Goal: Task Accomplishment & Management: Complete application form

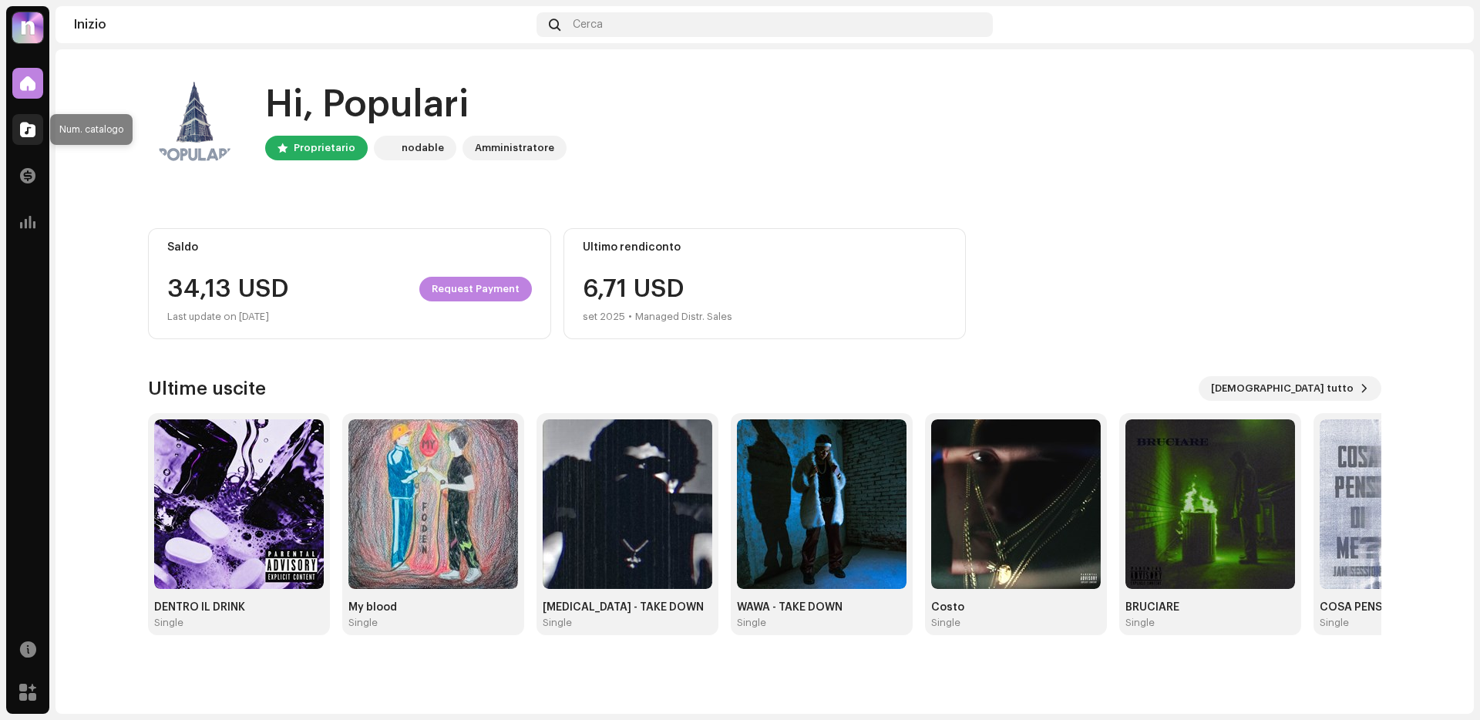
click at [30, 135] on span at bounding box center [27, 129] width 15 height 12
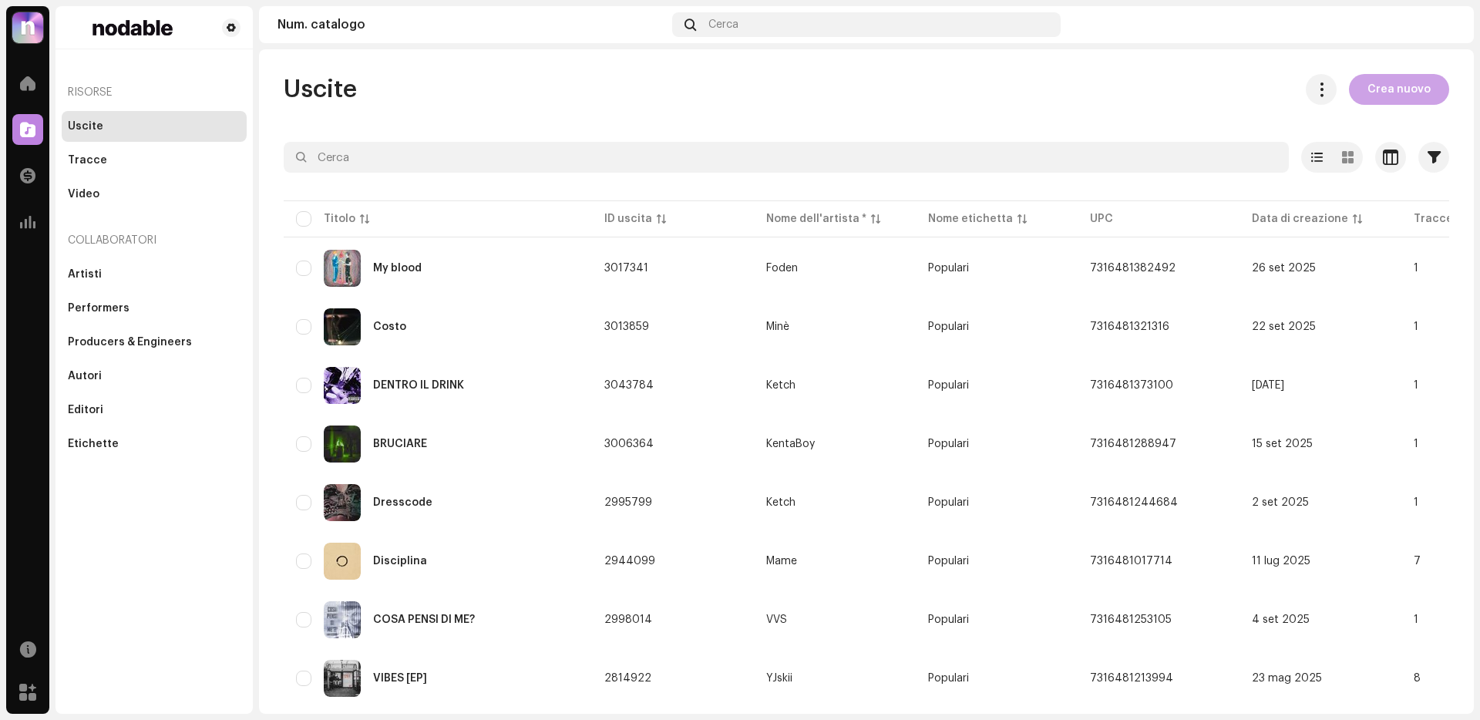
click at [1421, 99] on button "Crea nuovo" at bounding box center [1399, 89] width 100 height 31
click at [1383, 103] on span "Crea nuovo" at bounding box center [1398, 89] width 63 height 31
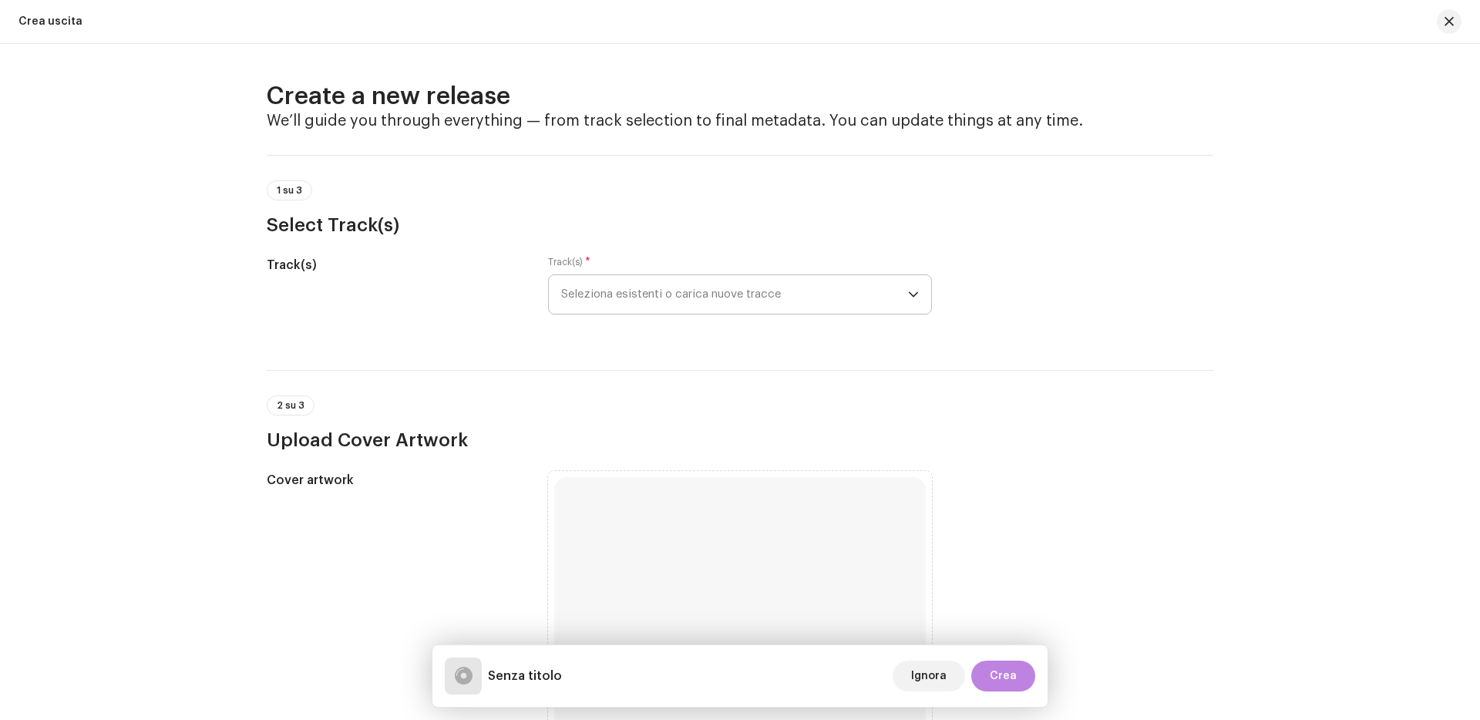
click at [641, 277] on span "Seleziona esistenti o carica nuove tracce" at bounding box center [734, 294] width 347 height 39
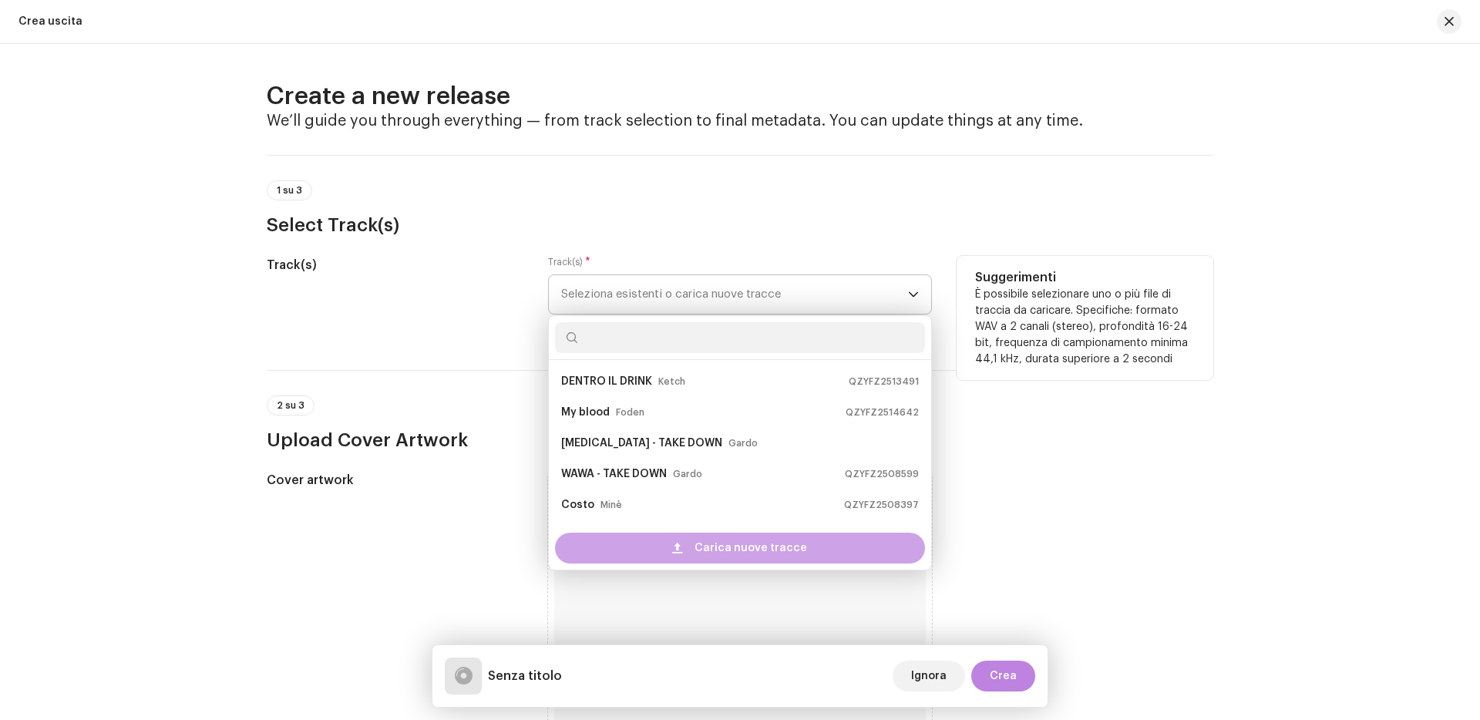
click at [718, 557] on span "Carica nuove tracce" at bounding box center [750, 548] width 113 height 31
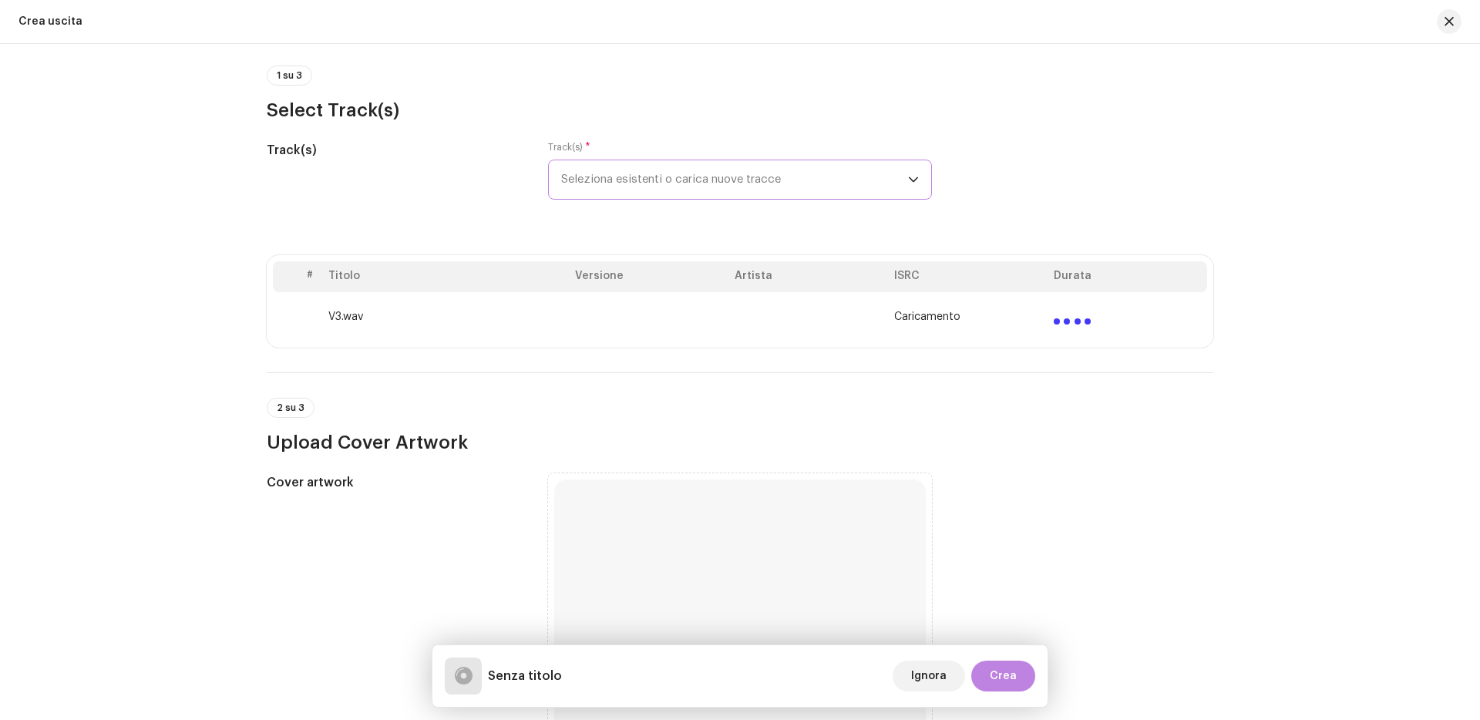
scroll to position [265, 0]
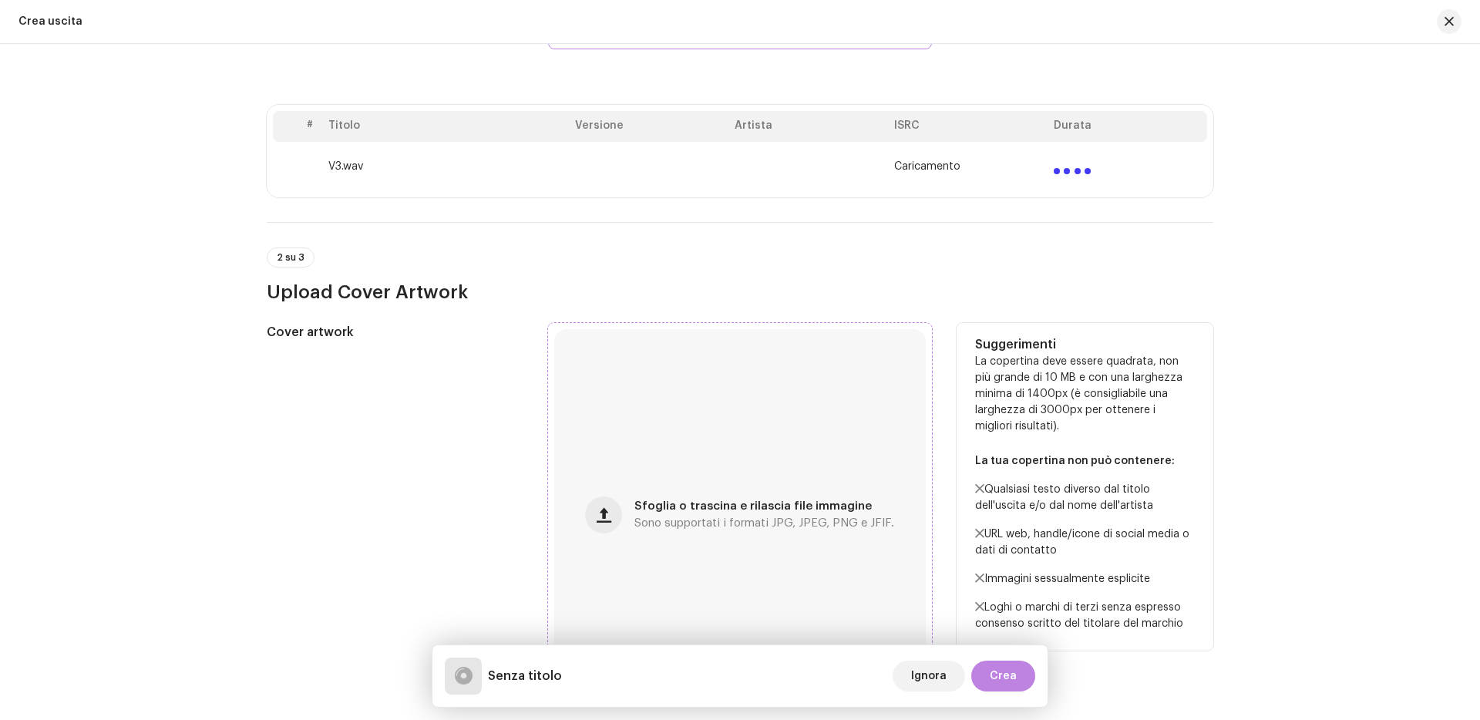
click at [676, 471] on div "Sfoglia o trascina e rilascia file immagine Sono supportati i formati JPG, JPEG…" at bounding box center [740, 515] width 372 height 372
click at [745, 465] on div "Sfoglia o trascina e rilascia file immagine Sono supportati i formati JPG, JPEG…" at bounding box center [740, 515] width 372 height 372
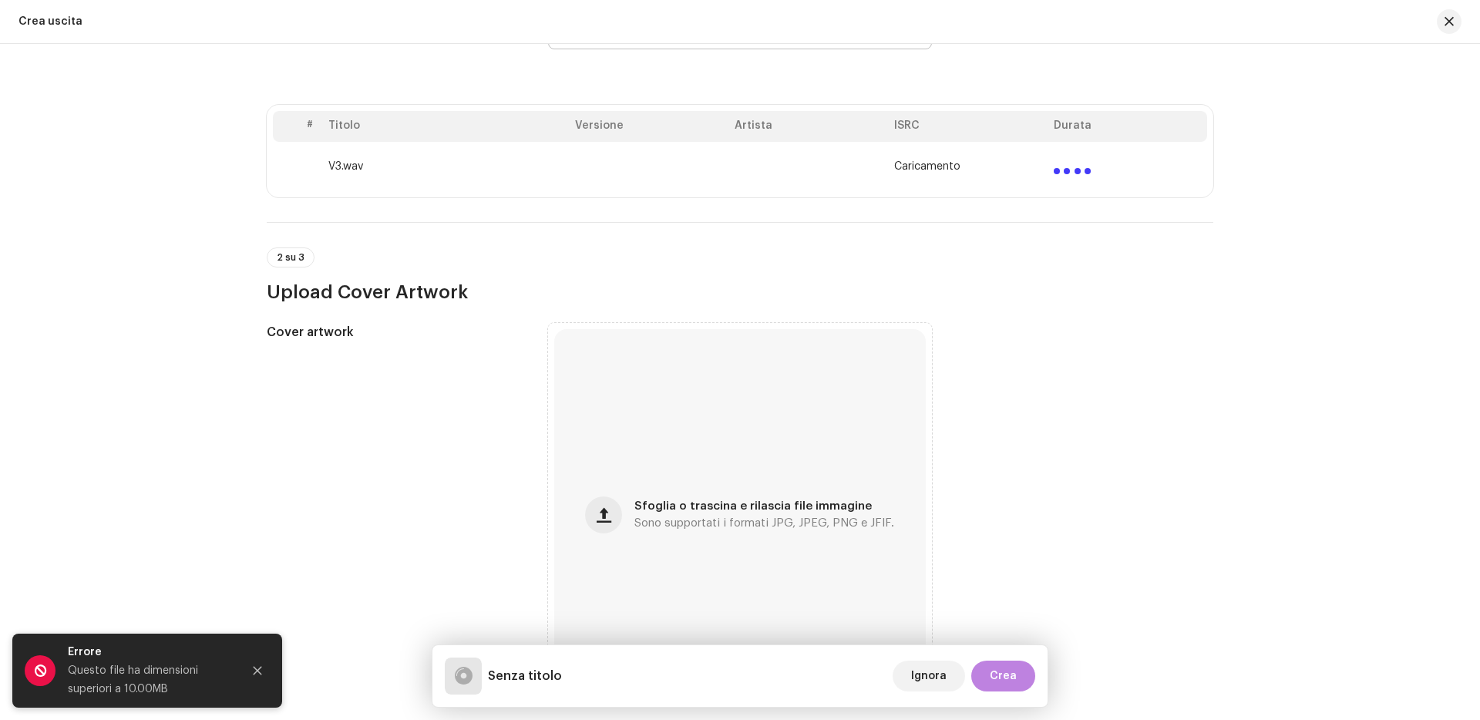
scroll to position [289, 0]
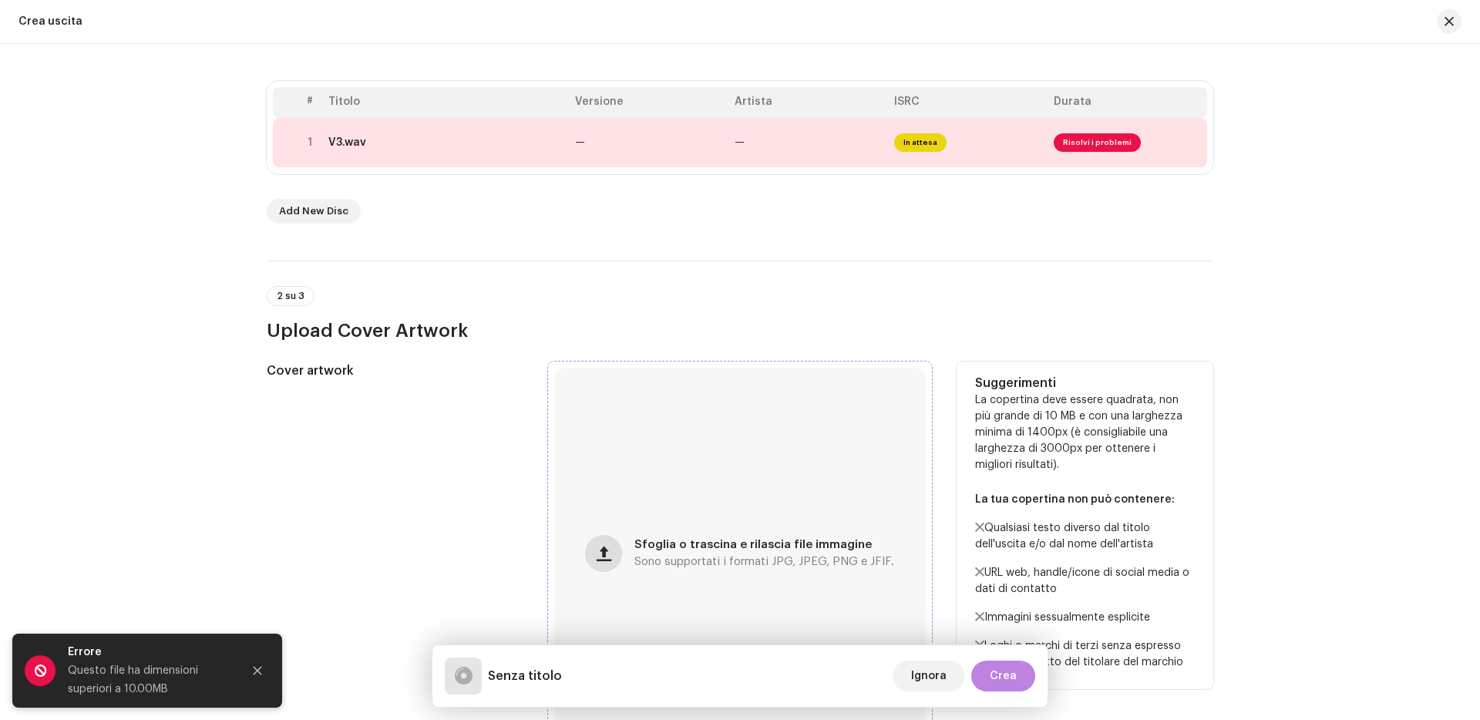
click at [606, 557] on span "button" at bounding box center [604, 553] width 15 height 12
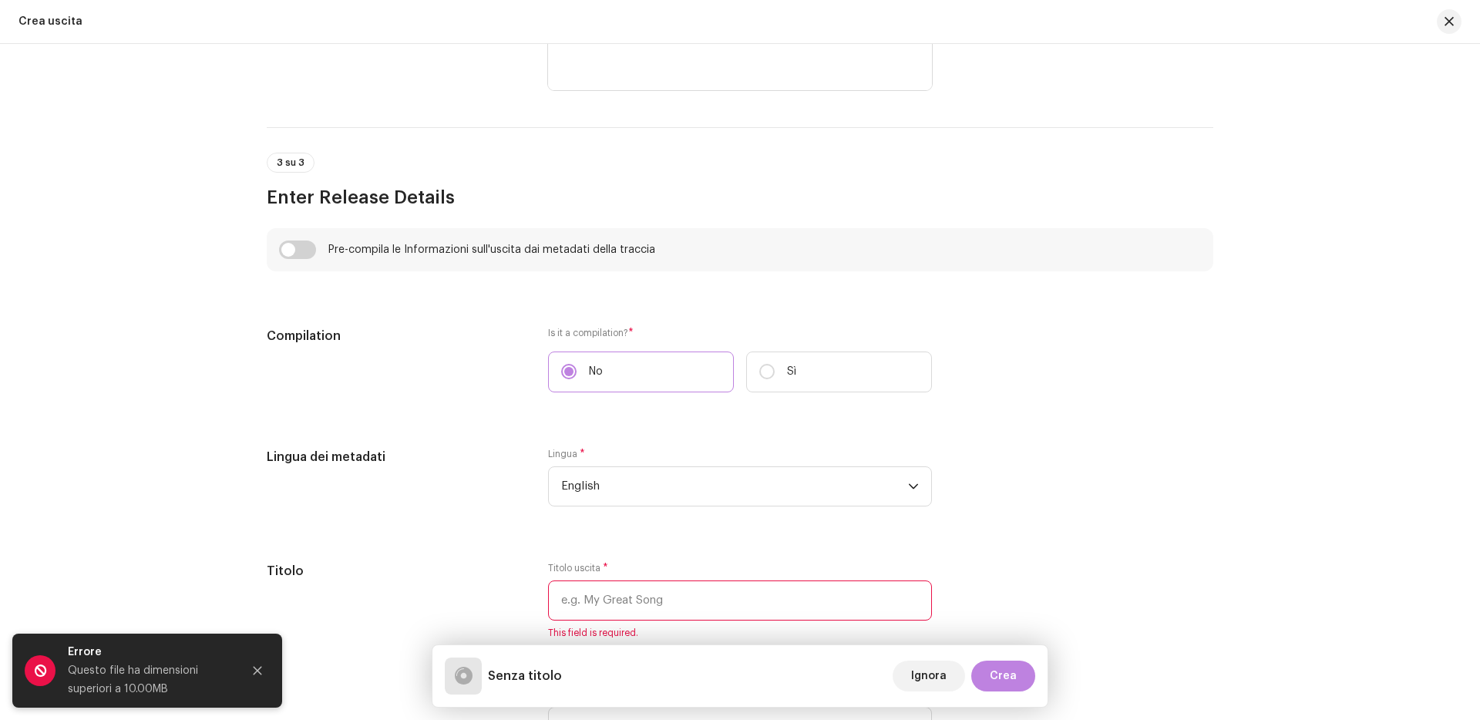
scroll to position [994, 0]
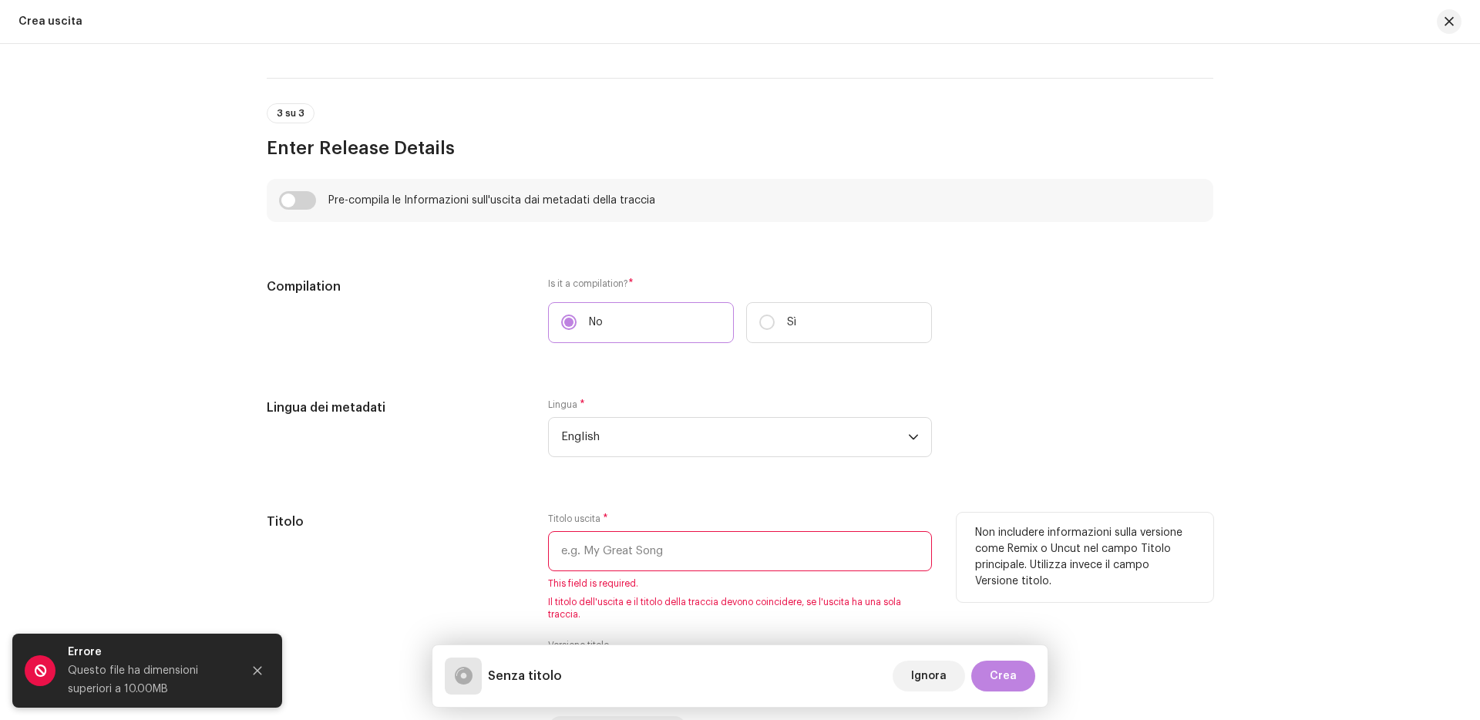
click at [590, 553] on input "text" at bounding box center [740, 551] width 384 height 40
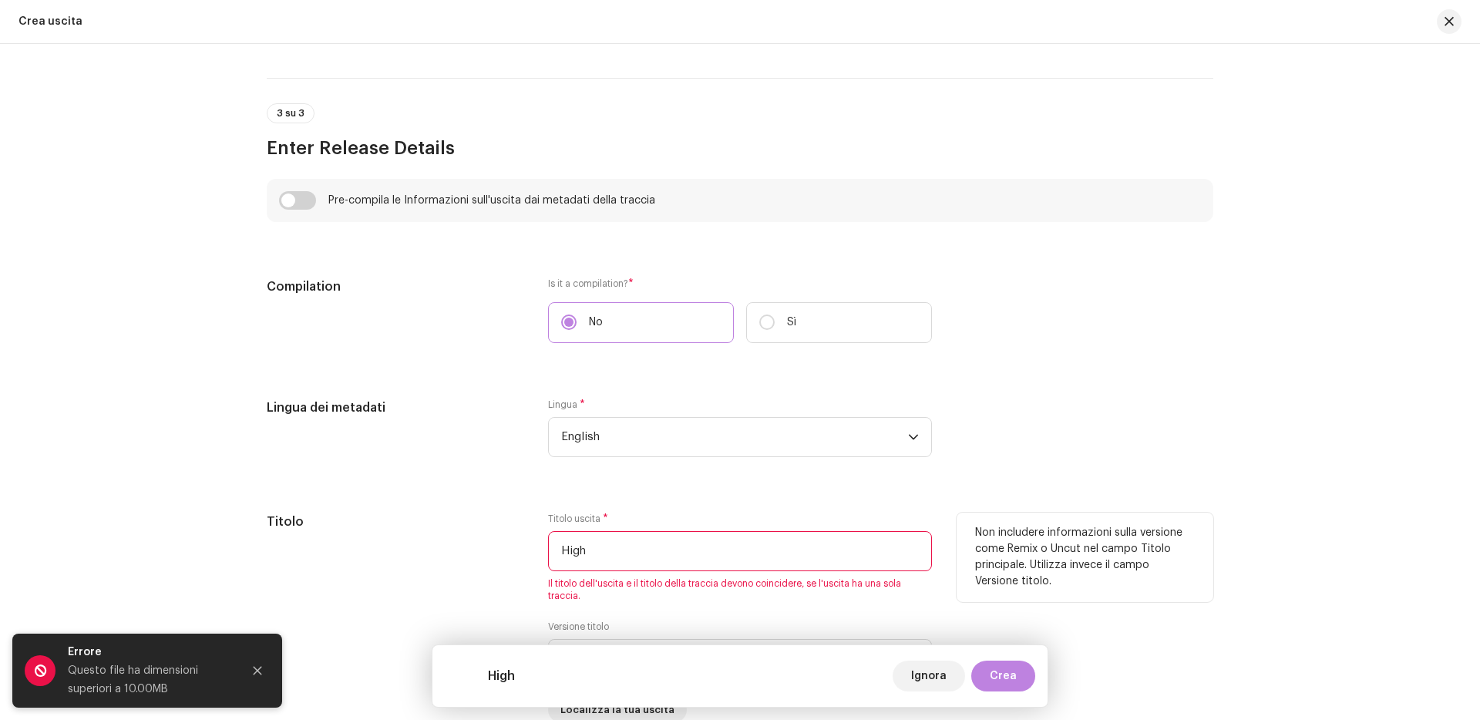
type input "High"
click at [681, 539] on input "High" at bounding box center [740, 551] width 384 height 40
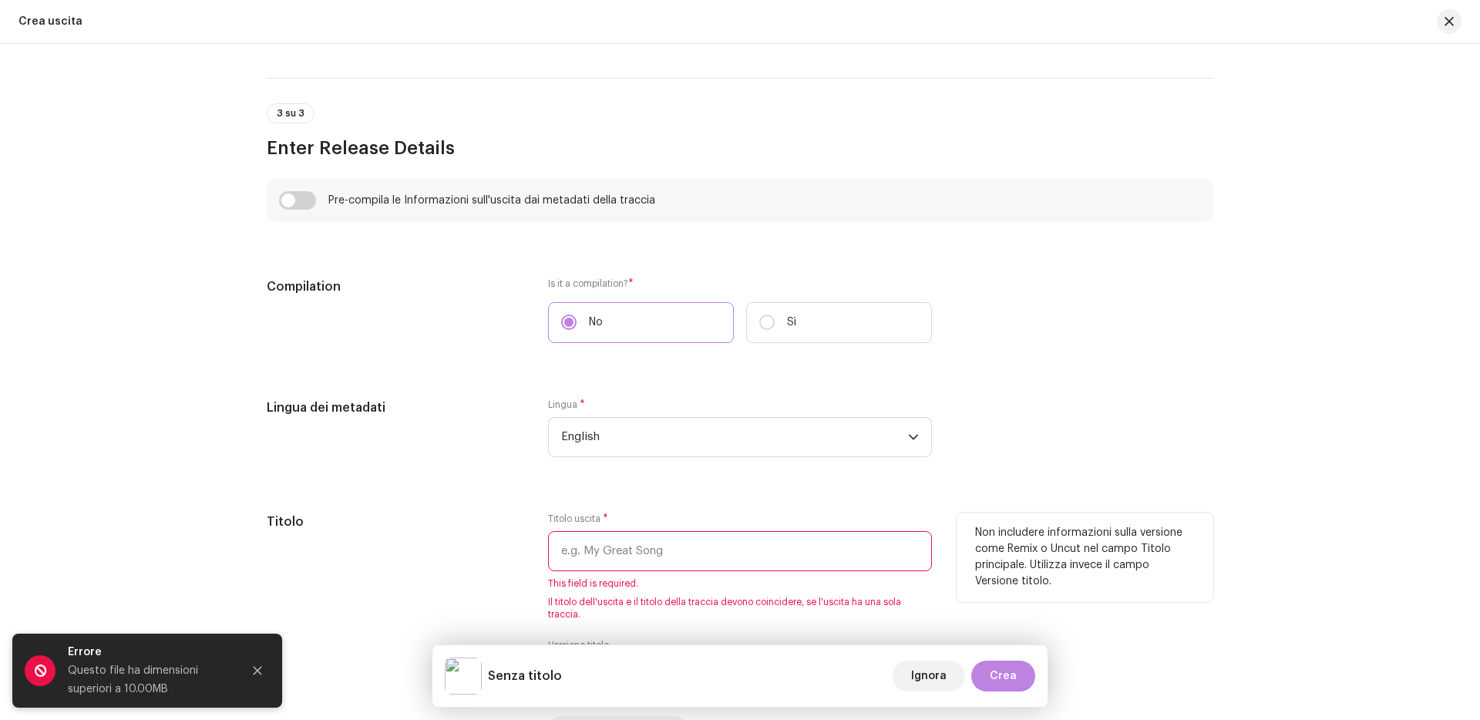
paste input "HIGH N’DRUNK(Nel tuo Party)"
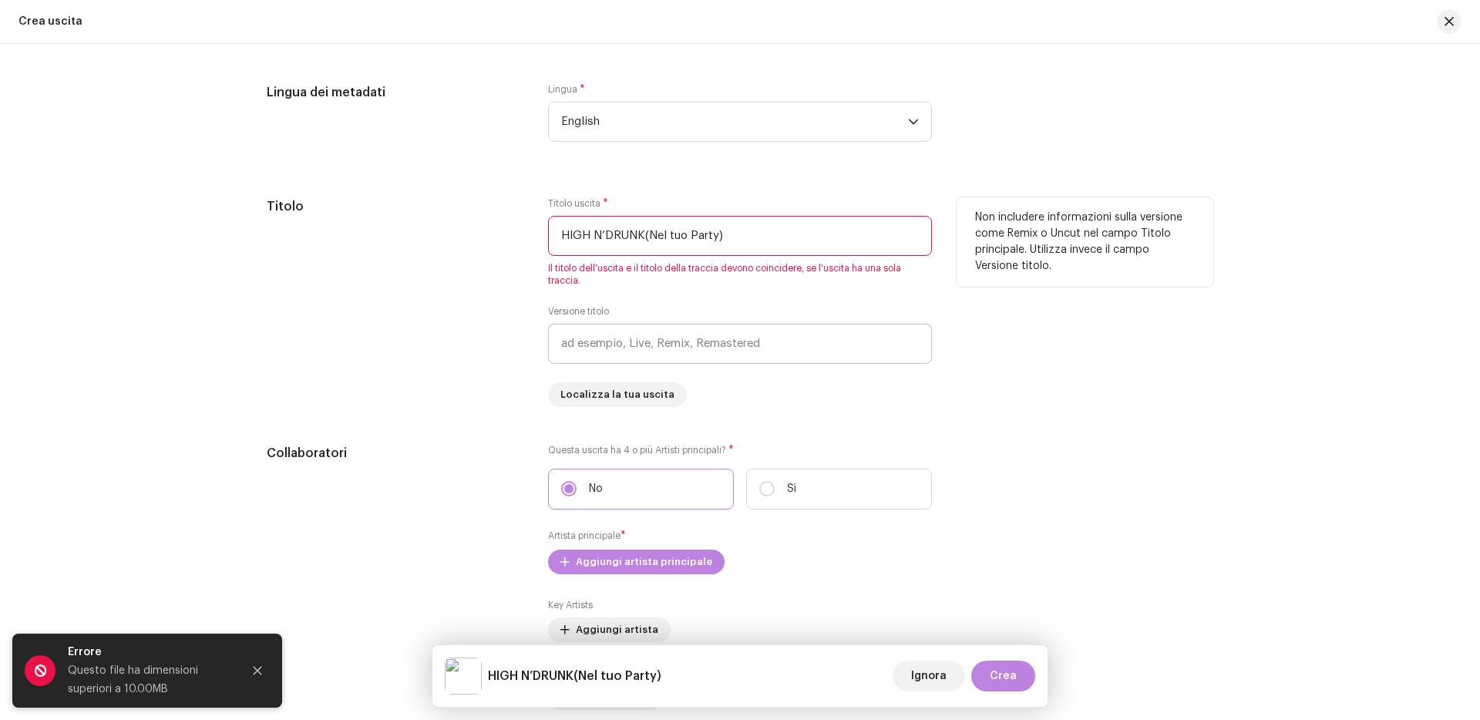
scroll to position [1308, 0]
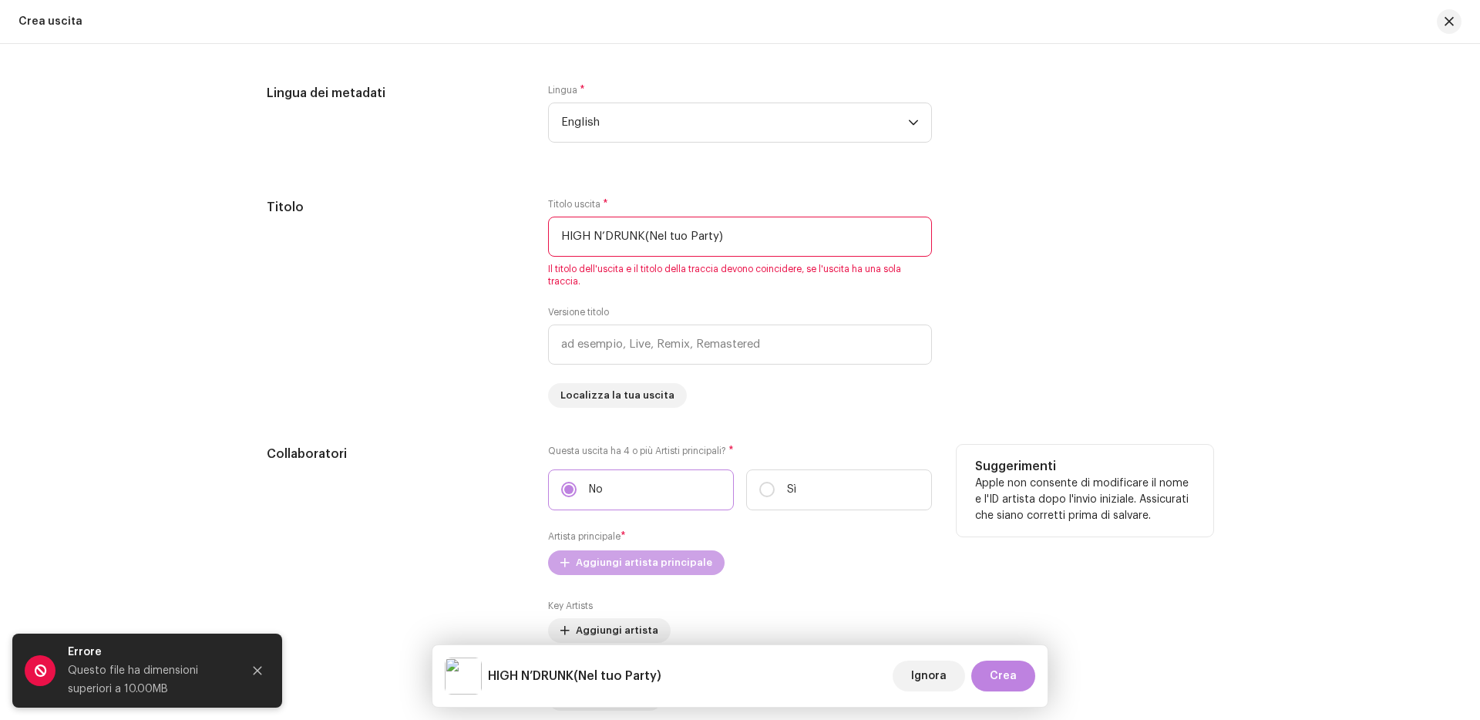
type input "HIGH N’DRUNK(Nel tuo Party)"
click at [640, 563] on span "Aggiungi artista principale" at bounding box center [644, 562] width 136 height 31
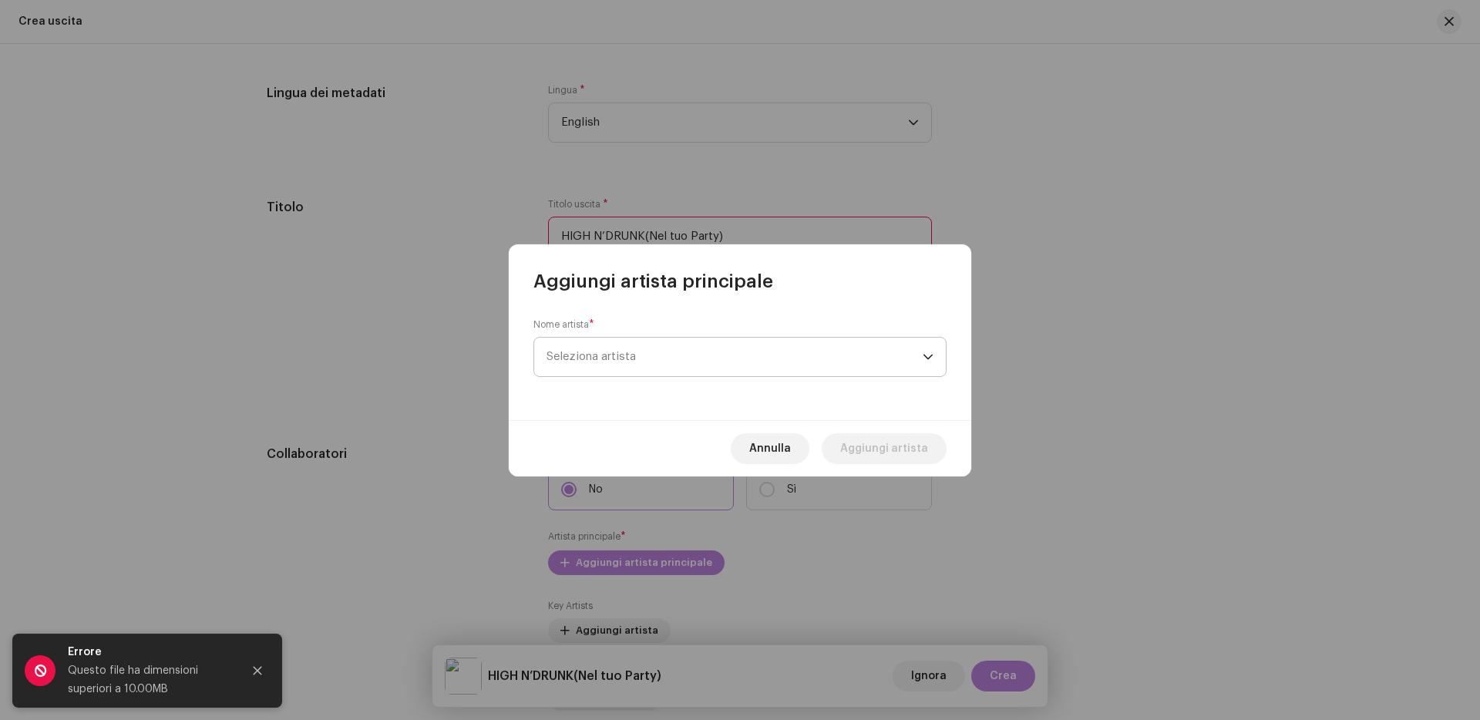
click at [603, 355] on span "Seleziona artista" at bounding box center [590, 357] width 89 height 12
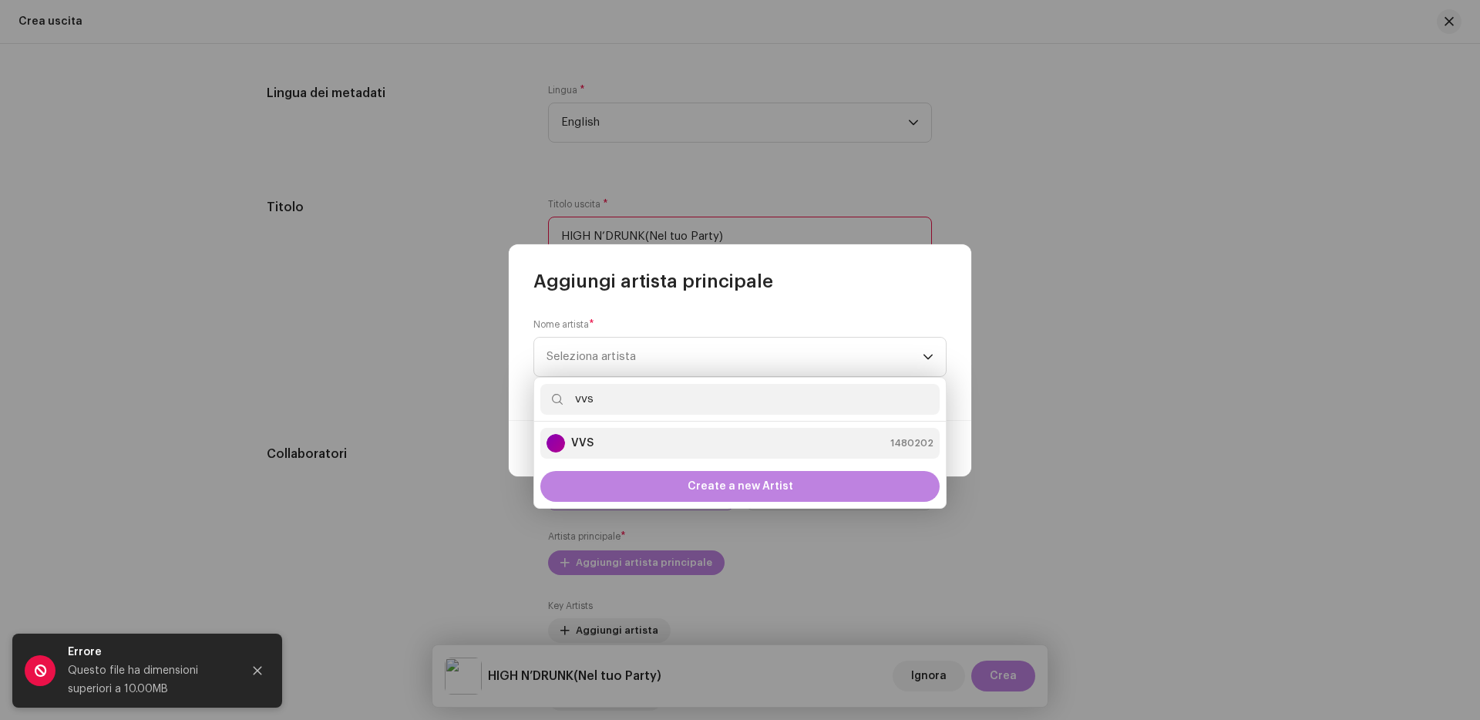
type input "vvs"
click at [607, 438] on div "VVS 1480202" at bounding box center [739, 443] width 387 height 18
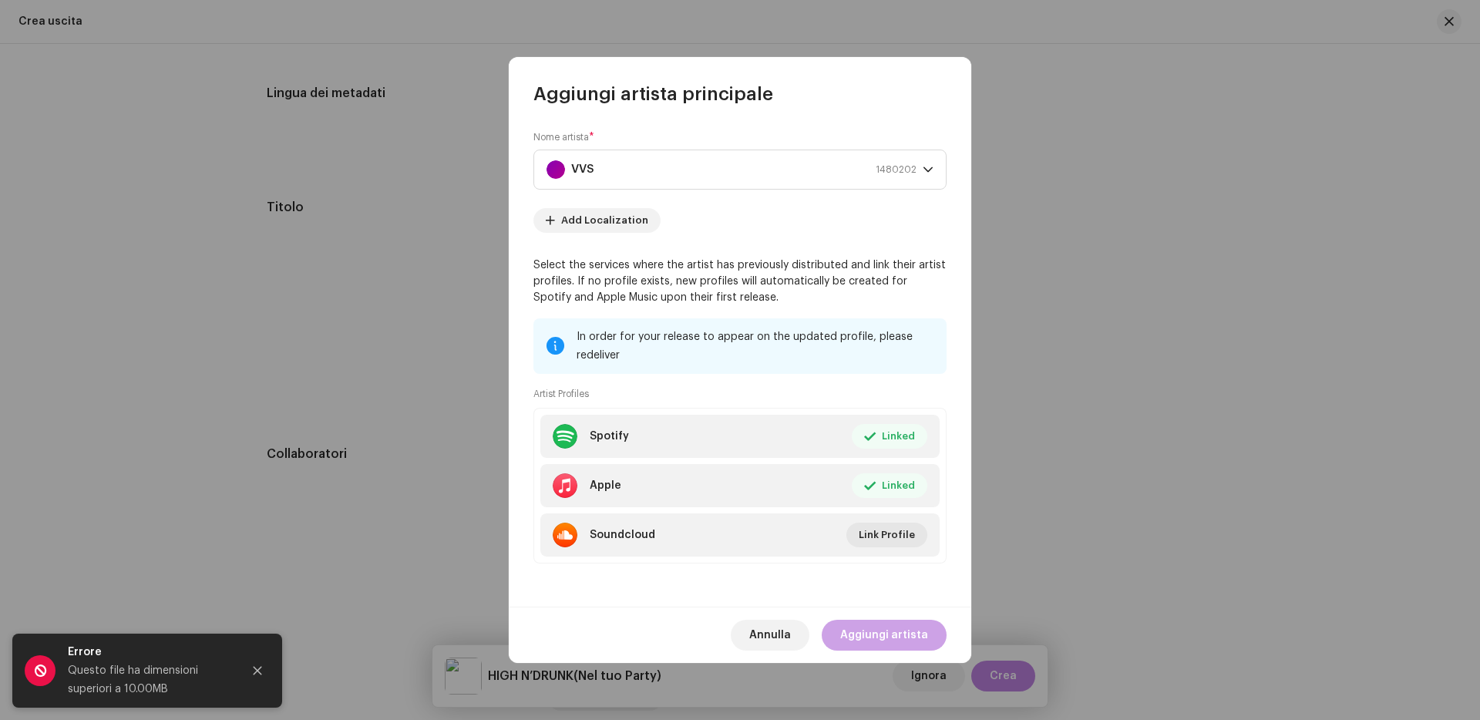
click at [903, 628] on span "Aggiungi artista" at bounding box center [884, 635] width 88 height 31
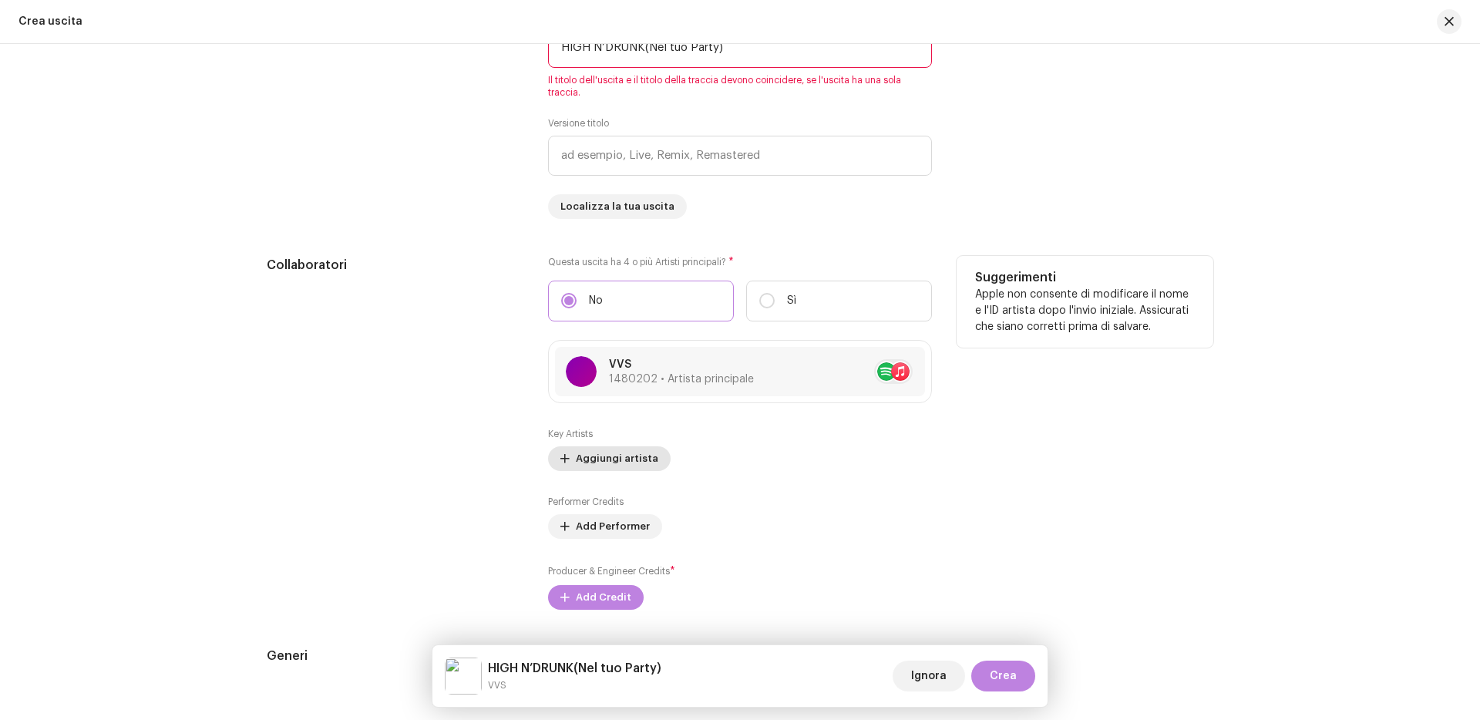
scroll to position [1503, 0]
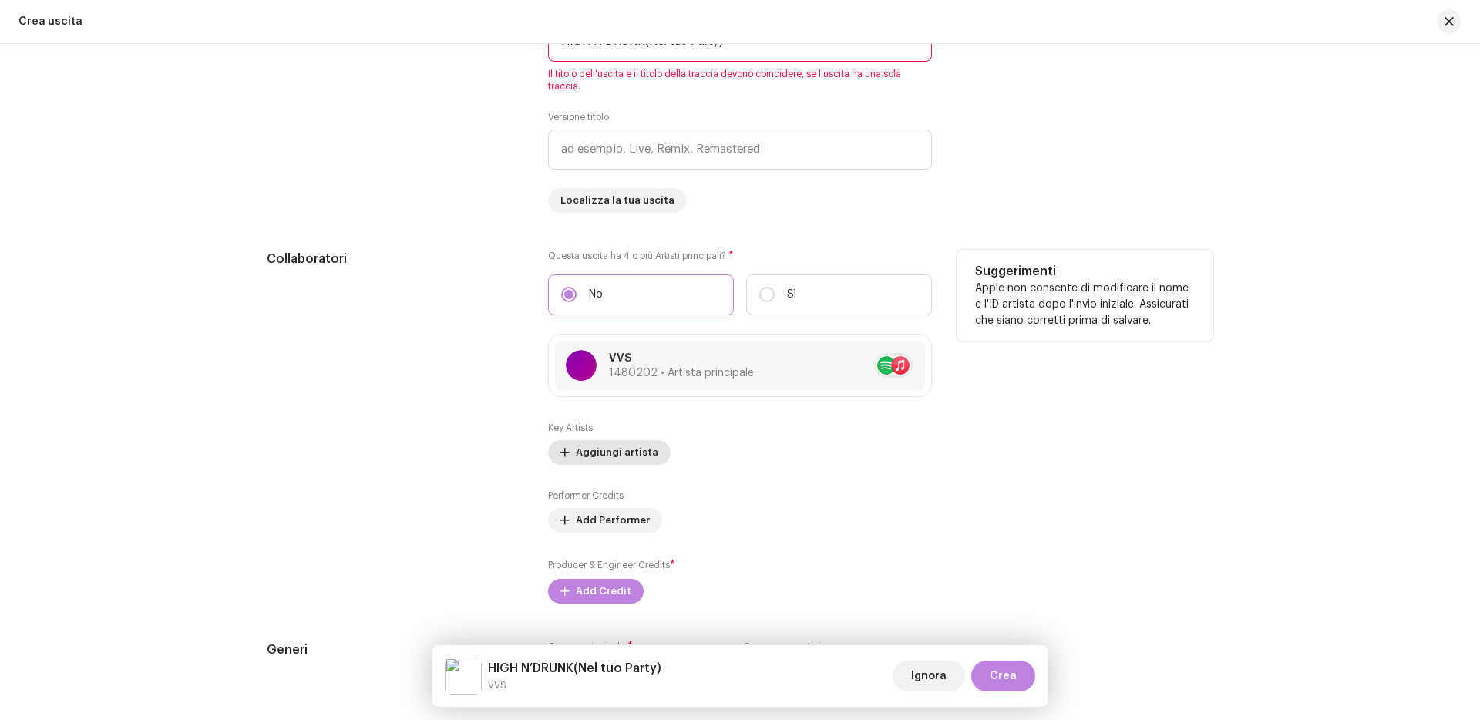
click at [561, 465] on button "Aggiungi artista" at bounding box center [609, 452] width 123 height 25
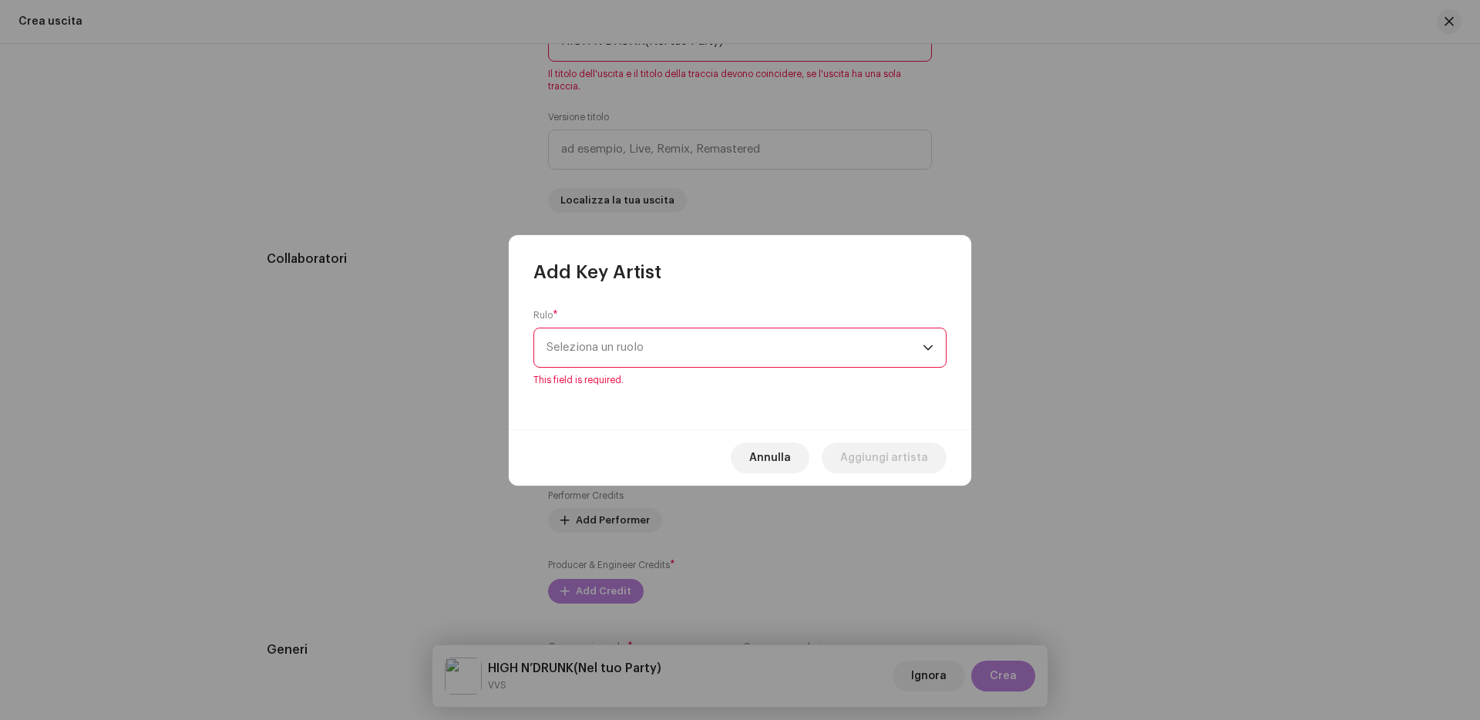
click at [559, 335] on div "Rulo * Seleziona un ruolo This field is required." at bounding box center [739, 347] width 413 height 77
click at [559, 335] on span "Seleziona un ruolo" at bounding box center [734, 347] width 376 height 39
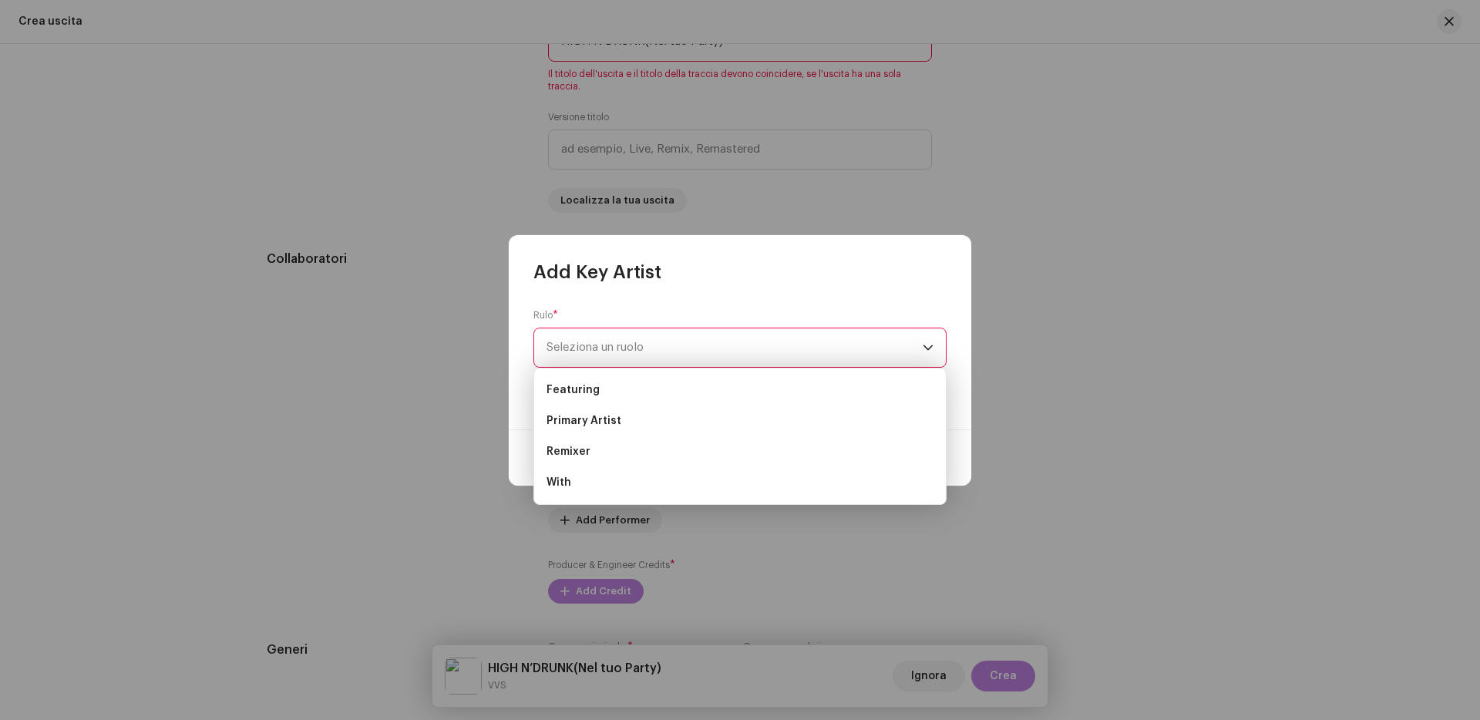
click at [587, 368] on ul "Featuring Primary Artist Remixer With" at bounding box center [740, 436] width 412 height 136
click at [629, 351] on span "Seleziona un ruolo" at bounding box center [734, 347] width 376 height 39
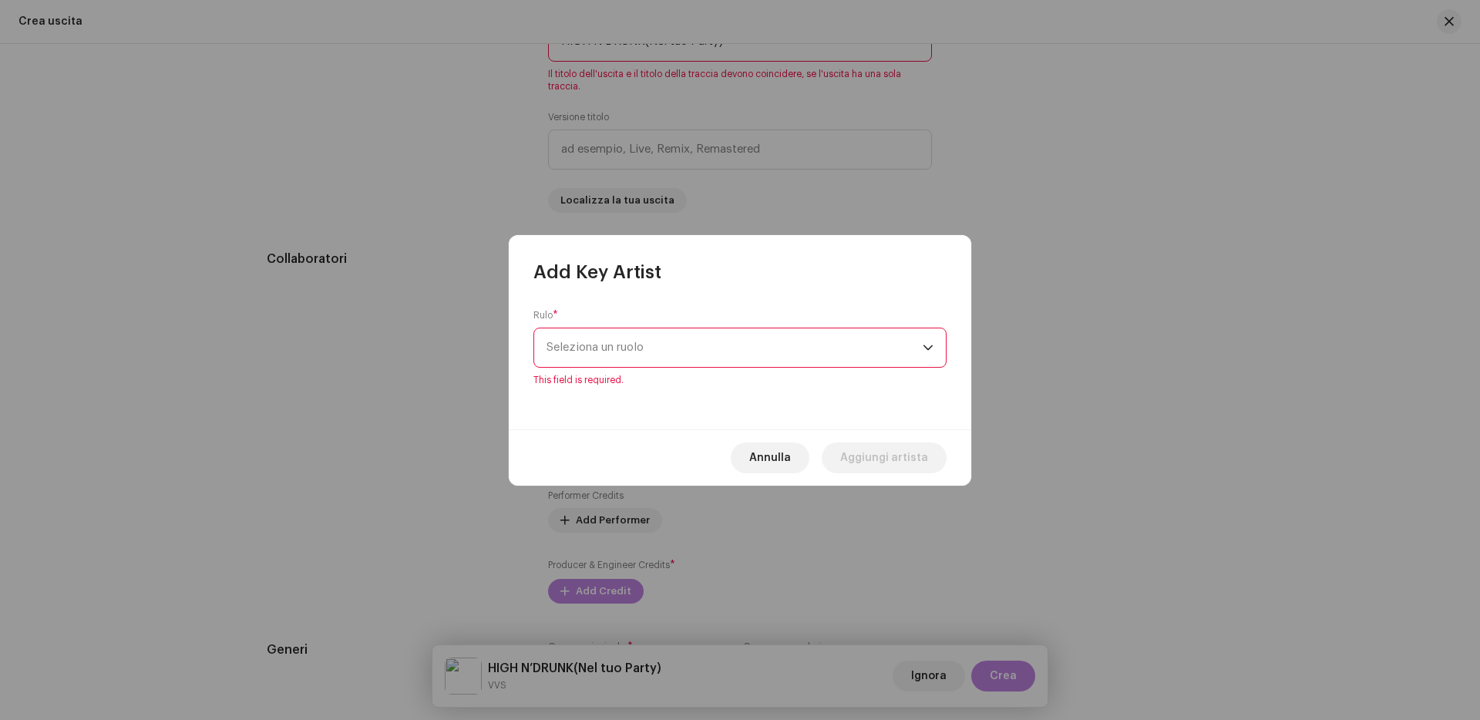
click at [629, 351] on span "Seleziona un ruolo" at bounding box center [734, 347] width 376 height 39
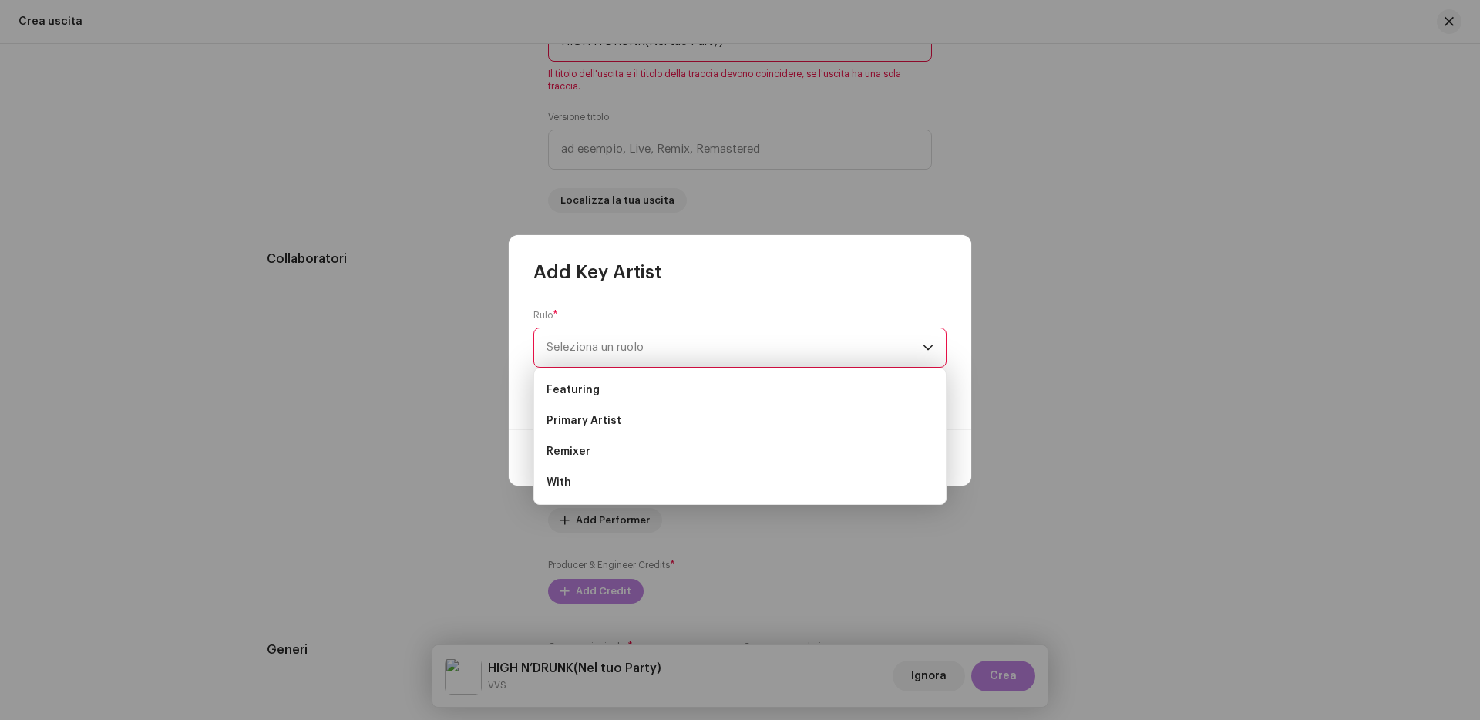
click at [634, 346] on span "Seleziona un ruolo" at bounding box center [734, 347] width 376 height 39
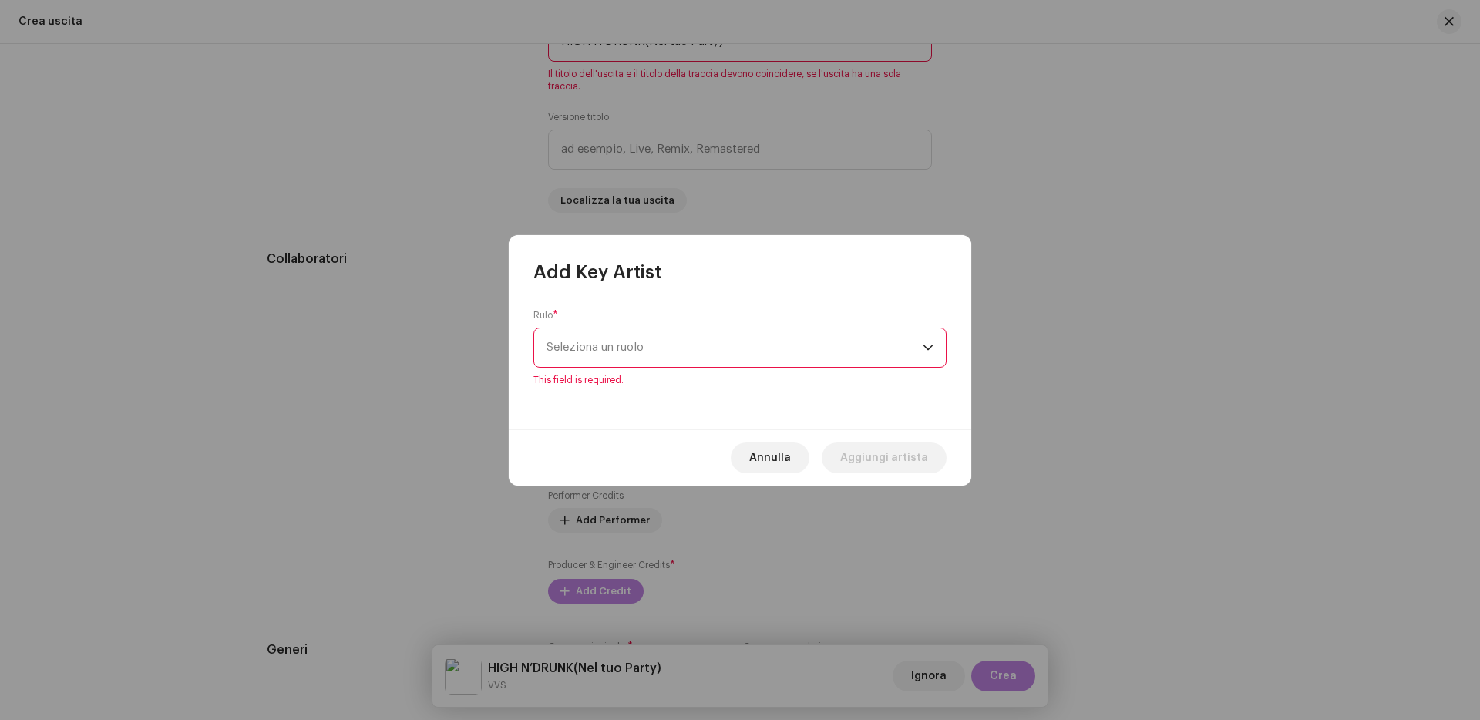
click at [634, 346] on span "Seleziona un ruolo" at bounding box center [734, 347] width 376 height 39
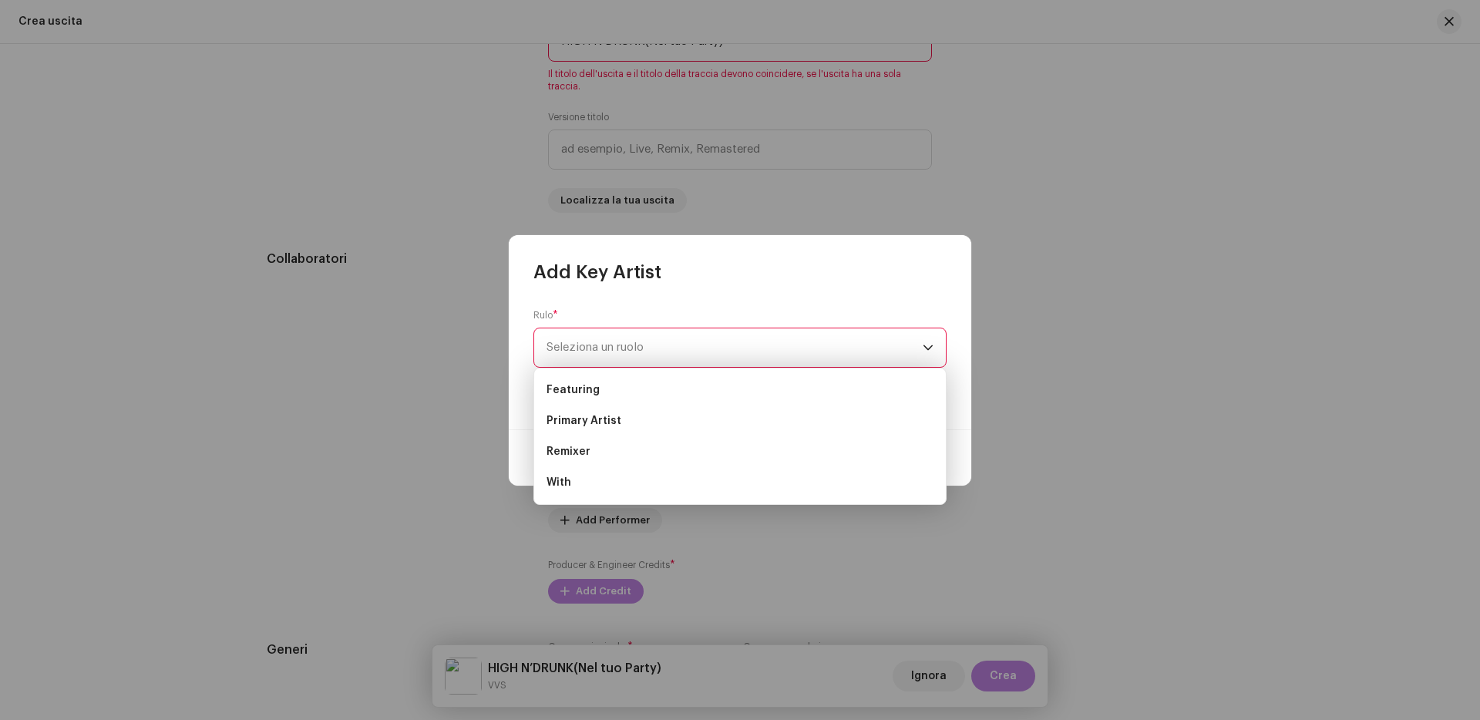
click at [634, 346] on span "Seleziona un ruolo" at bounding box center [734, 347] width 376 height 39
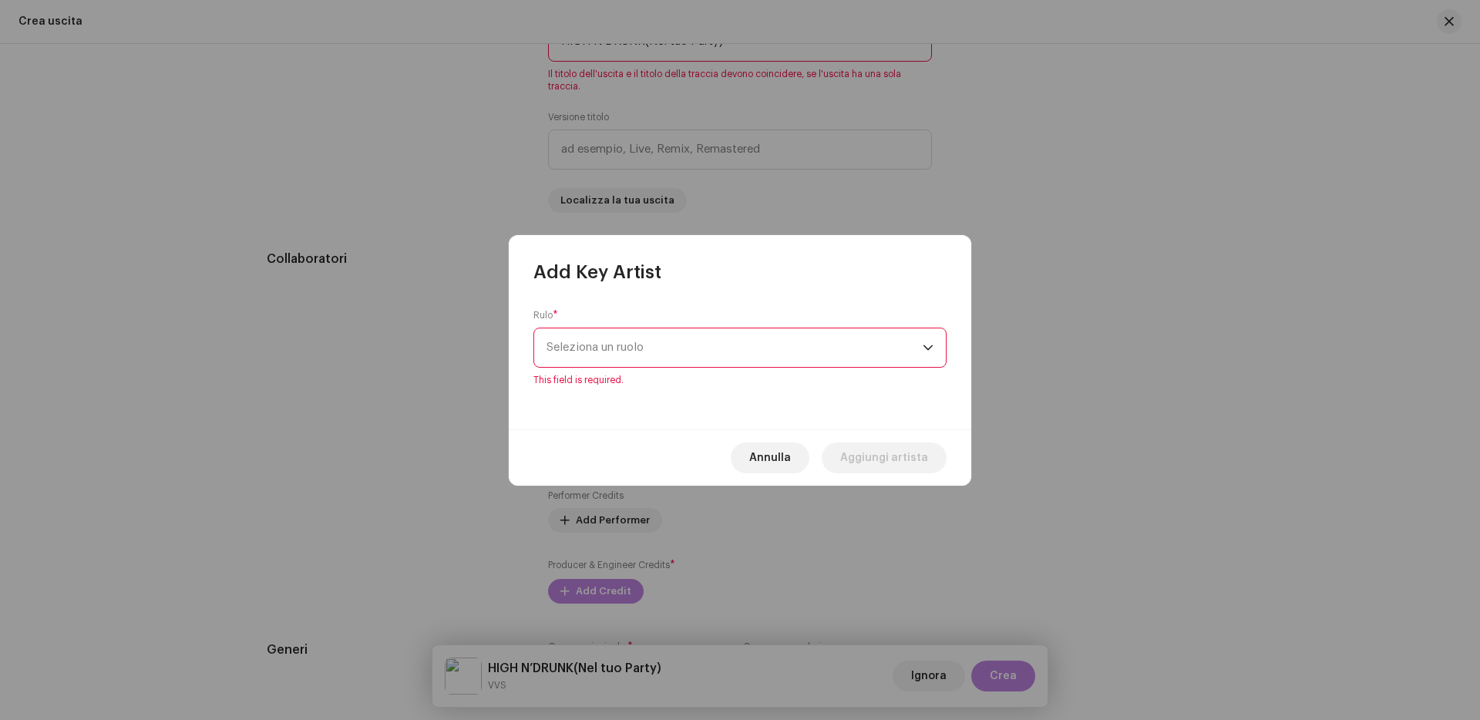
click at [758, 433] on div "[PERSON_NAME] artista" at bounding box center [740, 457] width 462 height 56
click at [759, 451] on span "Annulla" at bounding box center [770, 457] width 42 height 31
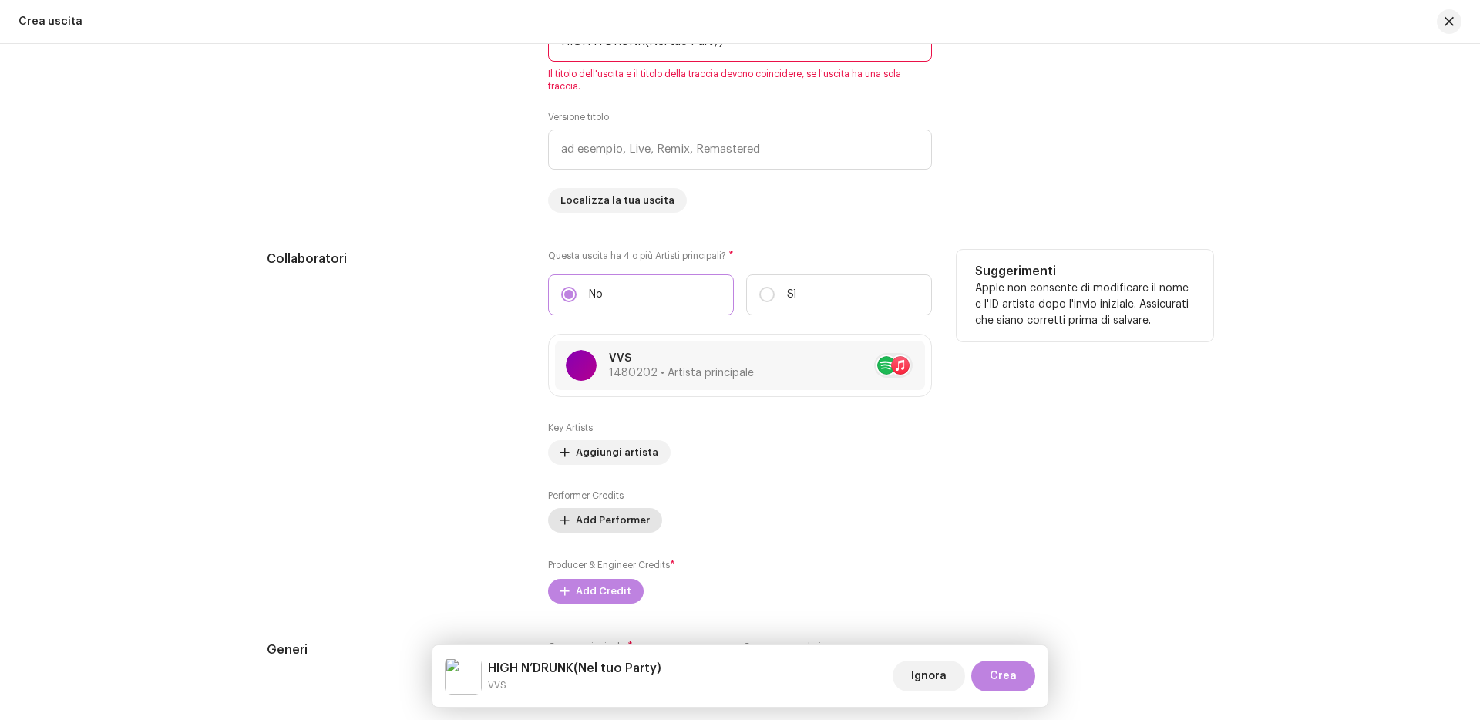
click at [624, 532] on span "Add Performer" at bounding box center [613, 520] width 74 height 31
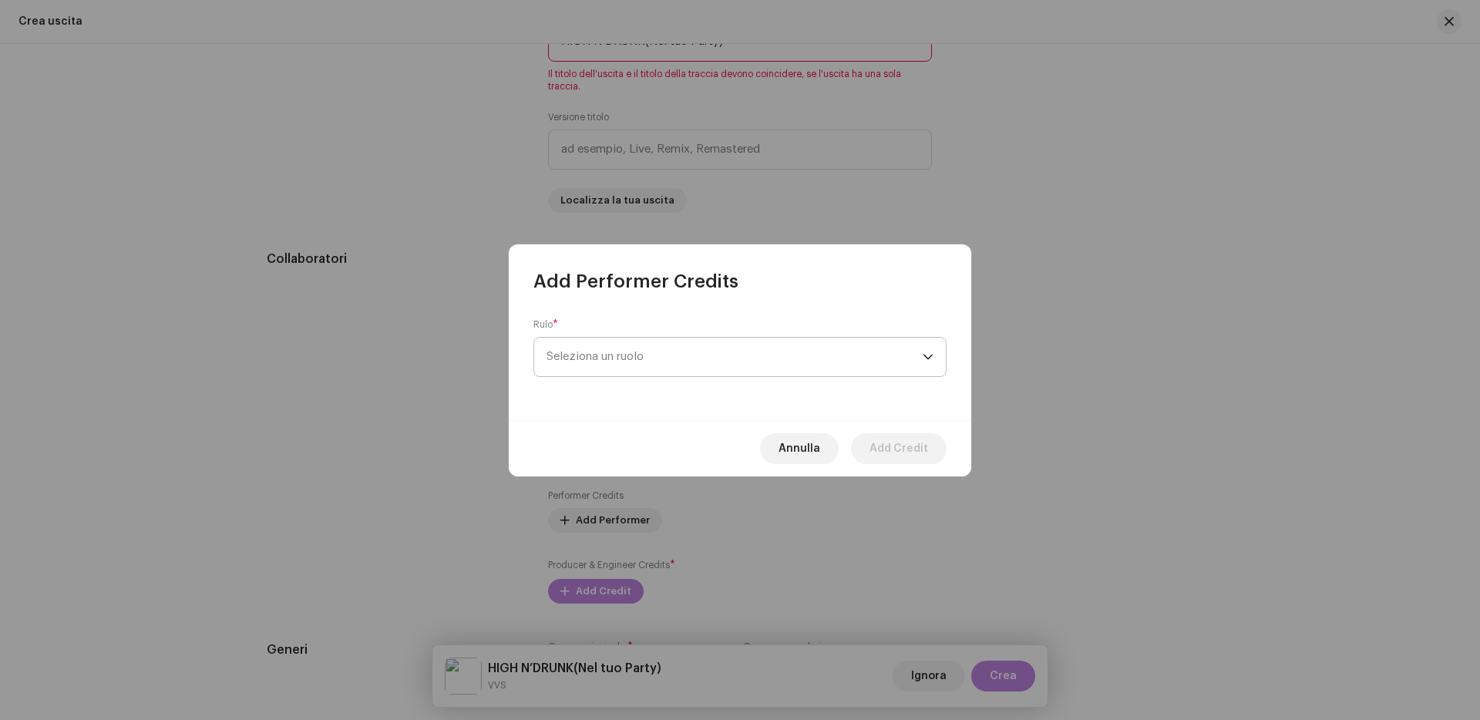
click at [573, 357] on span "Seleziona un ruolo" at bounding box center [734, 357] width 376 height 39
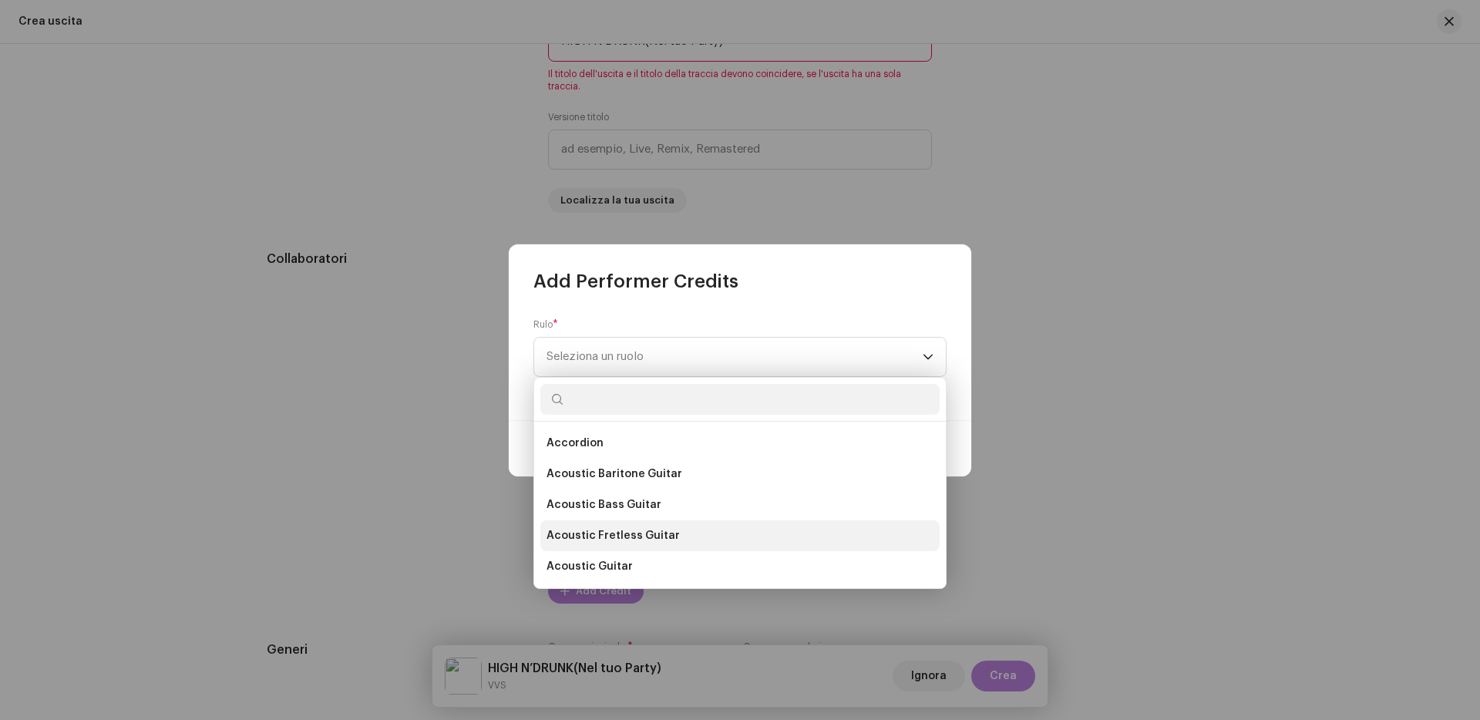
type input "f"
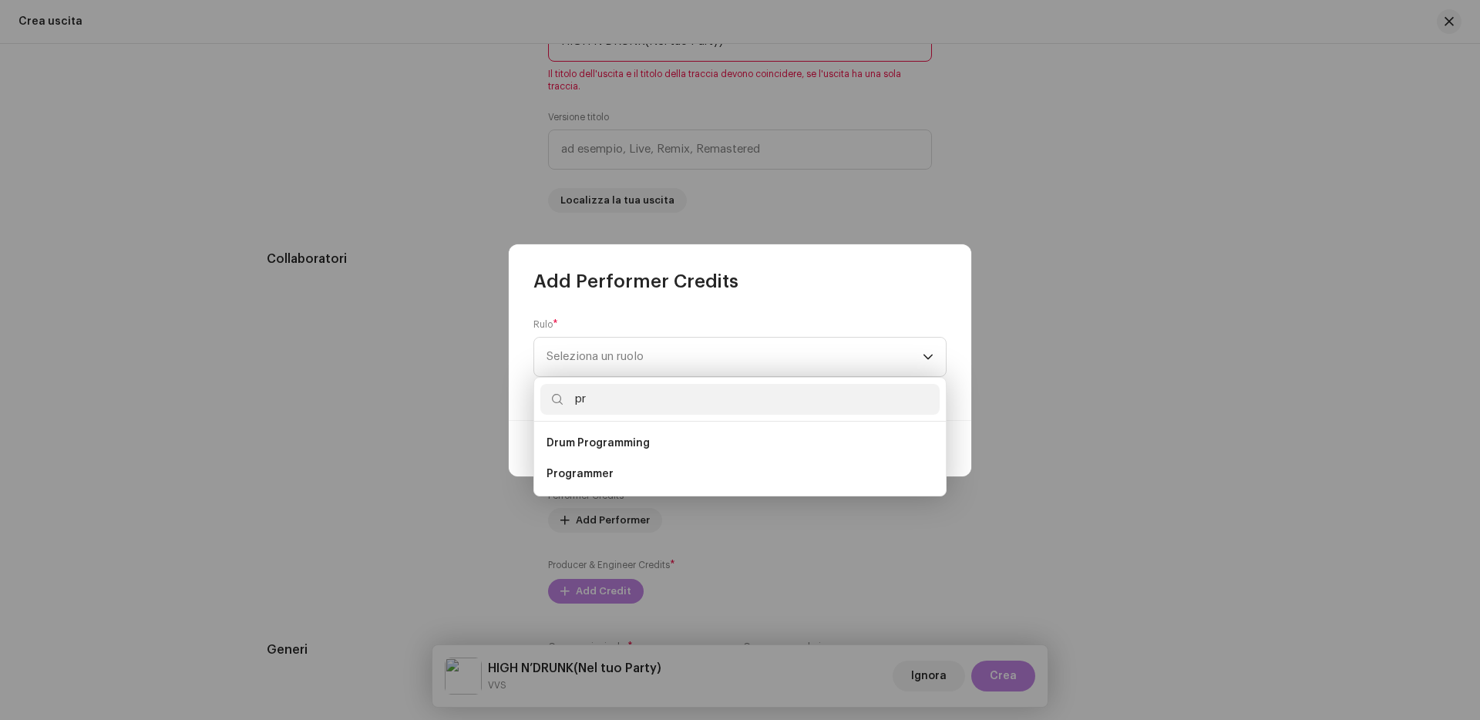
type input "p"
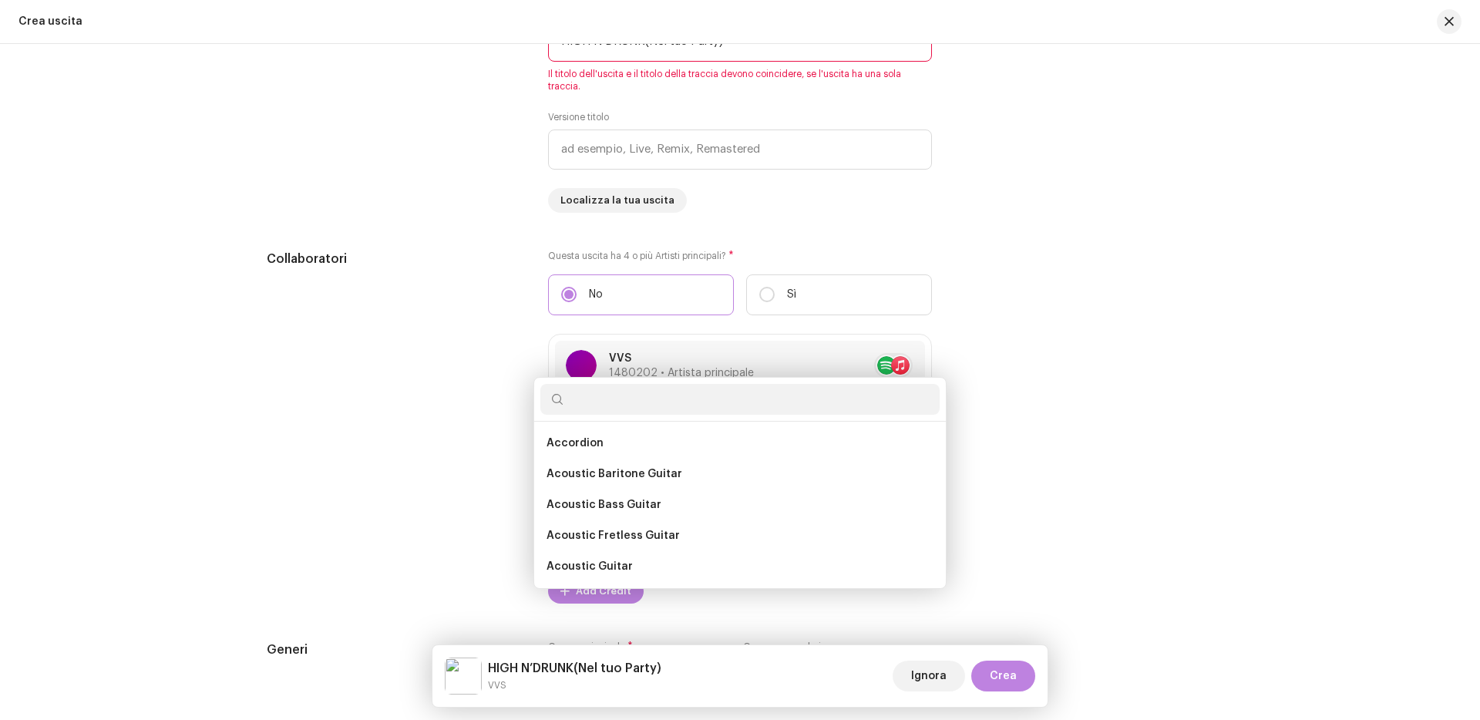
click at [333, 317] on div "Add Performer Credits Rulo * Seleziona un ruolo Annulla Add Credit" at bounding box center [740, 360] width 1480 height 720
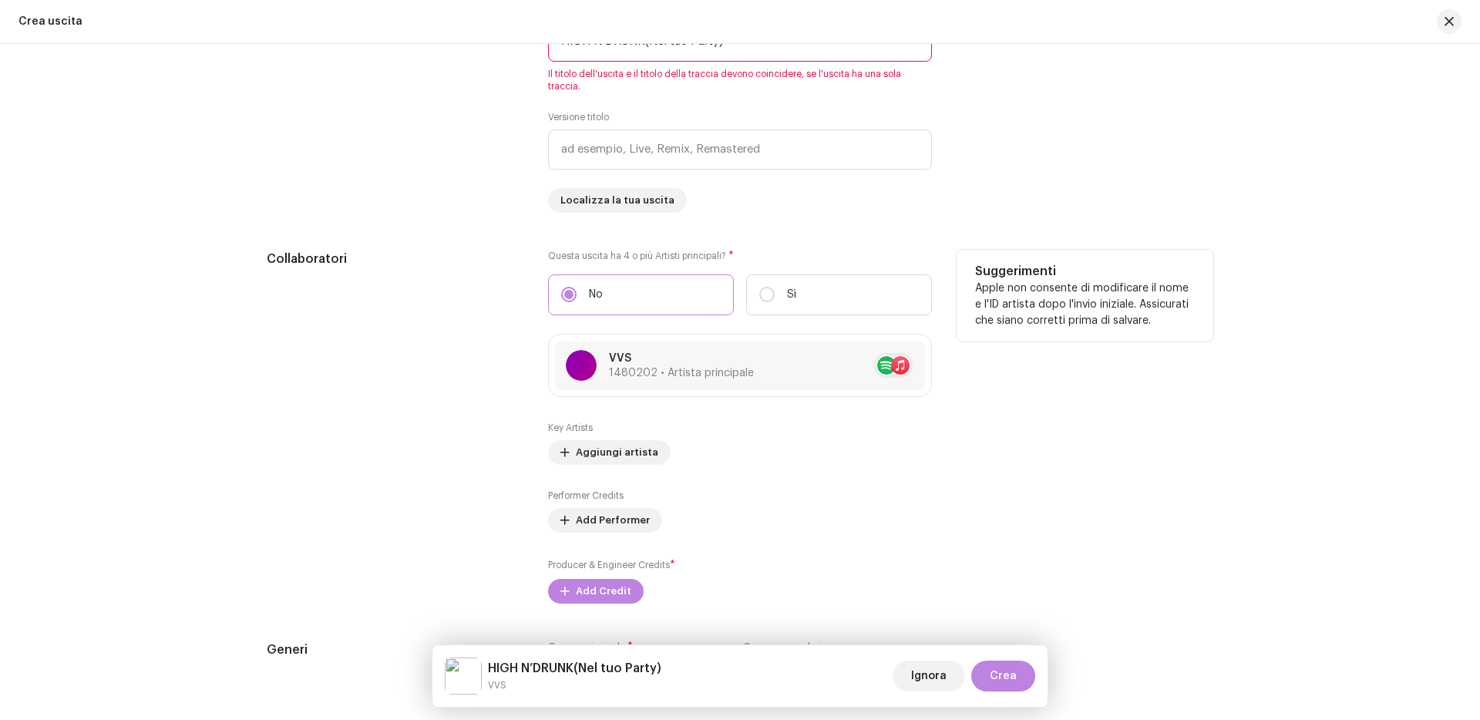
scroll to position [1690, 0]
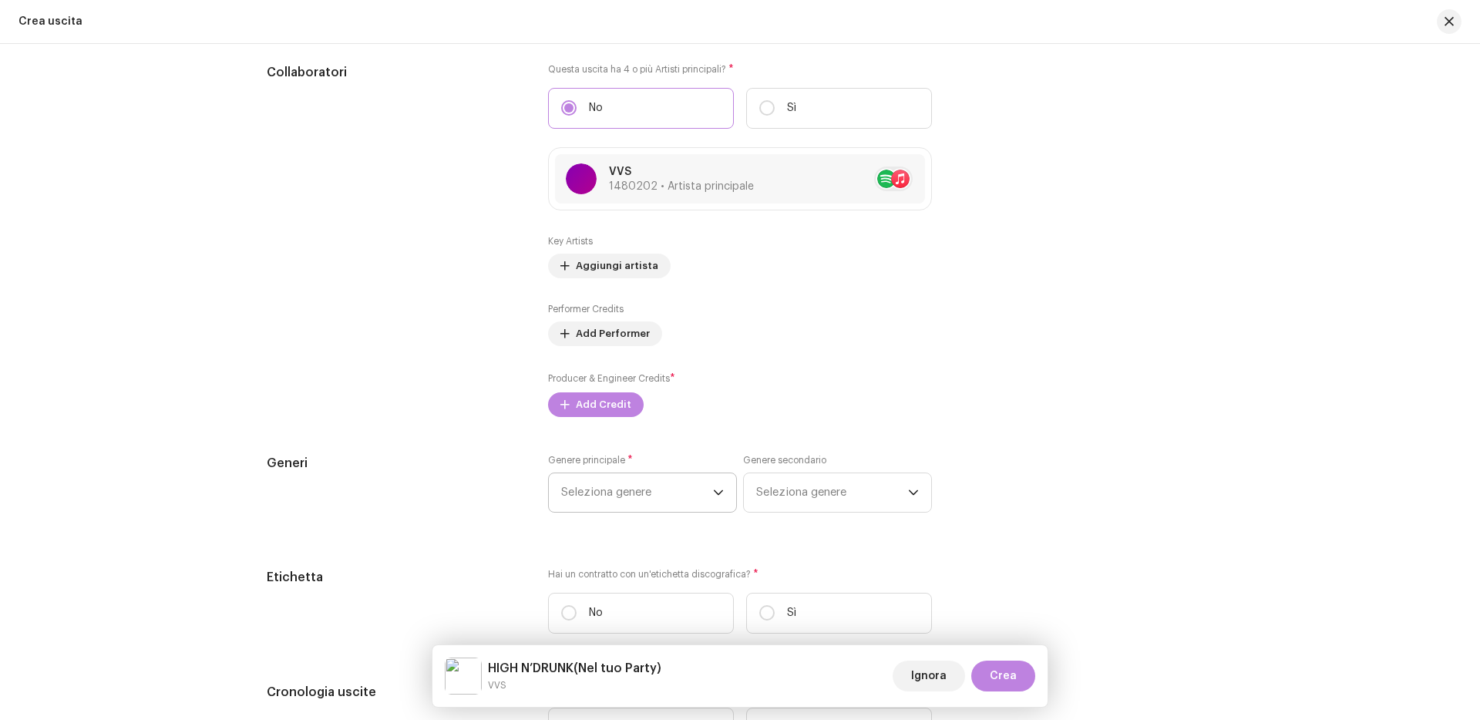
click at [567, 491] on span "Seleziona genere" at bounding box center [637, 492] width 152 height 39
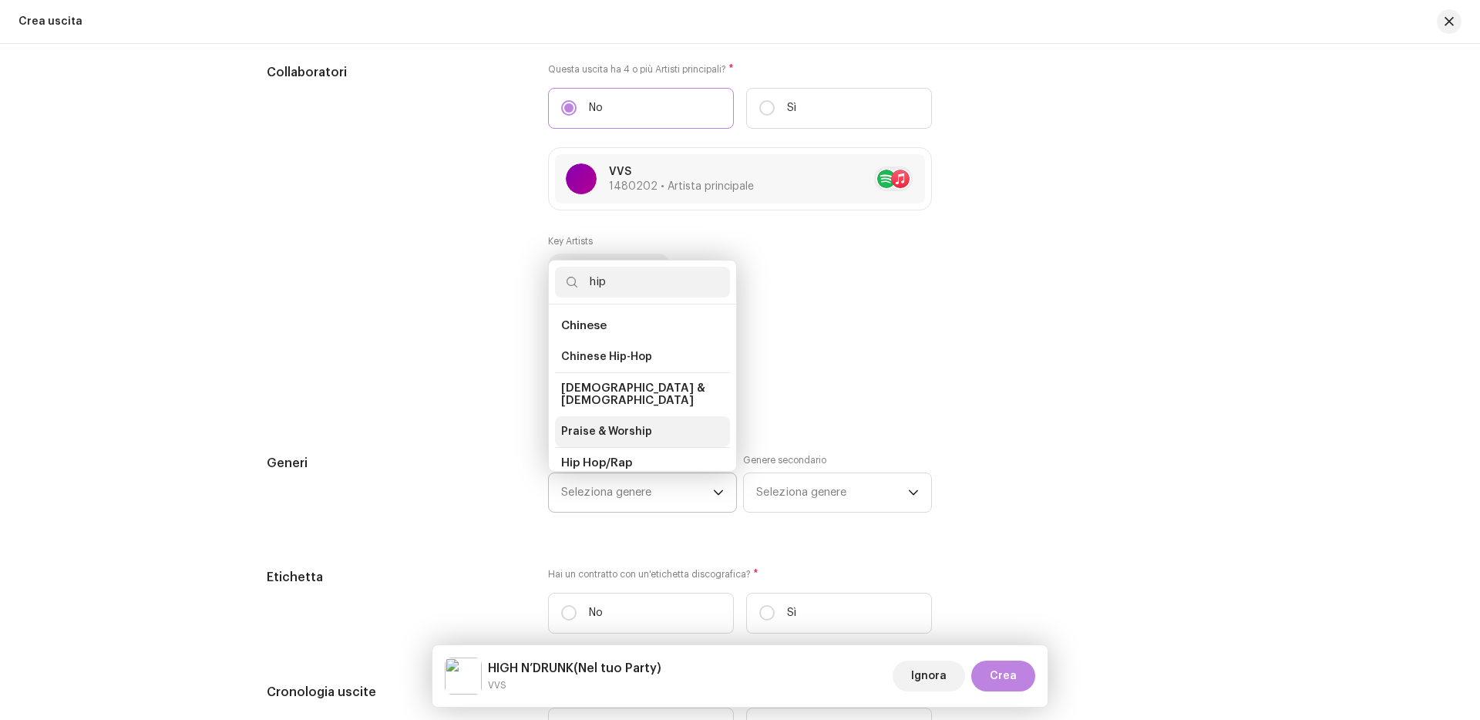
scroll to position [45, 0]
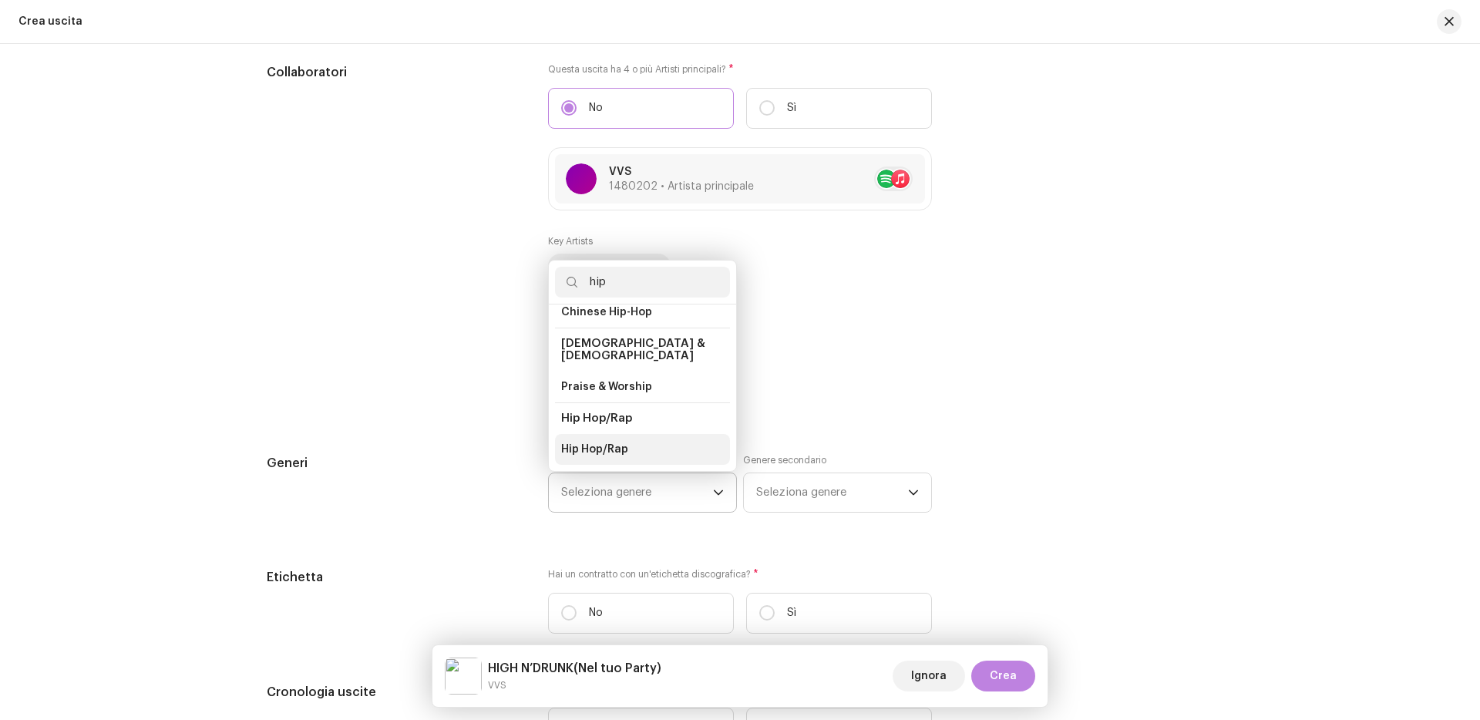
type input "hip"
click at [590, 442] on span "Hip Hop/Rap" at bounding box center [594, 449] width 67 height 15
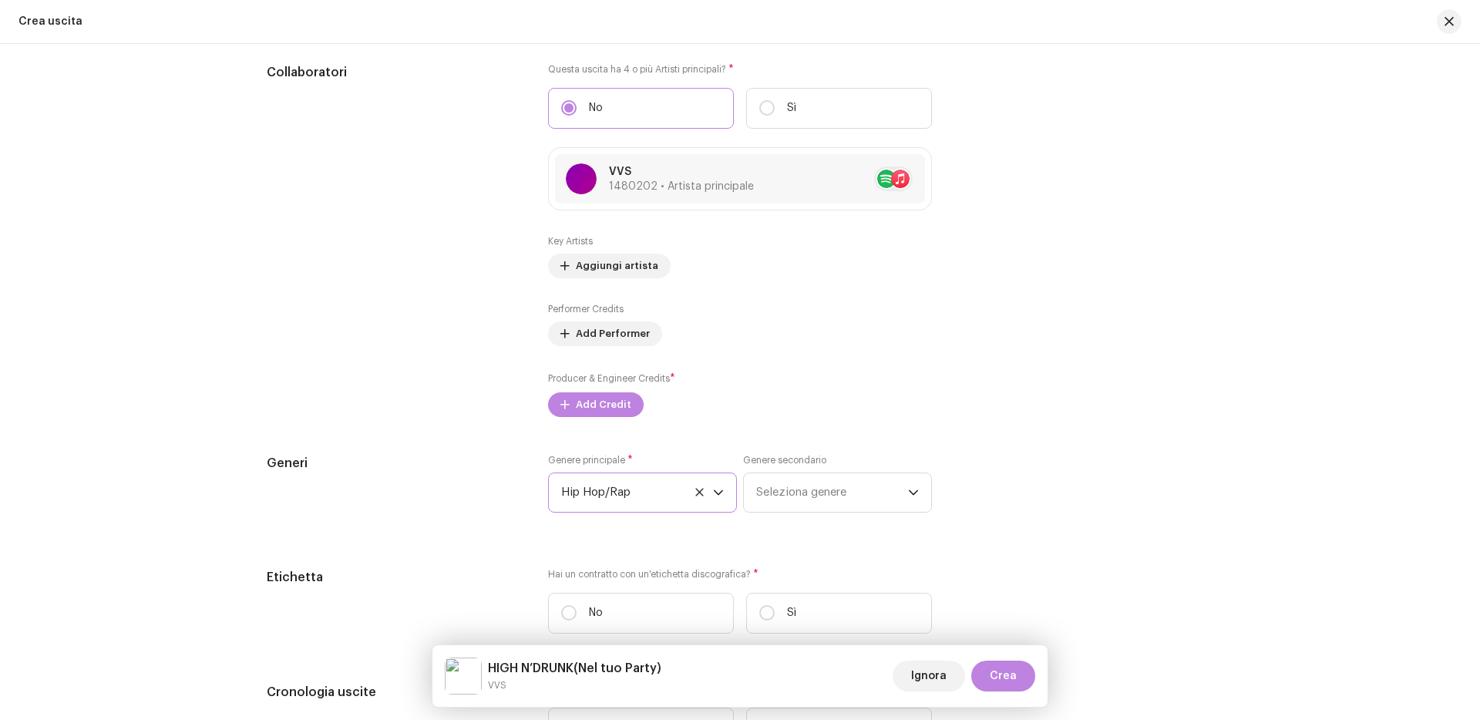
scroll to position [1750, 0]
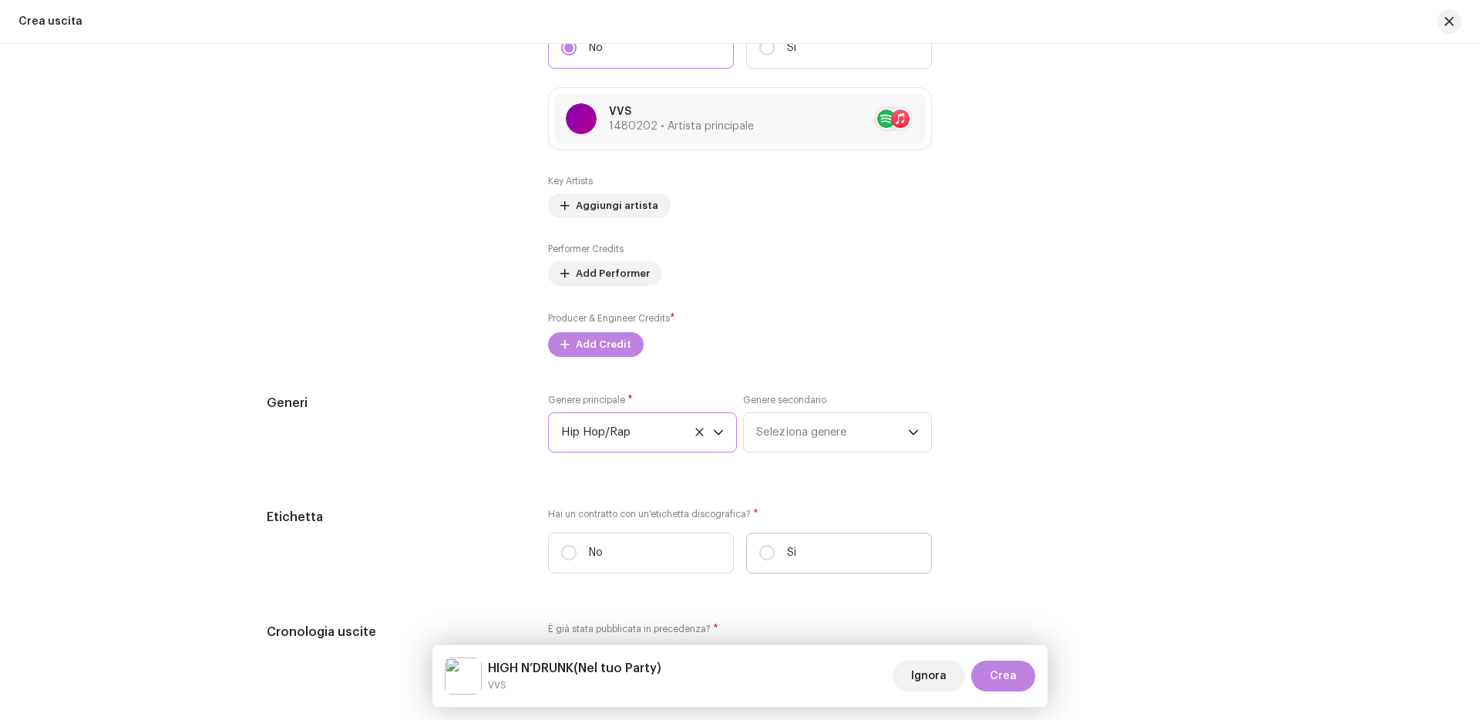
click at [790, 561] on p "Sì" at bounding box center [791, 553] width 9 height 16
click at [775, 560] on input "Sì" at bounding box center [766, 552] width 15 height 15
radio input "true"
click at [692, 627] on span "Seleziona etichetta" at bounding box center [734, 630] width 347 height 39
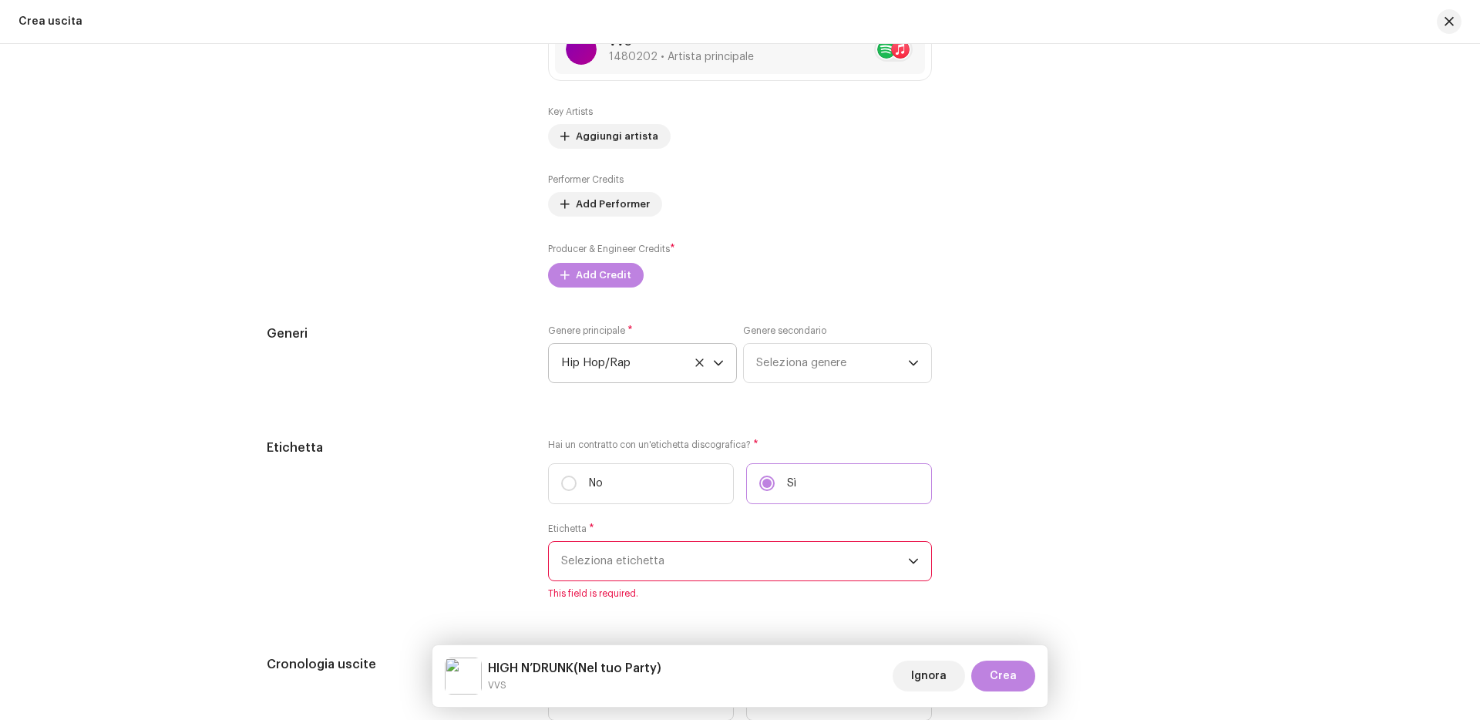
scroll to position [1828, 0]
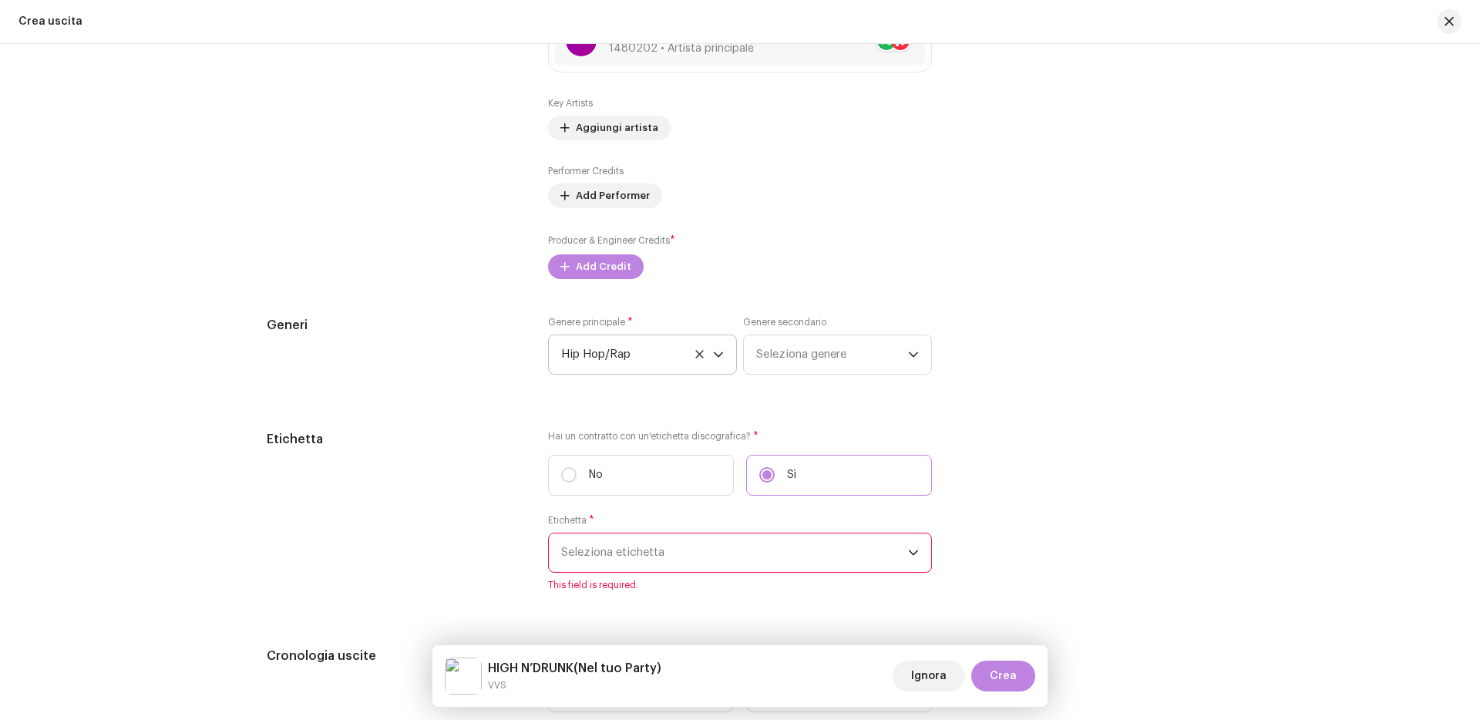
click at [694, 570] on span "Seleziona etichetta" at bounding box center [734, 552] width 347 height 39
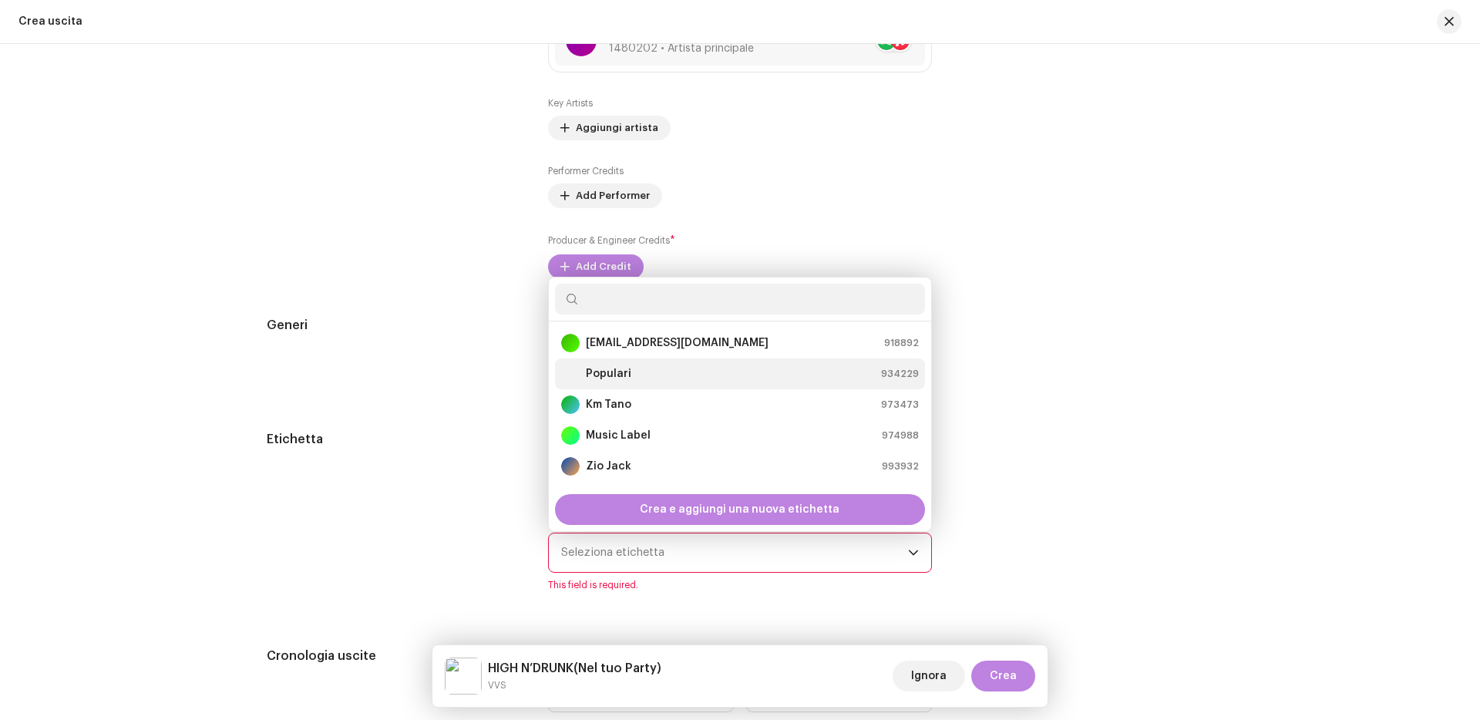
click at [601, 382] on strong "Populari" at bounding box center [608, 373] width 45 height 15
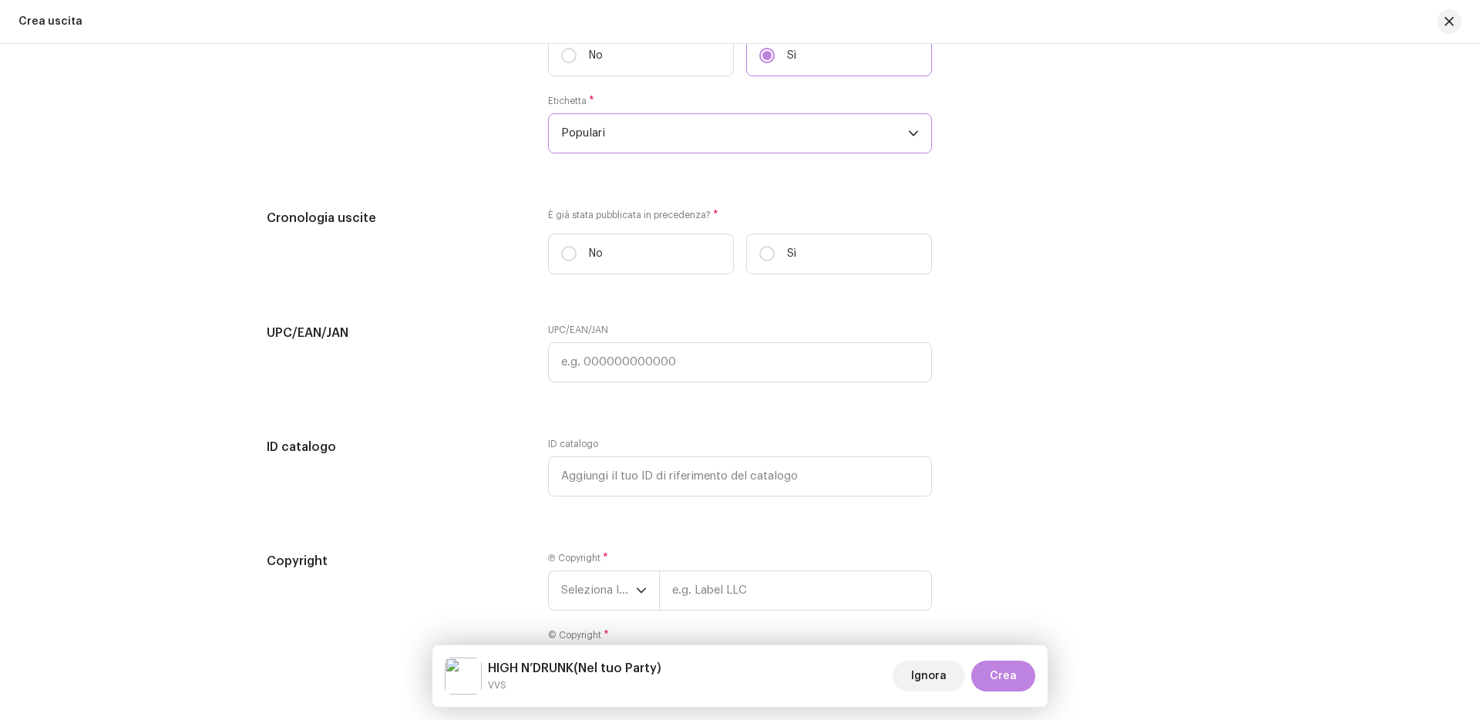
scroll to position [2386, 0]
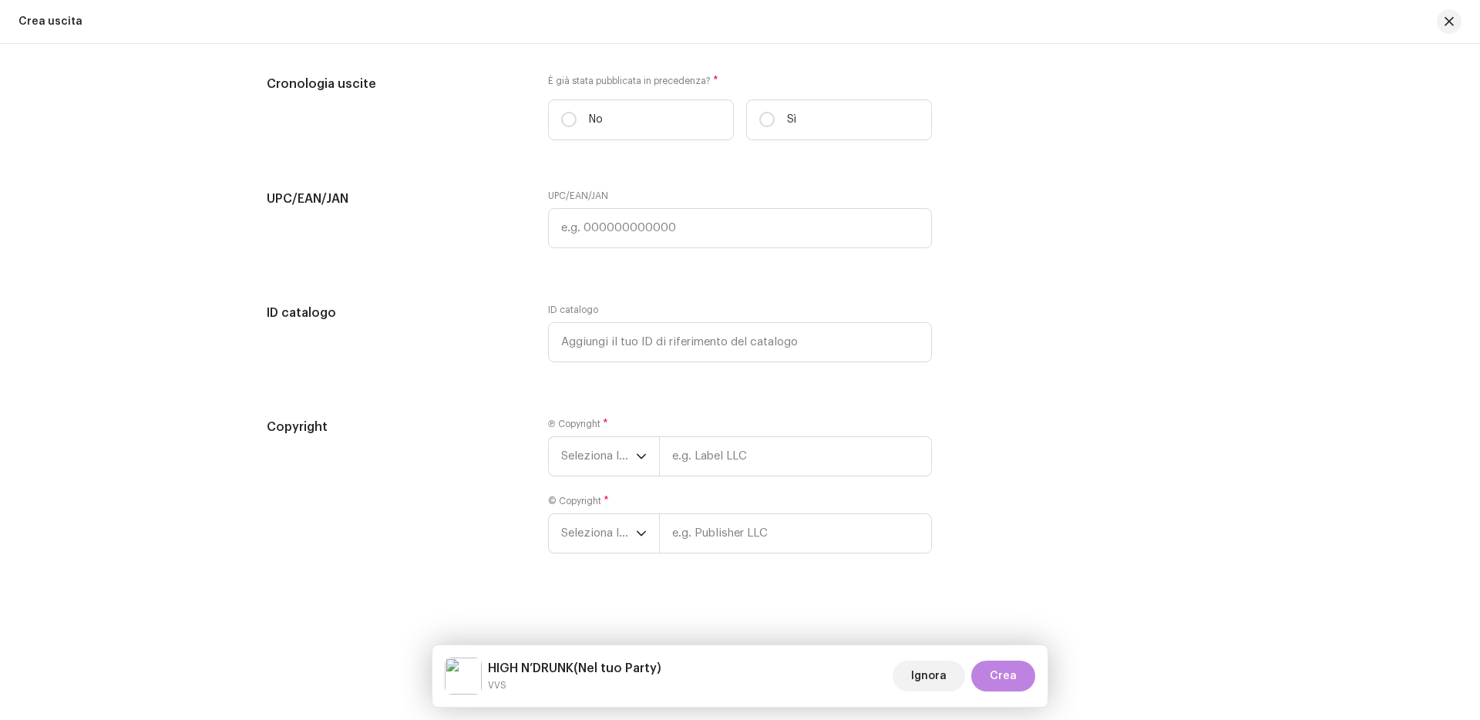
click at [593, 456] on span "Seleziona l'anno" at bounding box center [598, 456] width 75 height 39
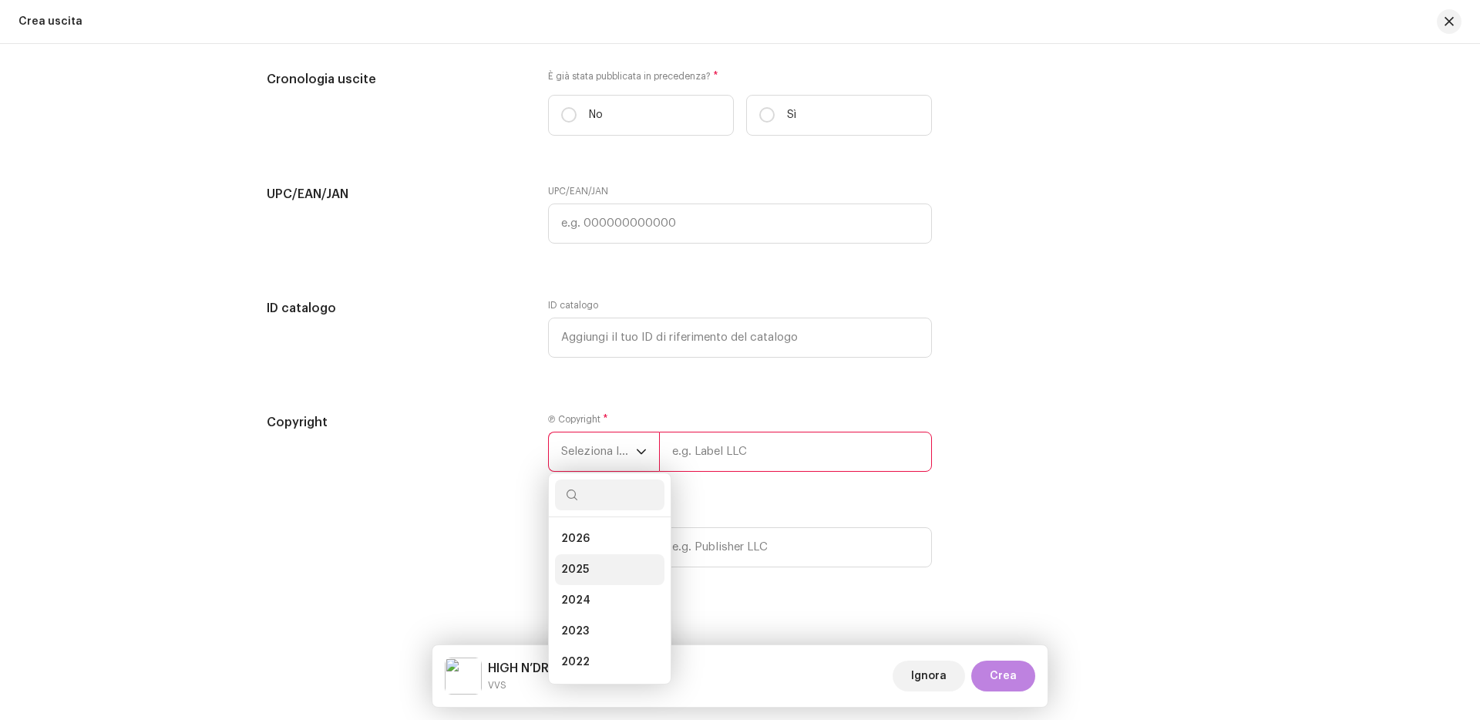
click at [597, 563] on li "2025" at bounding box center [609, 569] width 109 height 31
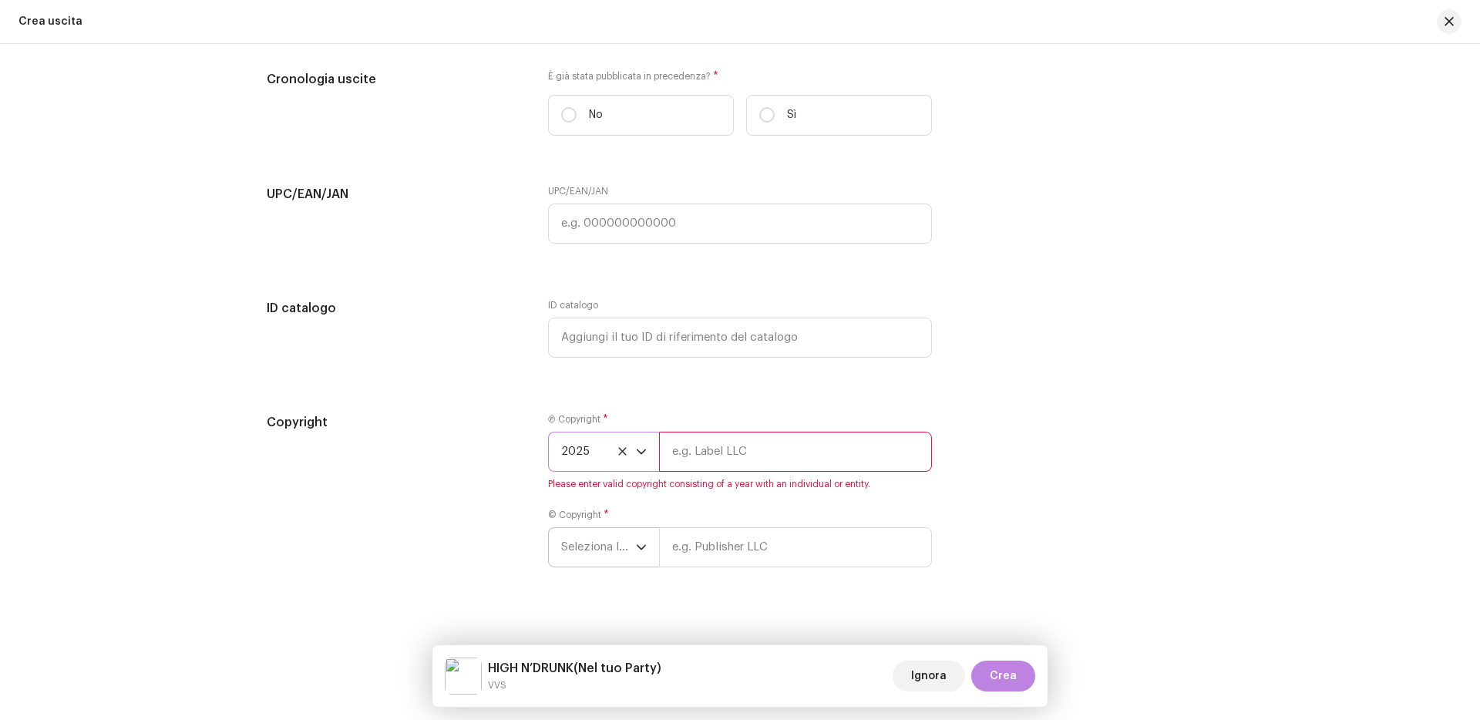
click at [599, 558] on span "Seleziona l'anno" at bounding box center [598, 547] width 75 height 39
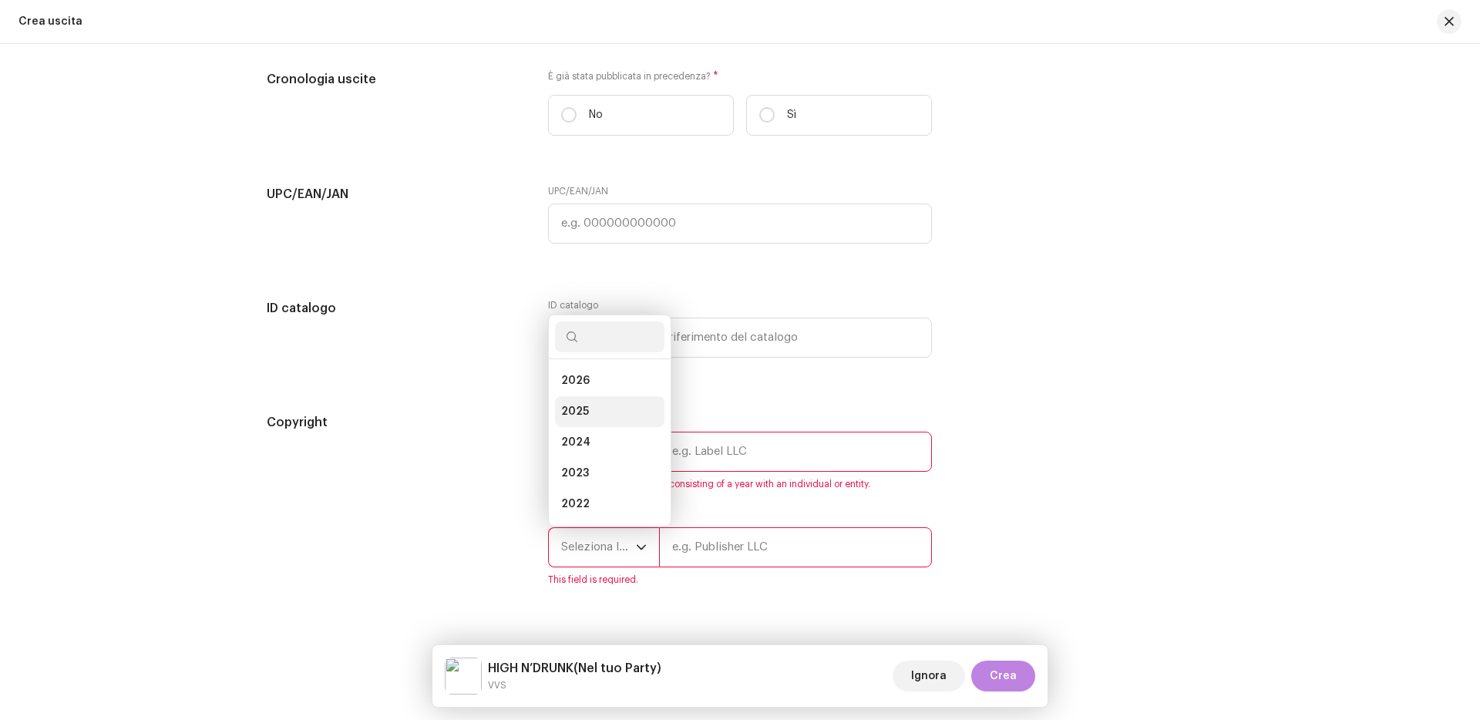
click at [591, 415] on li "2025" at bounding box center [609, 411] width 109 height 31
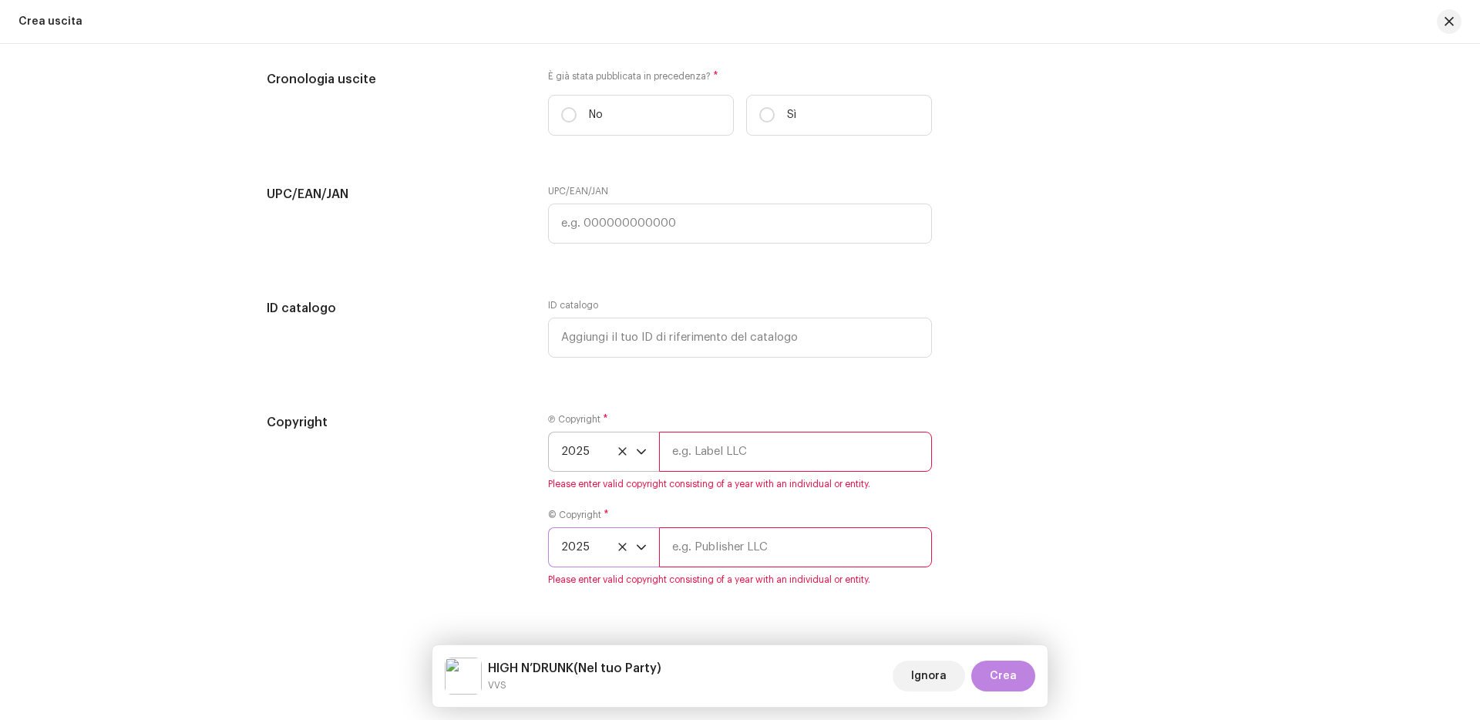
click at [667, 448] on input "text" at bounding box center [795, 452] width 273 height 40
type input "POPULARI"
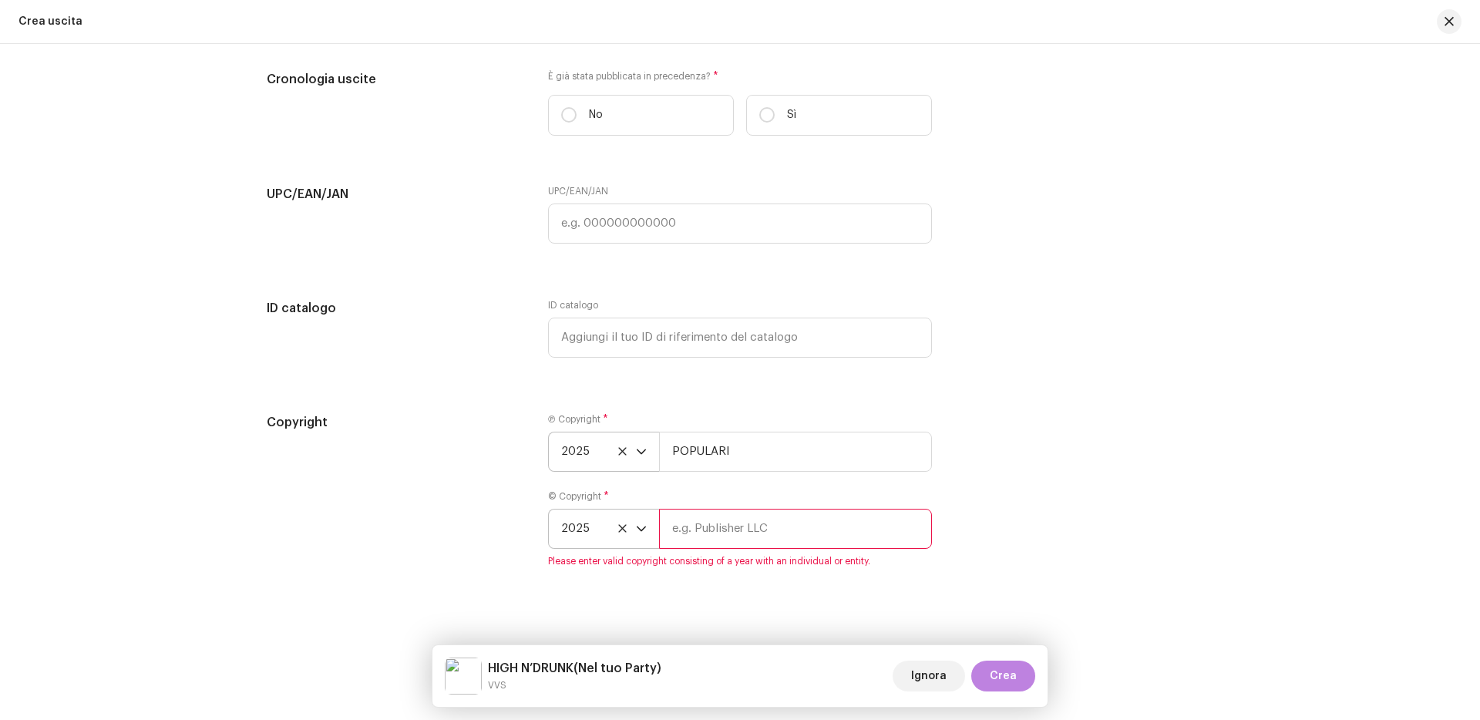
click at [762, 528] on input "text" at bounding box center [795, 529] width 273 height 40
type input "POPULARI"
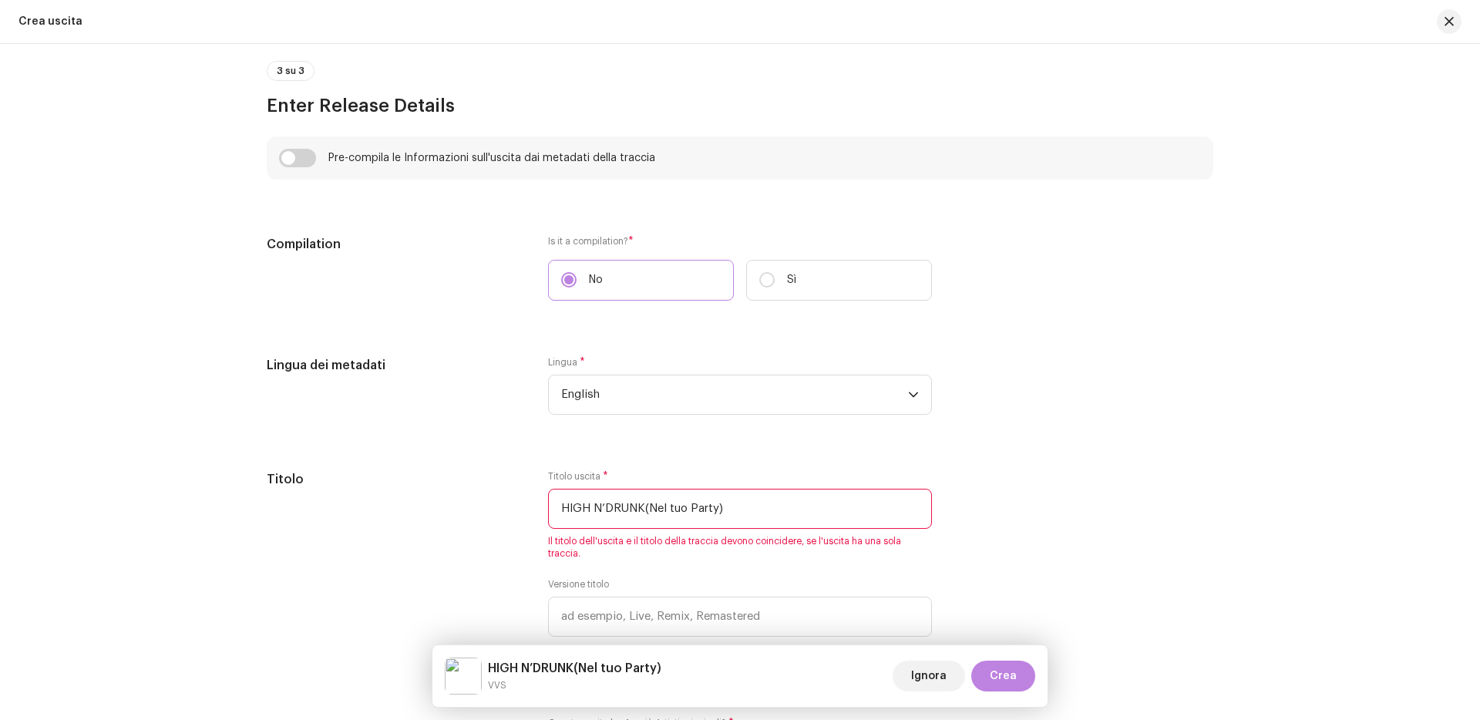
scroll to position [0, 0]
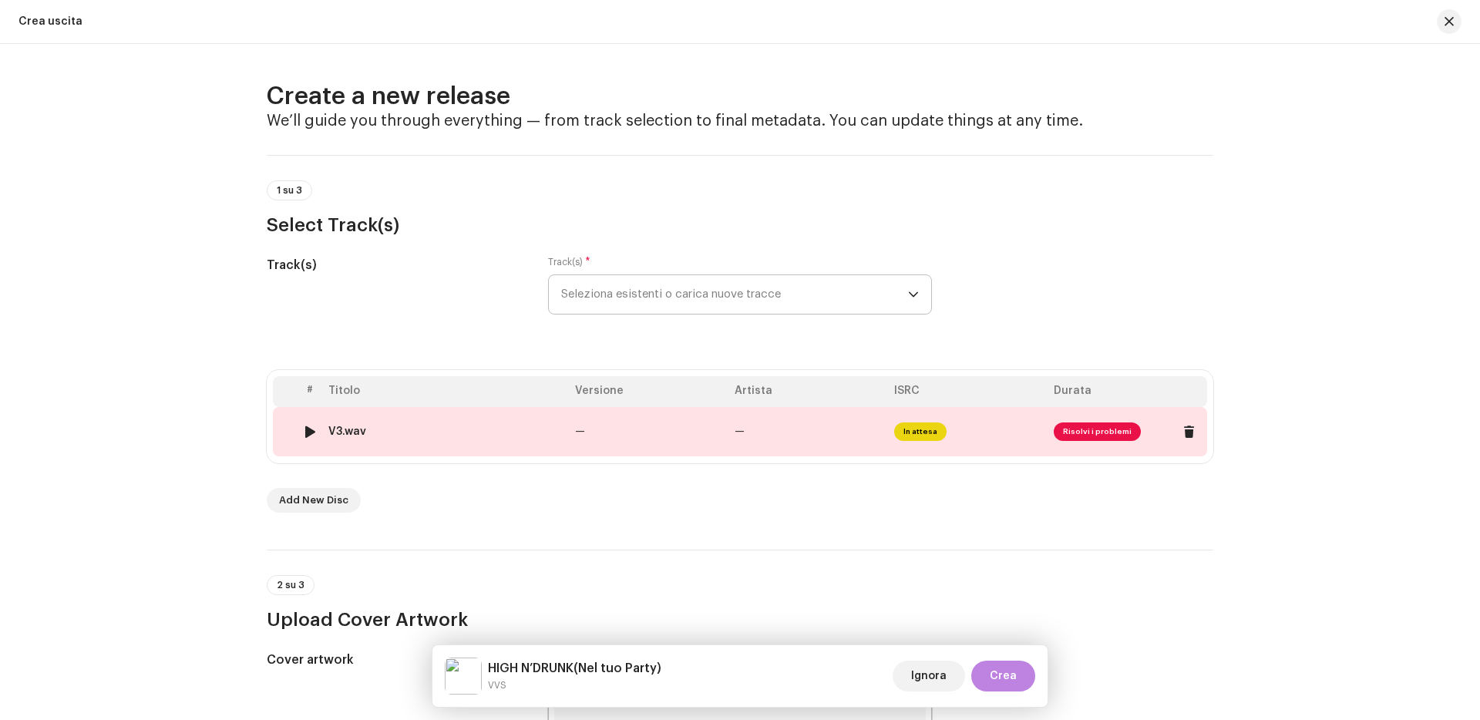
click at [942, 441] on td "In attesa" at bounding box center [968, 431] width 160 height 49
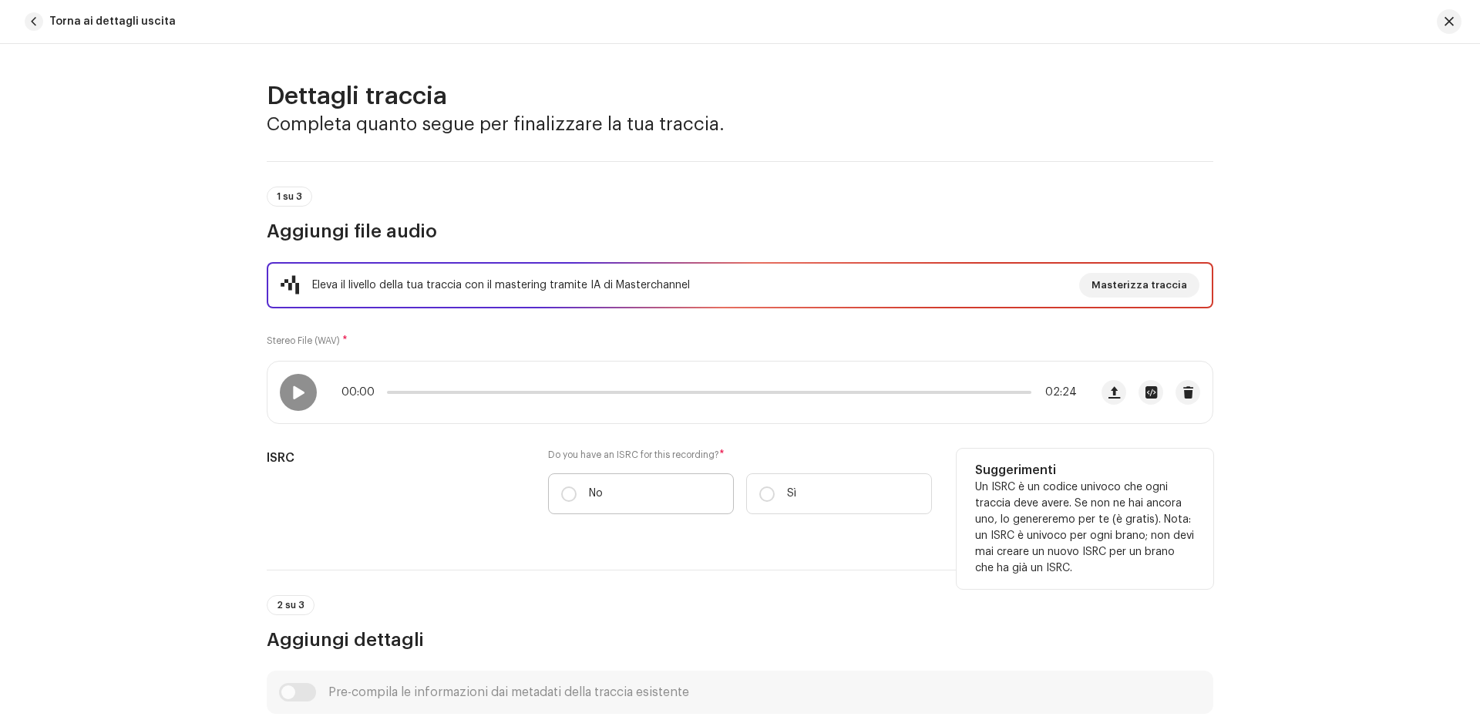
click at [621, 476] on label "No" at bounding box center [641, 493] width 186 height 41
click at [577, 486] on input "No" at bounding box center [568, 493] width 15 height 15
radio input "true"
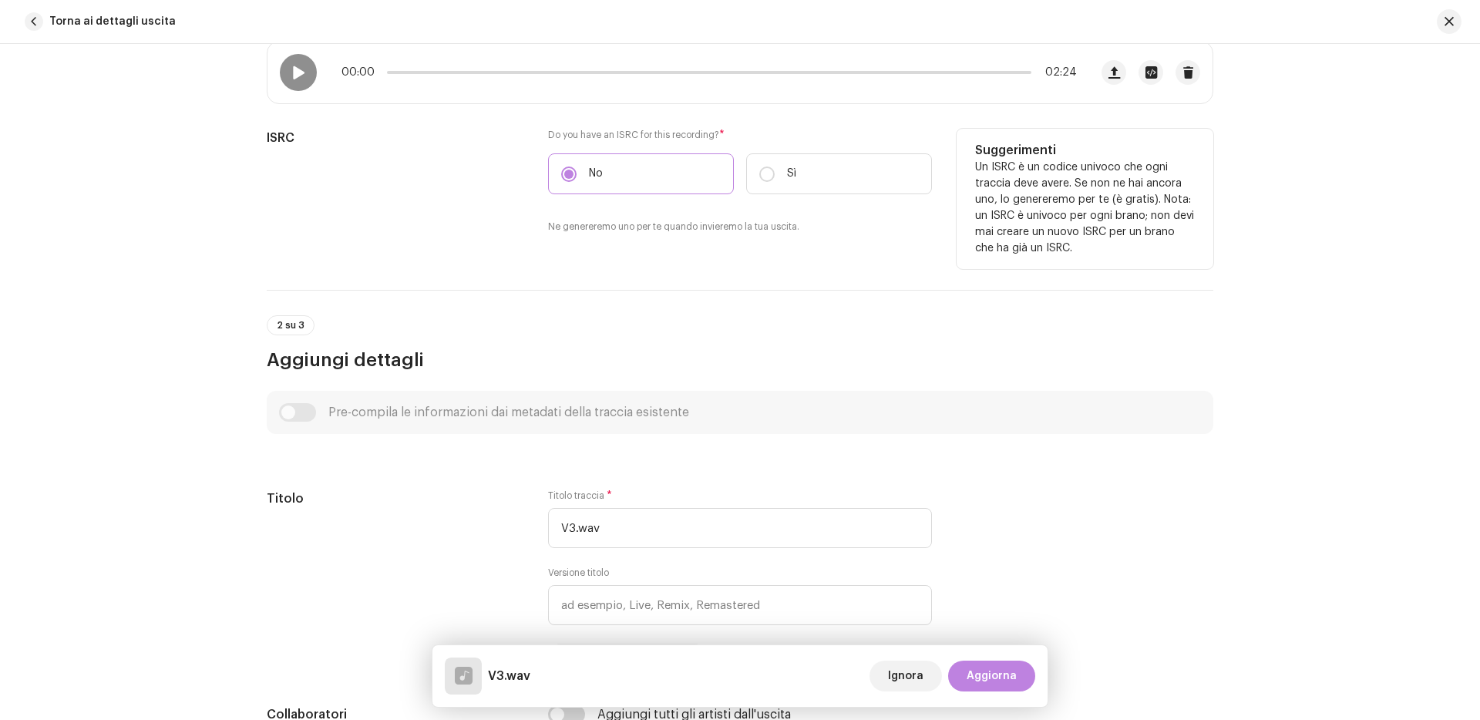
scroll to position [327, 0]
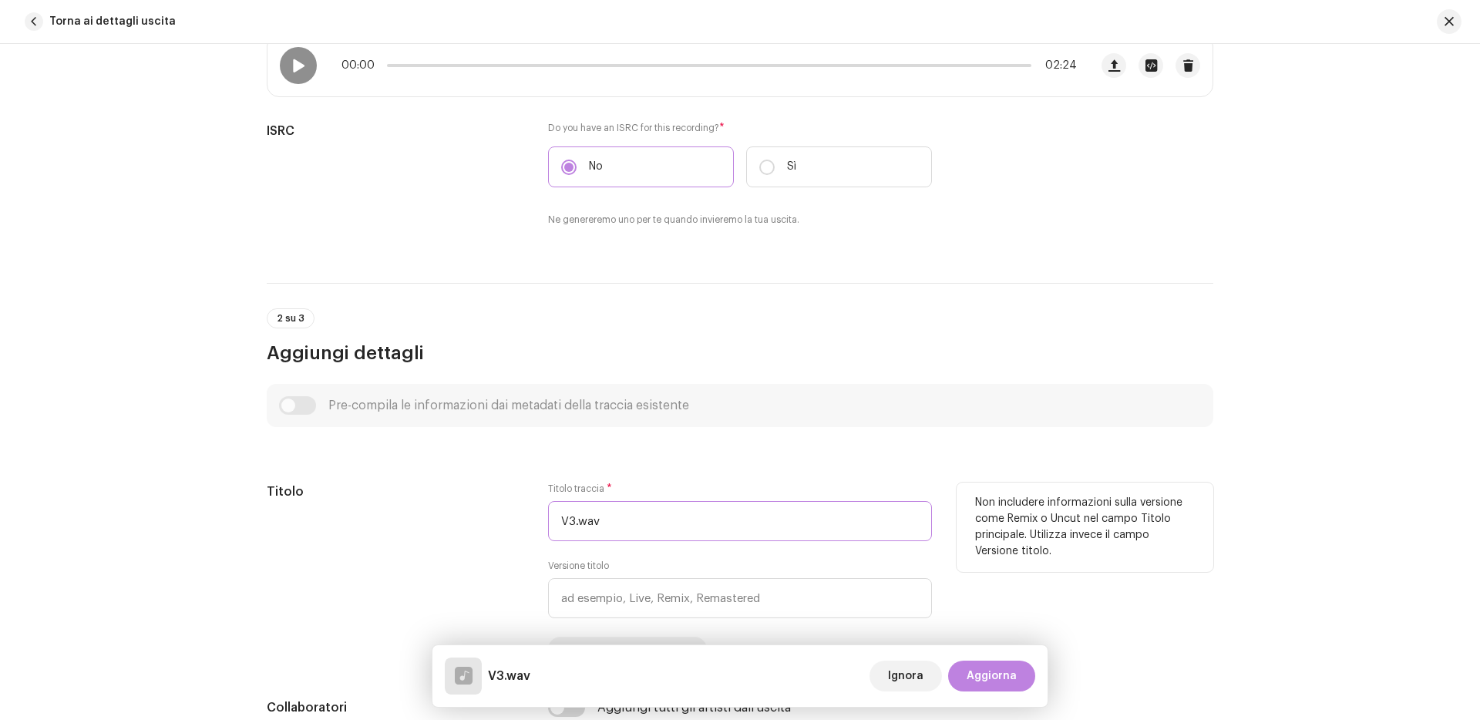
click at [583, 519] on input "V3.wav" at bounding box center [740, 521] width 384 height 40
paste input "HIGH N’DRUNK(Nel tuo Party)"
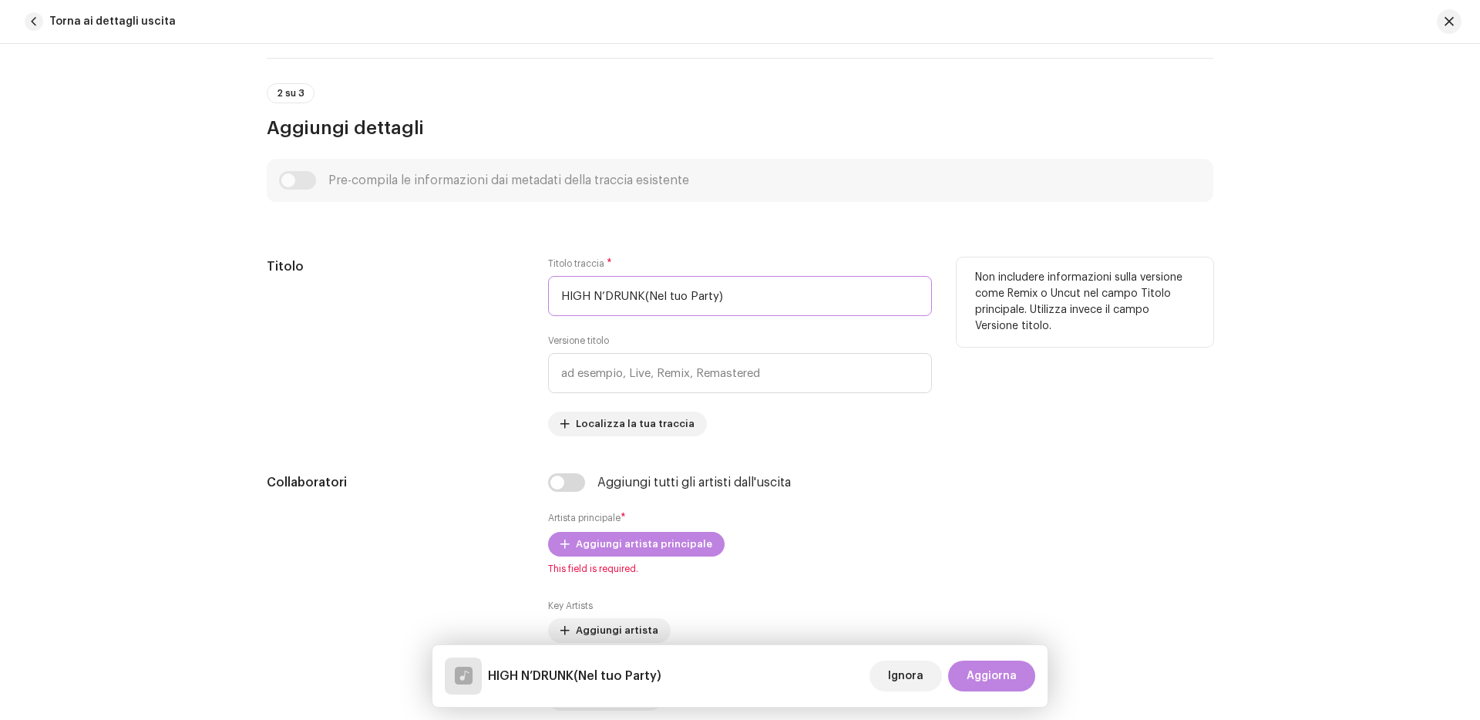
scroll to position [603, 0]
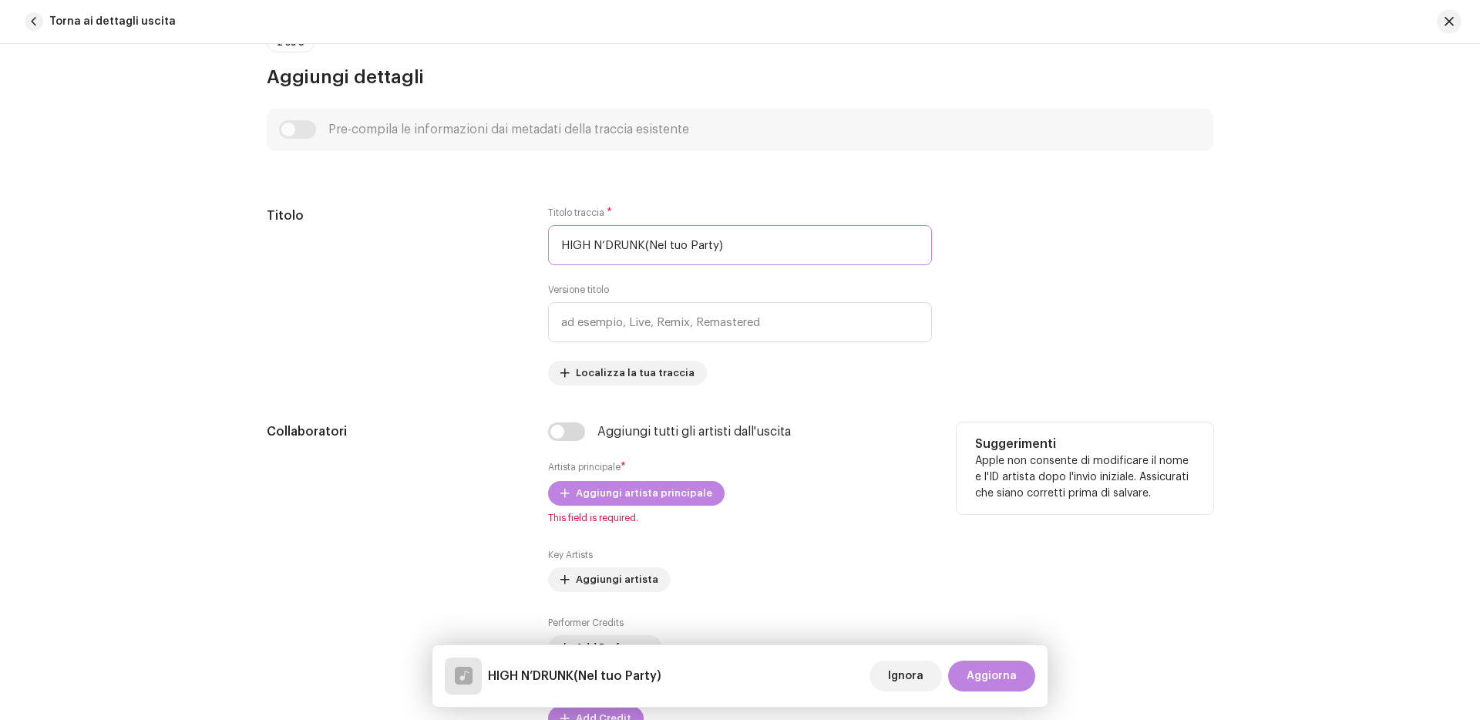
type input "HIGH N’DRUNK(Nel tuo Party)"
click at [591, 506] on div "Aggiungi artista principale This field is required." at bounding box center [740, 502] width 384 height 43
click at [590, 506] on span "Aggiungi artista principale" at bounding box center [644, 493] width 136 height 31
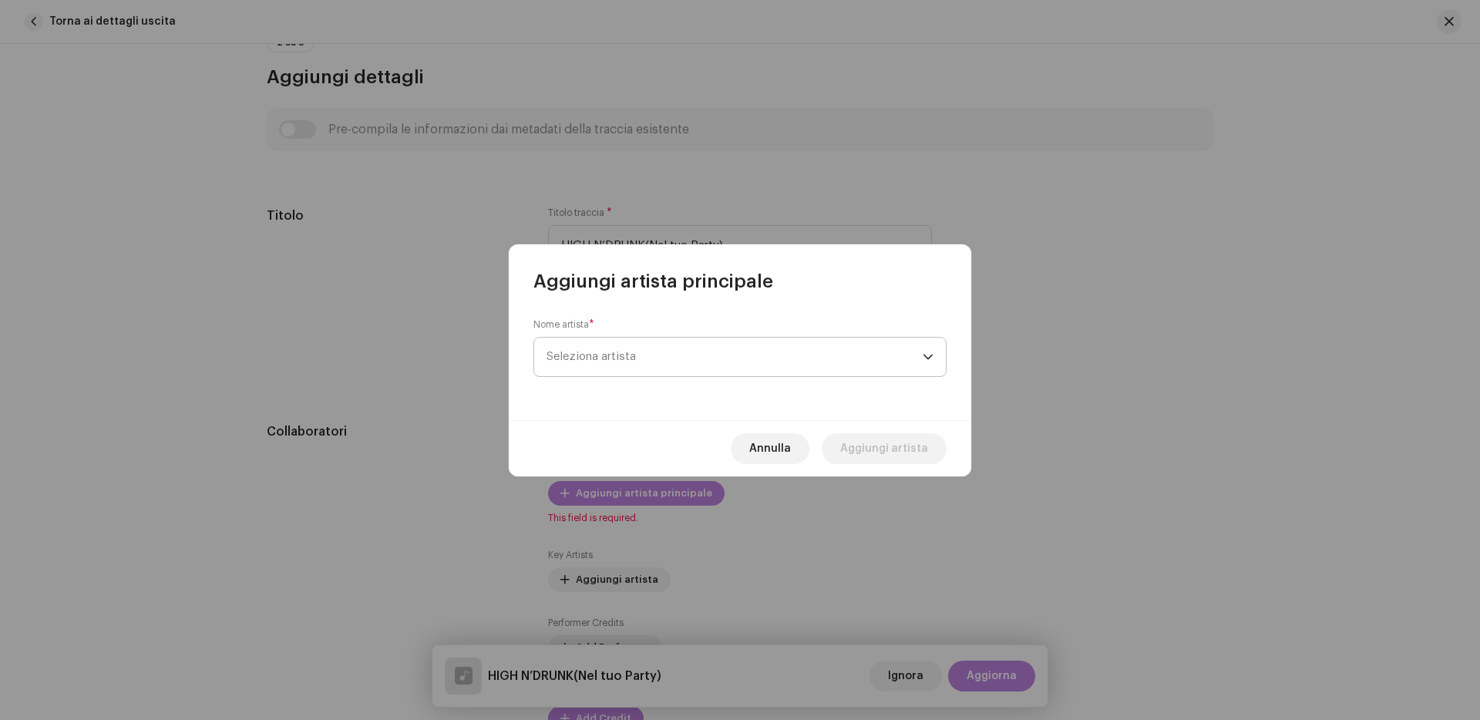
click at [589, 341] on span "Seleziona artista" at bounding box center [734, 357] width 376 height 39
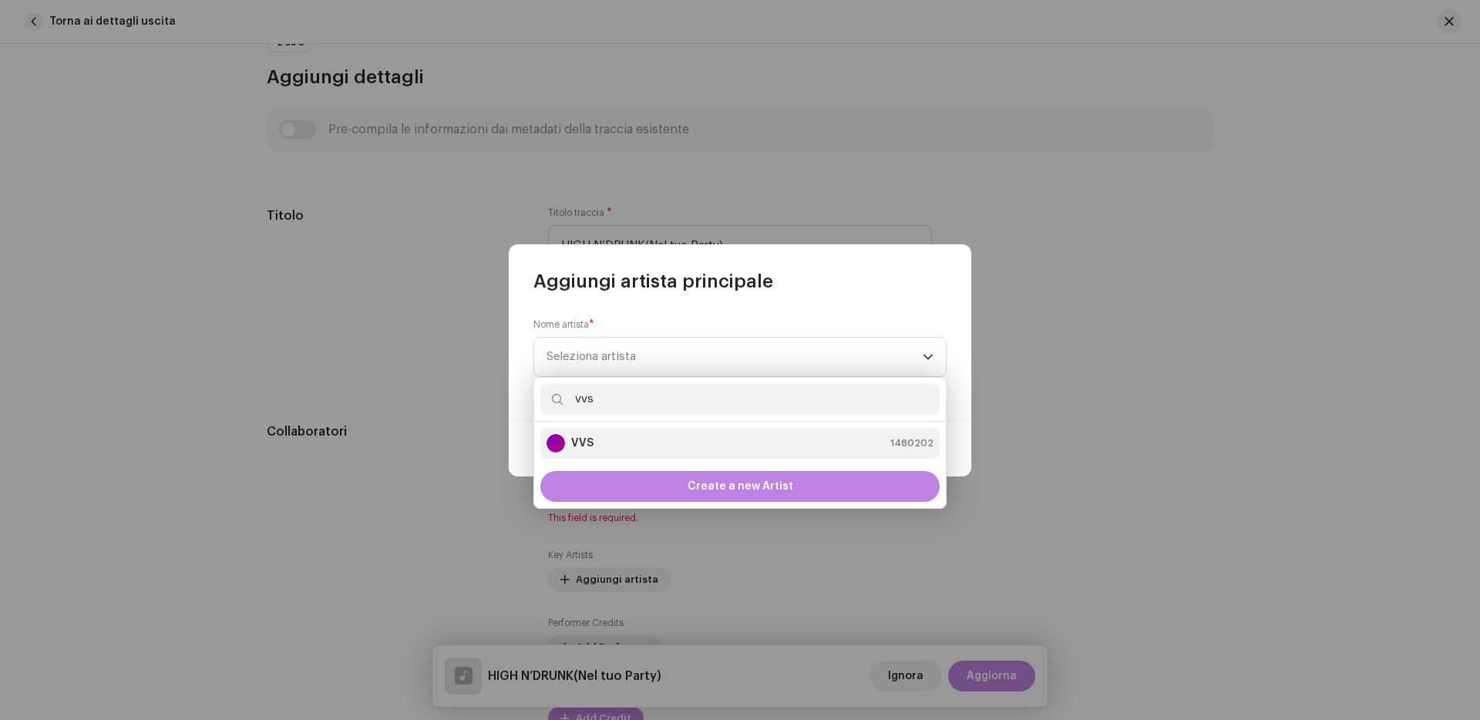
type input "vvs"
click at [610, 440] on div "VVS 1480202" at bounding box center [739, 443] width 387 height 18
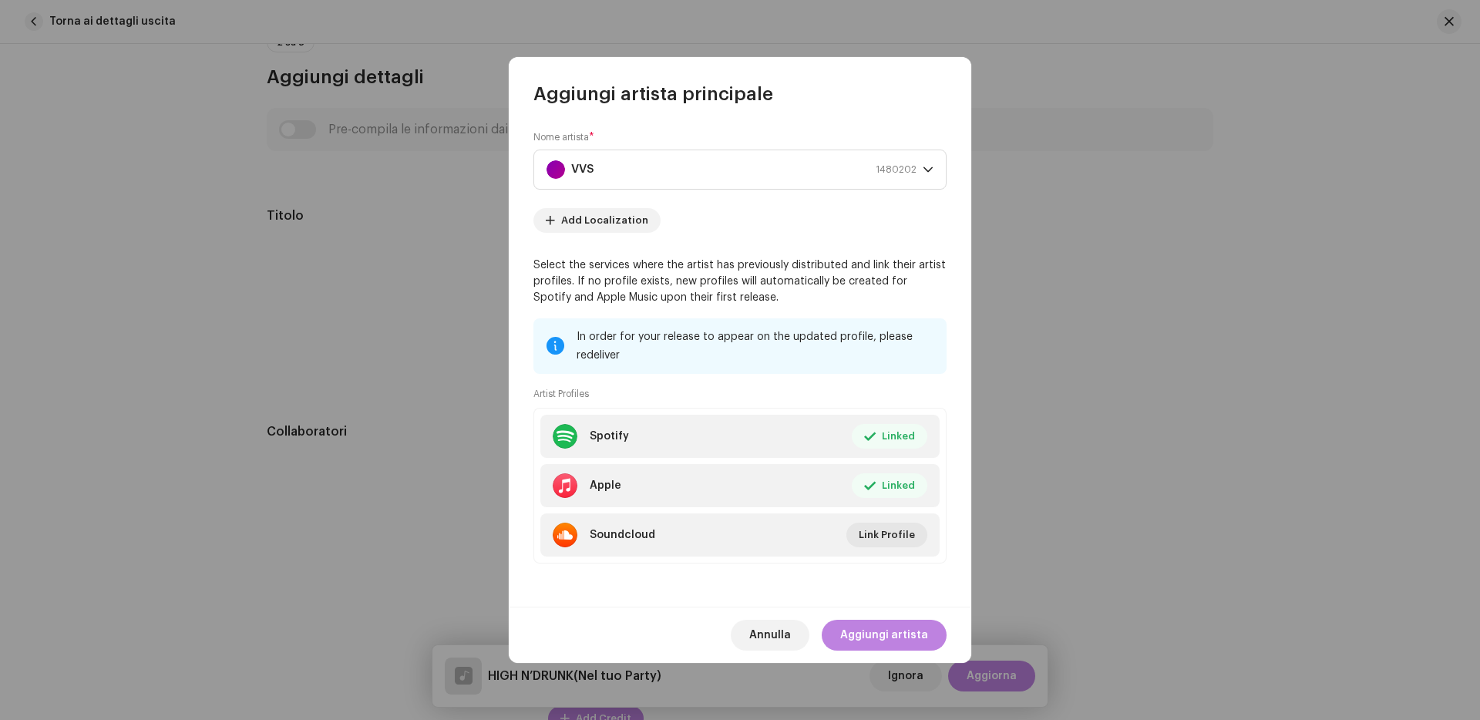
click at [839, 617] on div "[PERSON_NAME] artista" at bounding box center [740, 635] width 462 height 56
click at [839, 621] on button "Aggiungi artista" at bounding box center [884, 635] width 125 height 31
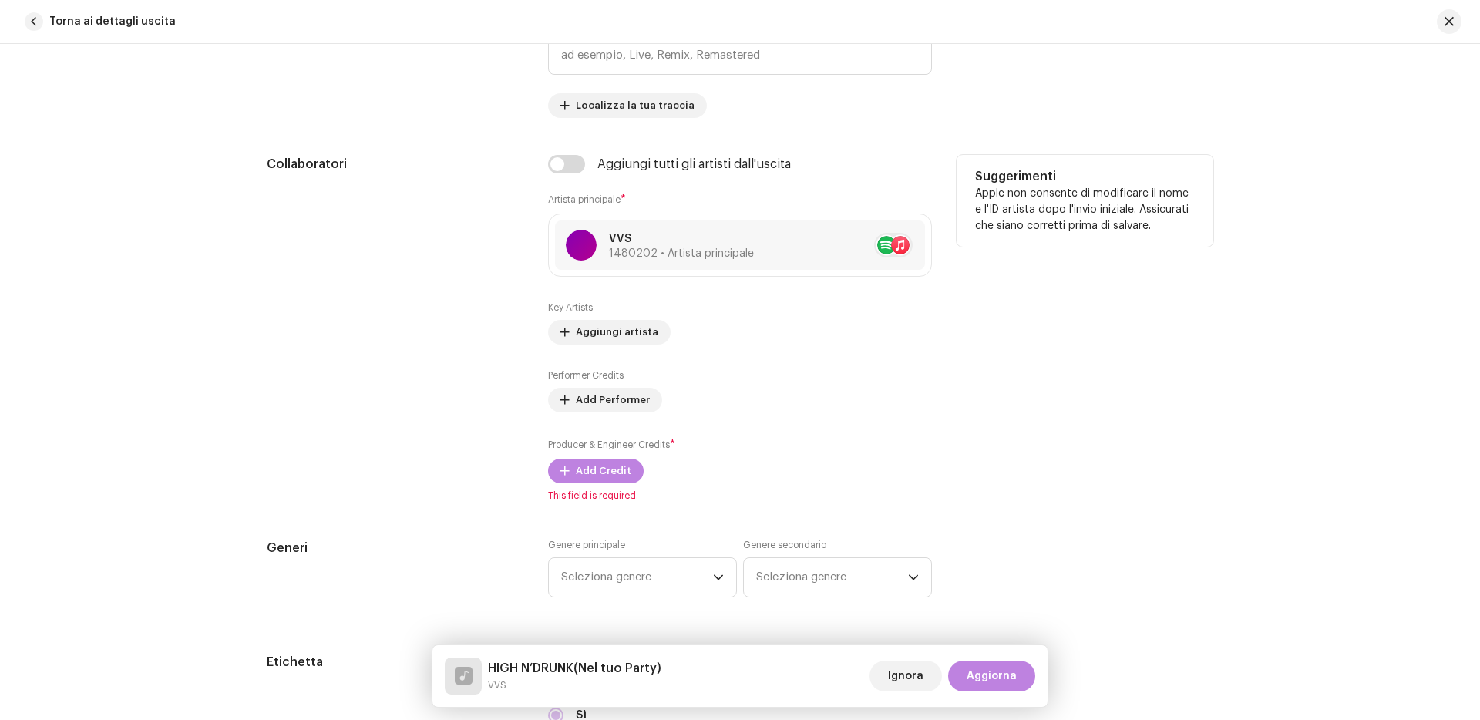
scroll to position [897, 0]
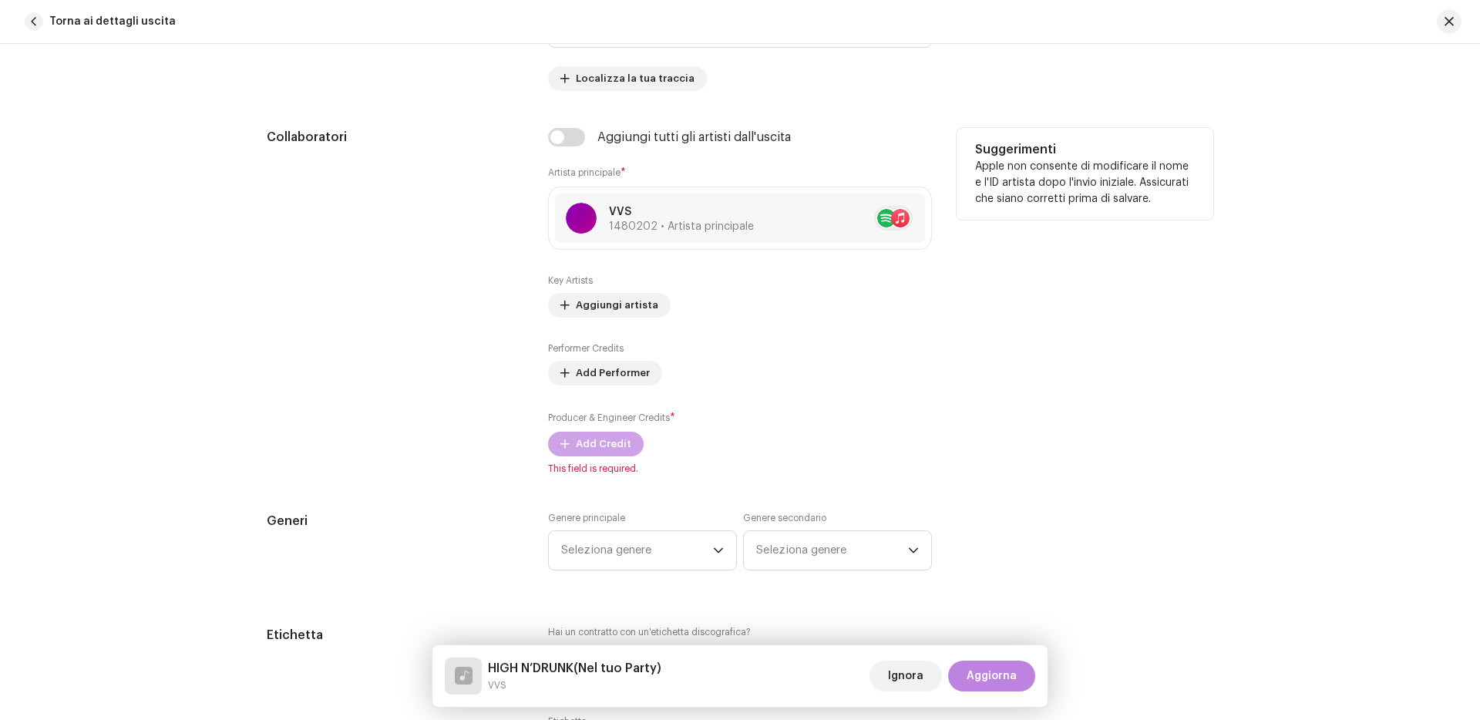
click at [608, 456] on span "Add Credit" at bounding box center [603, 444] width 55 height 31
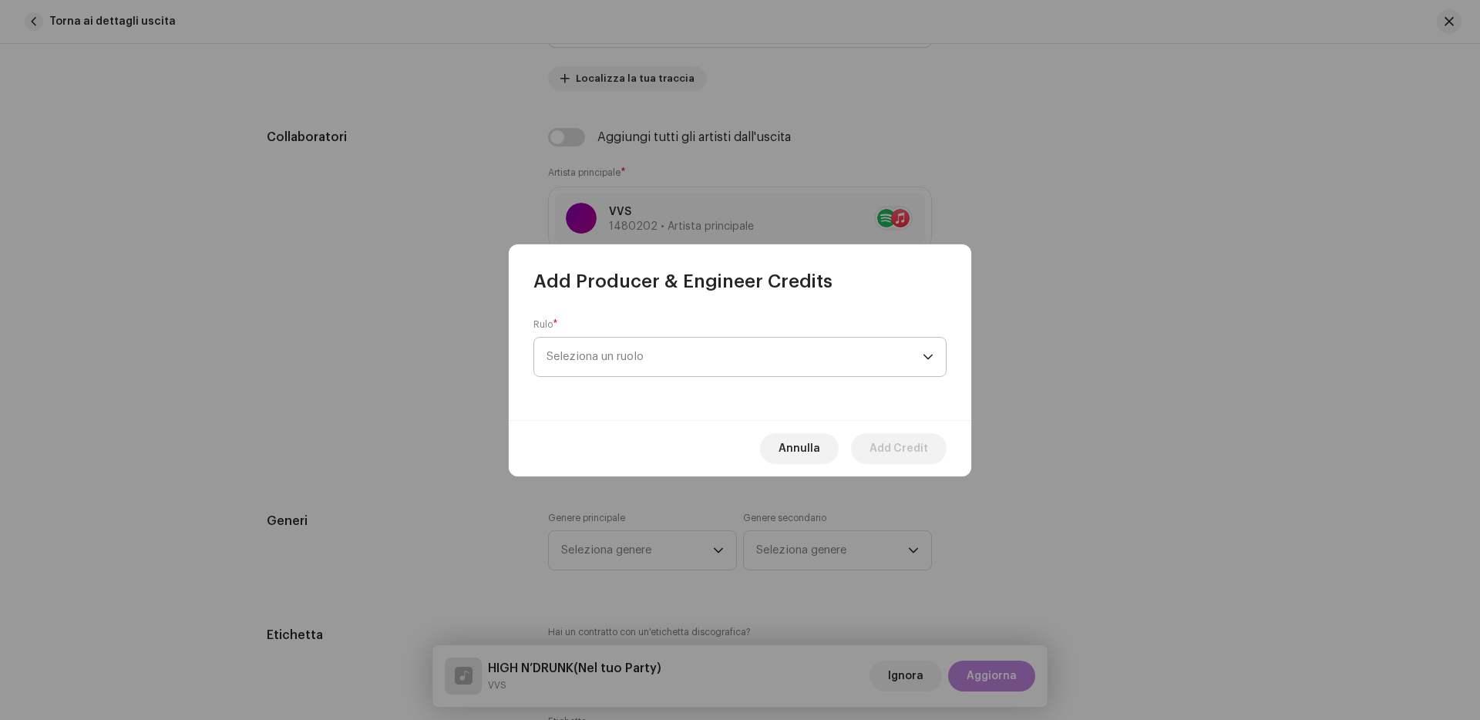
click at [625, 373] on span "Seleziona un ruolo" at bounding box center [734, 357] width 376 height 39
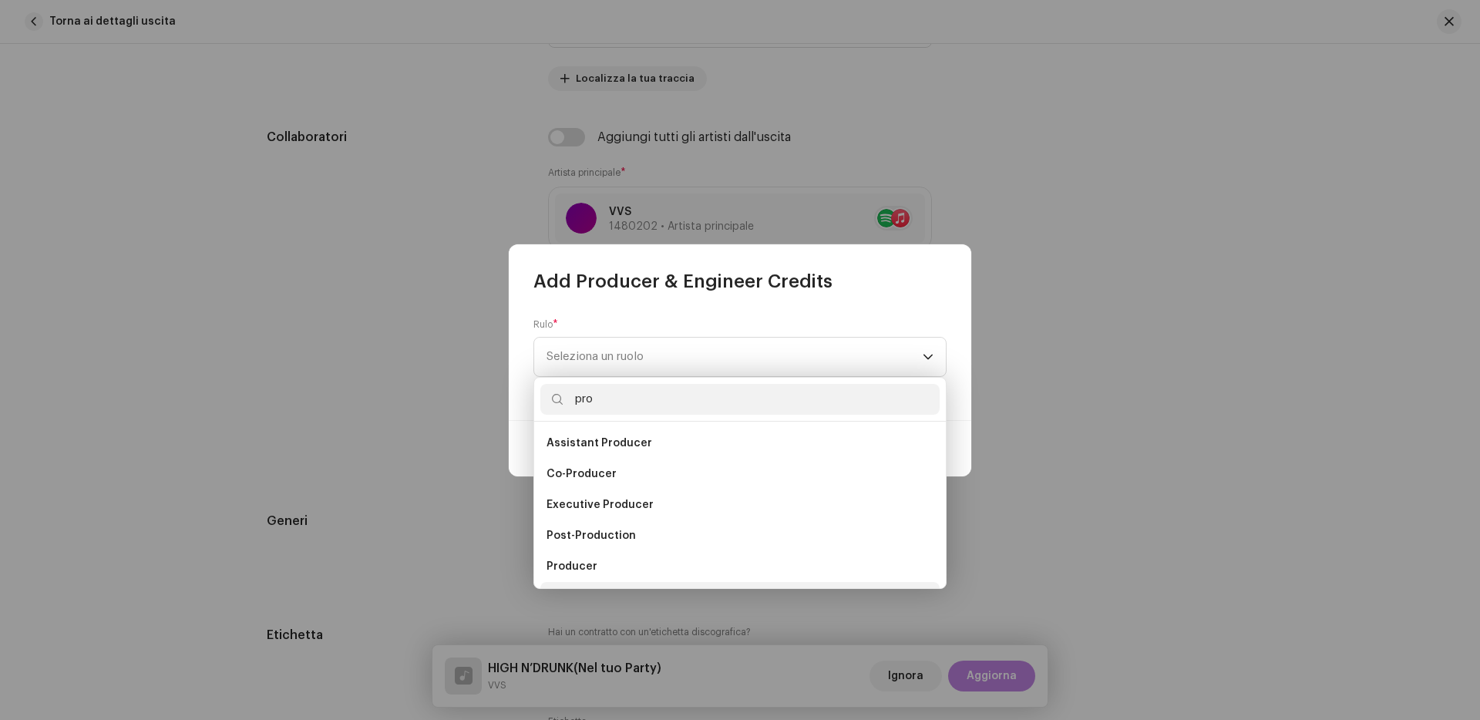
scroll to position [25, 0]
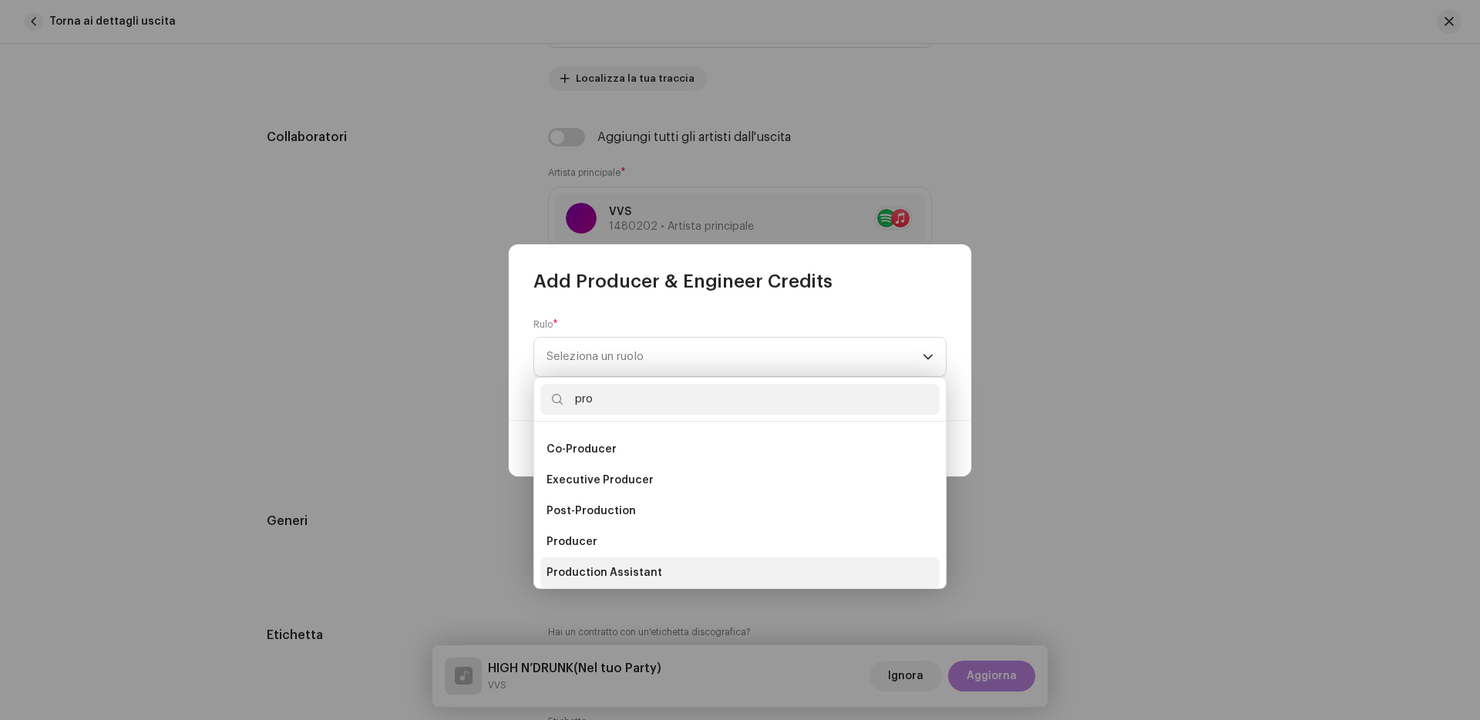
type input "pro"
drag, startPoint x: 612, startPoint y: 565, endPoint x: 617, endPoint y: 541, distance: 24.3
click at [617, 541] on ul "Assistant Producer Co-Producer Executive Producer Post-Production Producer Prod…" at bounding box center [740, 511] width 412 height 228
click at [617, 541] on li "Producer" at bounding box center [739, 541] width 399 height 31
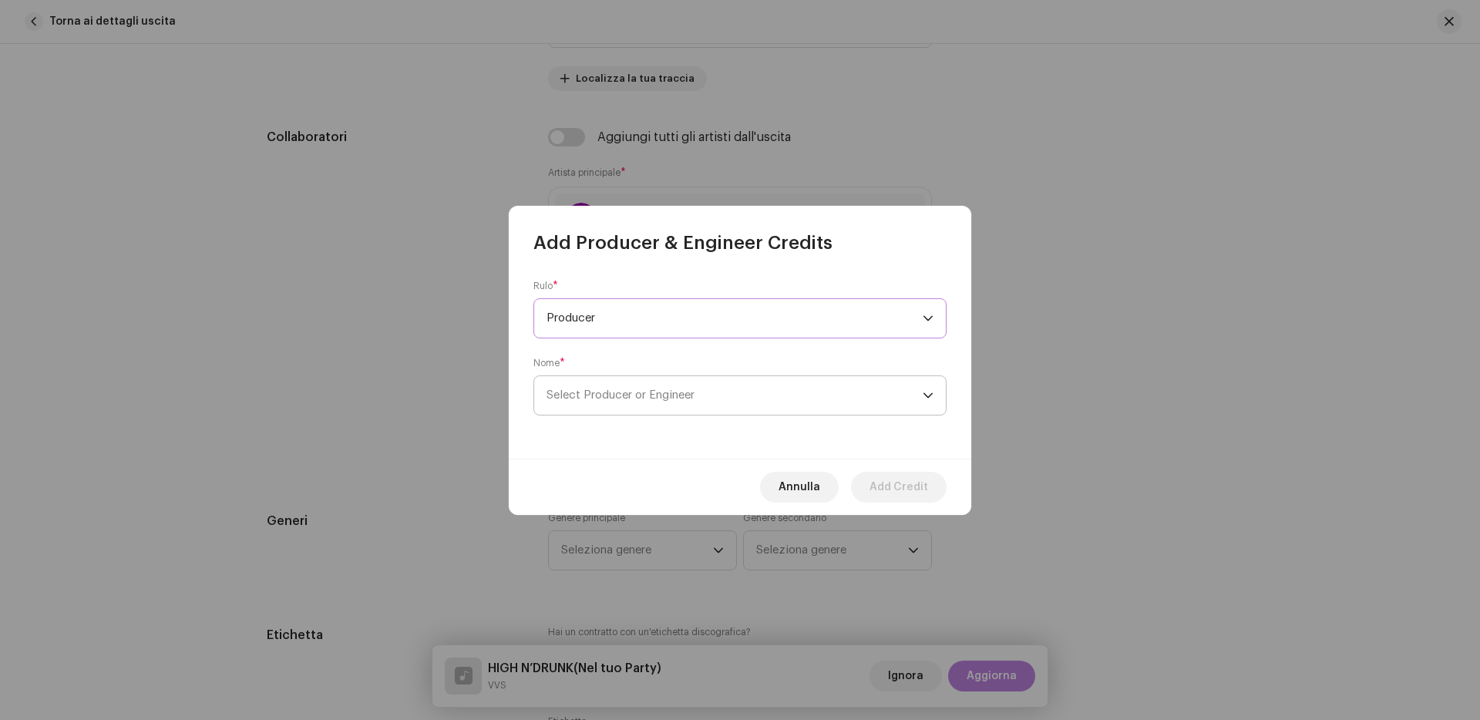
click at [707, 398] on span "Select Producer or Engineer" at bounding box center [734, 395] width 376 height 39
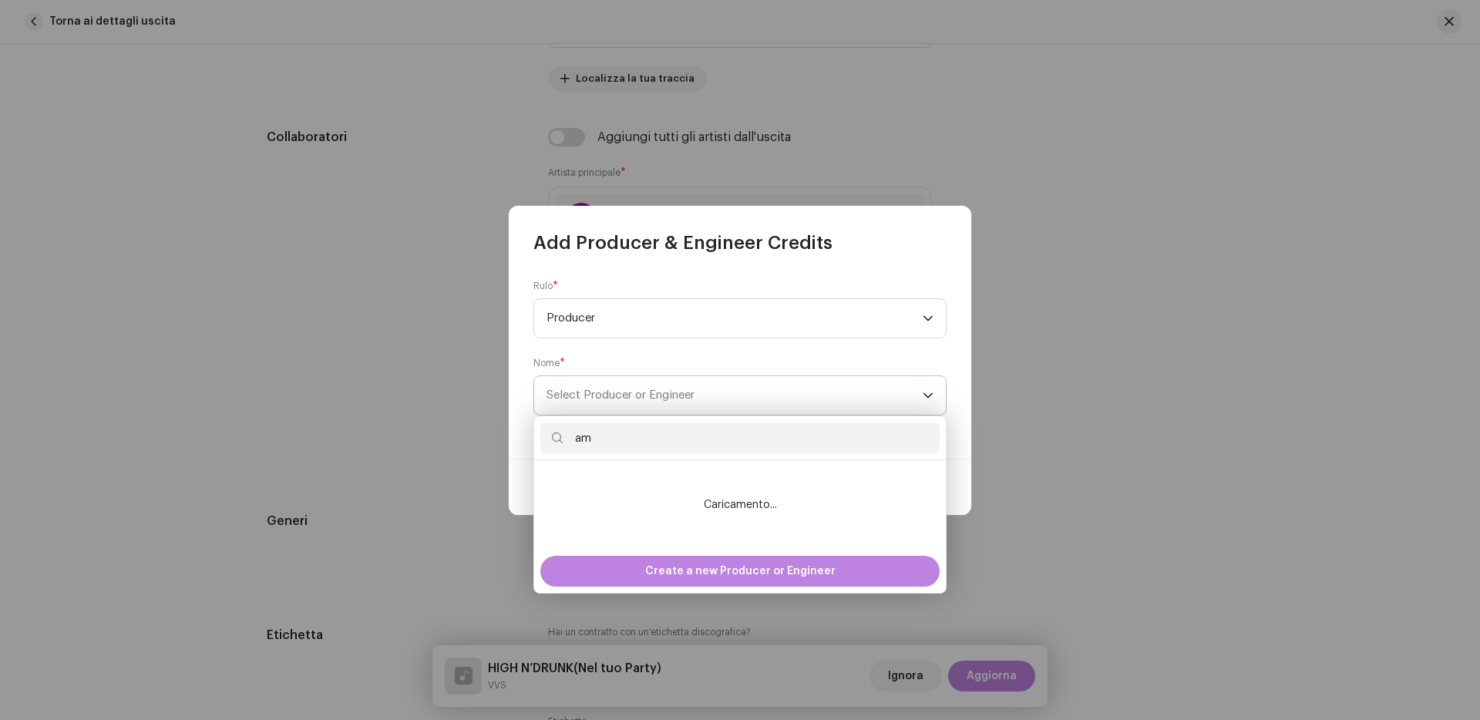
type input "a"
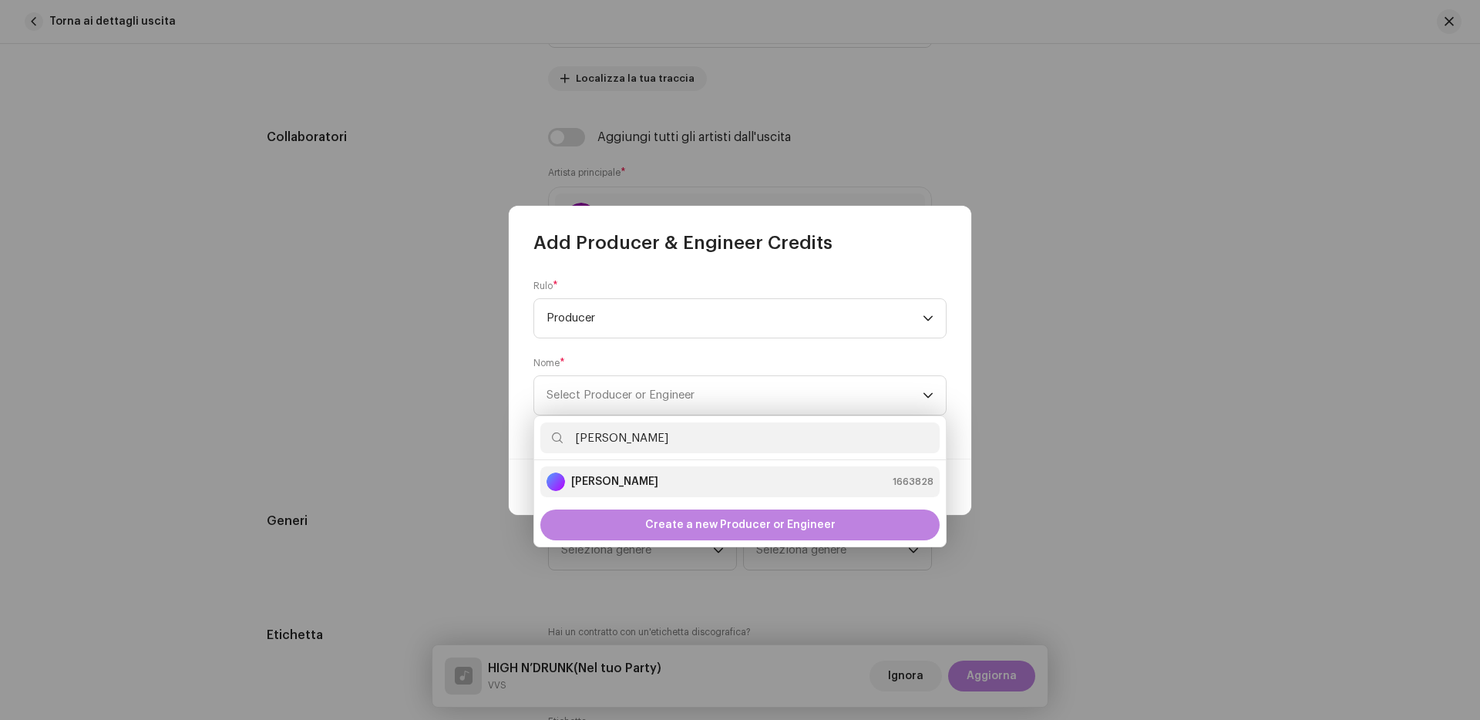
type input "[PERSON_NAME]"
click at [715, 476] on div "[PERSON_NAME] 1663828" at bounding box center [739, 481] width 387 height 18
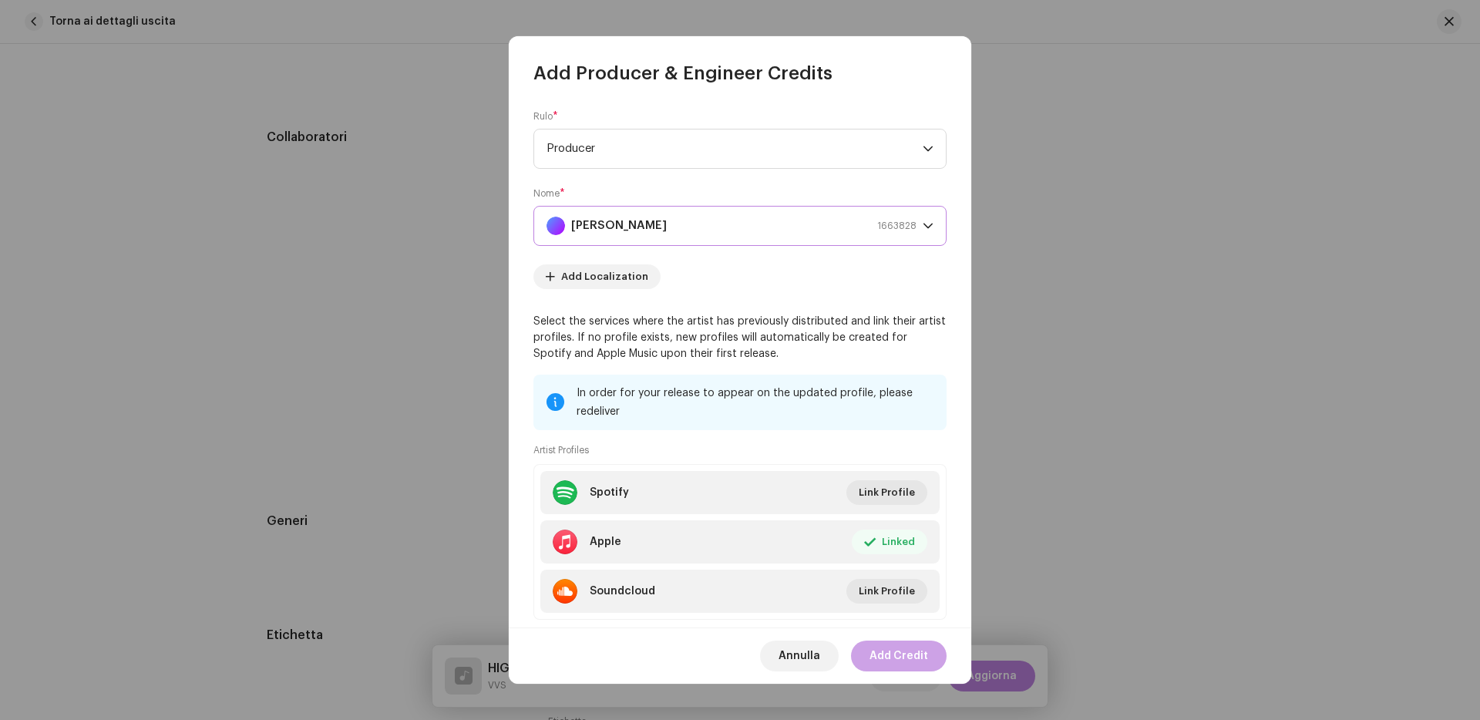
click at [878, 656] on span "Add Credit" at bounding box center [898, 656] width 59 height 31
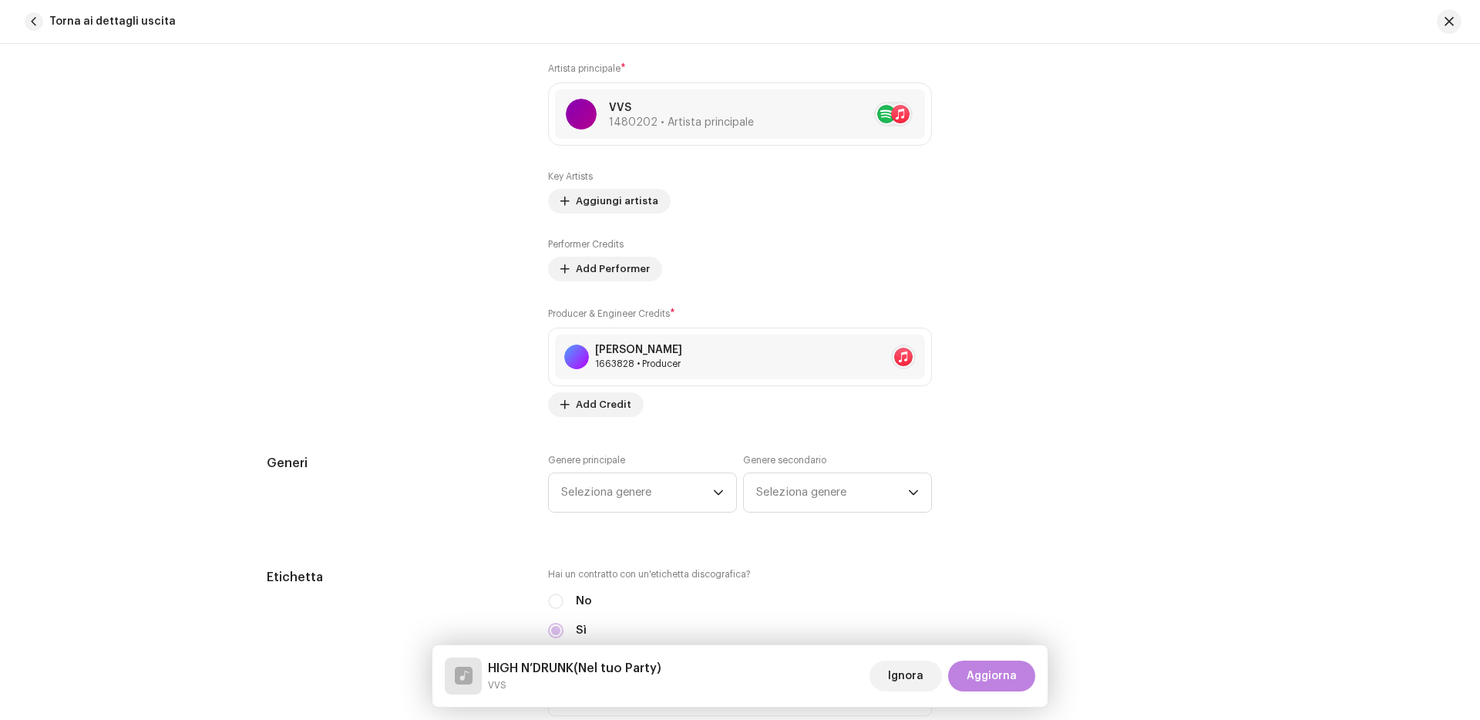
scroll to position [1022, 0]
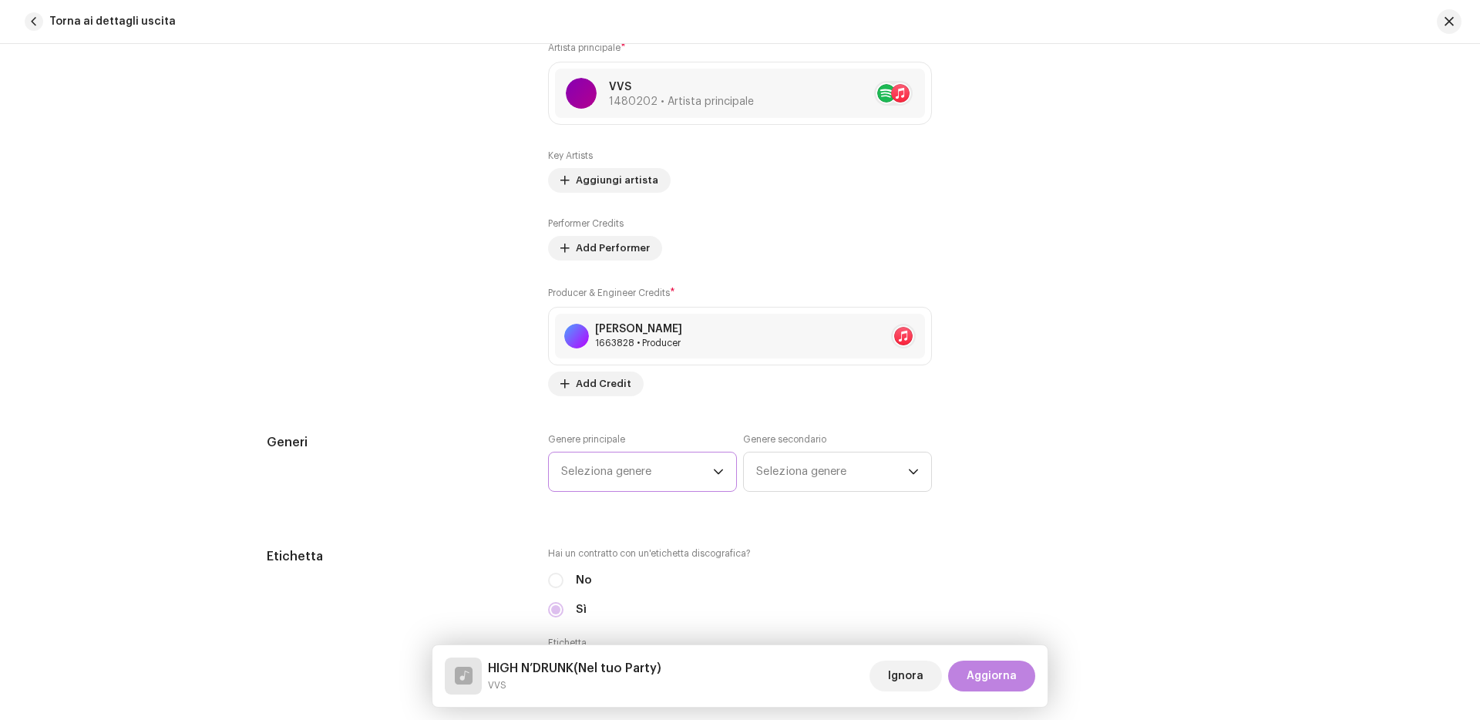
click at [681, 462] on span "Seleziona genere" at bounding box center [637, 471] width 152 height 39
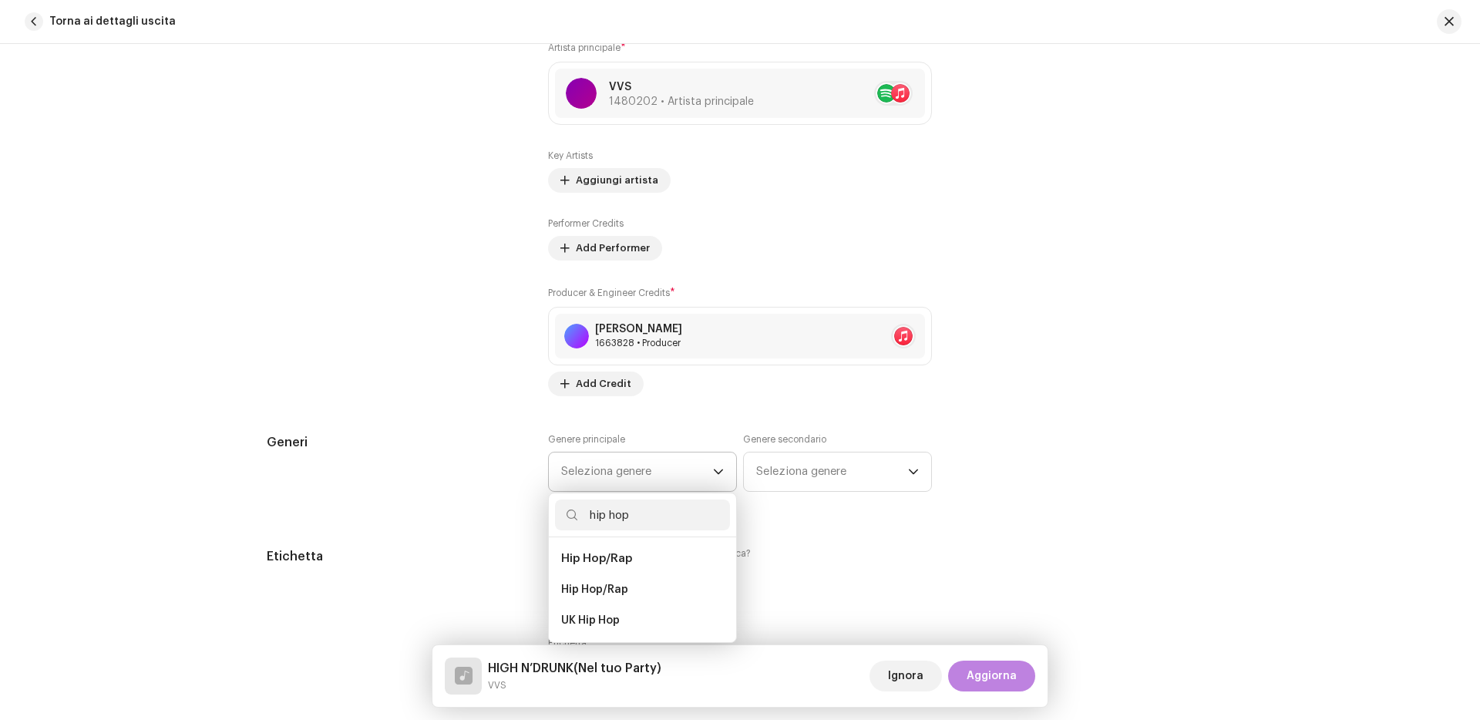
type input "hip hop"
click at [602, 563] on span "Hip Hop/Rap" at bounding box center [596, 559] width 71 height 12
click at [600, 583] on li "Hip Hop/Rap" at bounding box center [642, 589] width 175 height 31
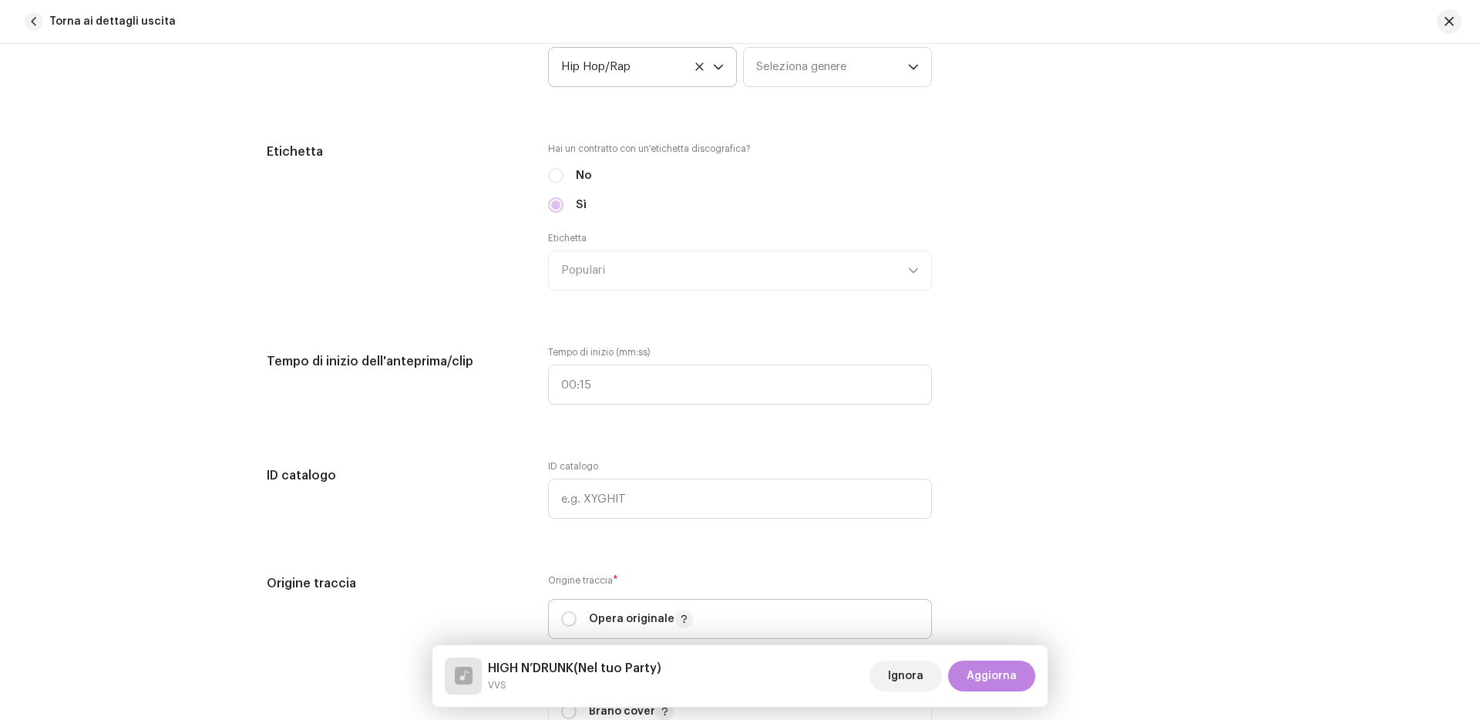
click at [575, 604] on span "Opera originale" at bounding box center [740, 619] width 358 height 39
radio input "true"
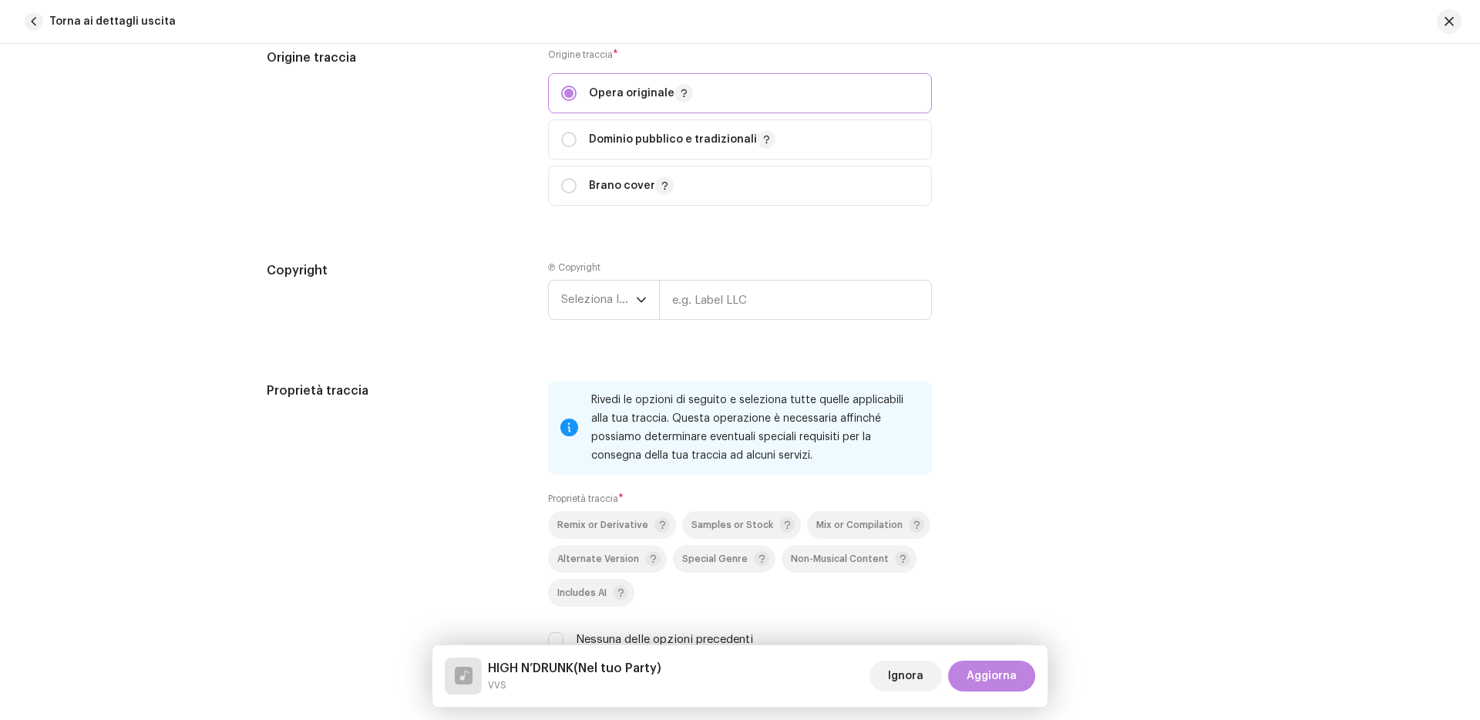
scroll to position [1954, 0]
click at [623, 300] on span "Seleziona l'anno" at bounding box center [598, 298] width 75 height 39
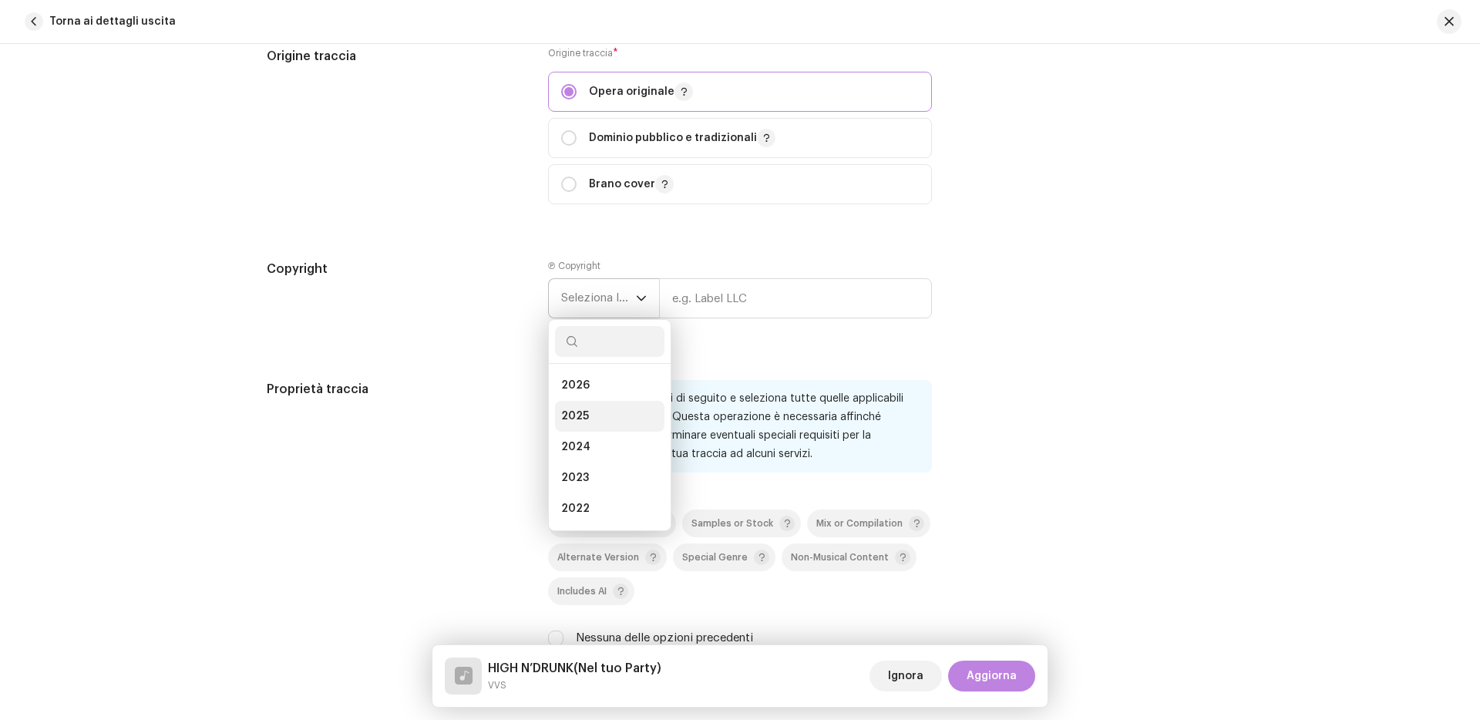
click at [583, 411] on span "2025" at bounding box center [575, 416] width 28 height 15
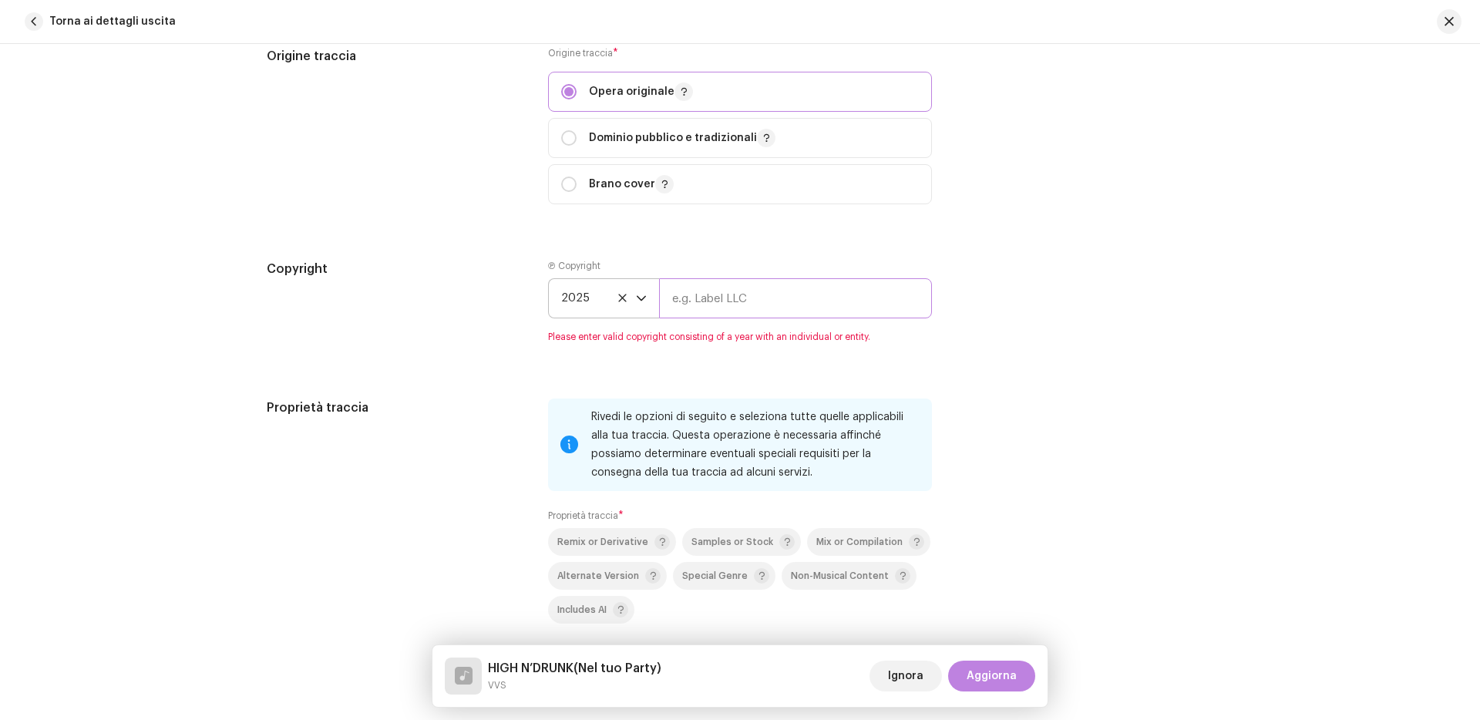
click at [694, 308] on input "text" at bounding box center [795, 298] width 273 height 40
type input "POPULARI"
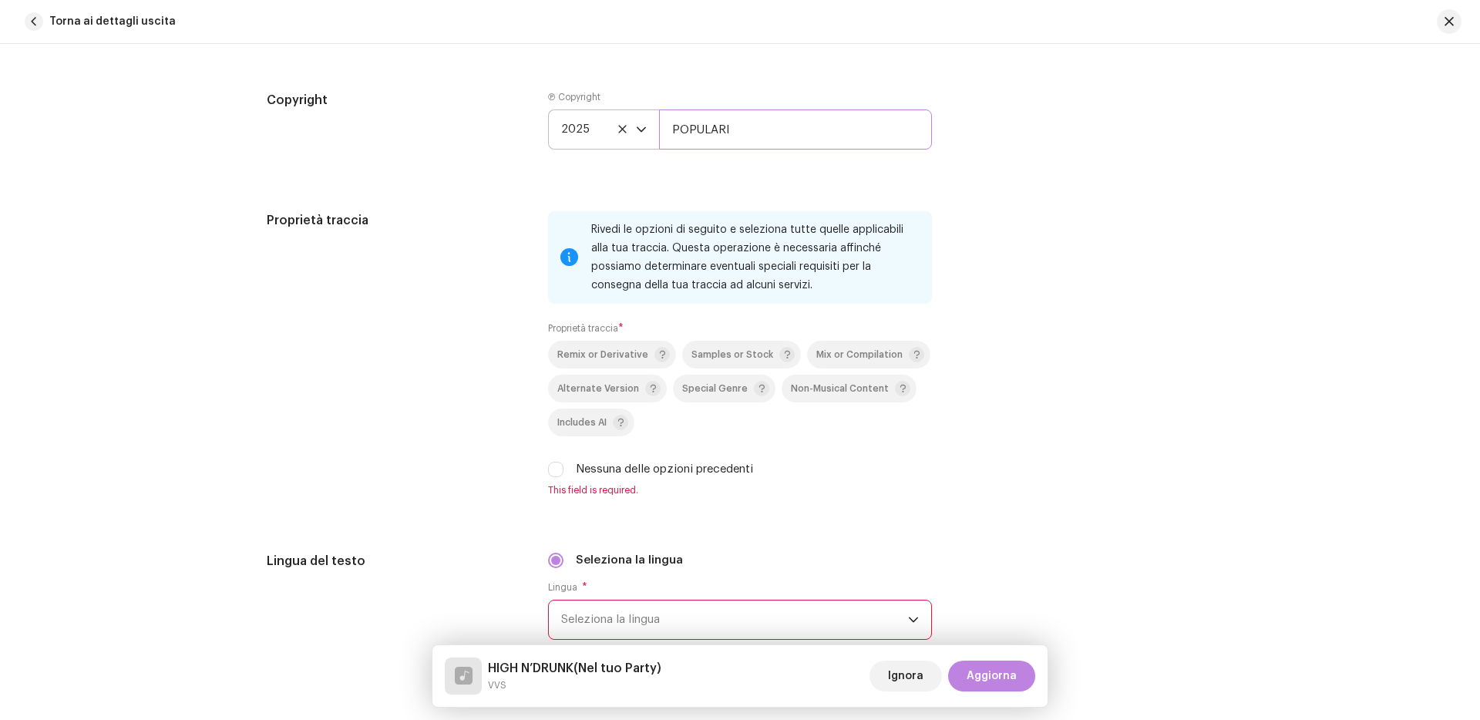
scroll to position [2154, 0]
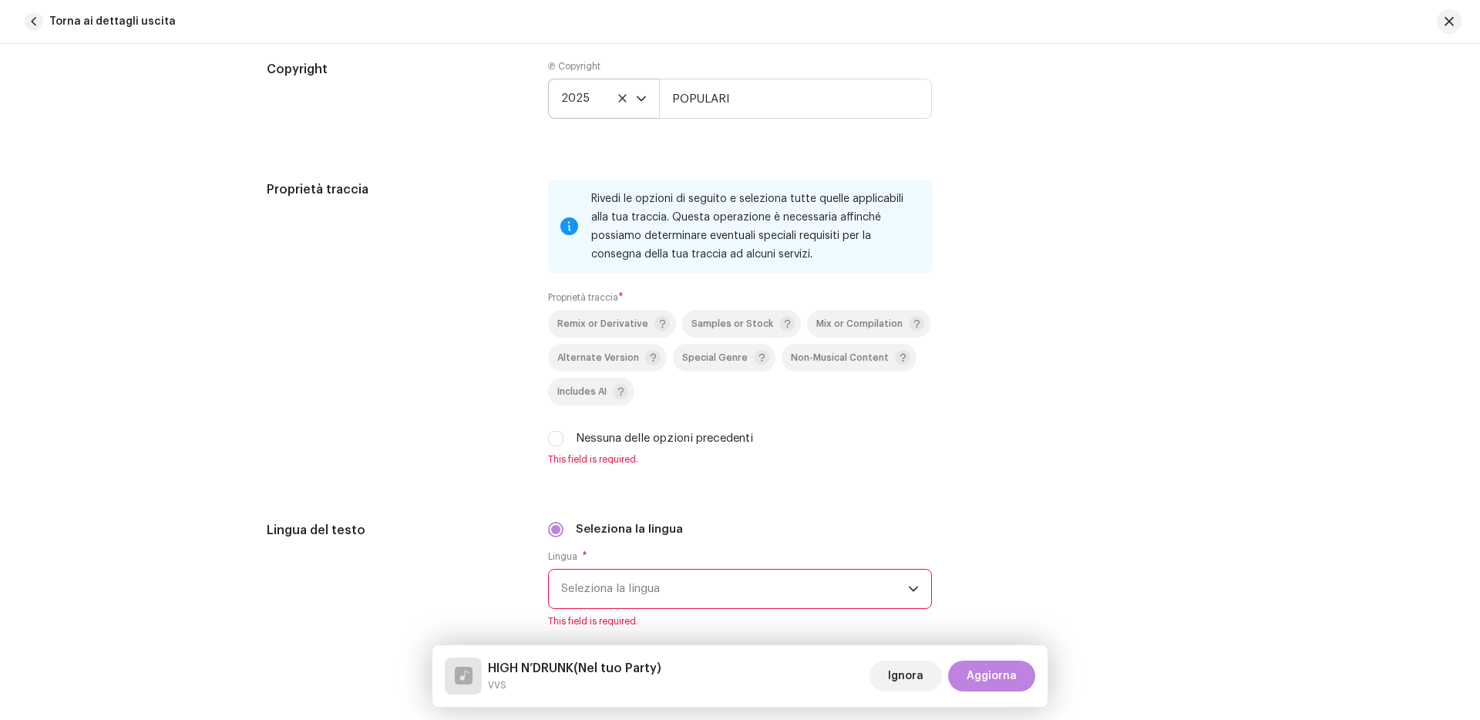
click at [594, 434] on label "Nessuna delle opzioni precedenti" at bounding box center [664, 438] width 177 height 17
click at [563, 434] on input "Nessuna delle opzioni precedenti" at bounding box center [555, 438] width 15 height 15
checkbox input "true"
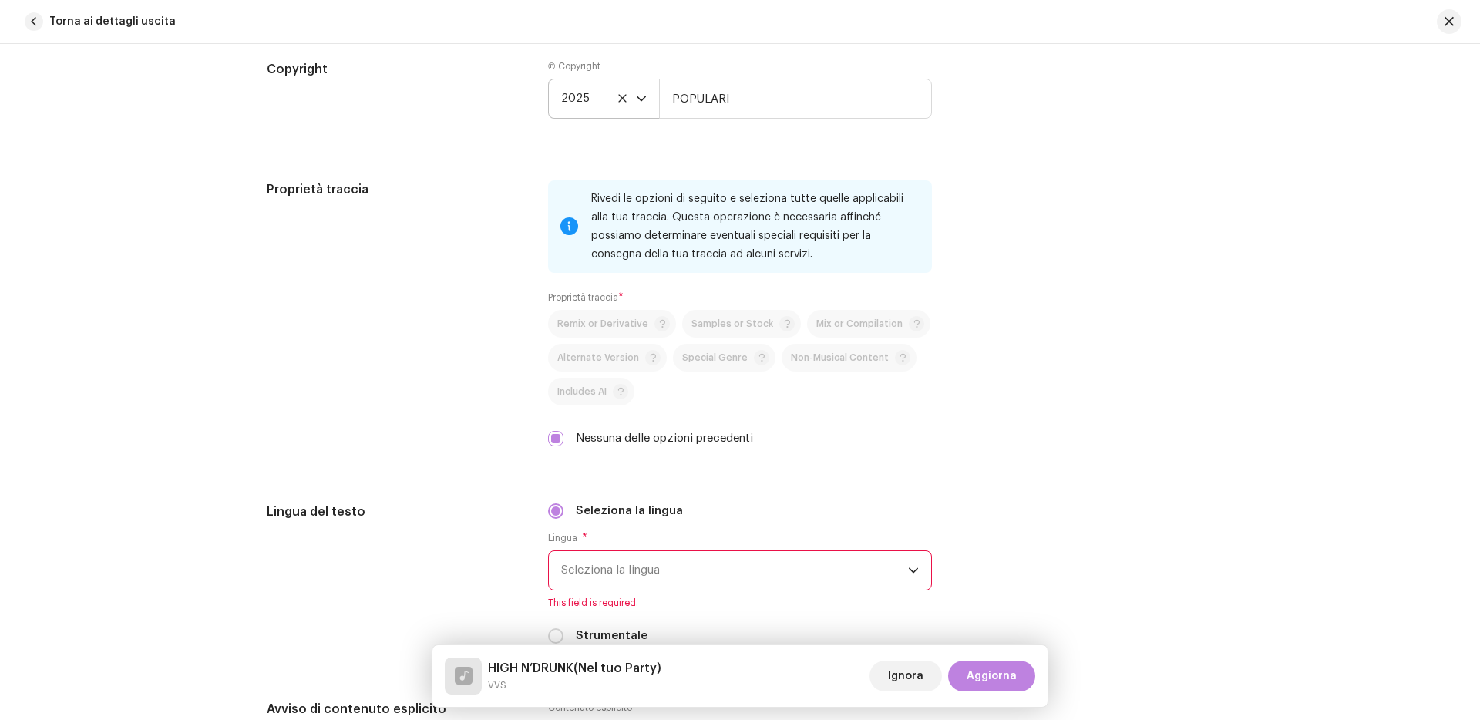
click at [648, 563] on span "Seleziona la lingua" at bounding box center [734, 570] width 347 height 39
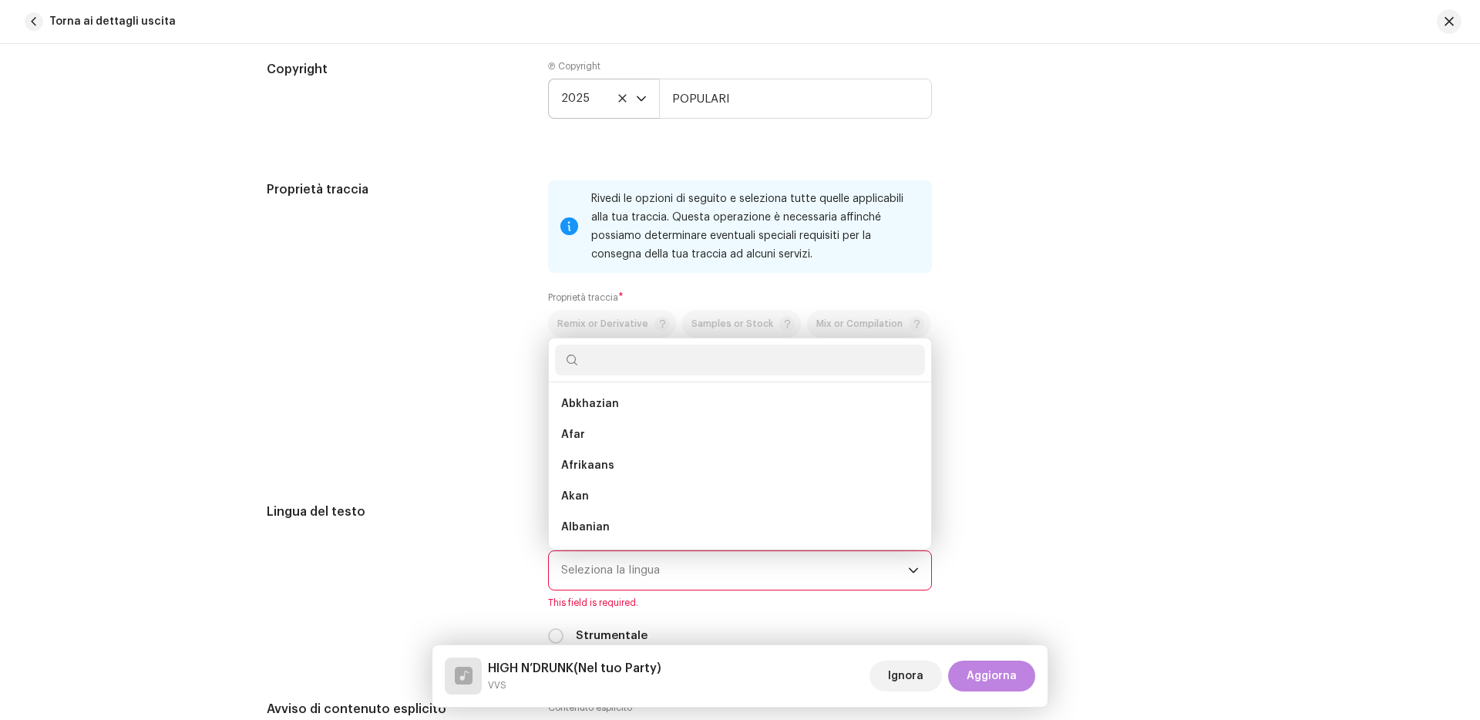
scroll to position [25, 0]
click at [648, 563] on span "Seleziona la lingua" at bounding box center [734, 570] width 347 height 39
type input "[GEOGRAPHIC_DATA]"
click at [570, 412] on span "Italian" at bounding box center [578, 403] width 35 height 15
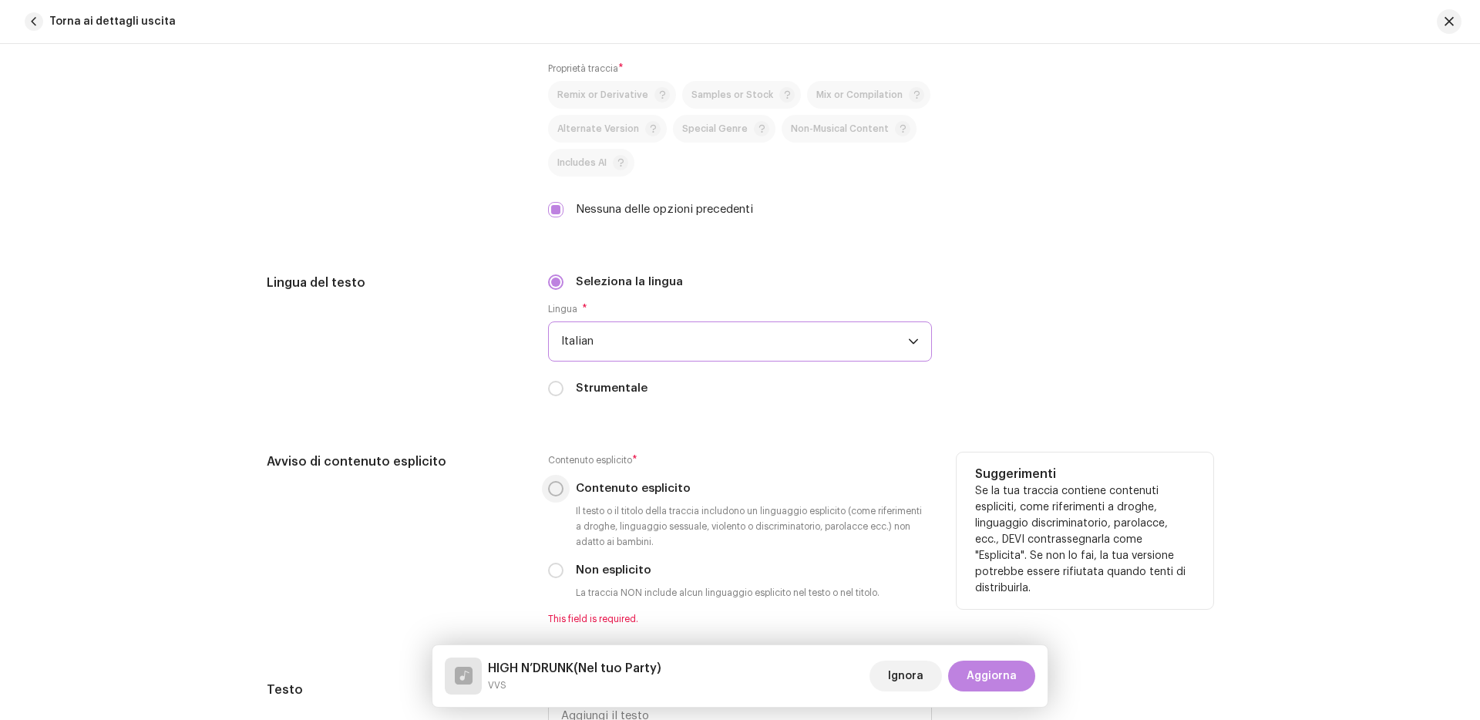
click at [555, 487] on input "Contenuto esplicito" at bounding box center [555, 488] width 15 height 15
radio input "true"
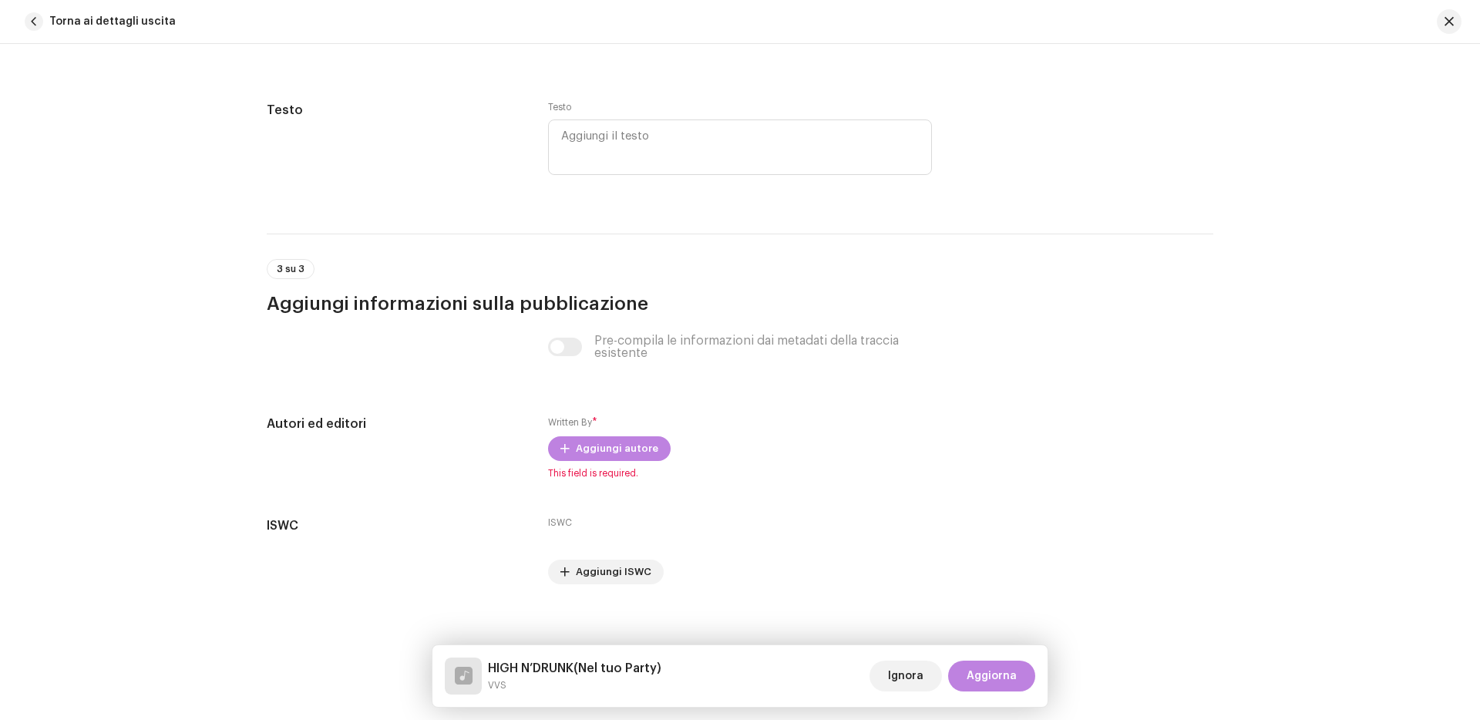
scroll to position [2960, 0]
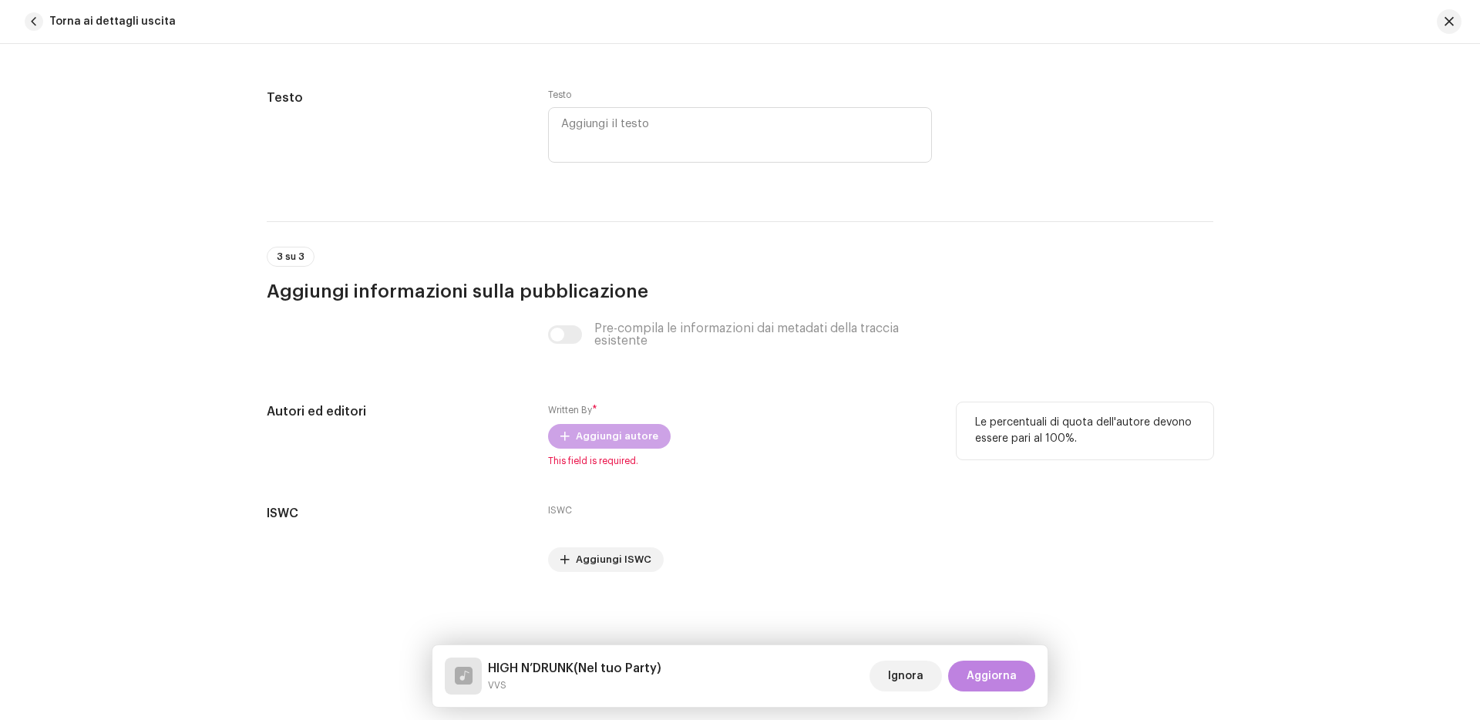
click at [615, 434] on span "Aggiungi autore" at bounding box center [617, 436] width 82 height 31
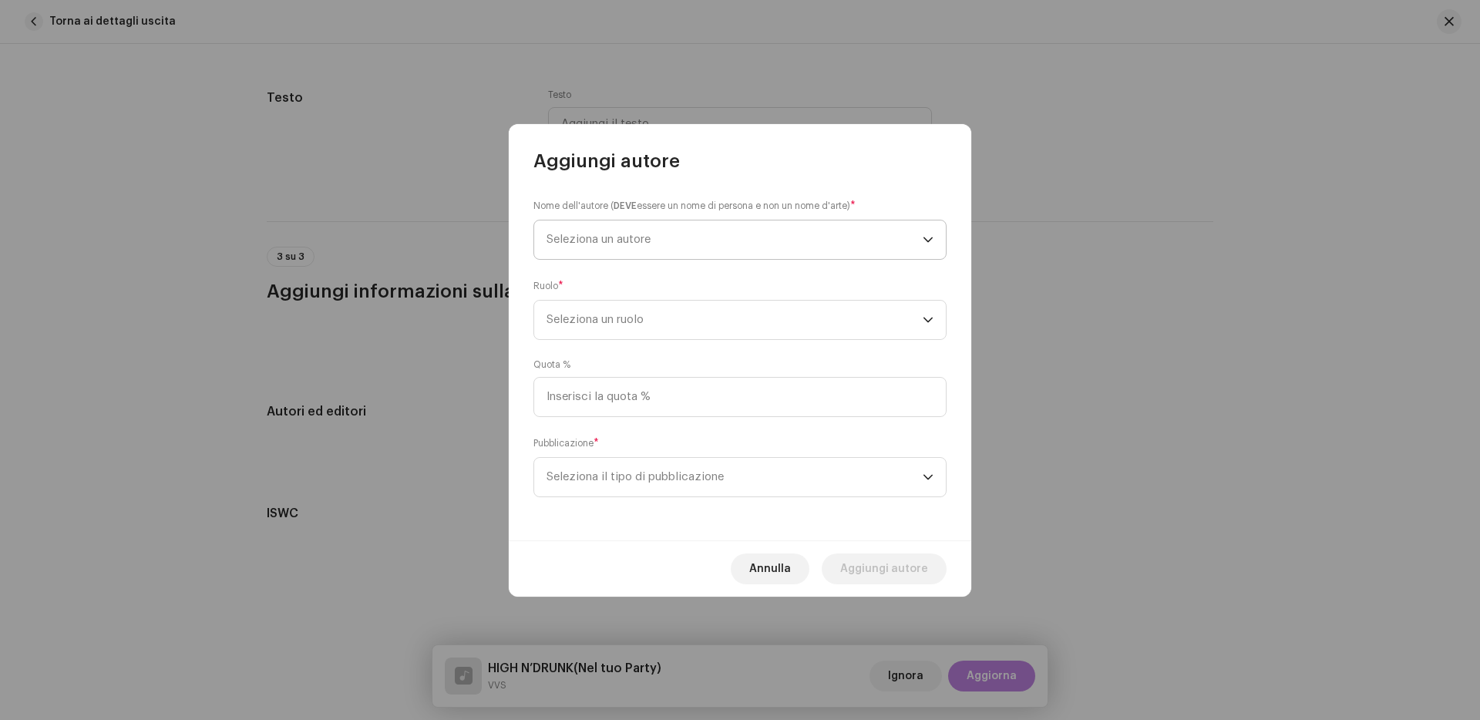
click at [662, 239] on span "Seleziona un autore" at bounding box center [734, 239] width 376 height 39
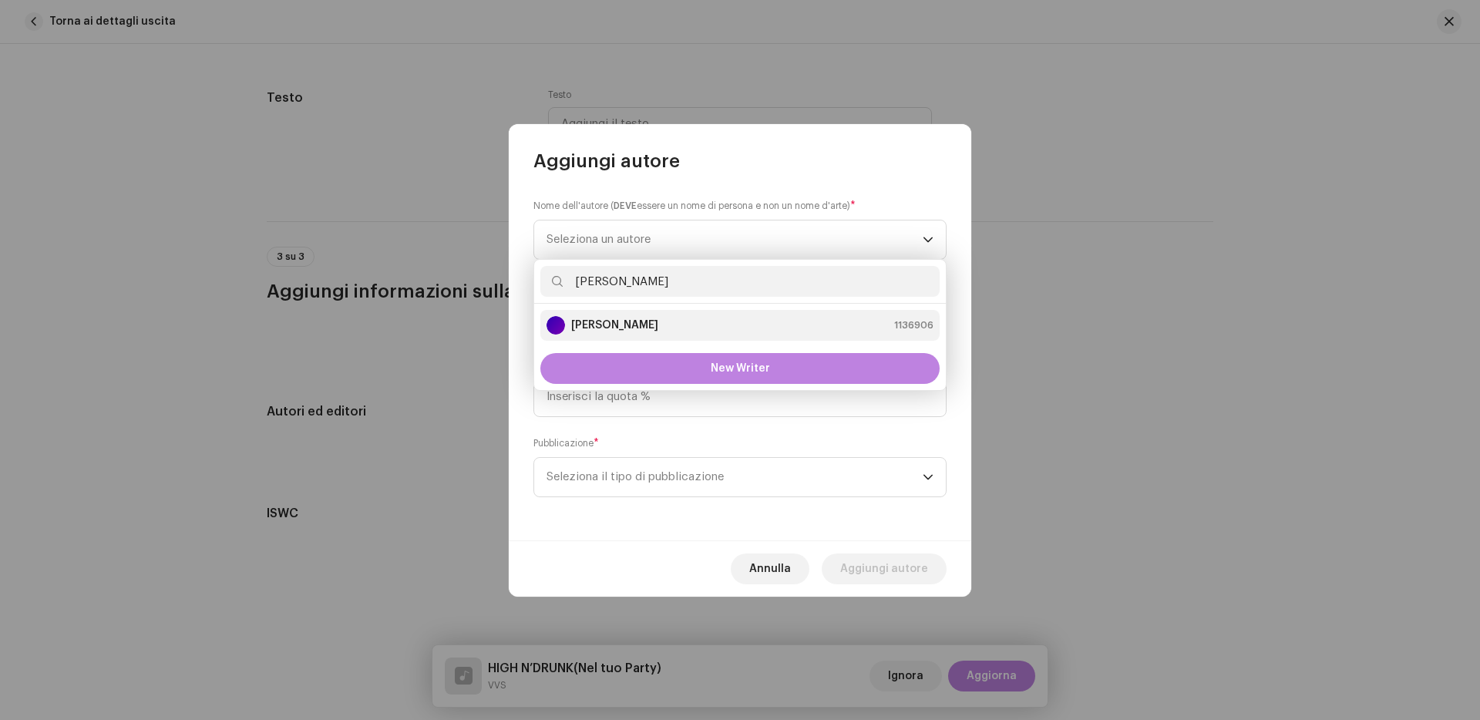
type input "[PERSON_NAME]"
click at [624, 316] on div "[PERSON_NAME]" at bounding box center [602, 325] width 112 height 18
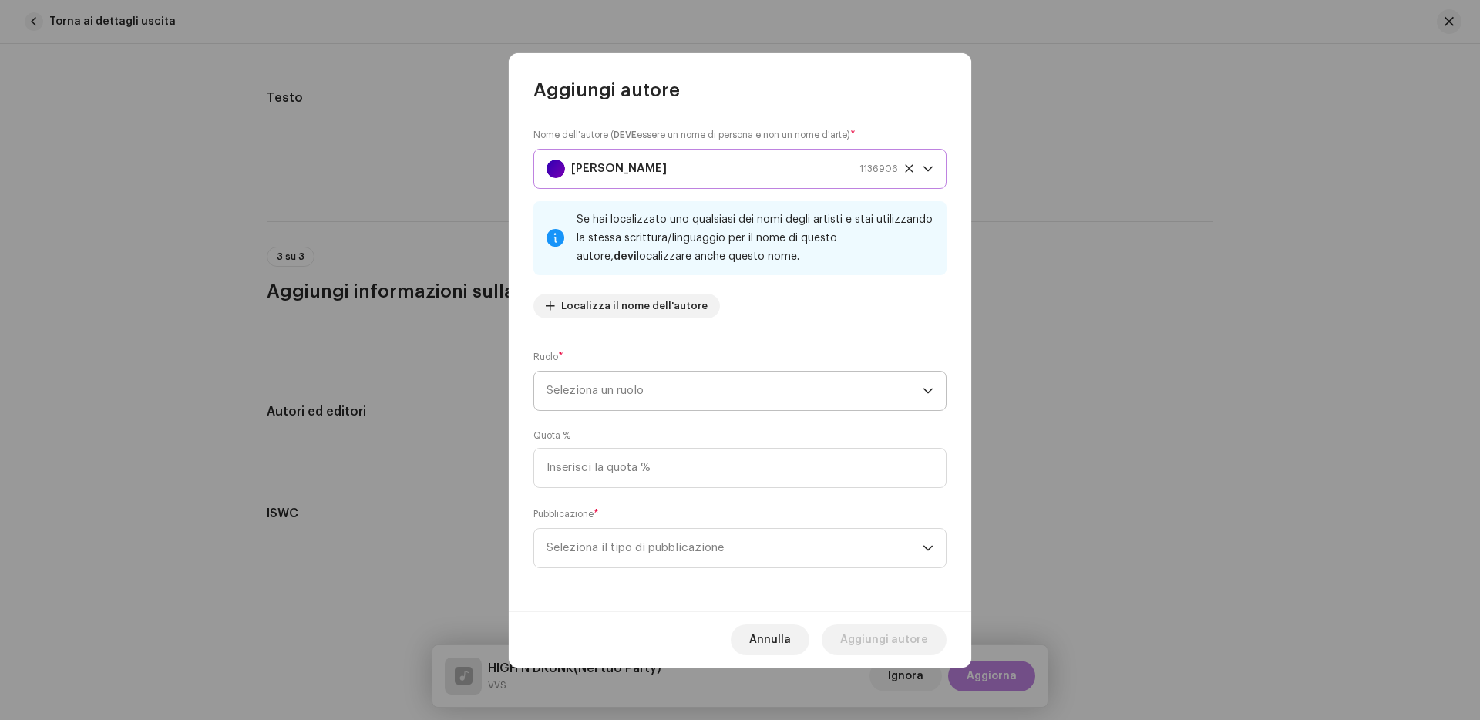
click at [631, 375] on span "Seleziona un ruolo" at bounding box center [734, 391] width 376 height 39
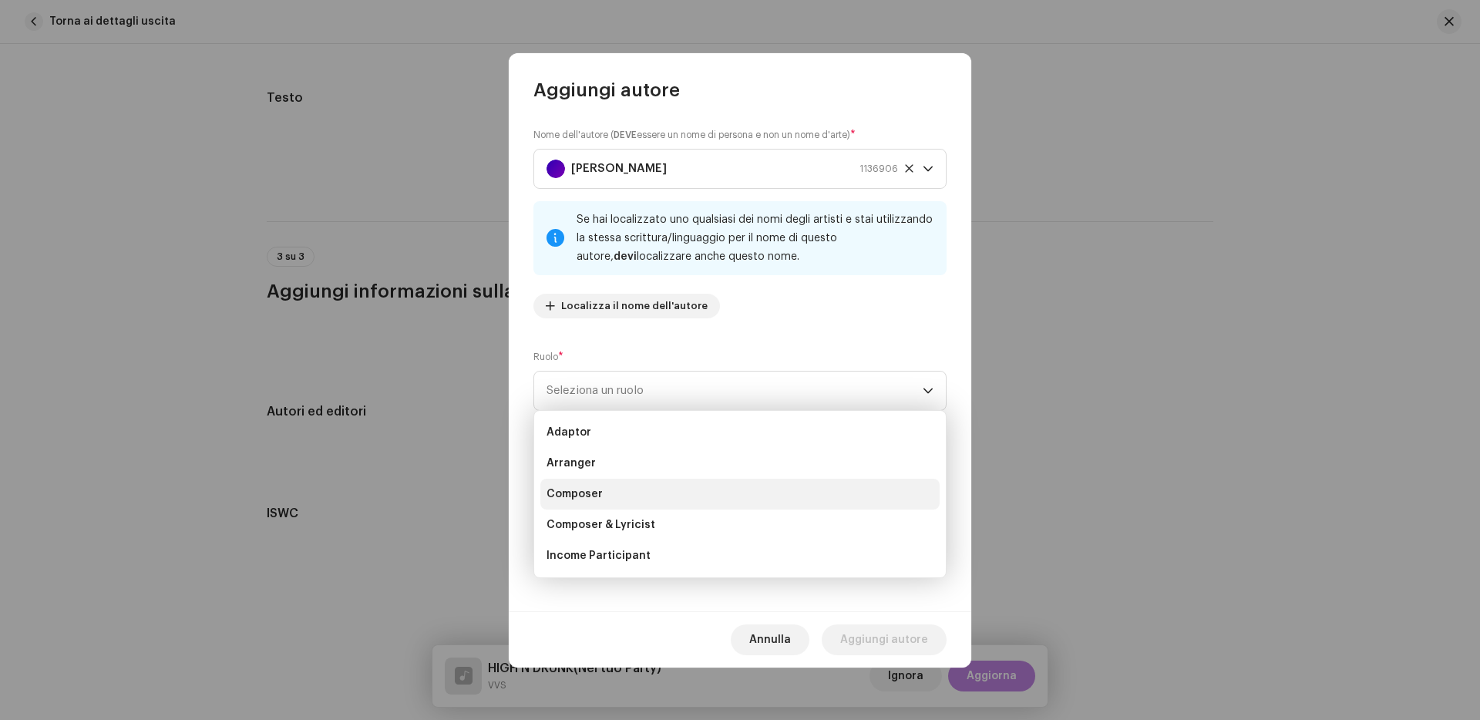
scroll to position [148, 0]
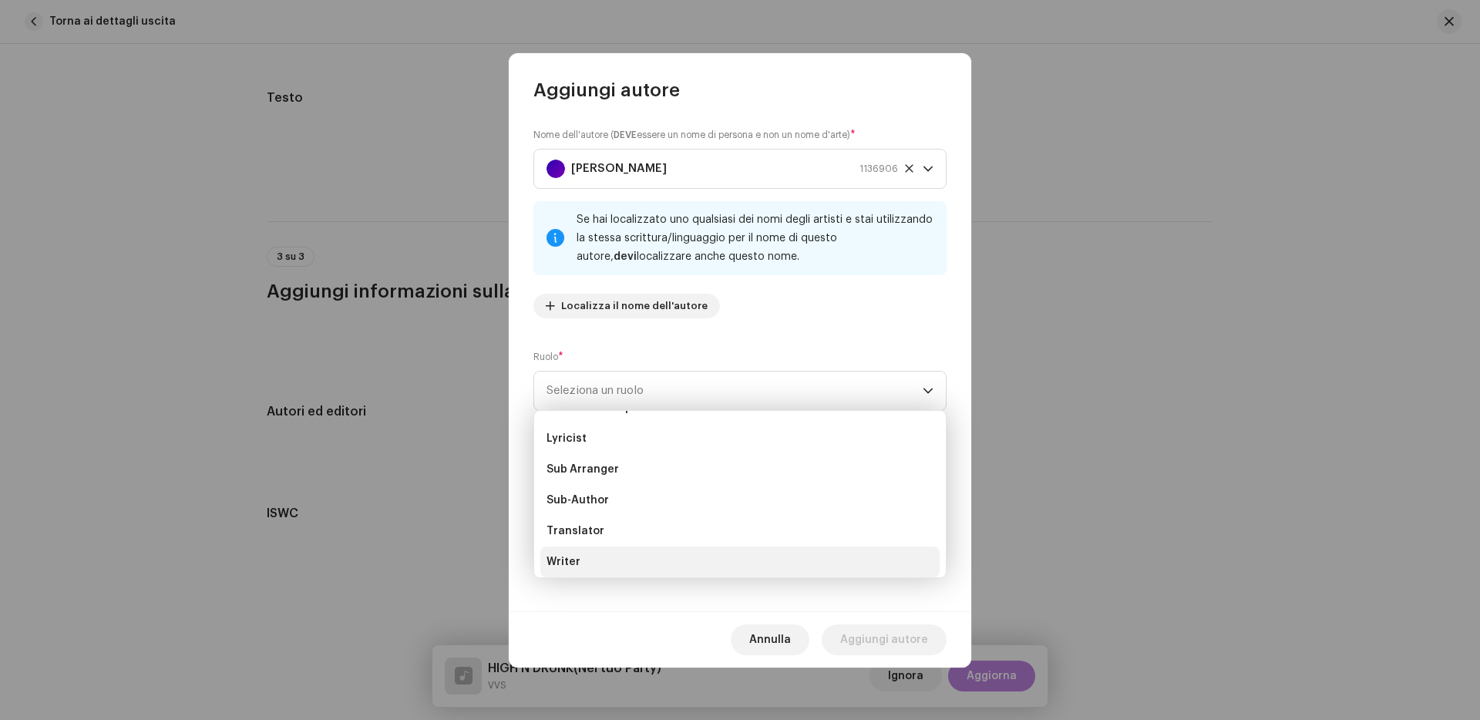
click at [577, 550] on li "Writer" at bounding box center [739, 561] width 399 height 31
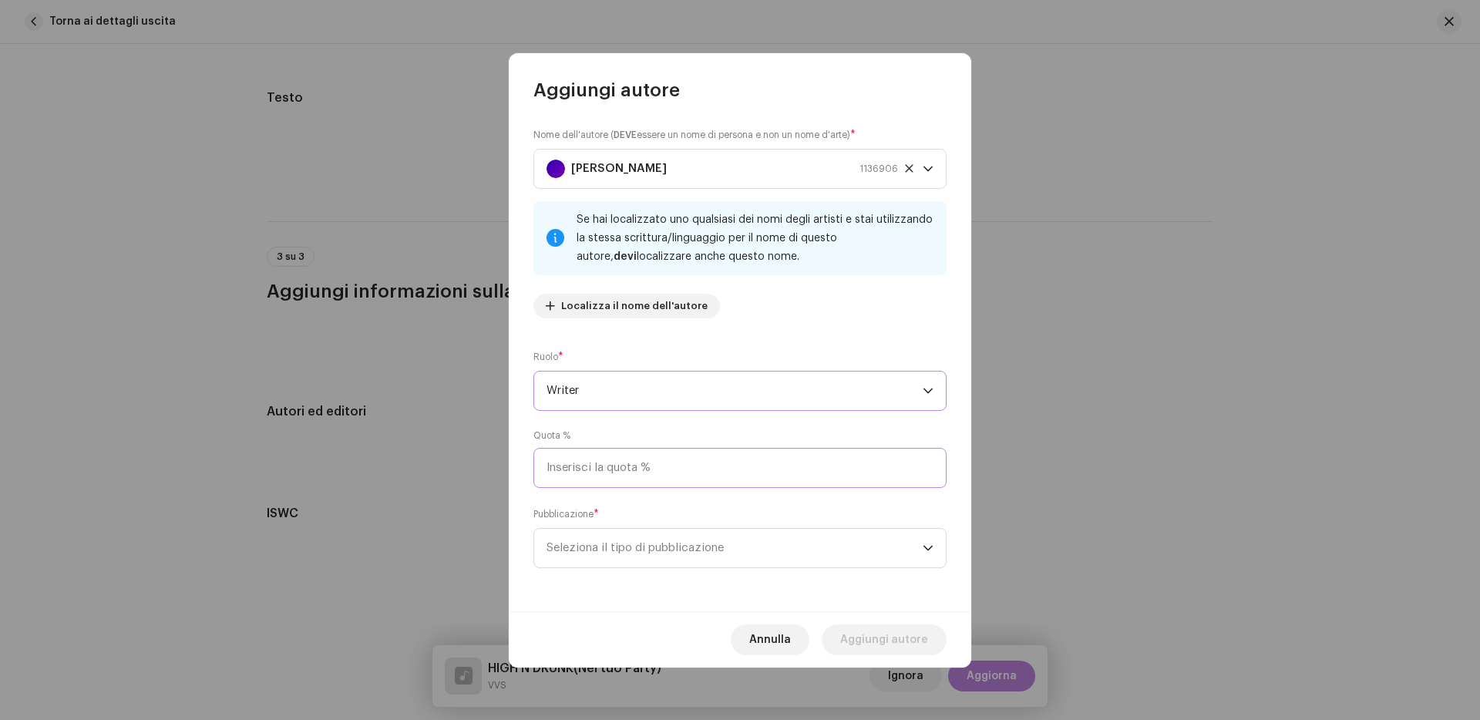
click at [704, 465] on input at bounding box center [739, 468] width 413 height 40
click at [688, 533] on span "Seleziona il tipo di pubblicazione" at bounding box center [734, 548] width 376 height 39
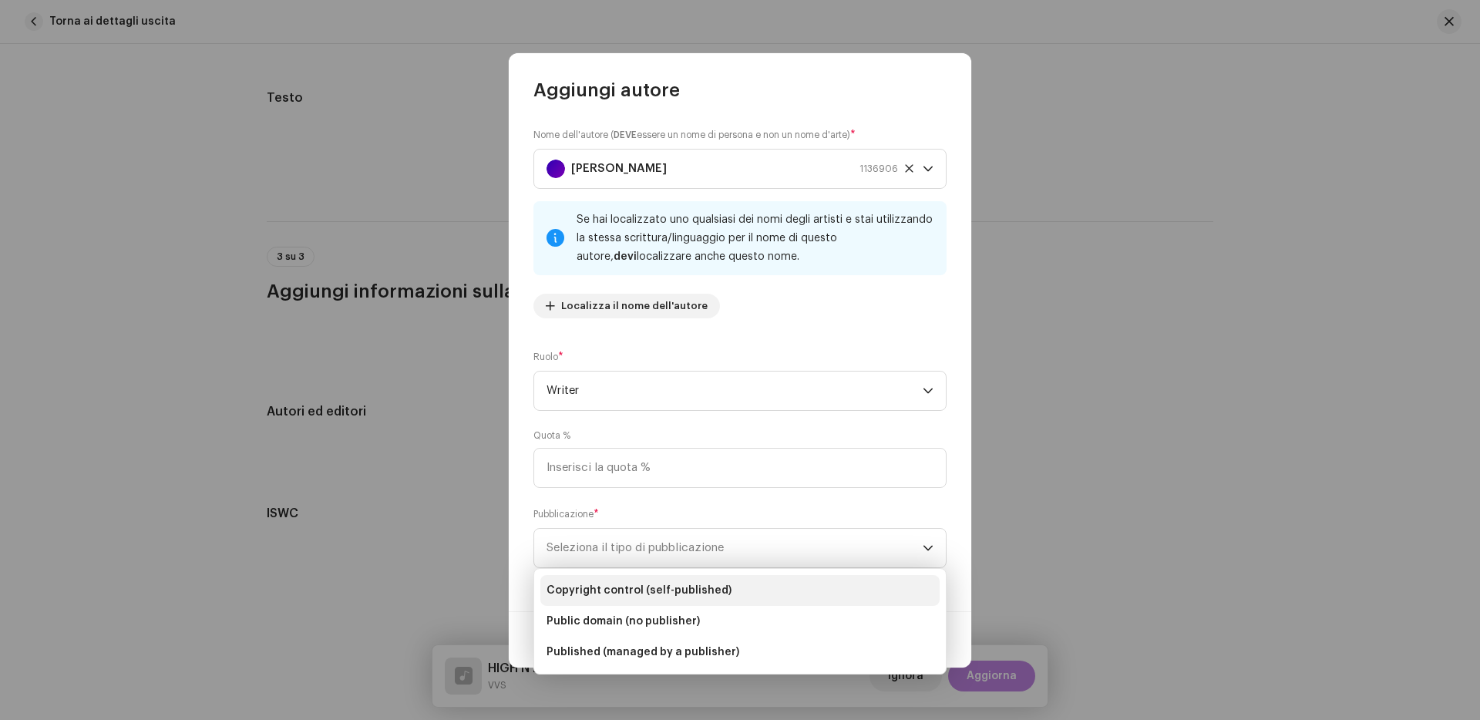
click at [661, 593] on span "Copyright control (self-published)" at bounding box center [638, 590] width 185 height 15
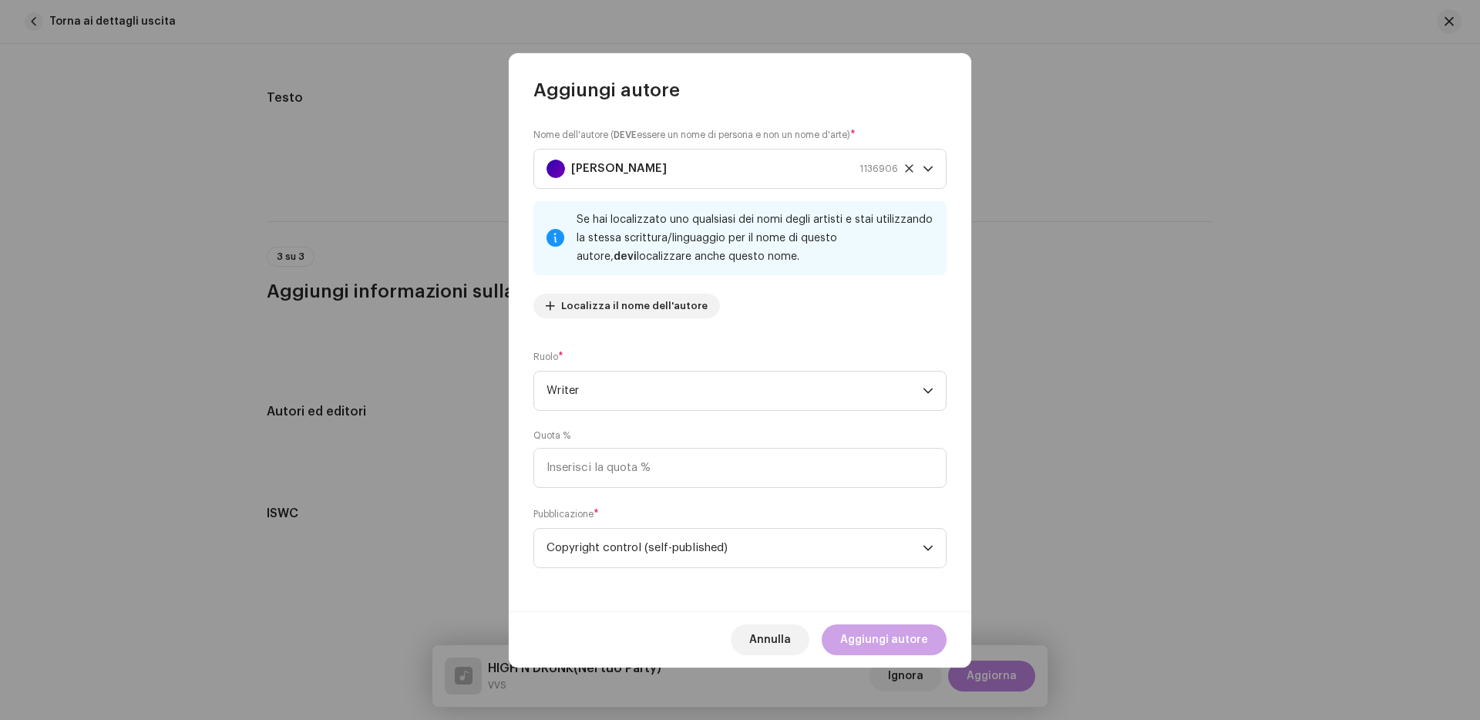
click at [871, 629] on span "Aggiungi autore" at bounding box center [884, 639] width 88 height 31
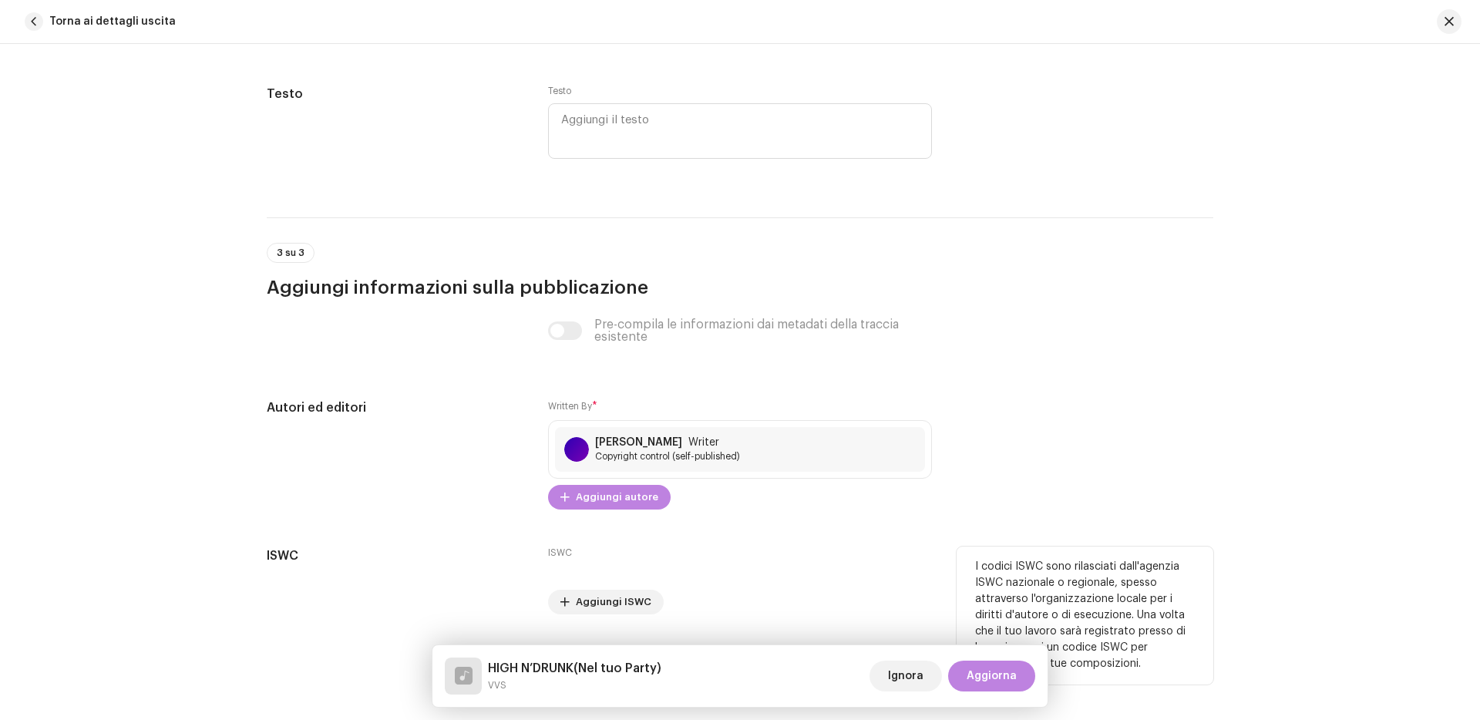
scroll to position [3006, 0]
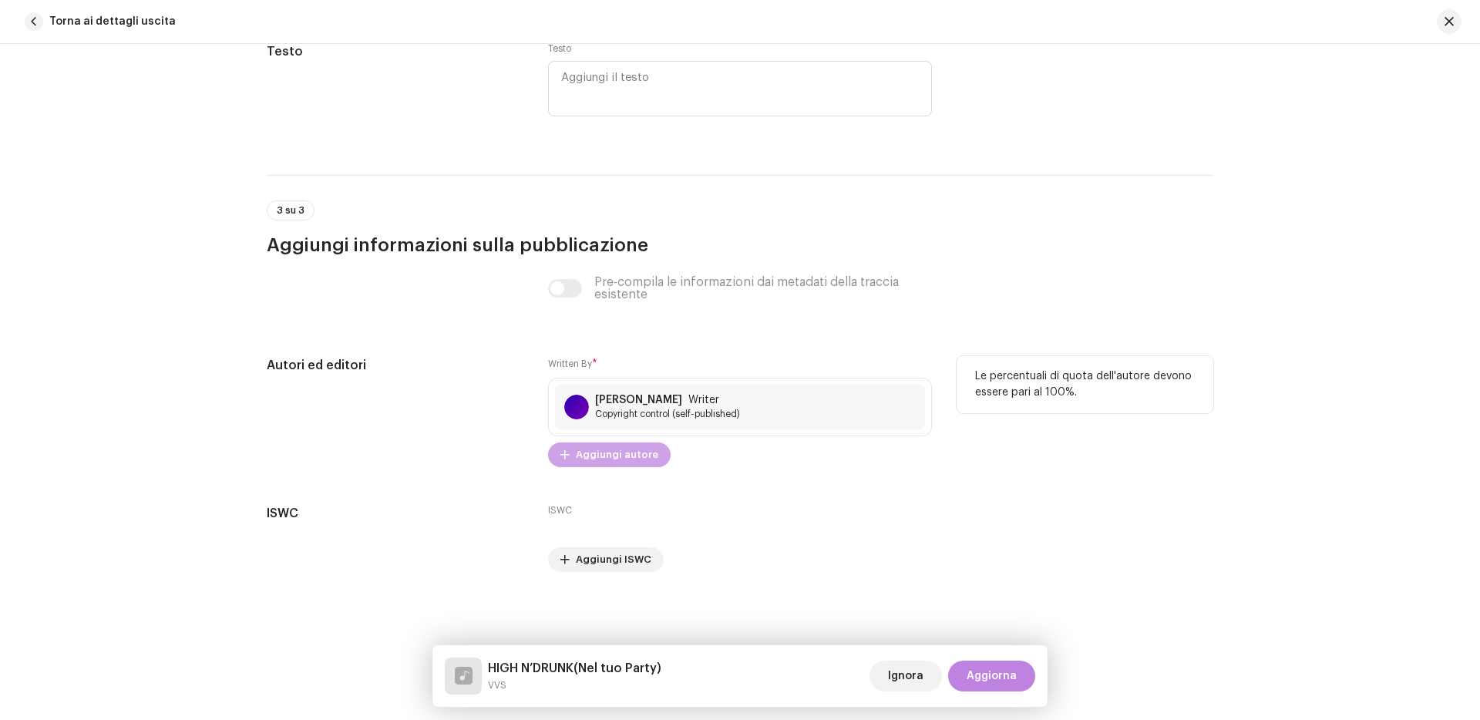
click at [585, 450] on span "Aggiungi autore" at bounding box center [617, 454] width 82 height 31
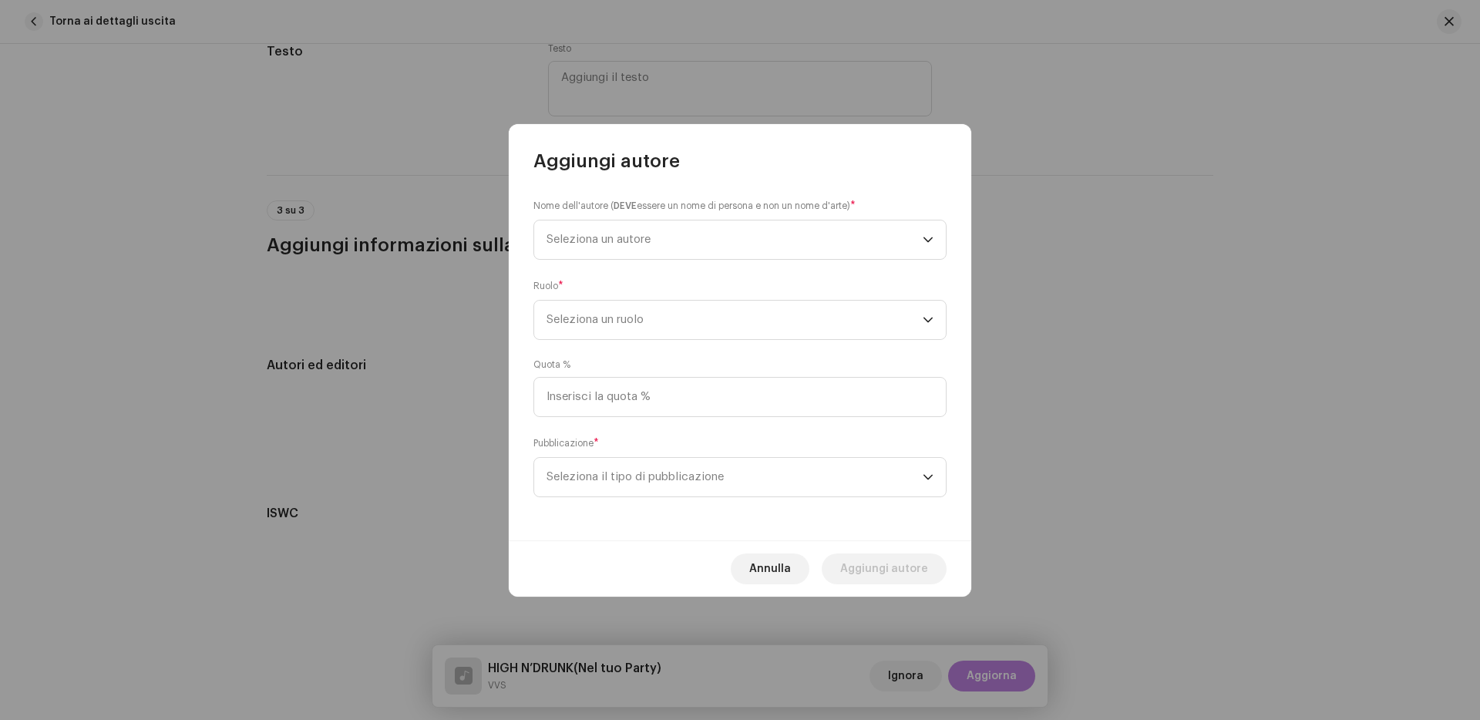
click at [570, 209] on small "Nome dell'autore ( DEVE essere un nome di persona e non un nome d'arte)" at bounding box center [691, 205] width 317 height 15
click at [570, 254] on span "Seleziona un autore" at bounding box center [734, 239] width 376 height 39
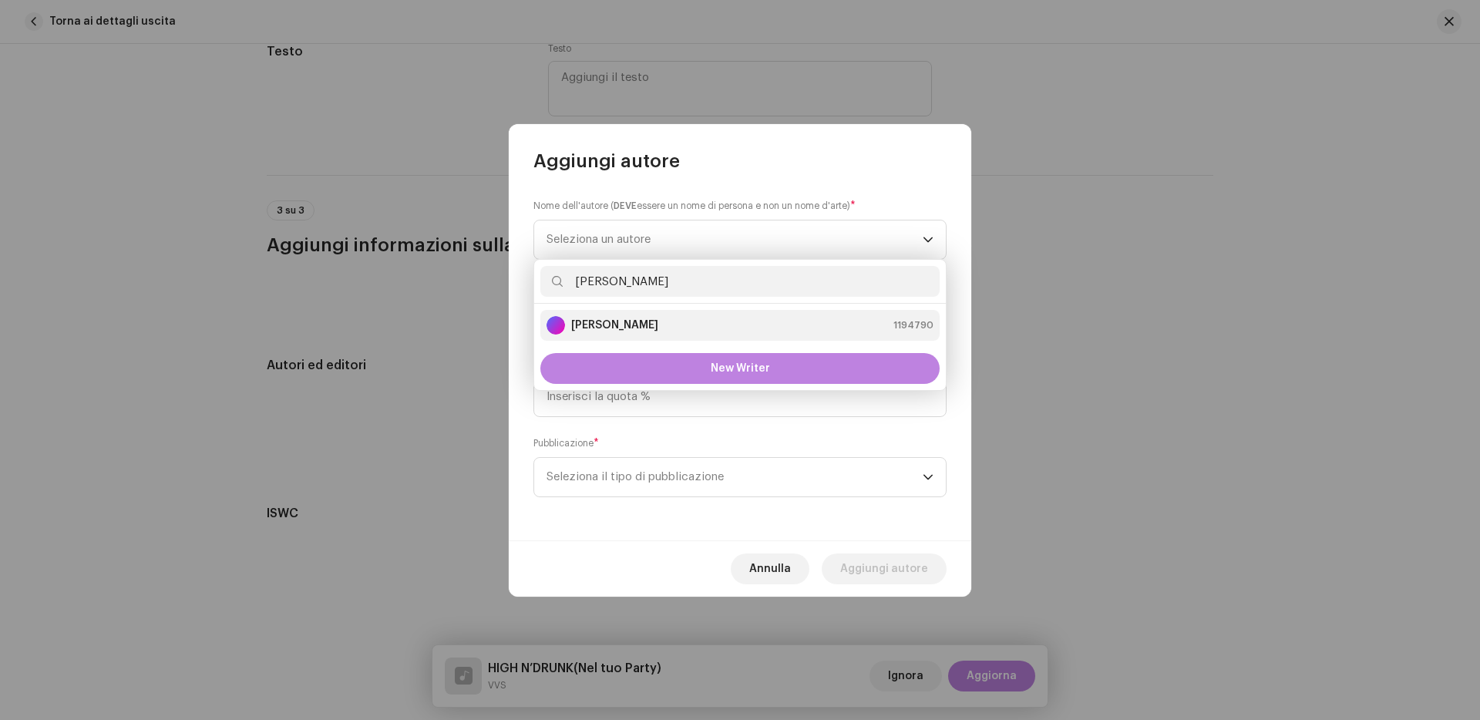
type input "[PERSON_NAME]"
click at [605, 314] on li "[PERSON_NAME] 1194790" at bounding box center [739, 325] width 399 height 31
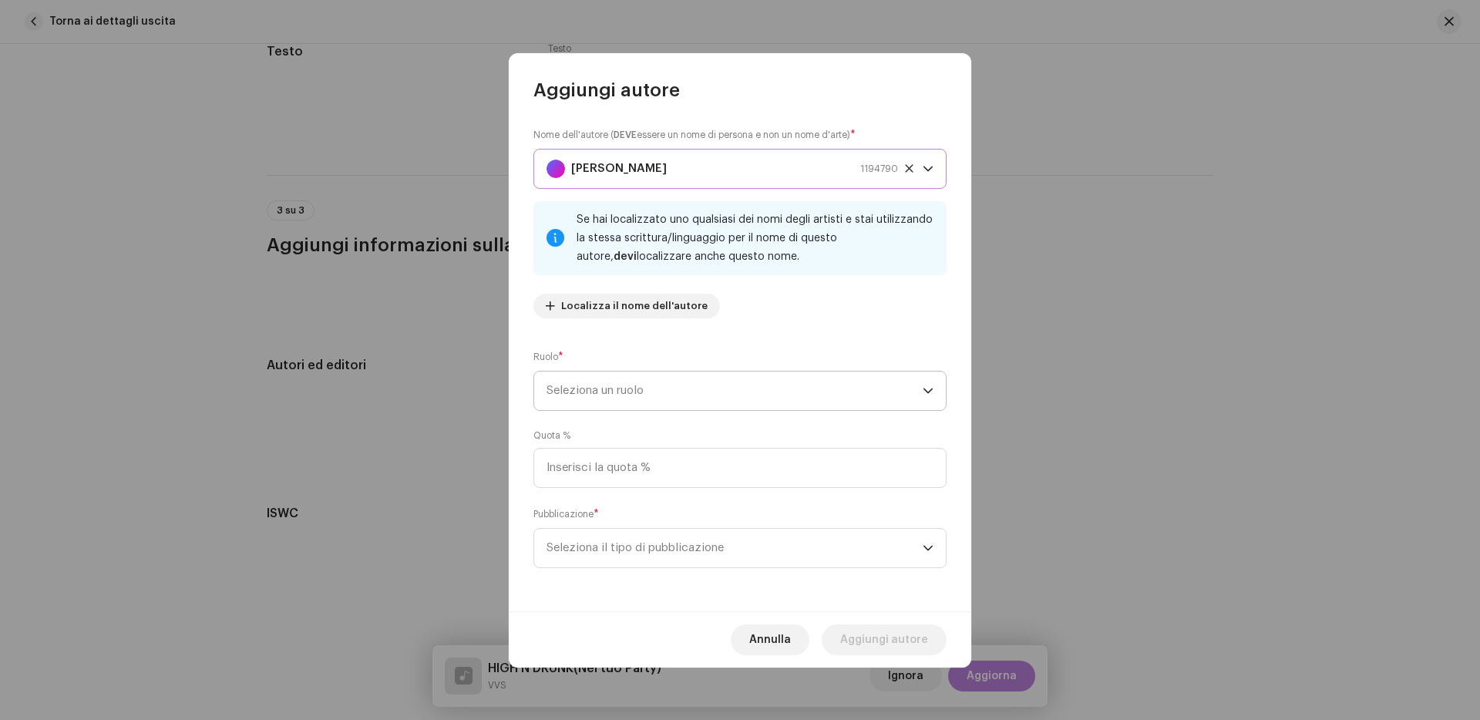
click at [640, 409] on span "Seleziona un ruolo" at bounding box center [734, 391] width 376 height 39
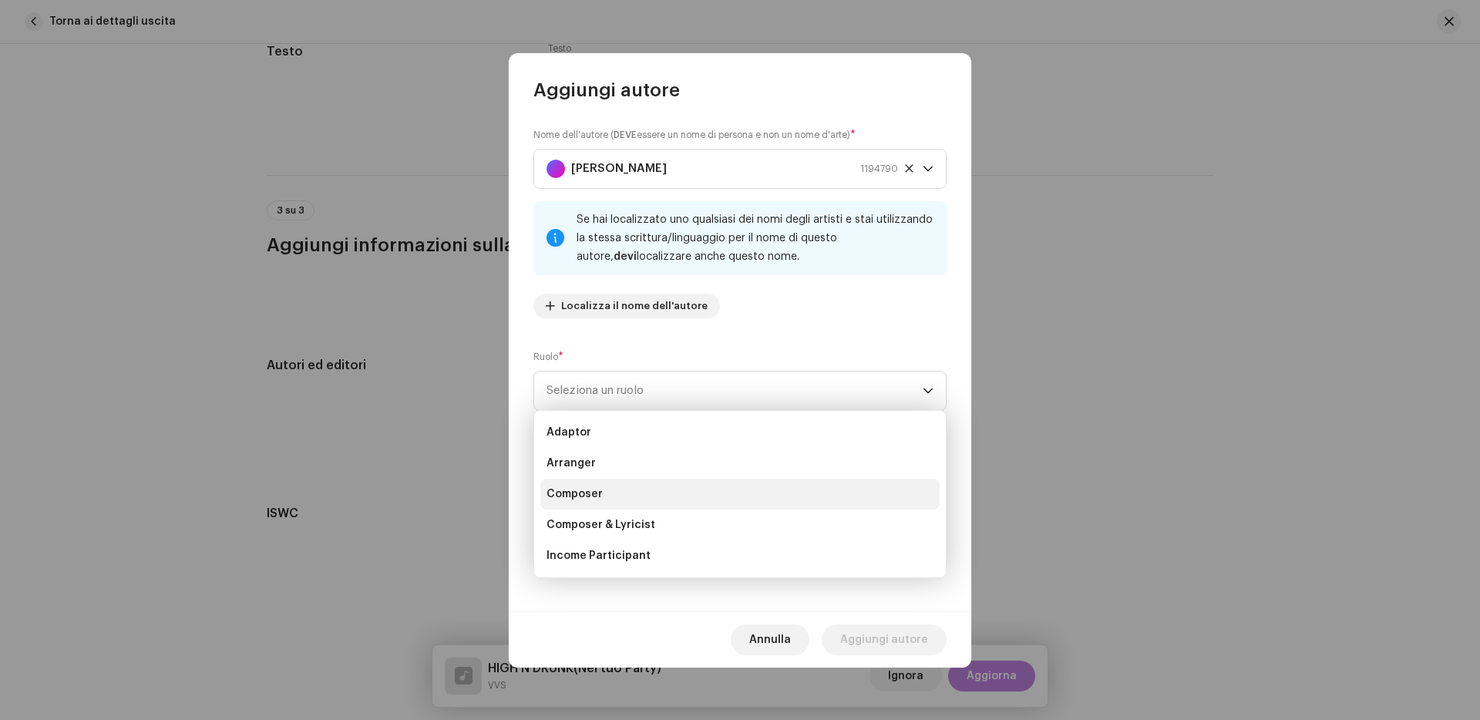
click at [627, 490] on li "Composer" at bounding box center [739, 494] width 399 height 31
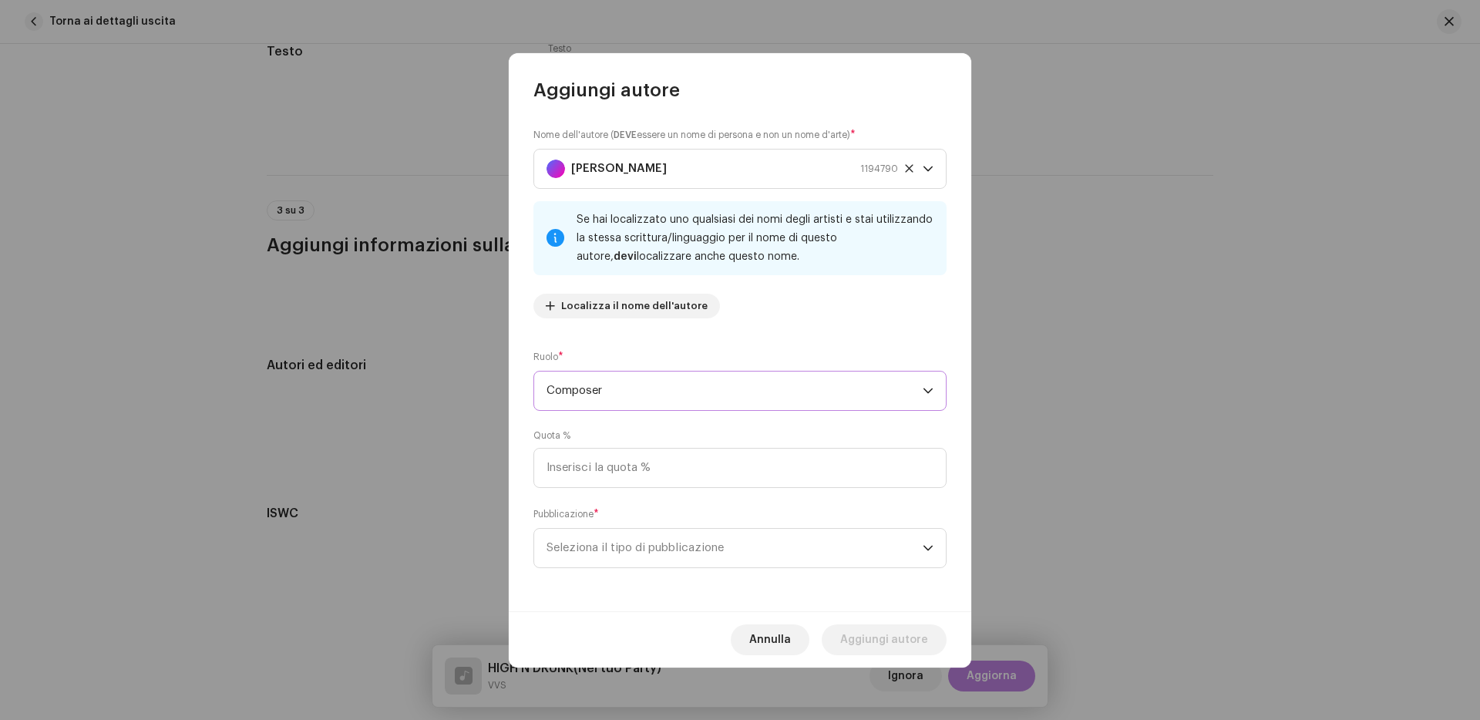
click at [694, 570] on div "Nome dell'autore ( DEVE essere un nome di persona e non un nome d'arte) * [PERS…" at bounding box center [740, 357] width 462 height 509
click at [694, 523] on div "Pubblicazione * Seleziona il tipo di pubblicazione" at bounding box center [739, 537] width 413 height 62
click at [694, 557] on span "Seleziona il tipo di pubblicazione" at bounding box center [734, 548] width 376 height 39
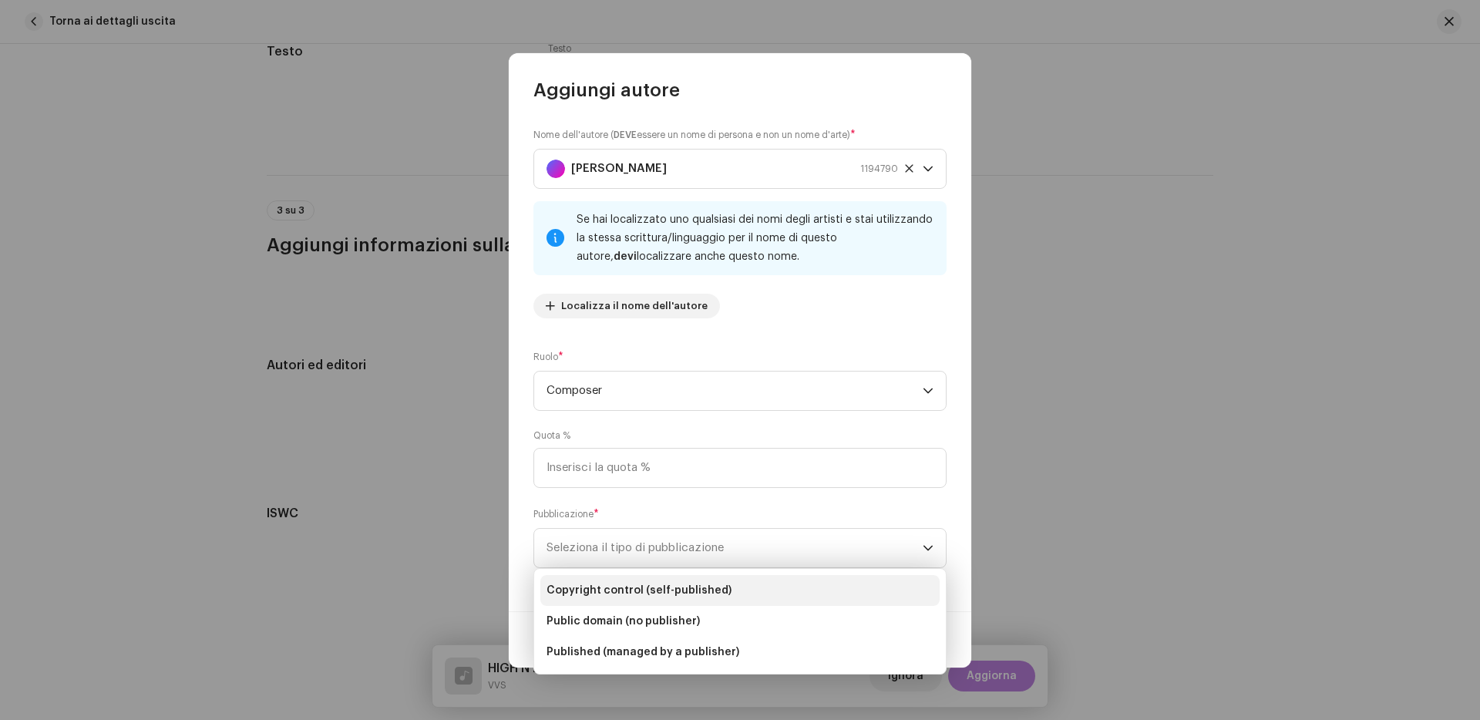
click at [675, 598] on li "Copyright control (self-published)" at bounding box center [739, 590] width 399 height 31
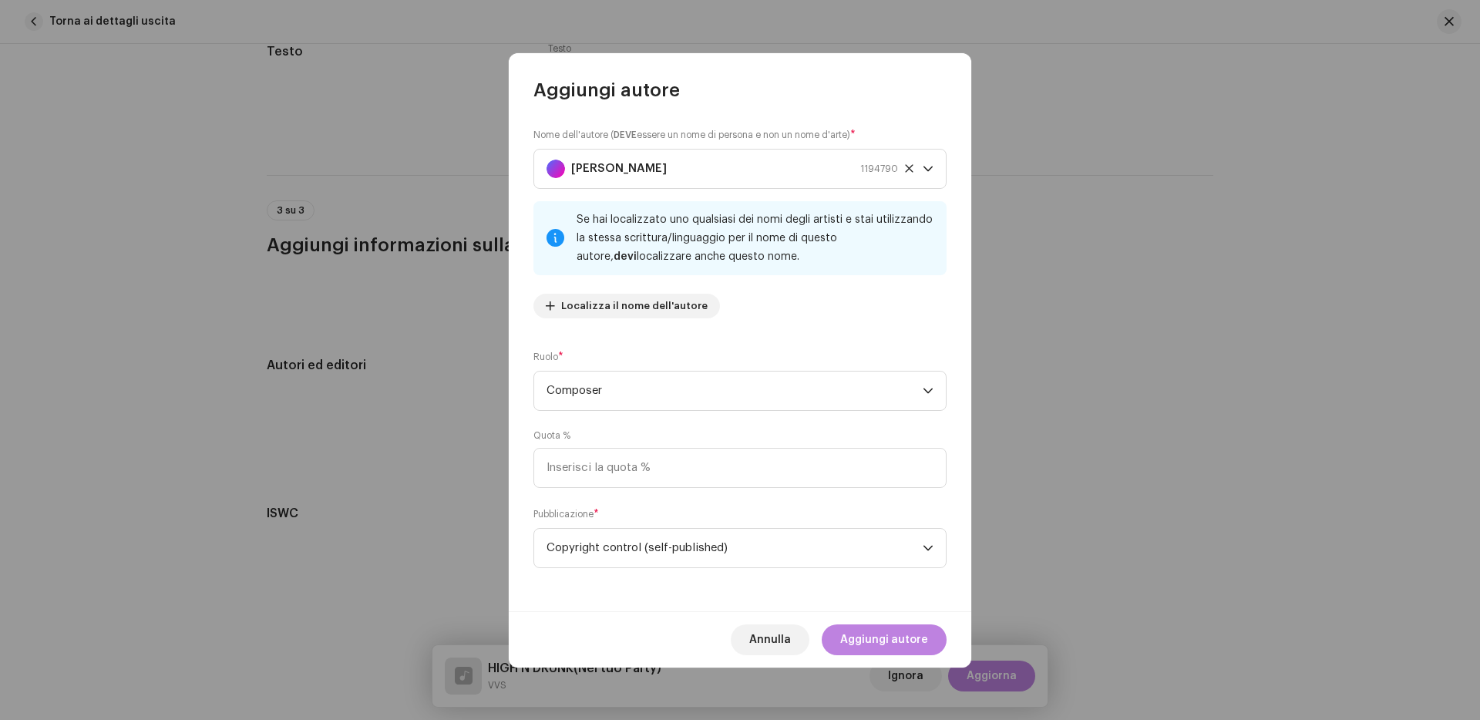
click at [825, 631] on div "[PERSON_NAME] autore" at bounding box center [740, 639] width 462 height 56
click at [836, 631] on button "Aggiungi autore" at bounding box center [884, 639] width 125 height 31
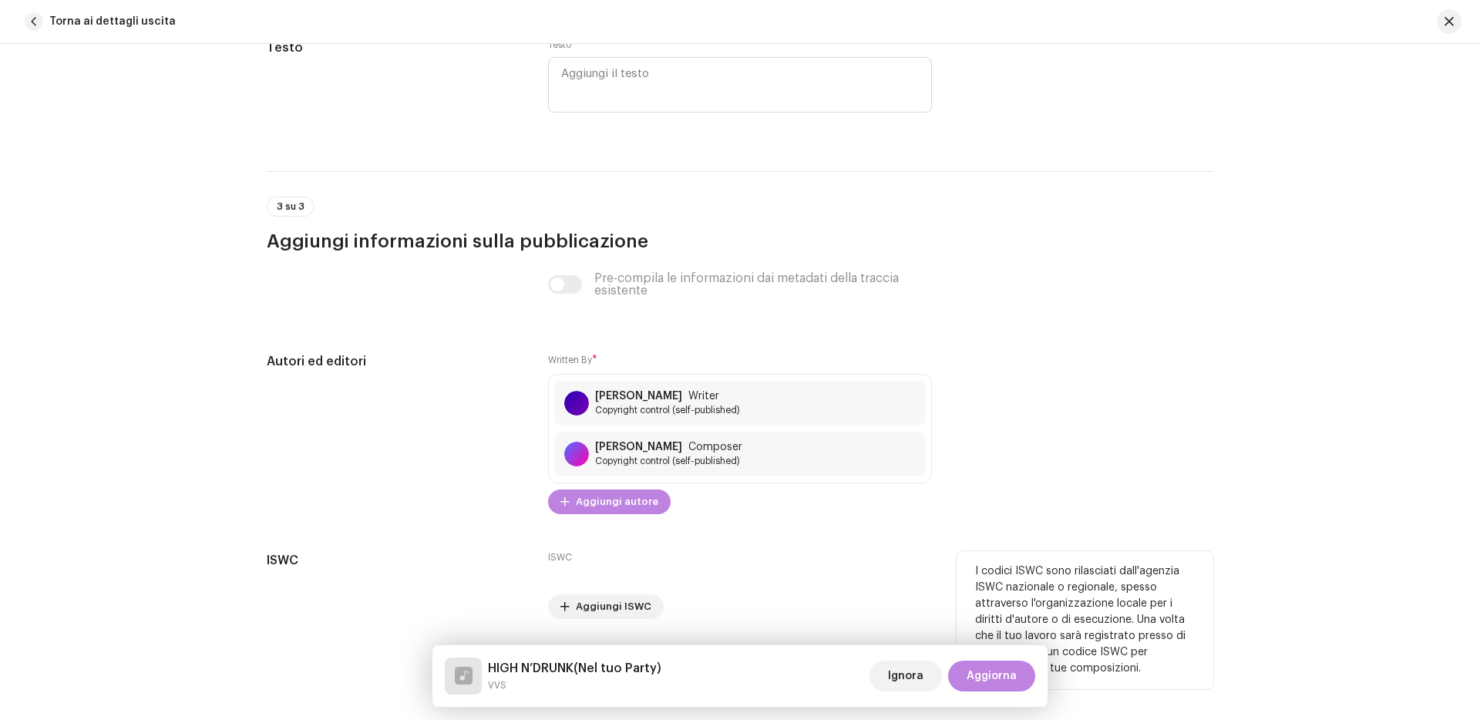
scroll to position [3057, 0]
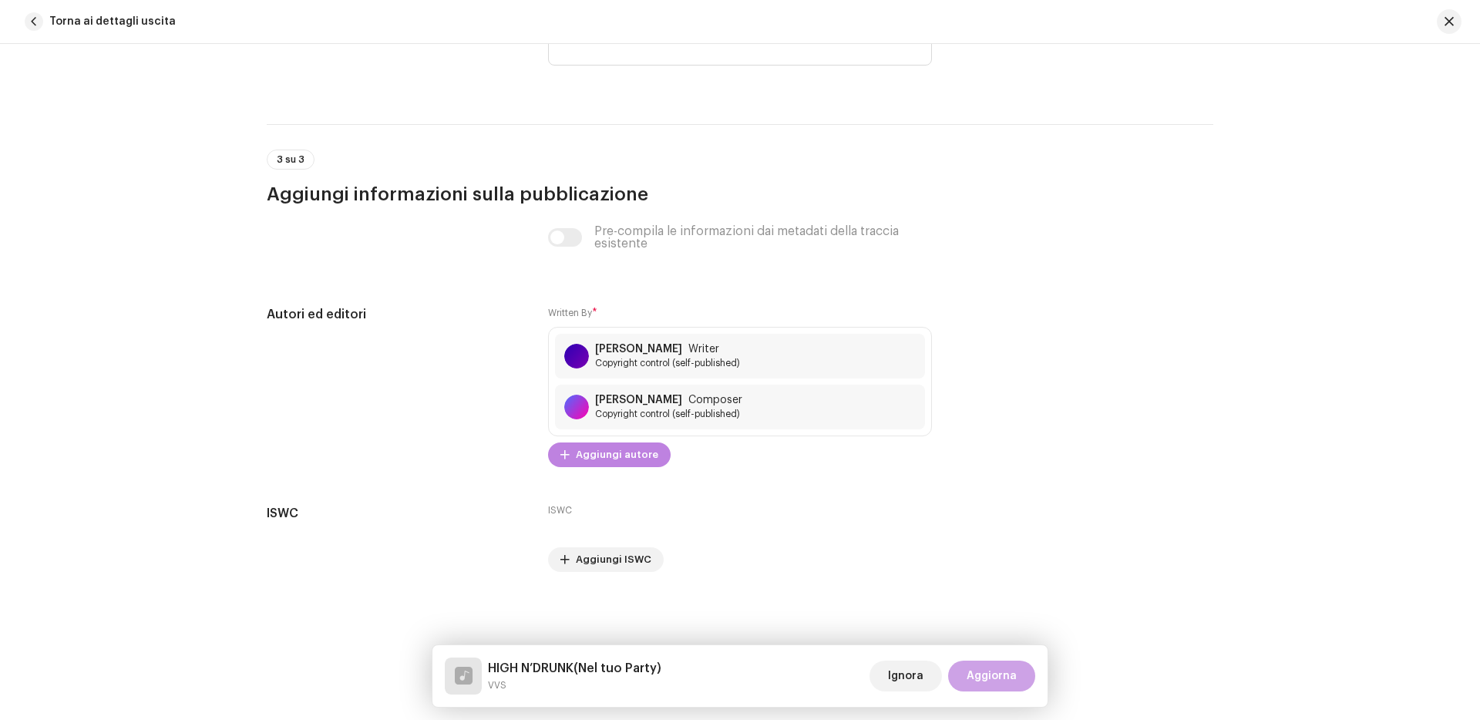
click at [993, 675] on span "Aggiorna" at bounding box center [992, 676] width 50 height 31
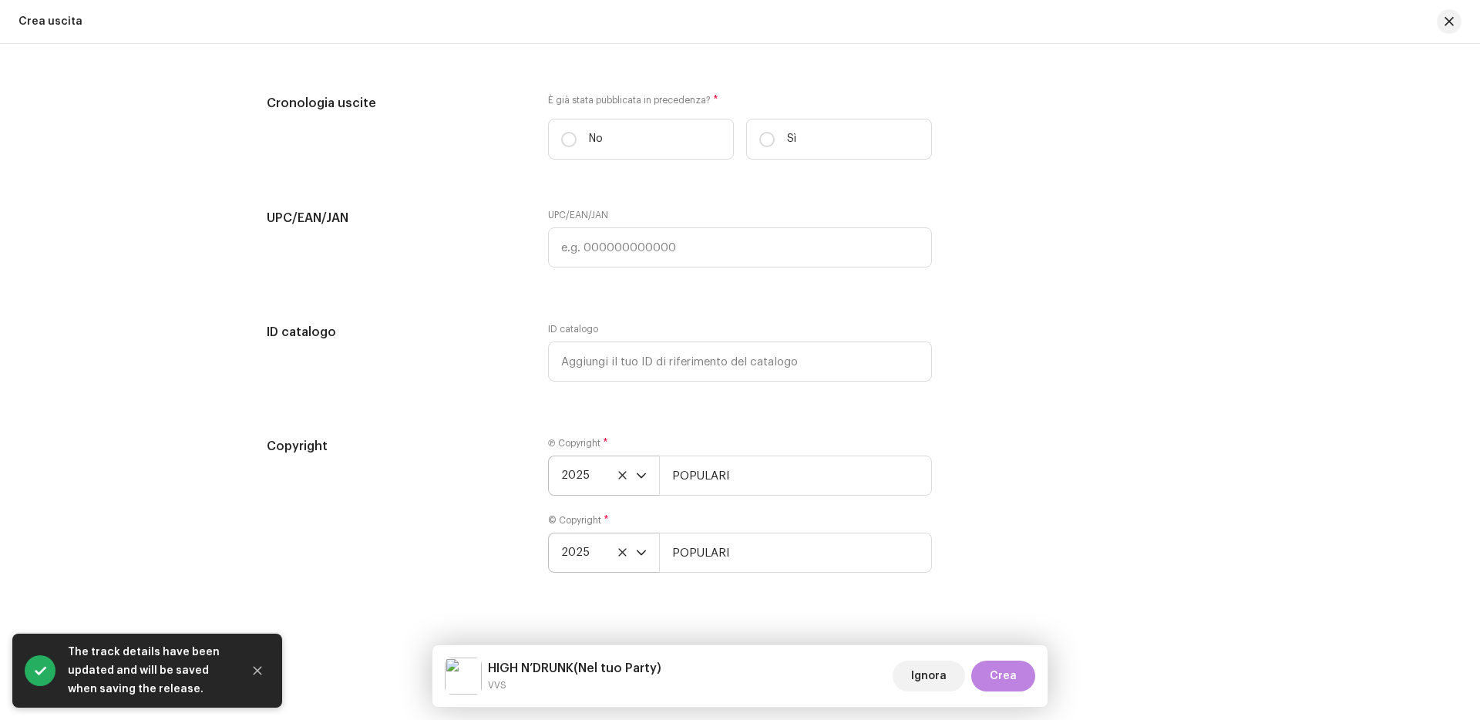
scroll to position [2355, 0]
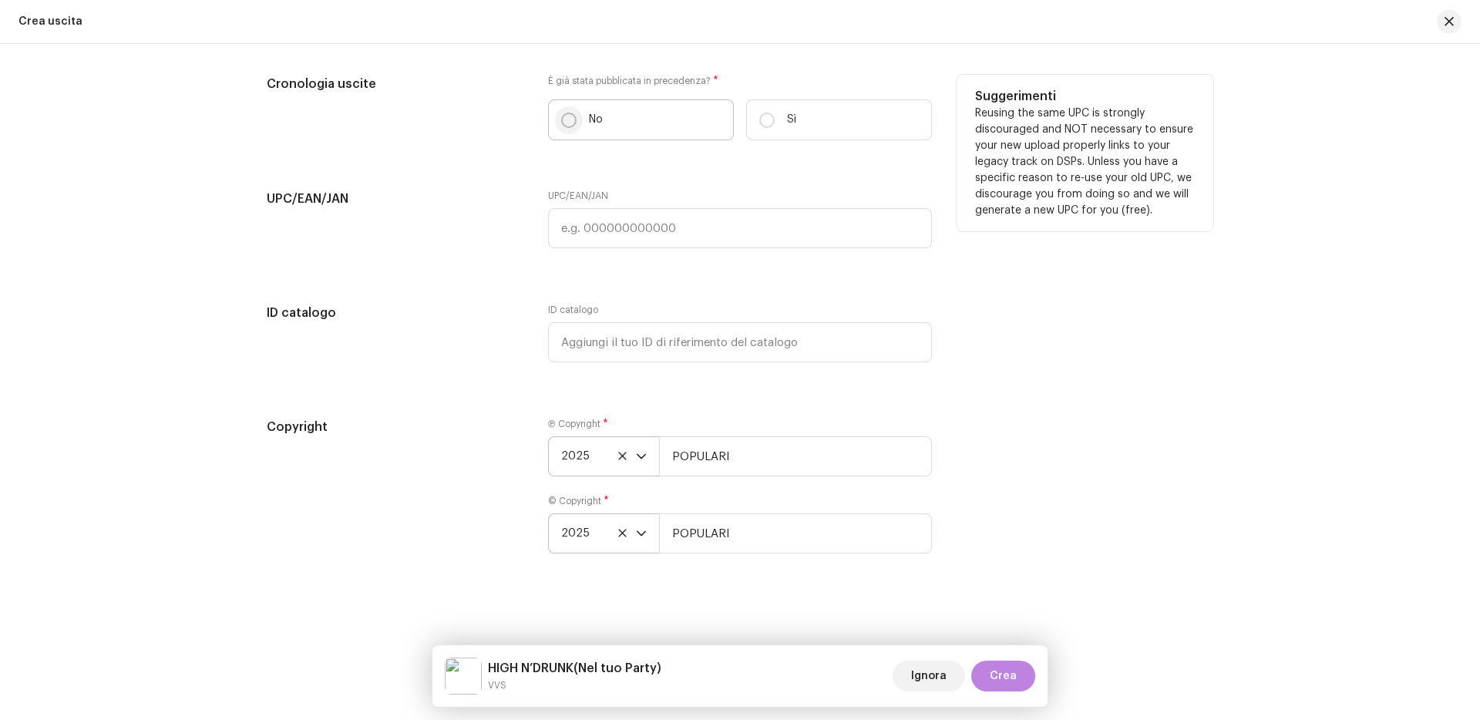
click at [563, 116] on input "No" at bounding box center [568, 120] width 15 height 15
radio input "true"
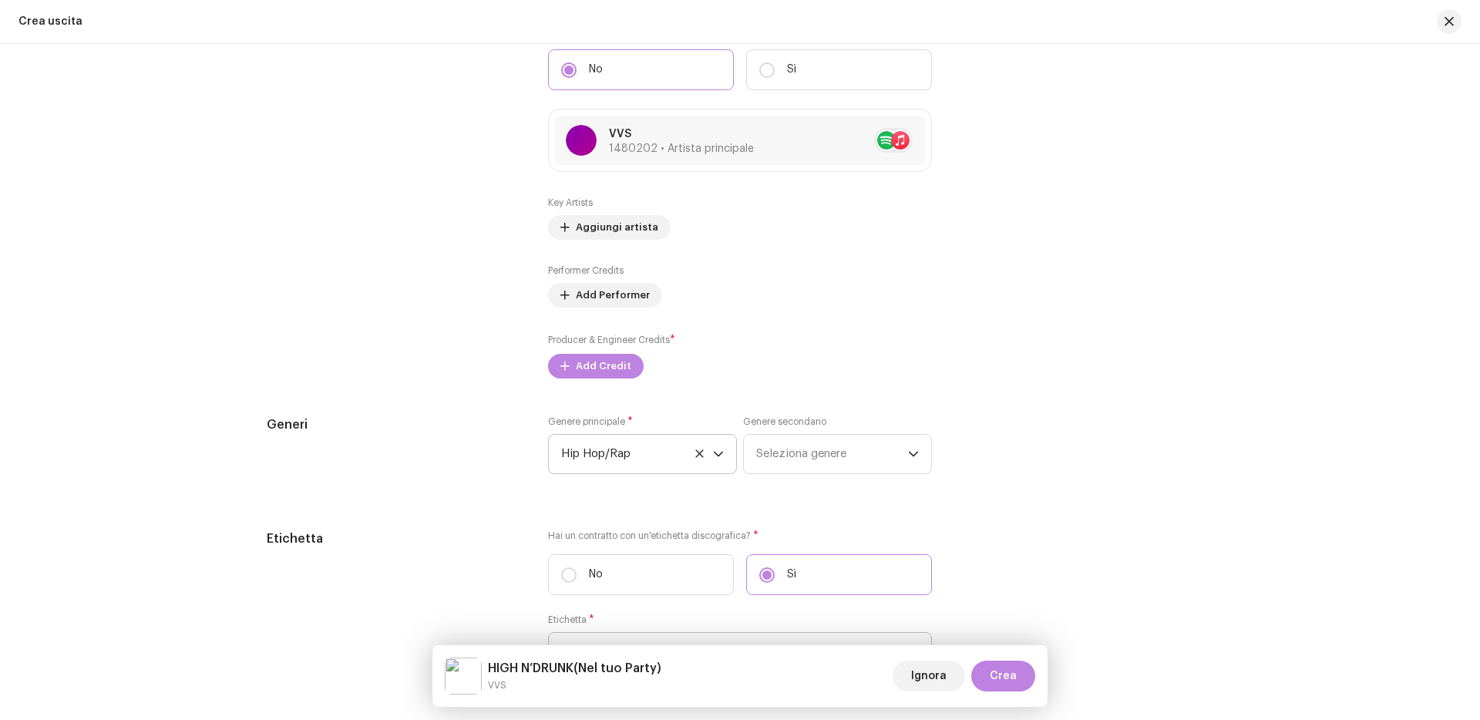
scroll to position [1672, 0]
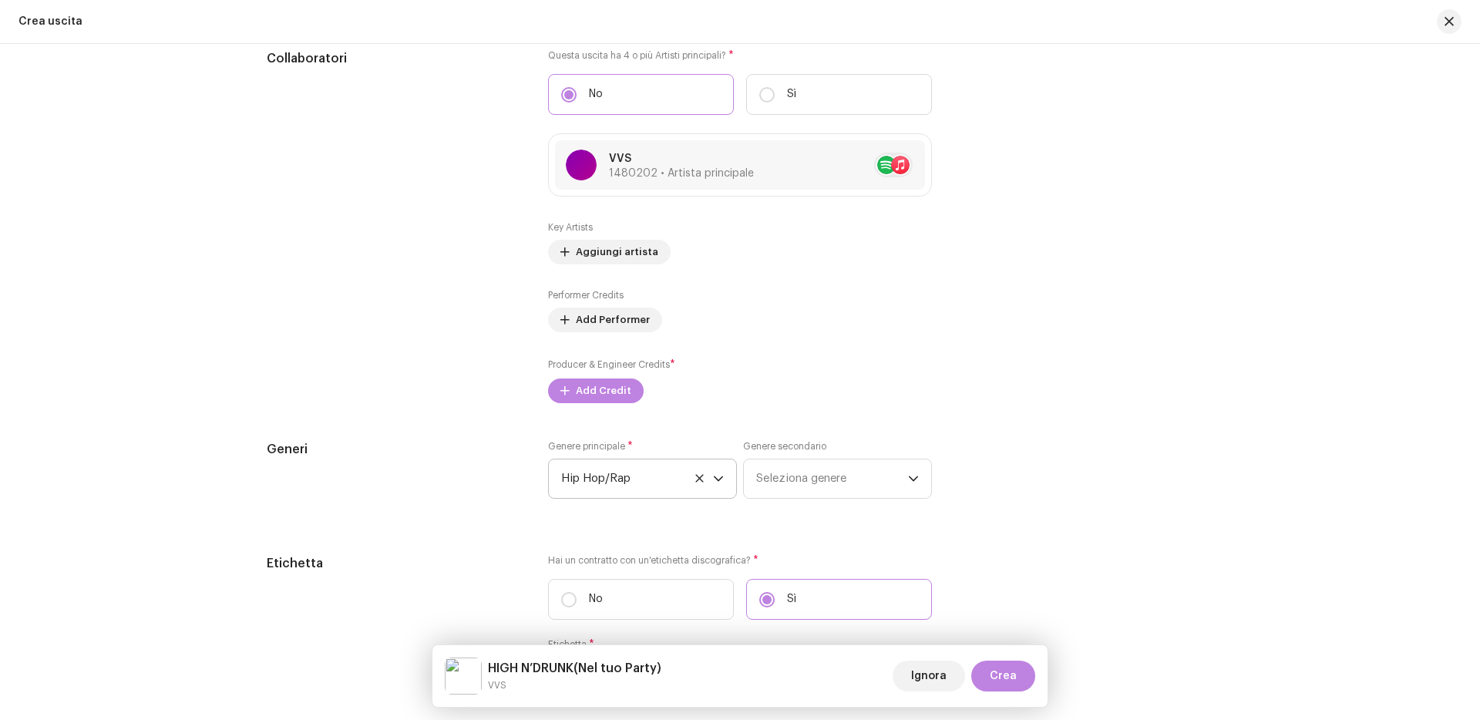
click at [567, 395] on button "Add Credit" at bounding box center [596, 390] width 96 height 25
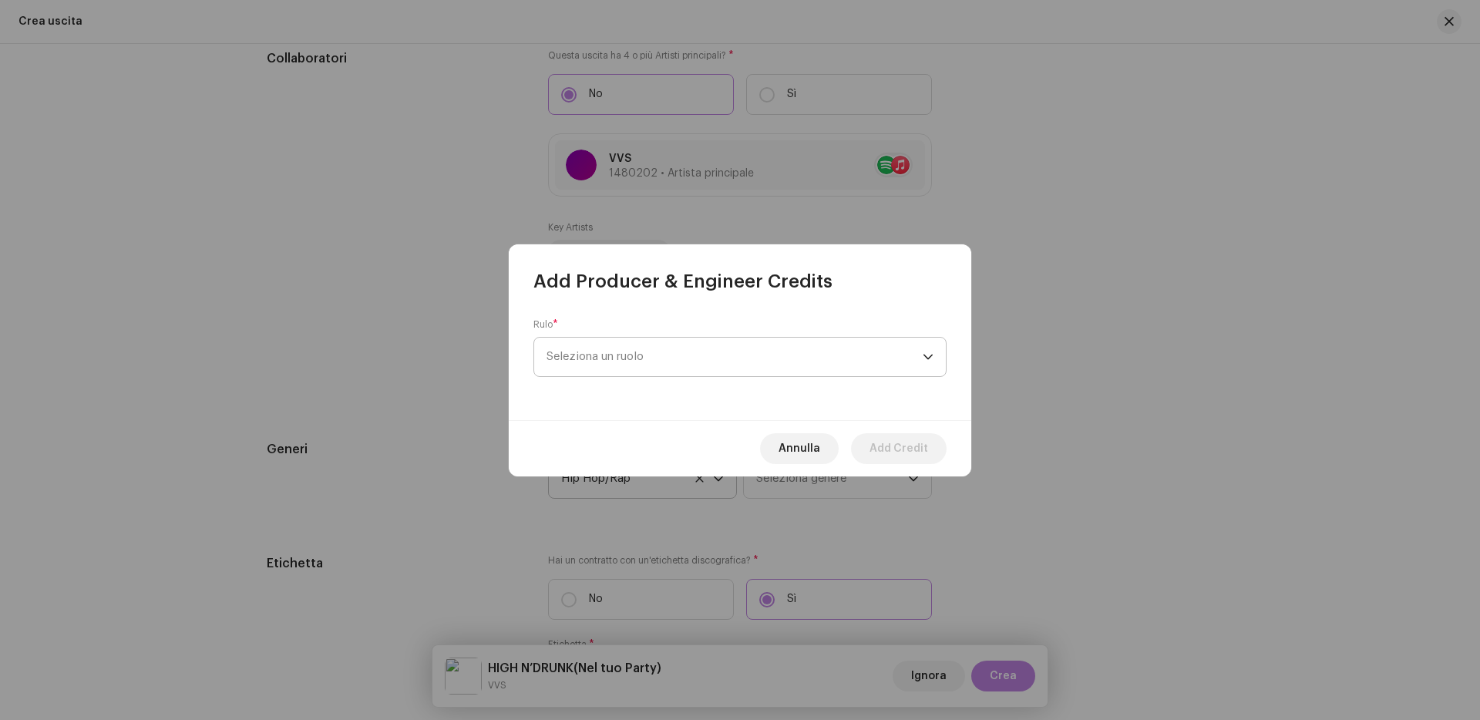
click at [583, 360] on span "Seleziona un ruolo" at bounding box center [734, 357] width 376 height 39
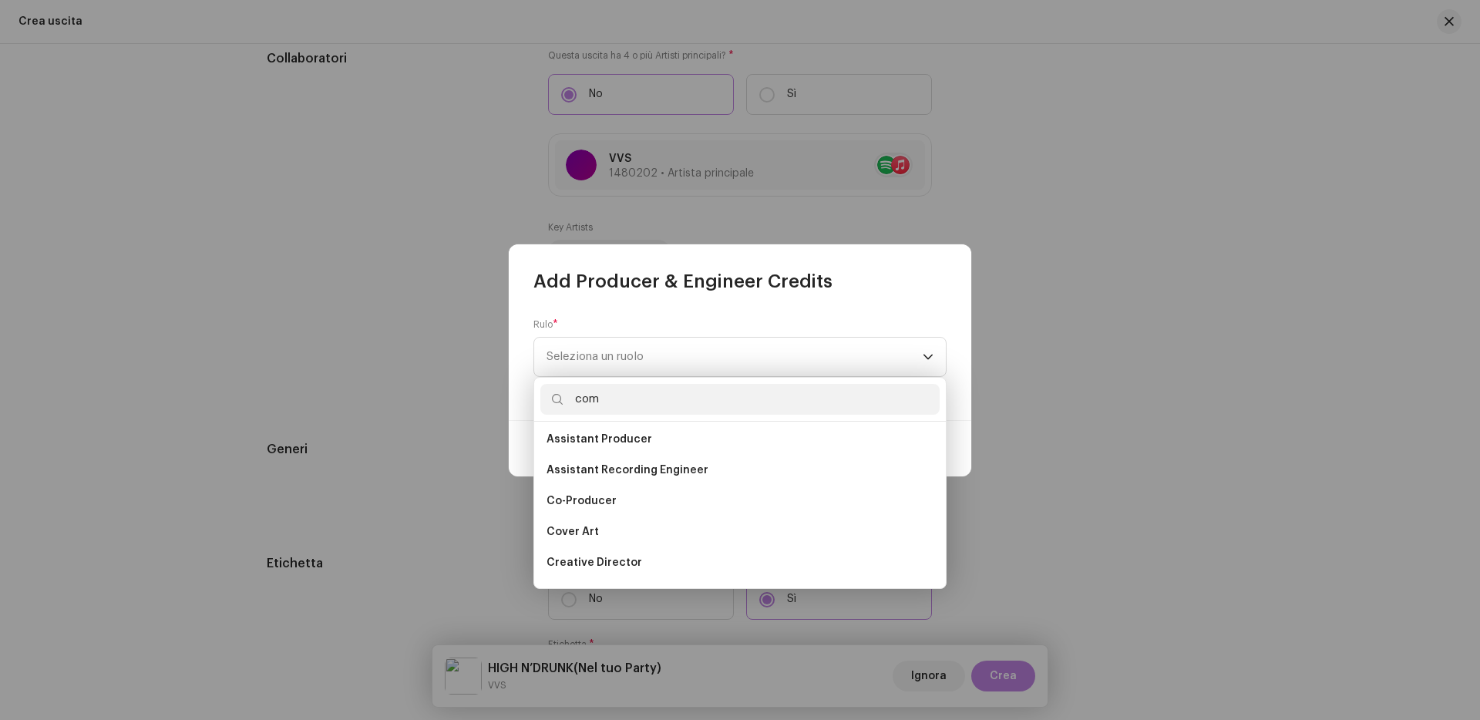
scroll to position [0, 0]
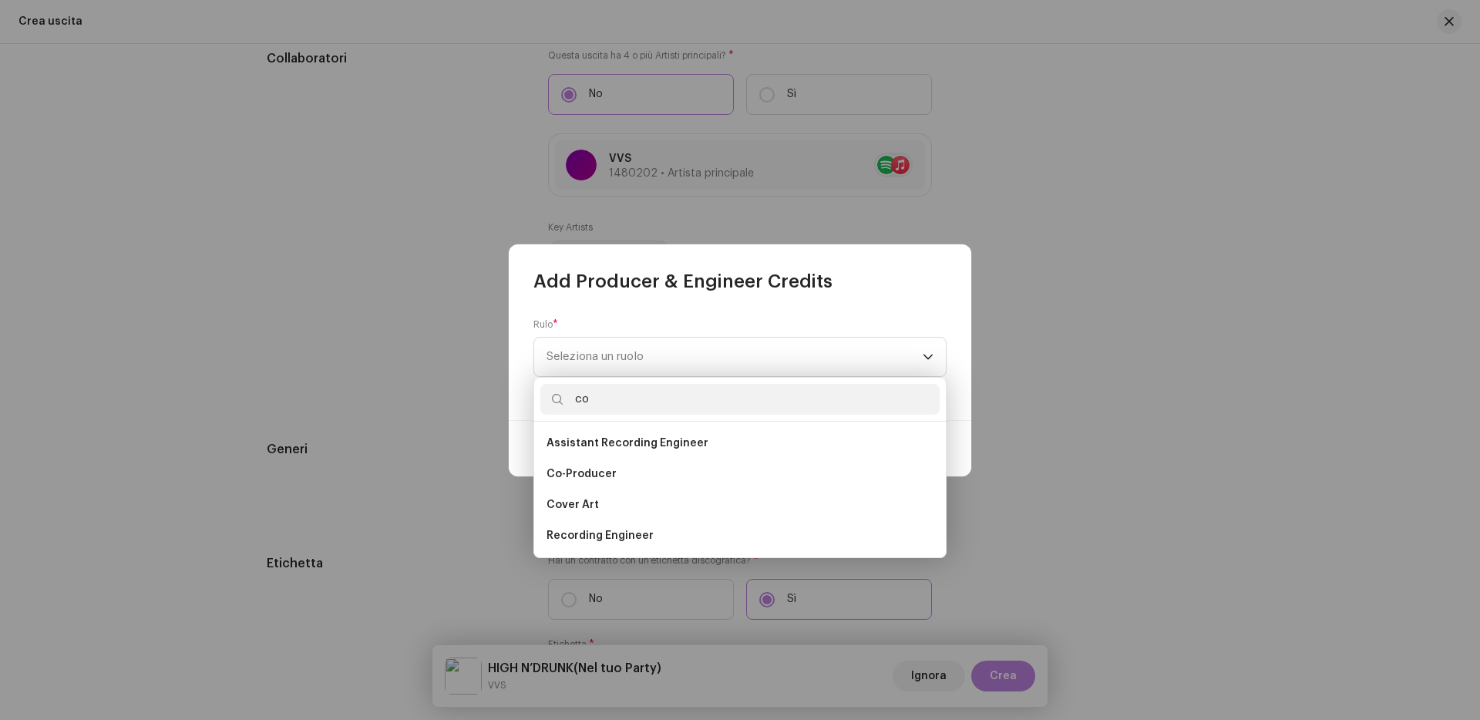
type input "c"
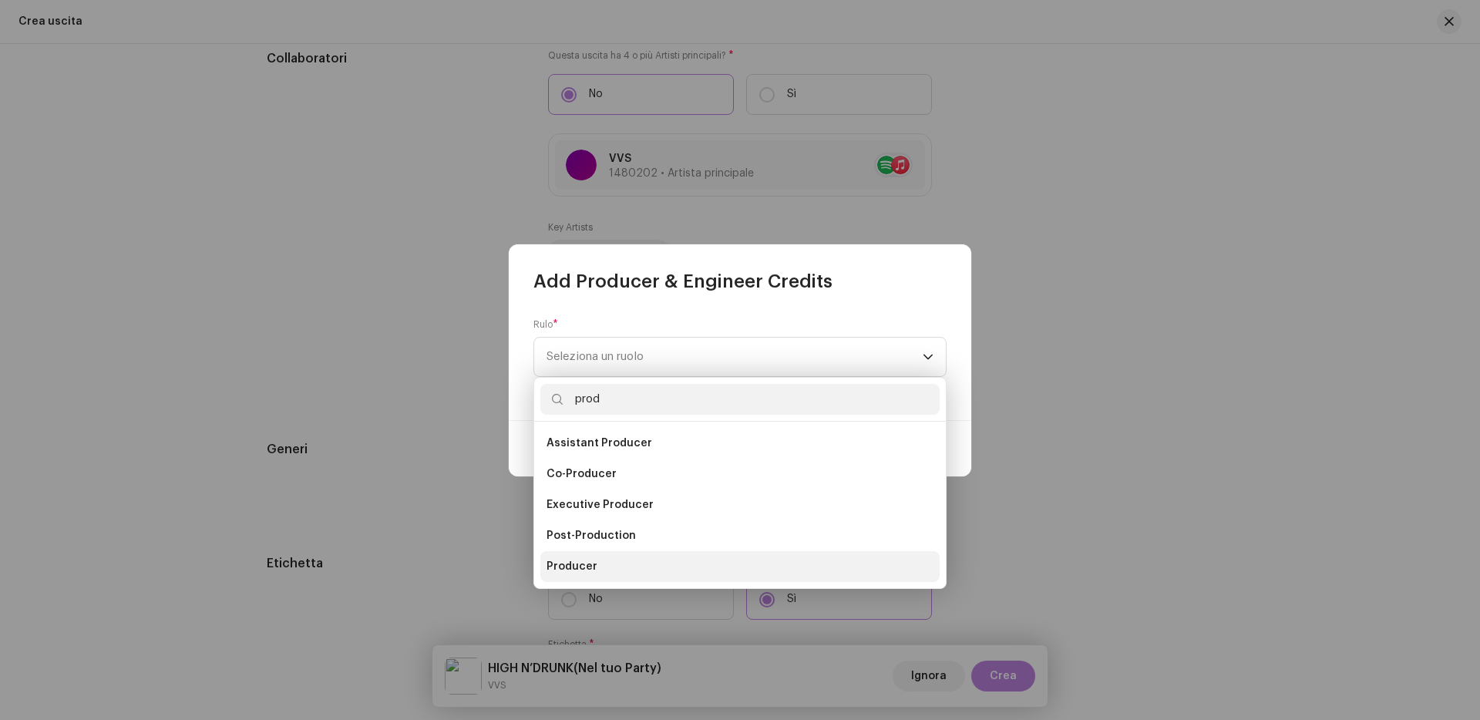
type input "prod"
click at [580, 560] on span "Producer" at bounding box center [571, 566] width 51 height 15
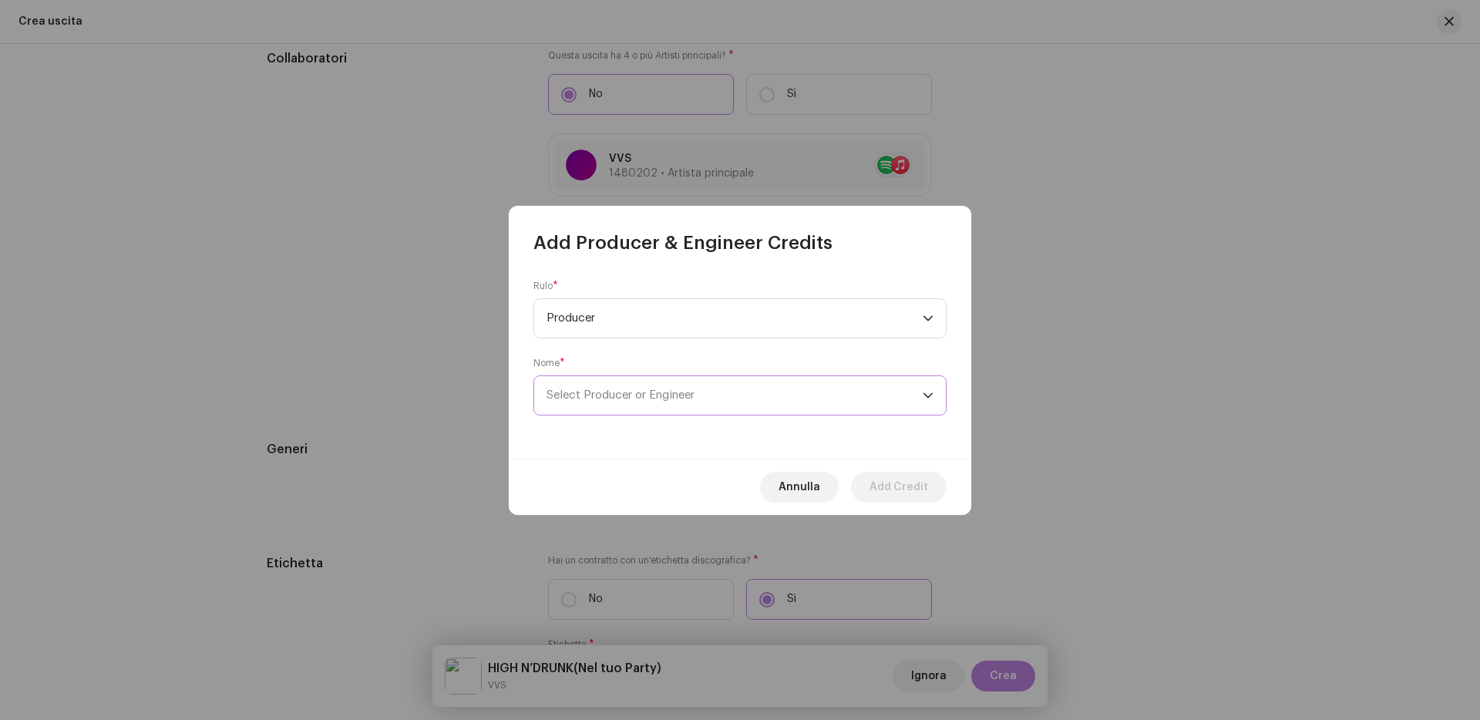
click at [688, 402] on span "Select Producer or Engineer" at bounding box center [734, 395] width 376 height 39
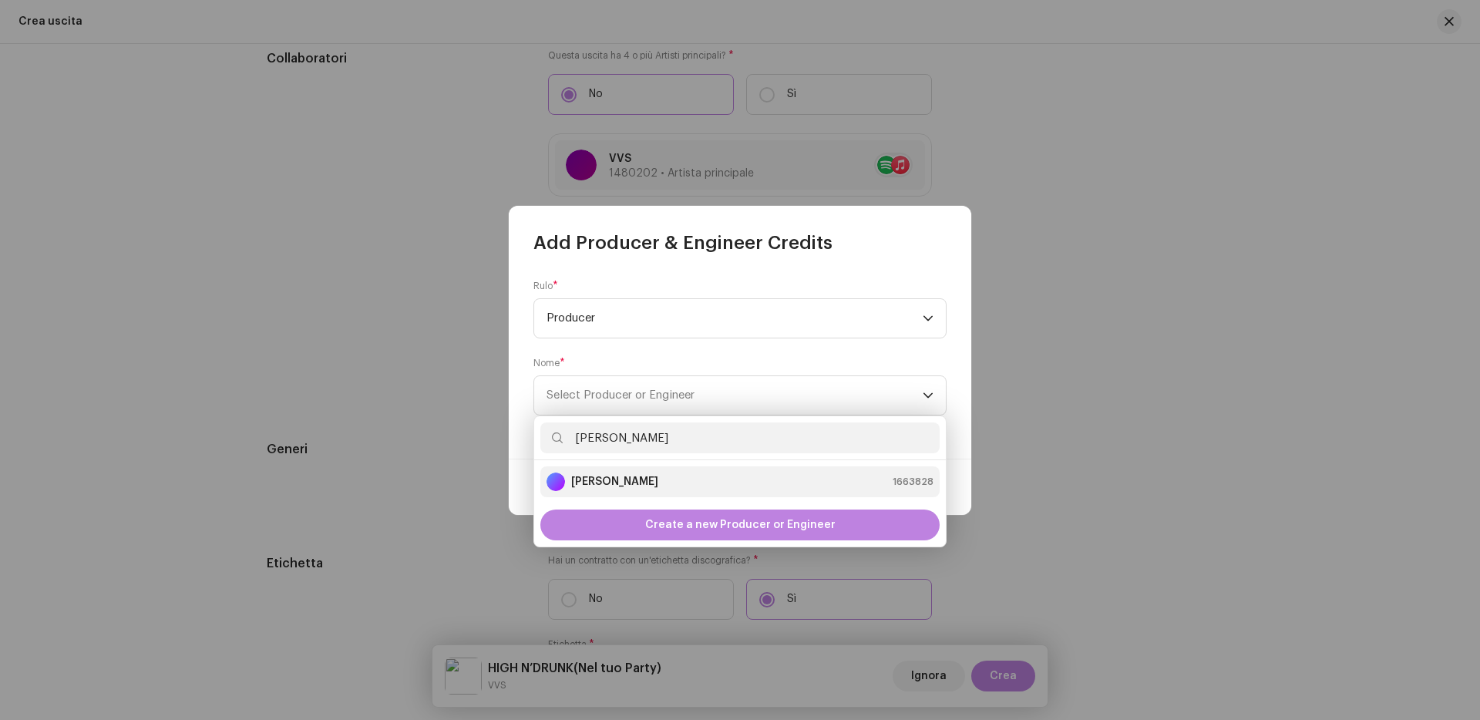
type input "[PERSON_NAME]"
click at [676, 473] on div "[PERSON_NAME] 1663828" at bounding box center [739, 481] width 387 height 18
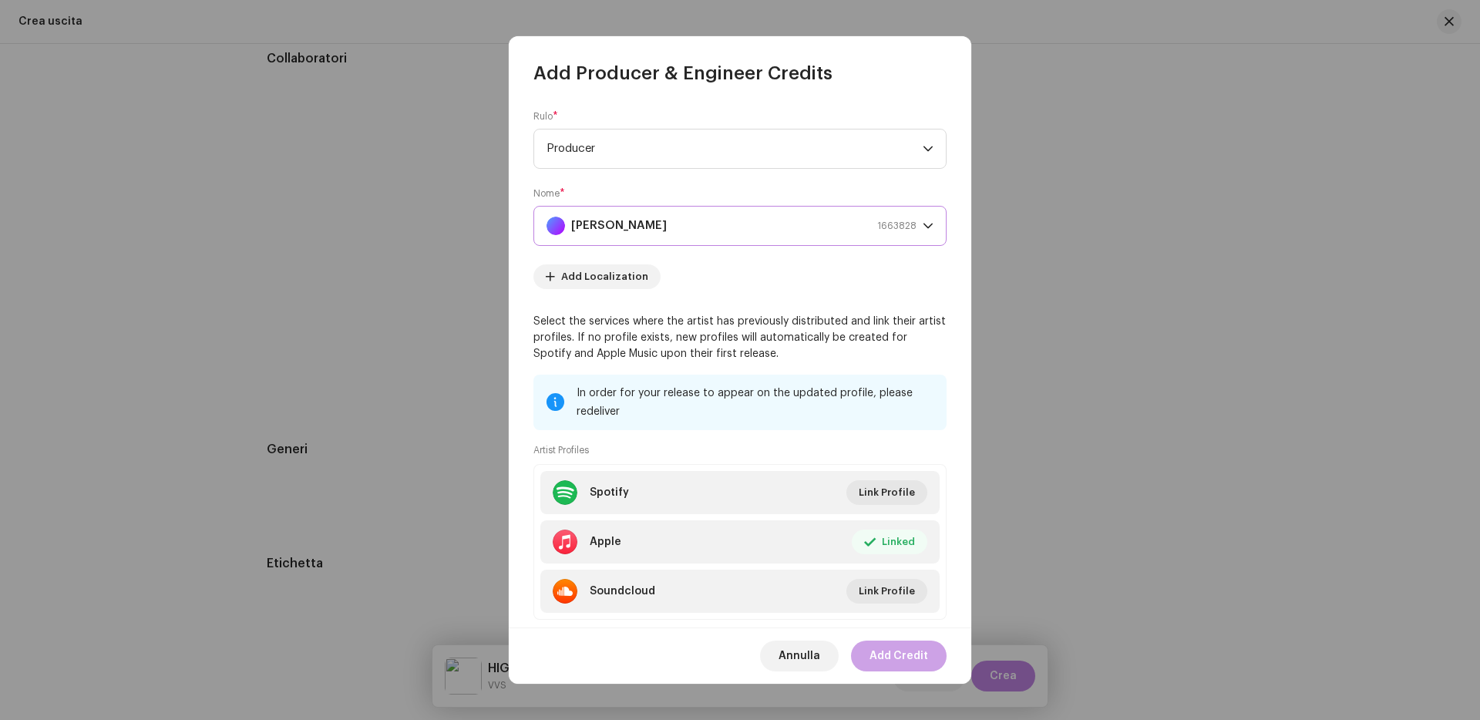
click at [916, 656] on span "Add Credit" at bounding box center [898, 656] width 59 height 31
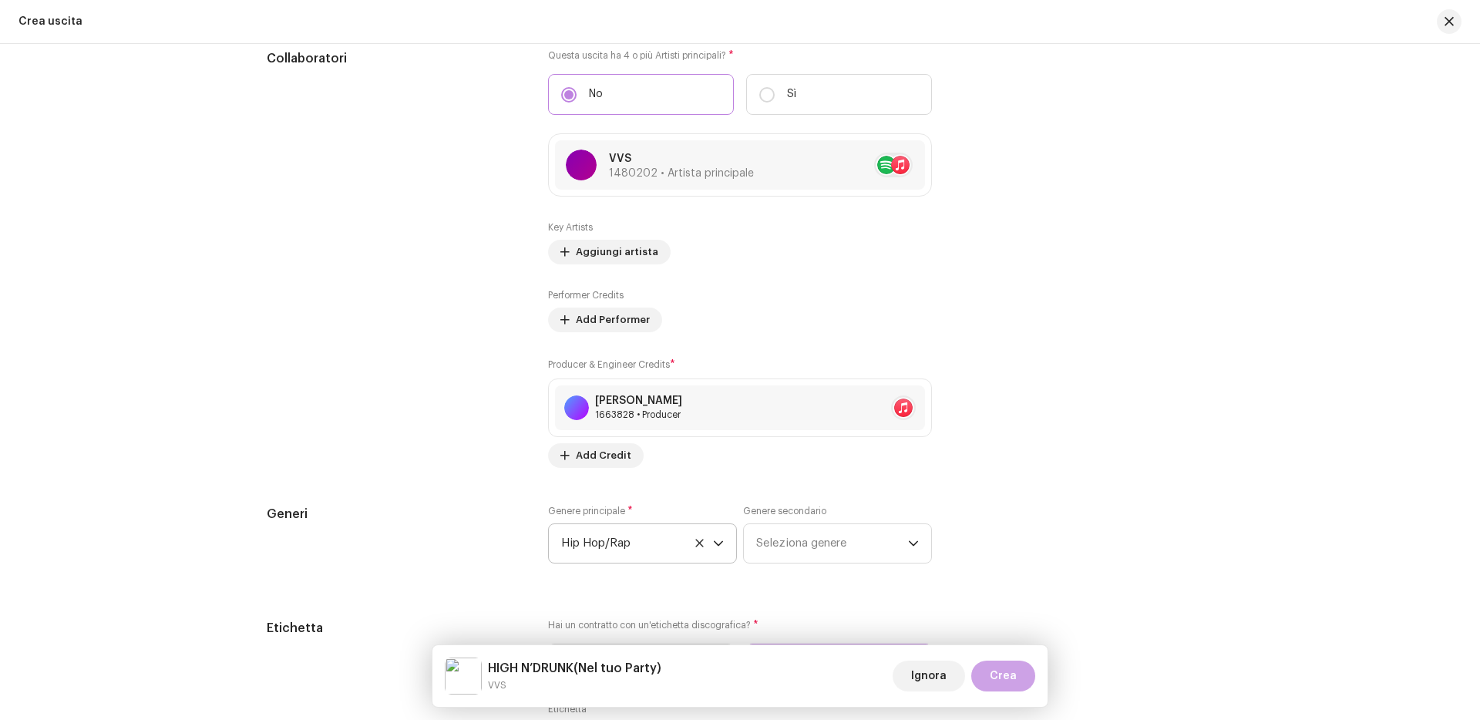
click at [1003, 668] on span "Crea" at bounding box center [1003, 676] width 27 height 31
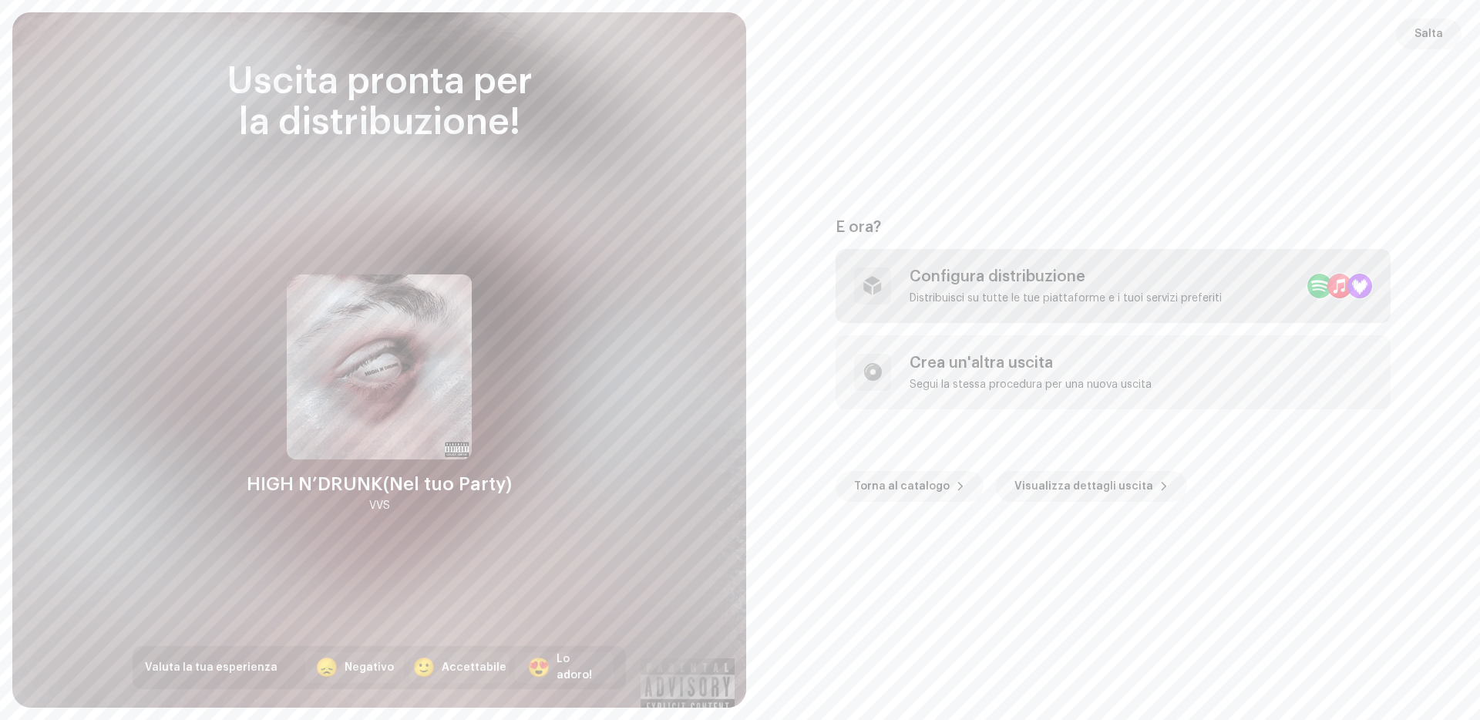
click at [920, 274] on div "Configura distribuzione" at bounding box center [1066, 276] width 312 height 18
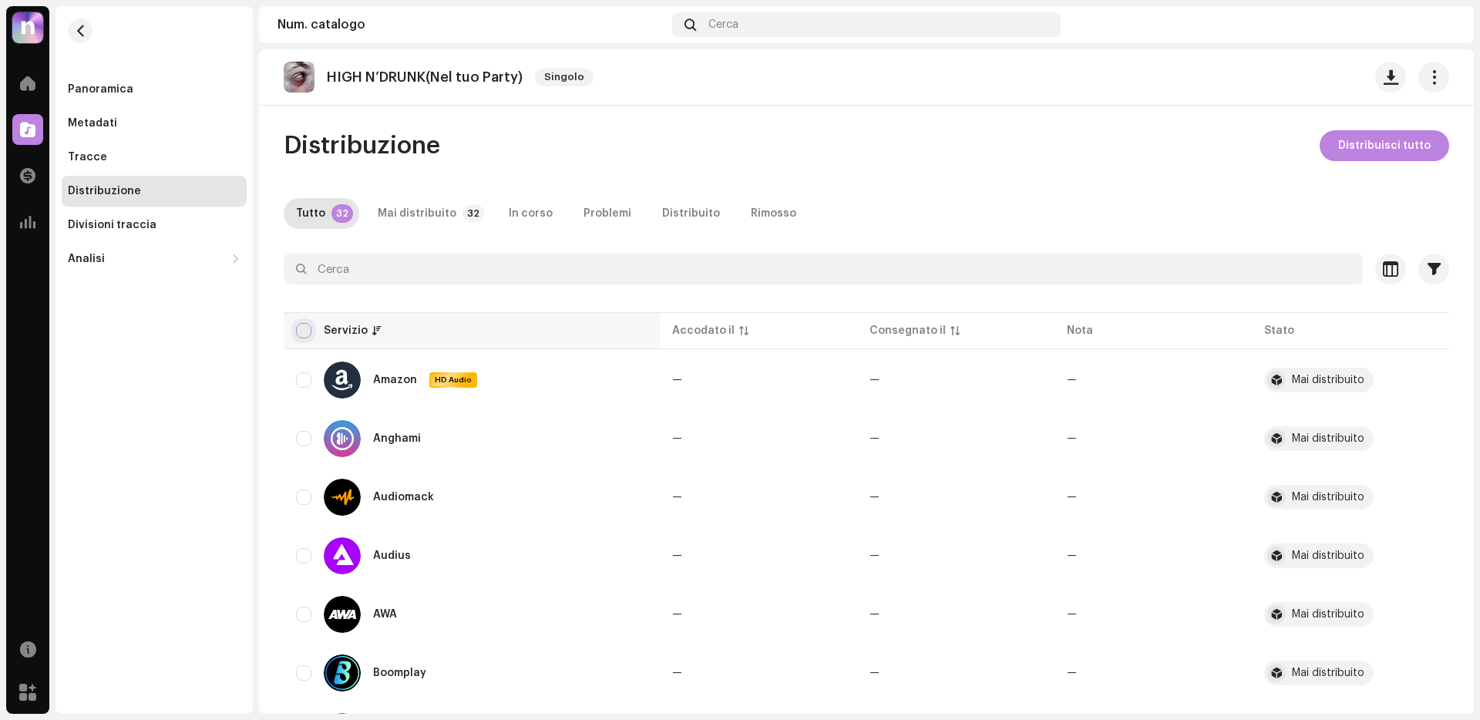
click at [303, 325] on input "checkbox" at bounding box center [303, 330] width 15 height 15
checkbox input "true"
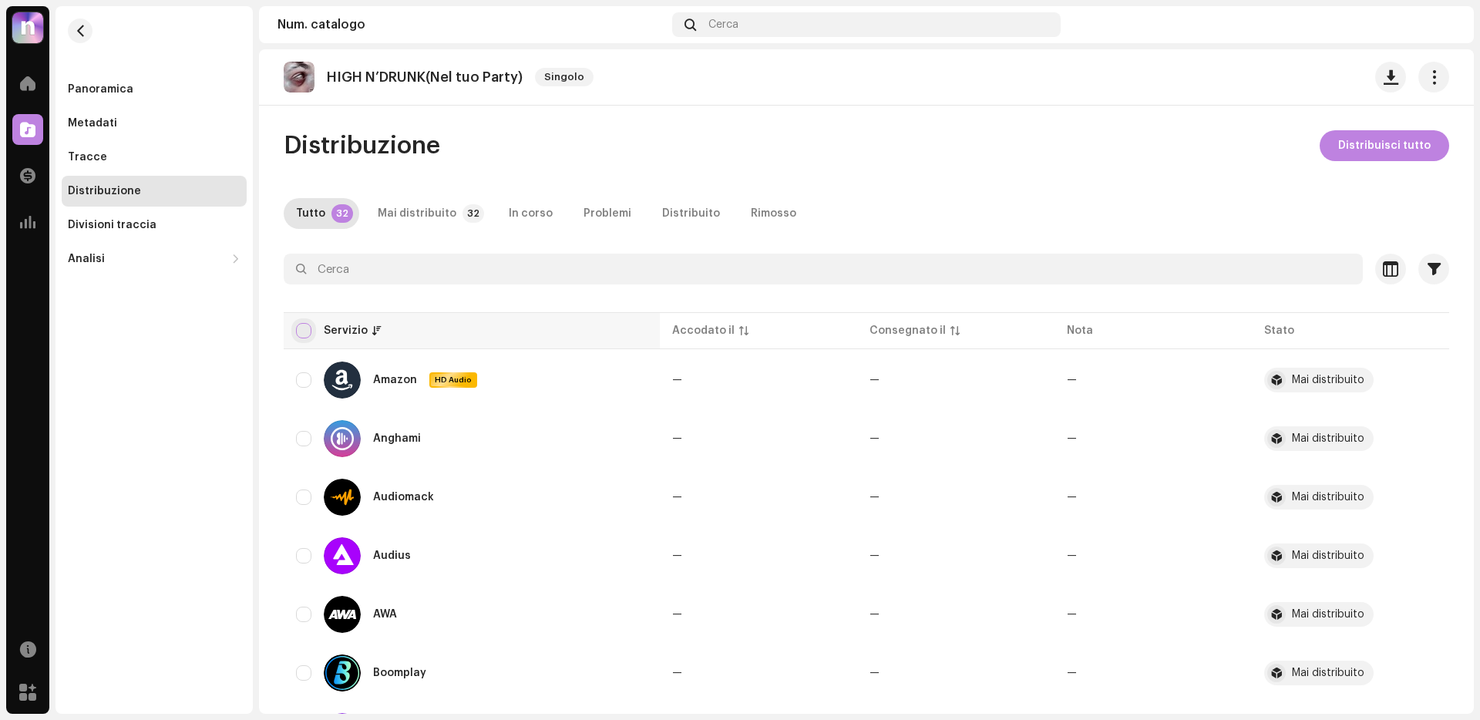
checkbox input "true"
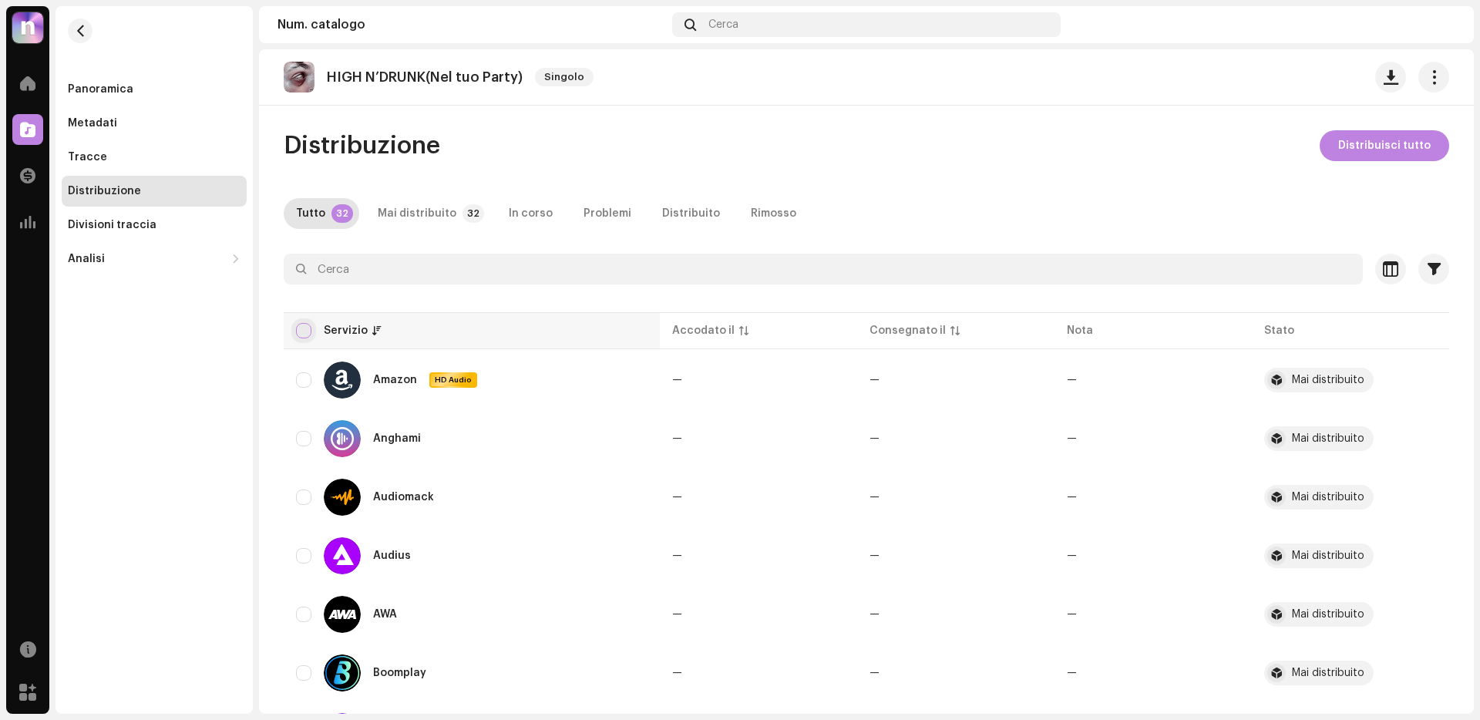
checkbox input "true"
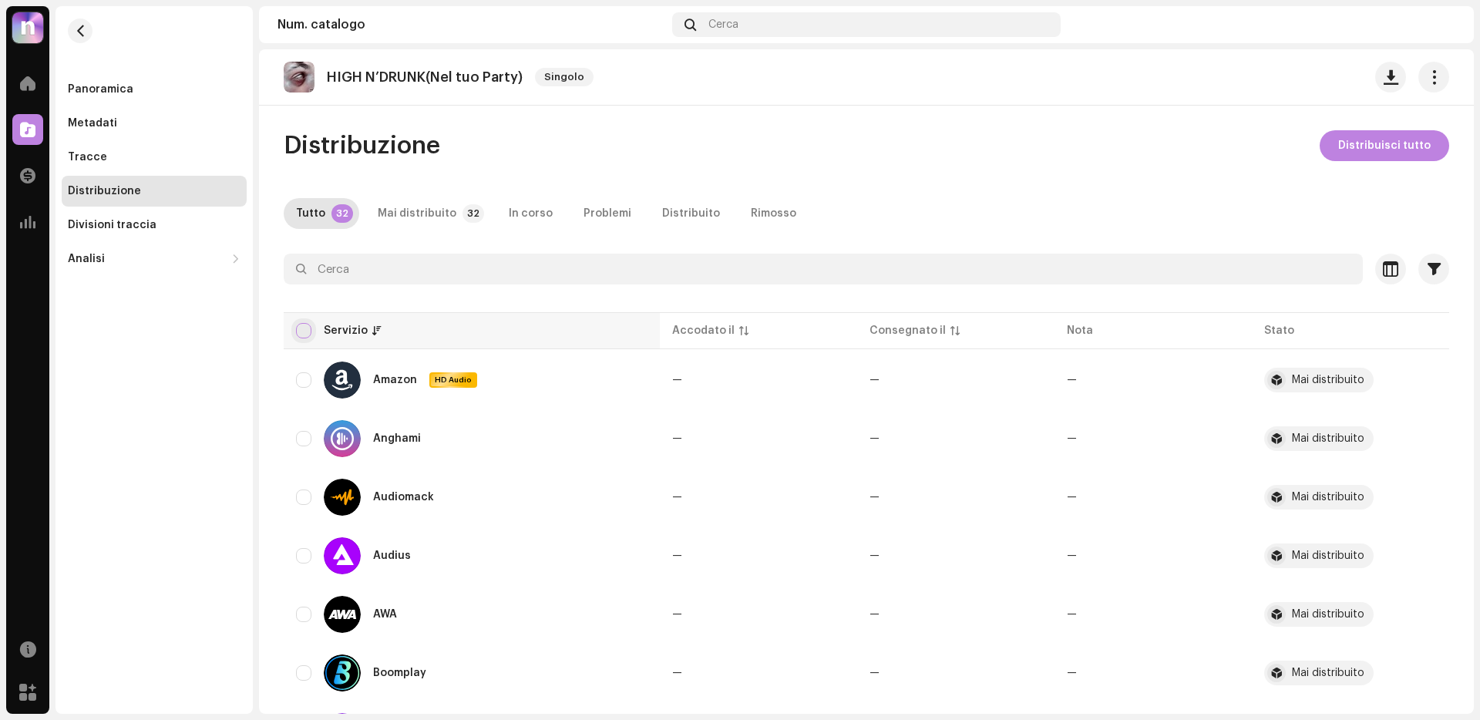
checkbox input "true"
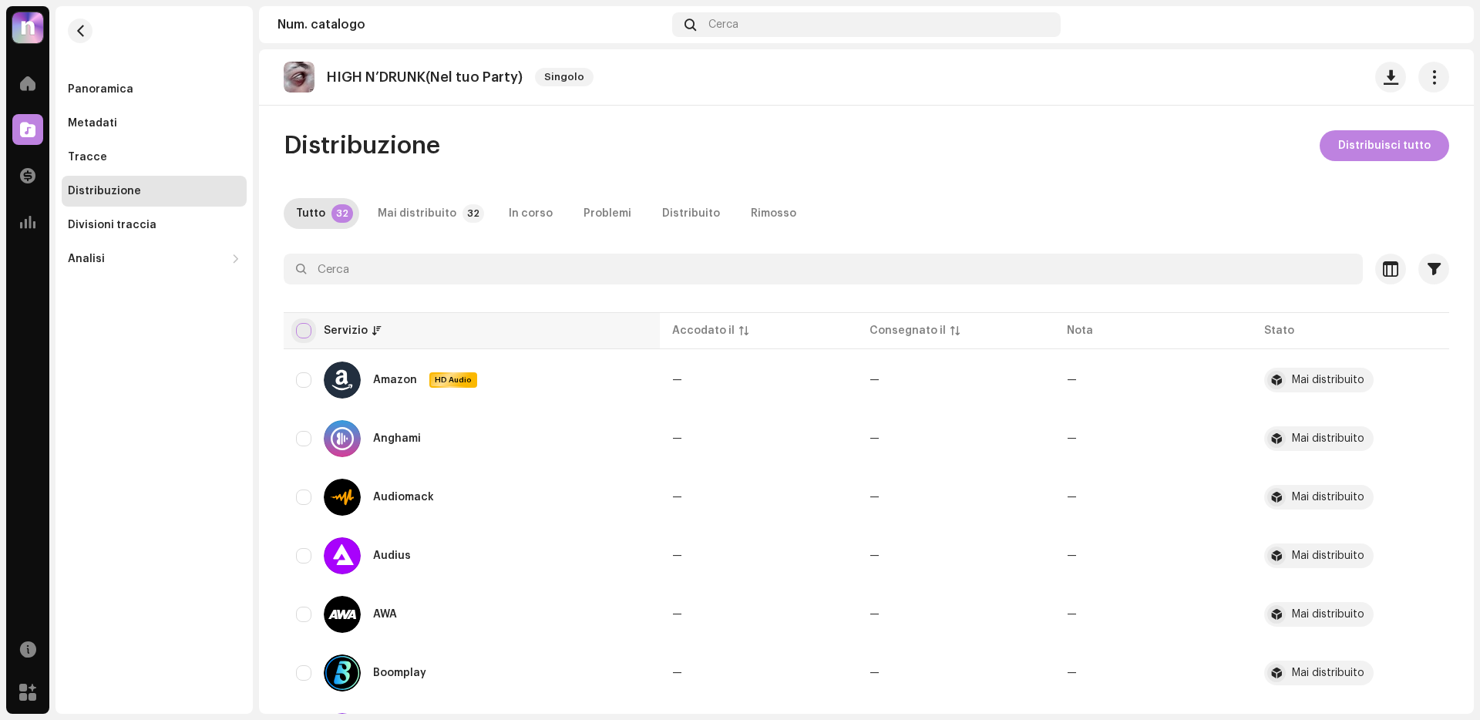
checkbox input "true"
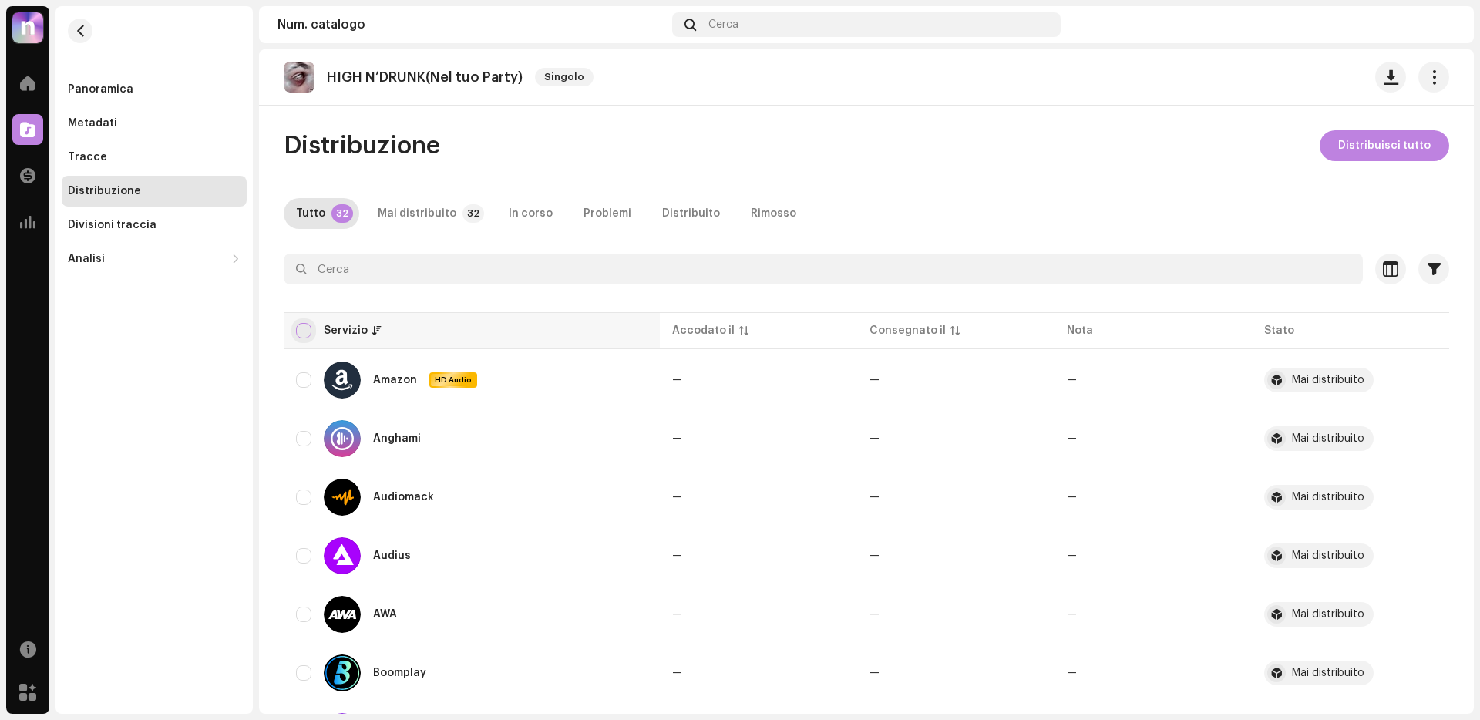
checkbox input "true"
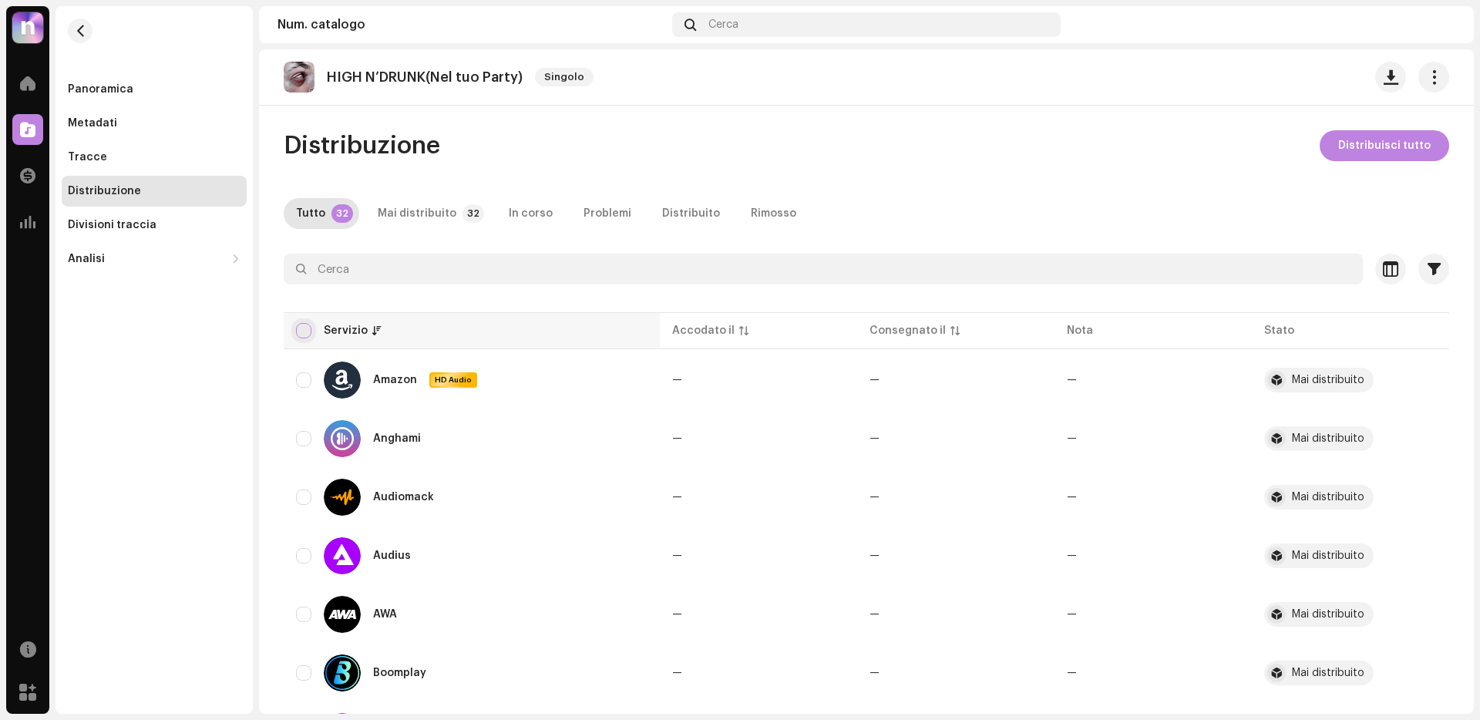
checkbox input "true"
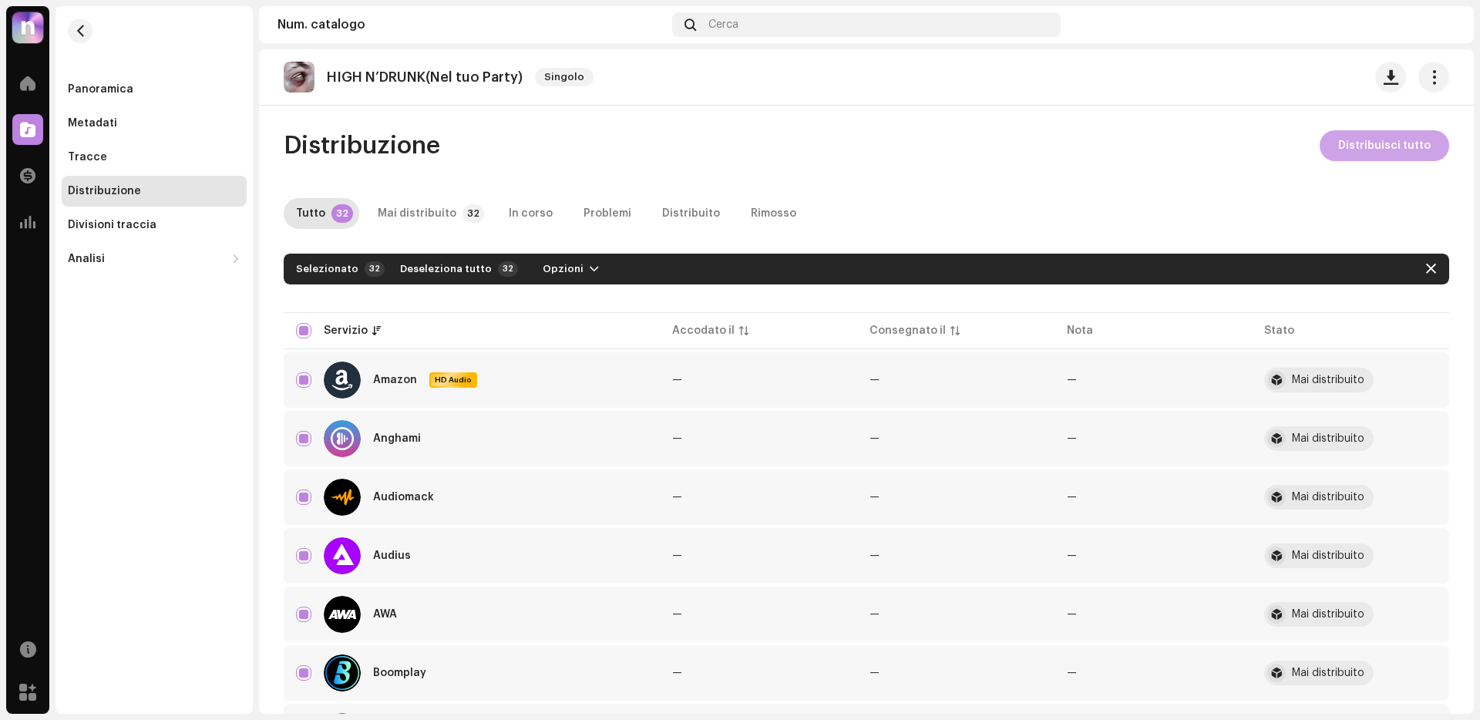
click at [1351, 144] on span "Distribuisci tutto" at bounding box center [1384, 145] width 92 height 31
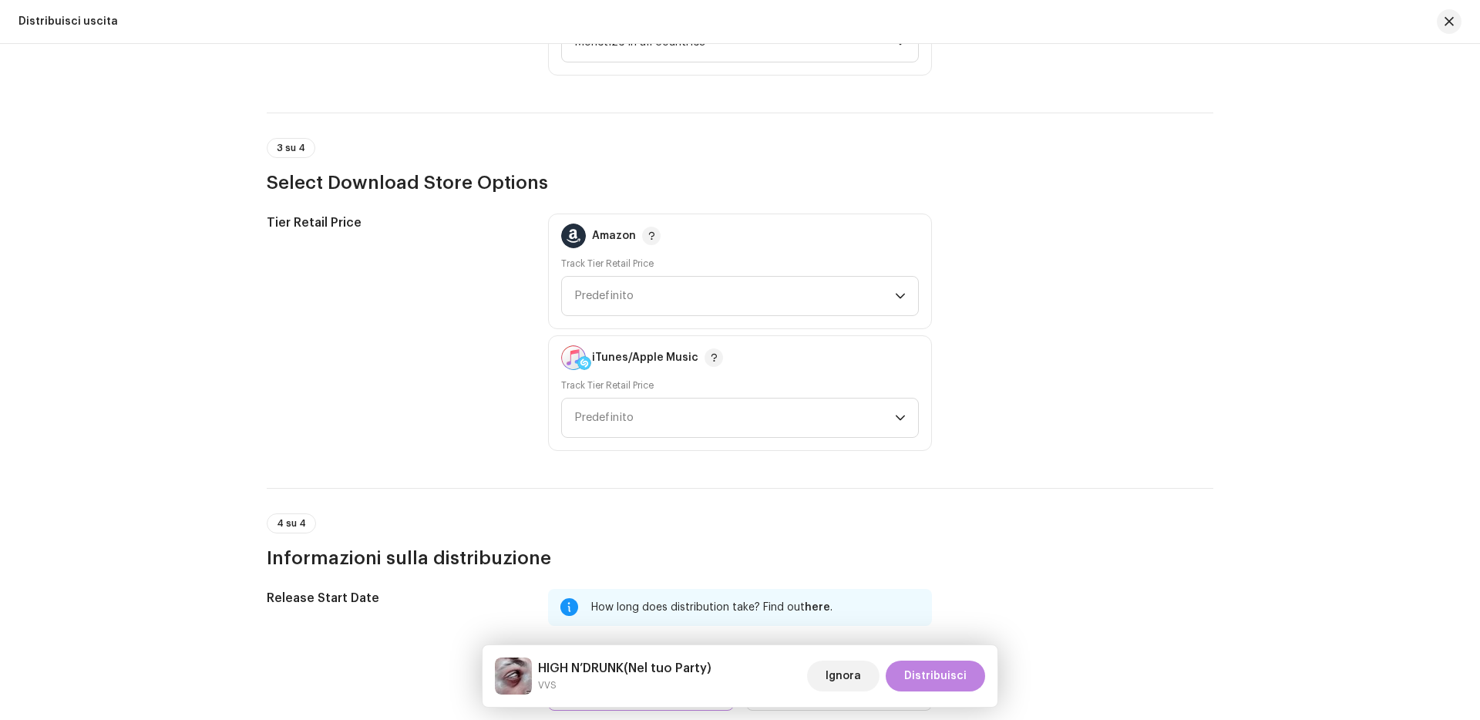
scroll to position [2197, 0]
click at [645, 284] on span "Predefinito" at bounding box center [734, 296] width 321 height 39
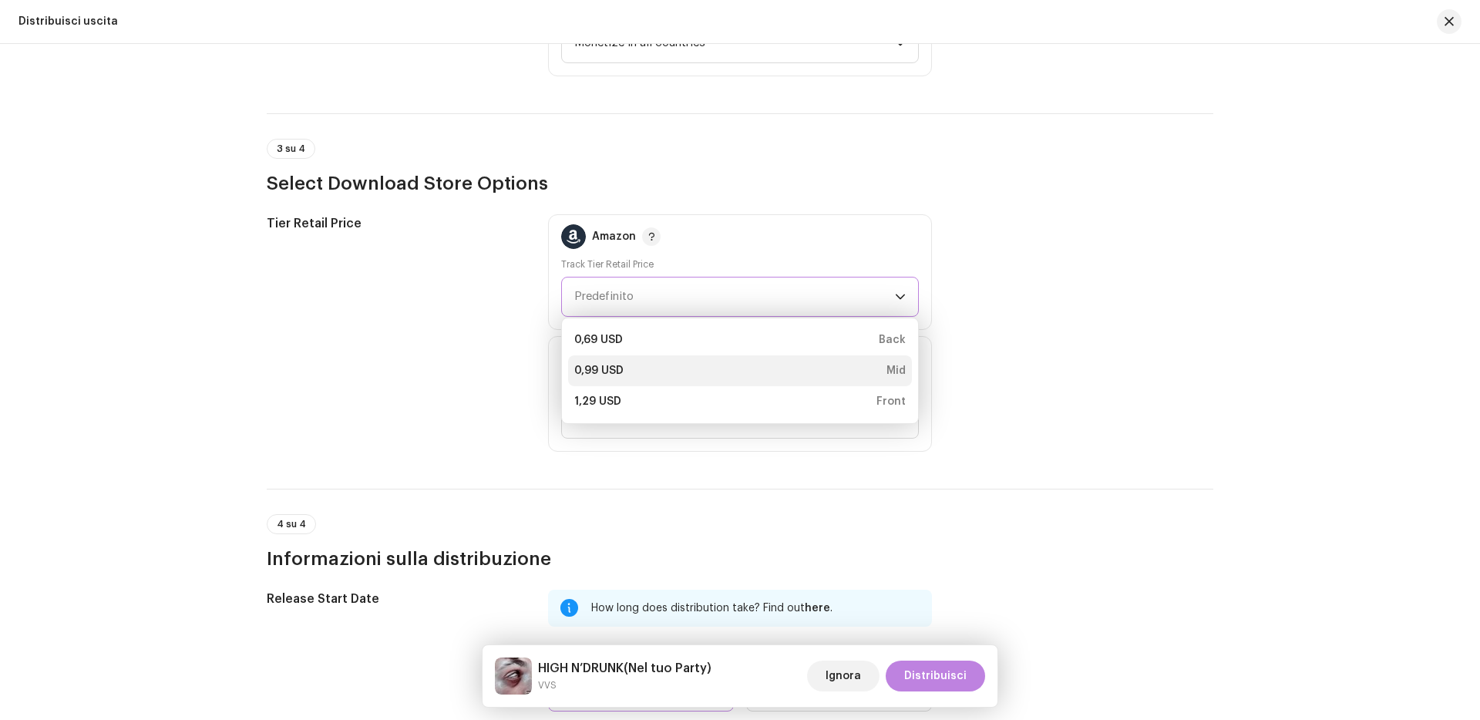
click at [632, 371] on div "0,99 USD Mid" at bounding box center [739, 370] width 331 height 15
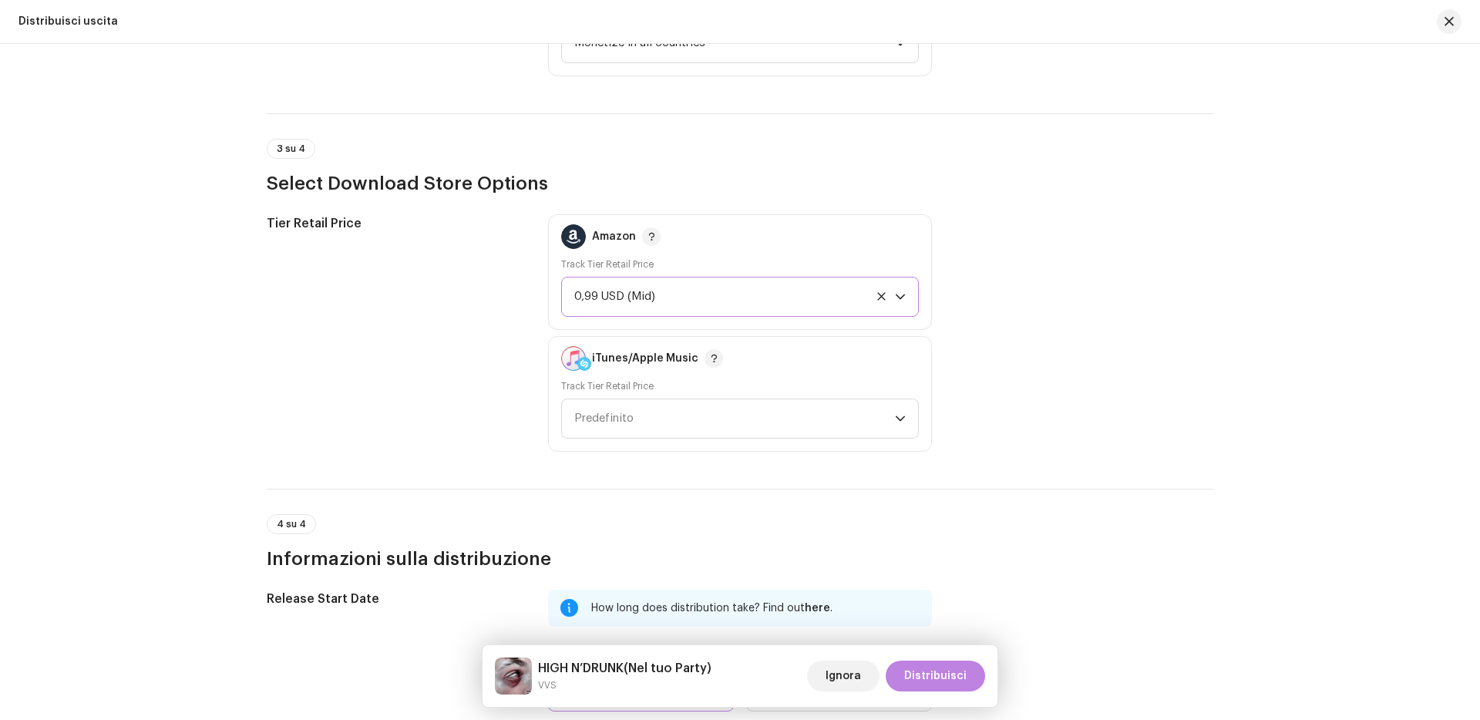
click at [634, 397] on div "Track Tier Retail Price Predefinito" at bounding box center [740, 409] width 358 height 59
click at [631, 413] on span "Predefinito" at bounding box center [734, 418] width 321 height 39
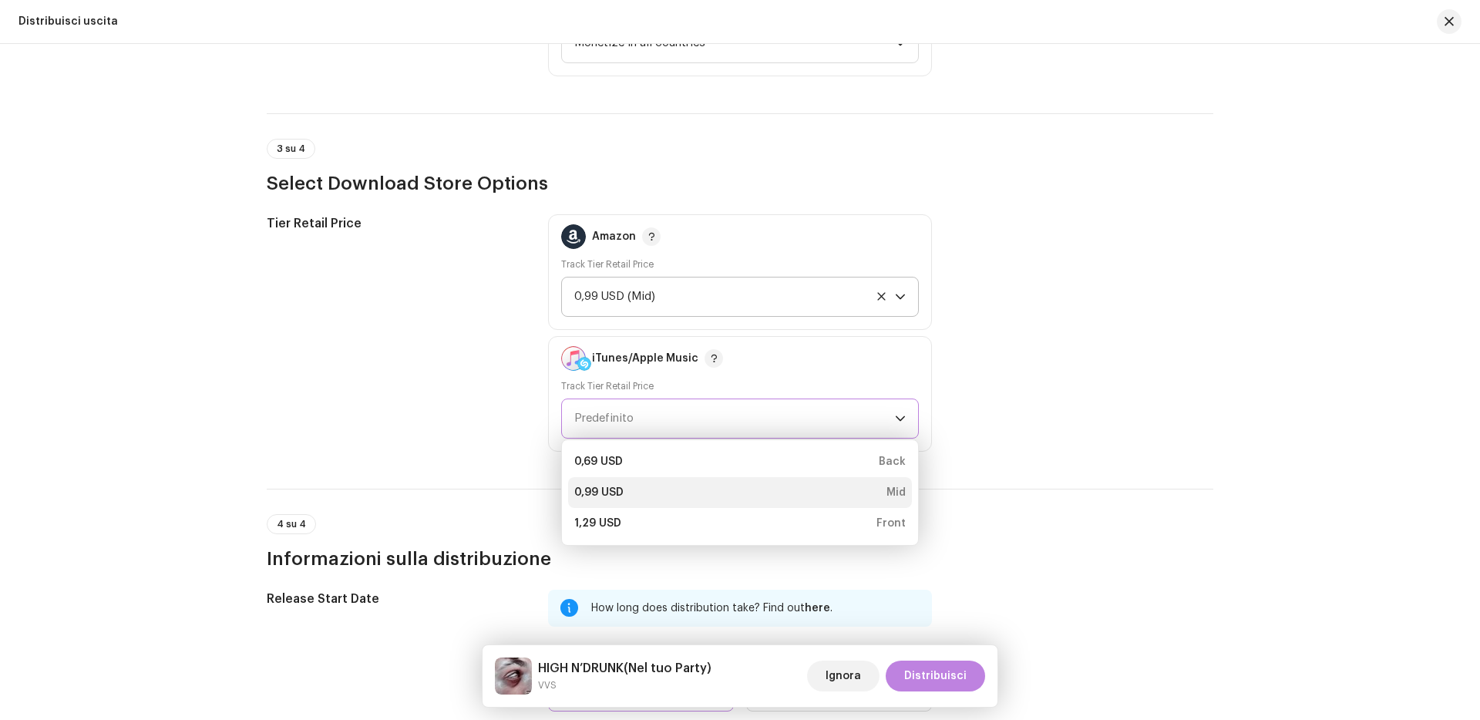
click at [596, 500] on div "0,99 USD" at bounding box center [598, 492] width 49 height 15
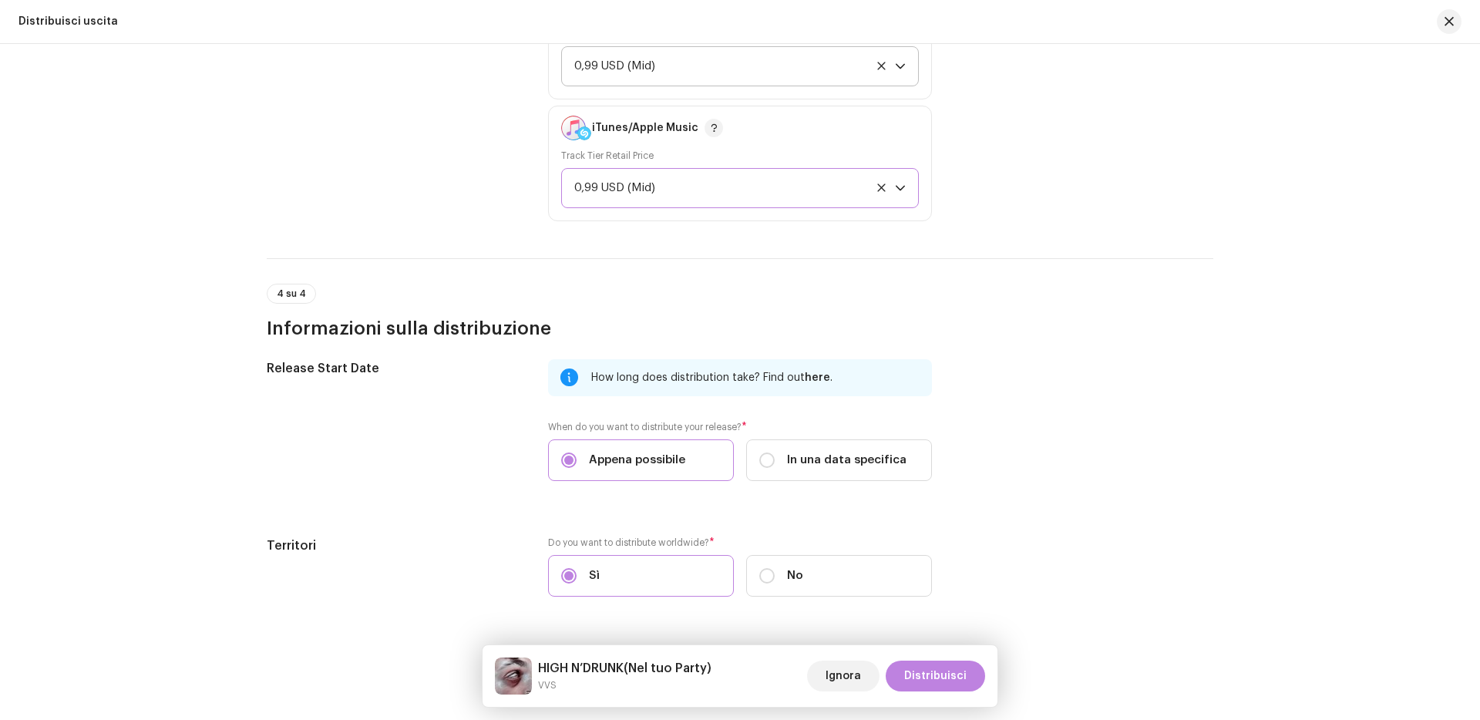
scroll to position [2472, 0]
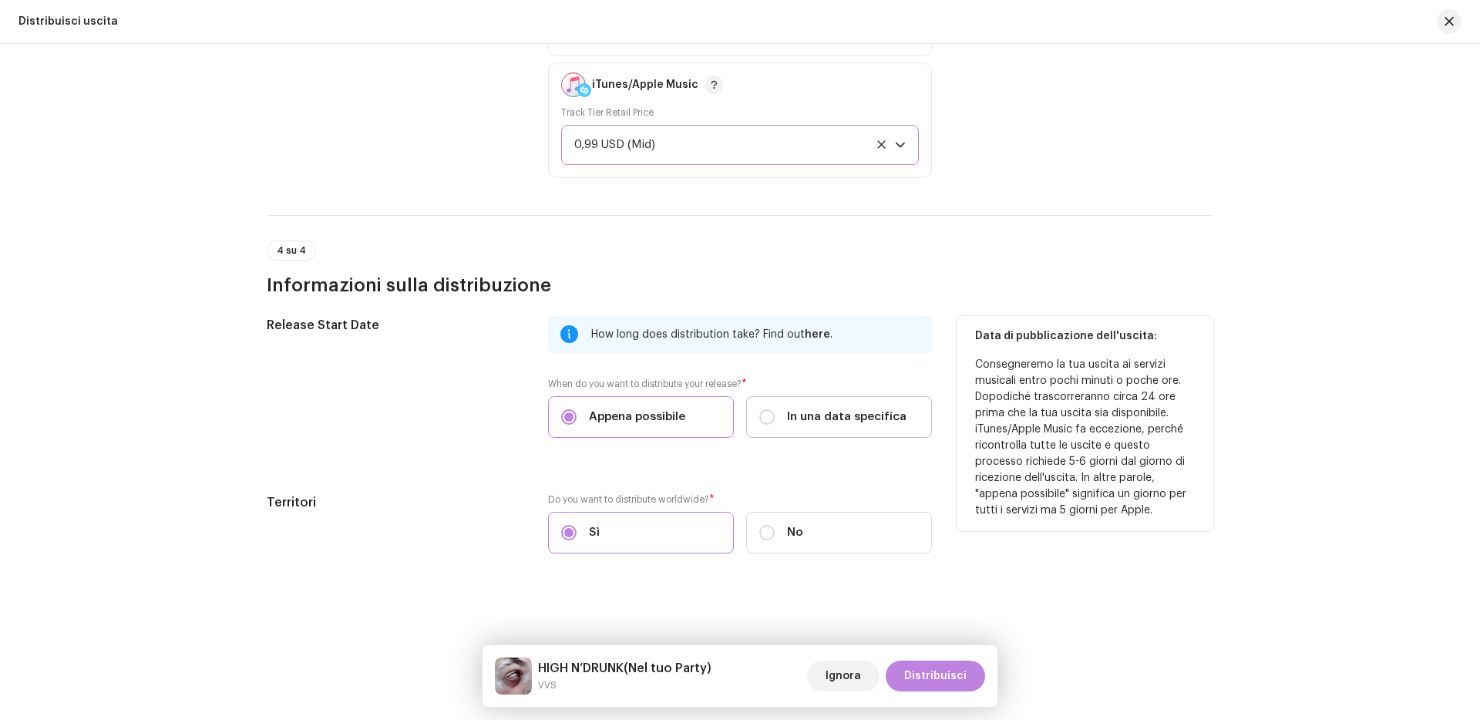
click at [799, 402] on label "In una data specifica" at bounding box center [839, 417] width 186 height 42
click at [775, 409] on input "In una data specifica" at bounding box center [766, 416] width 15 height 15
radio input "true"
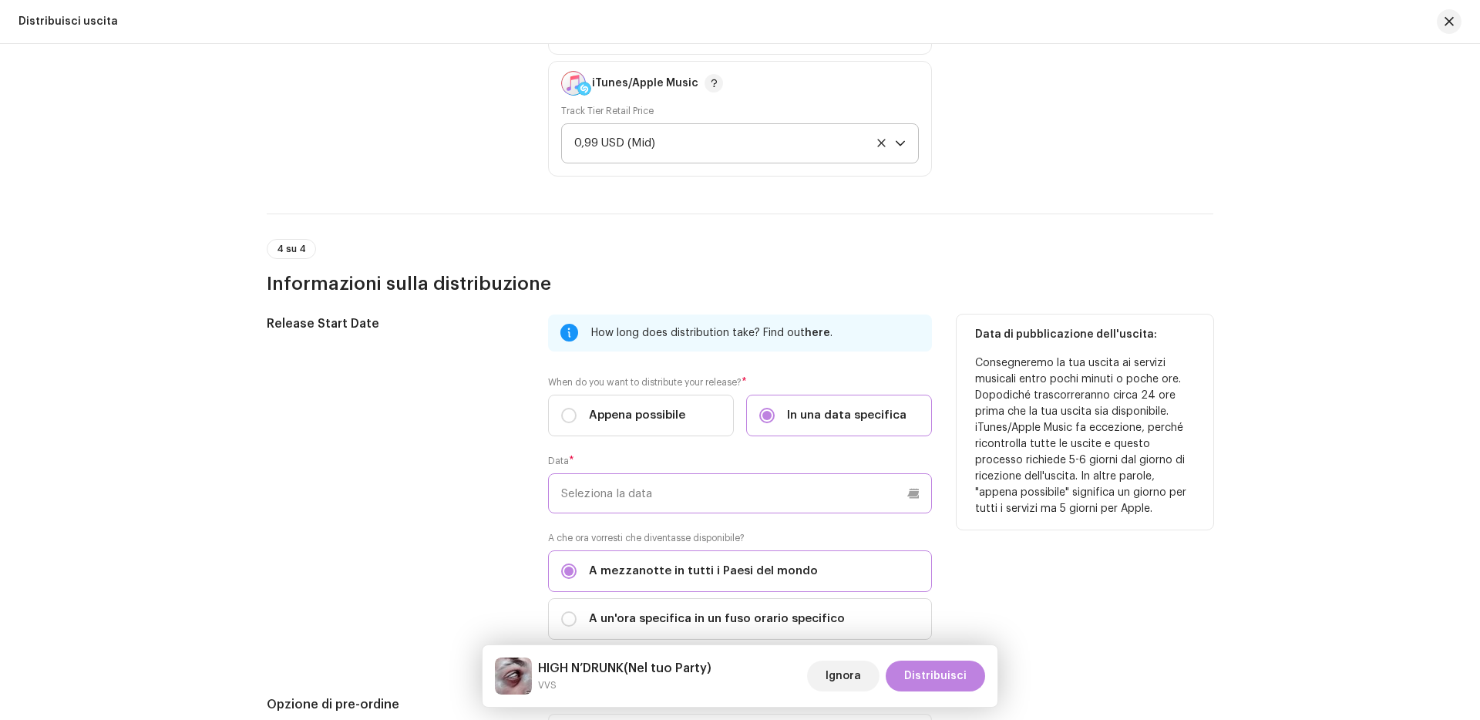
click at [748, 481] on input "text" at bounding box center [740, 493] width 384 height 40
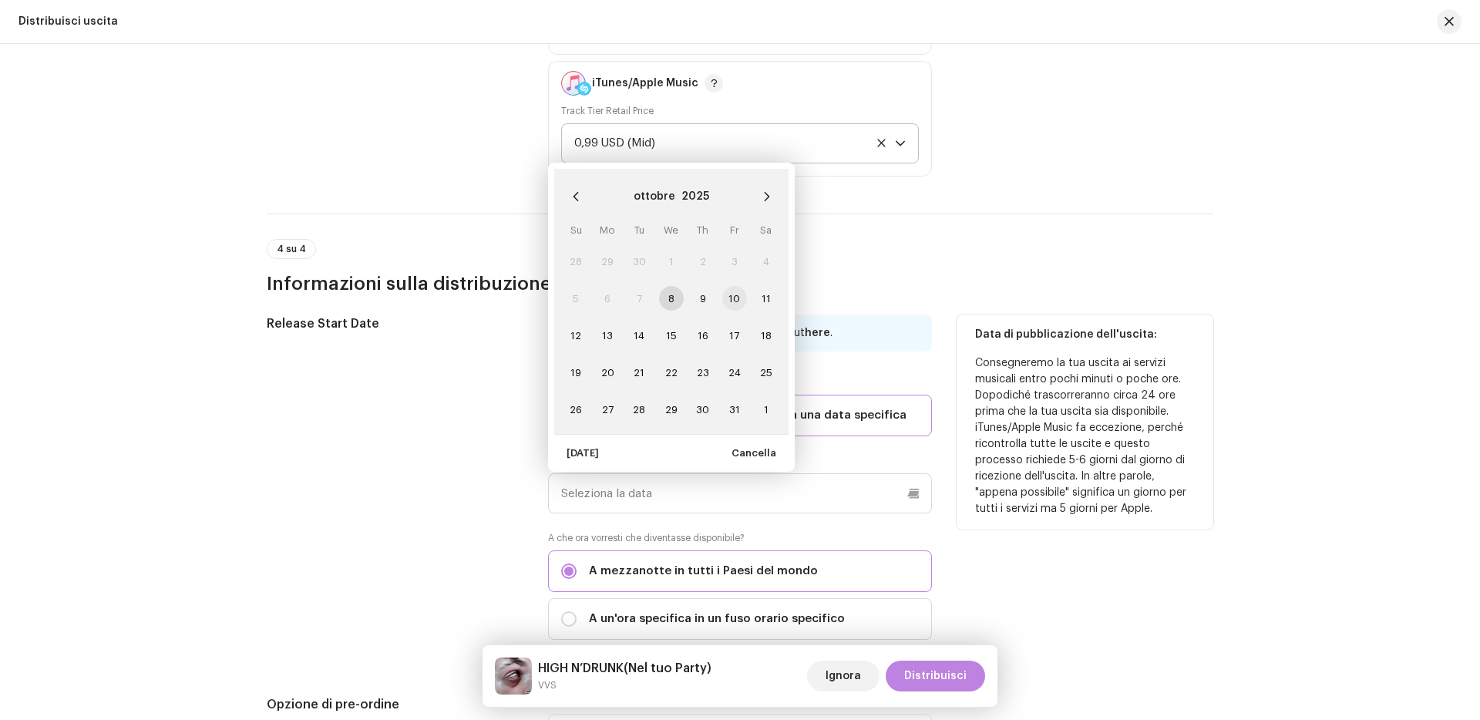
click at [731, 291] on span "10" at bounding box center [734, 298] width 25 height 25
type input "[DATE]"
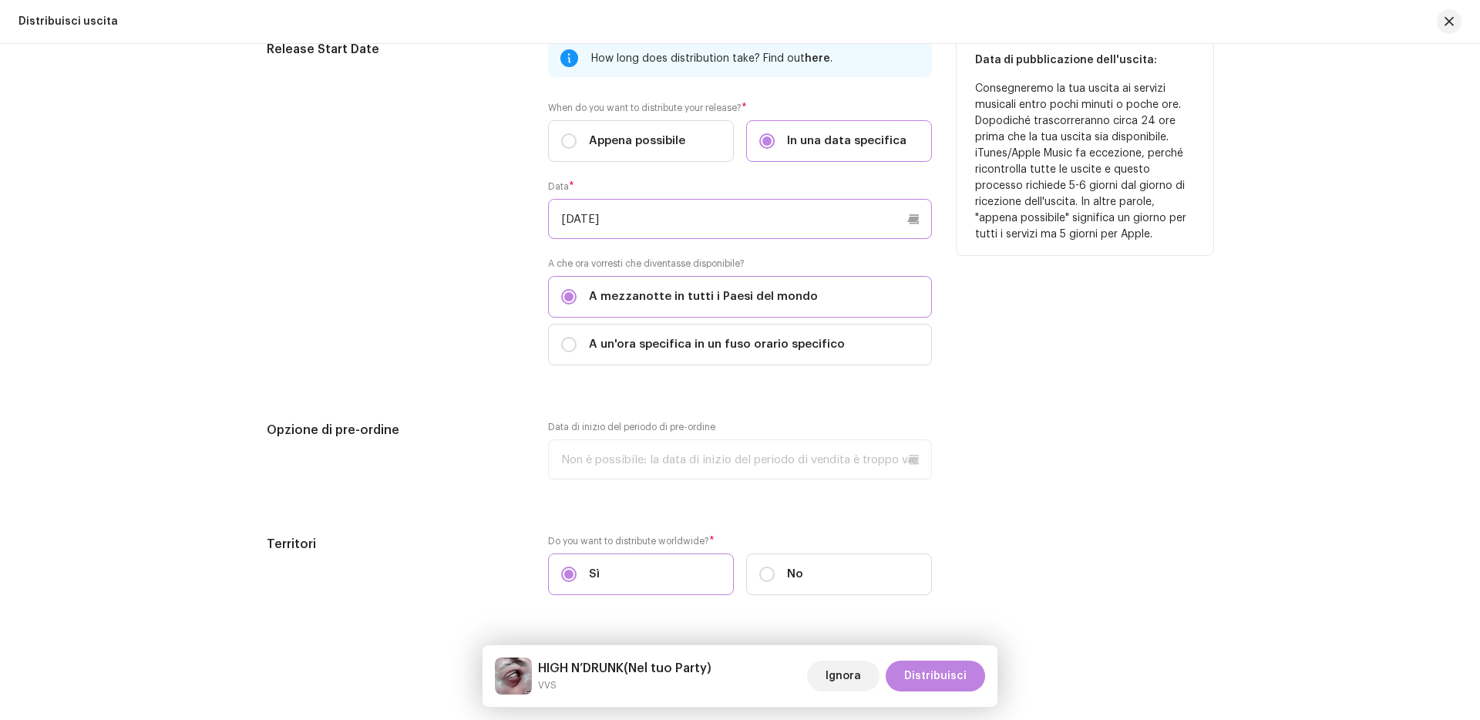
scroll to position [2790, 0]
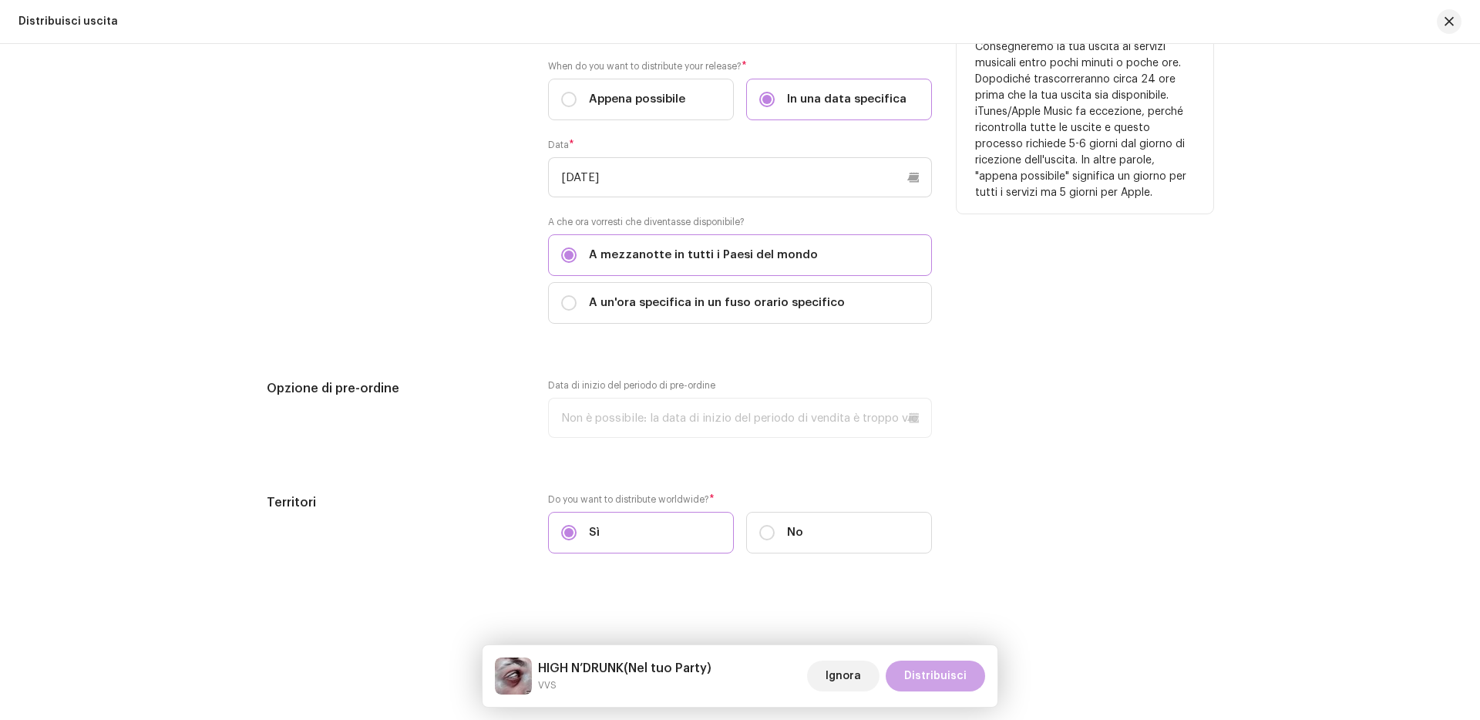
click at [922, 671] on span "Distribuisci" at bounding box center [935, 676] width 62 height 31
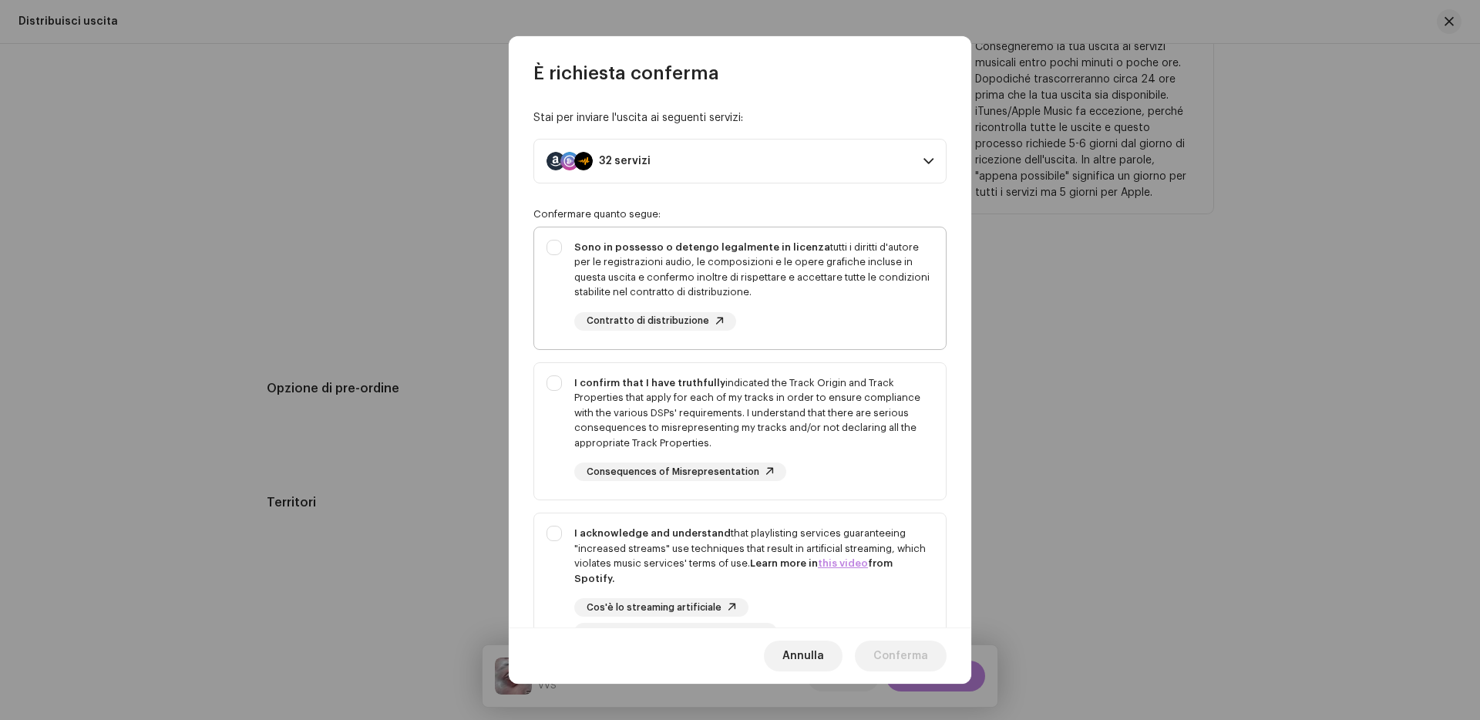
click at [669, 278] on div "Sono in possesso o detengo legalmente in licenza tutti i diritti d'autore per l…" at bounding box center [753, 270] width 359 height 60
checkbox input "true"
click at [670, 442] on div "I confirm that I have truthfully indicated the Track Origin and Track Propertie…" at bounding box center [753, 413] width 359 height 76
checkbox input "true"
click at [671, 527] on div "I acknowledge and understand that playlisting services guaranteeing "increased …" at bounding box center [753, 556] width 359 height 60
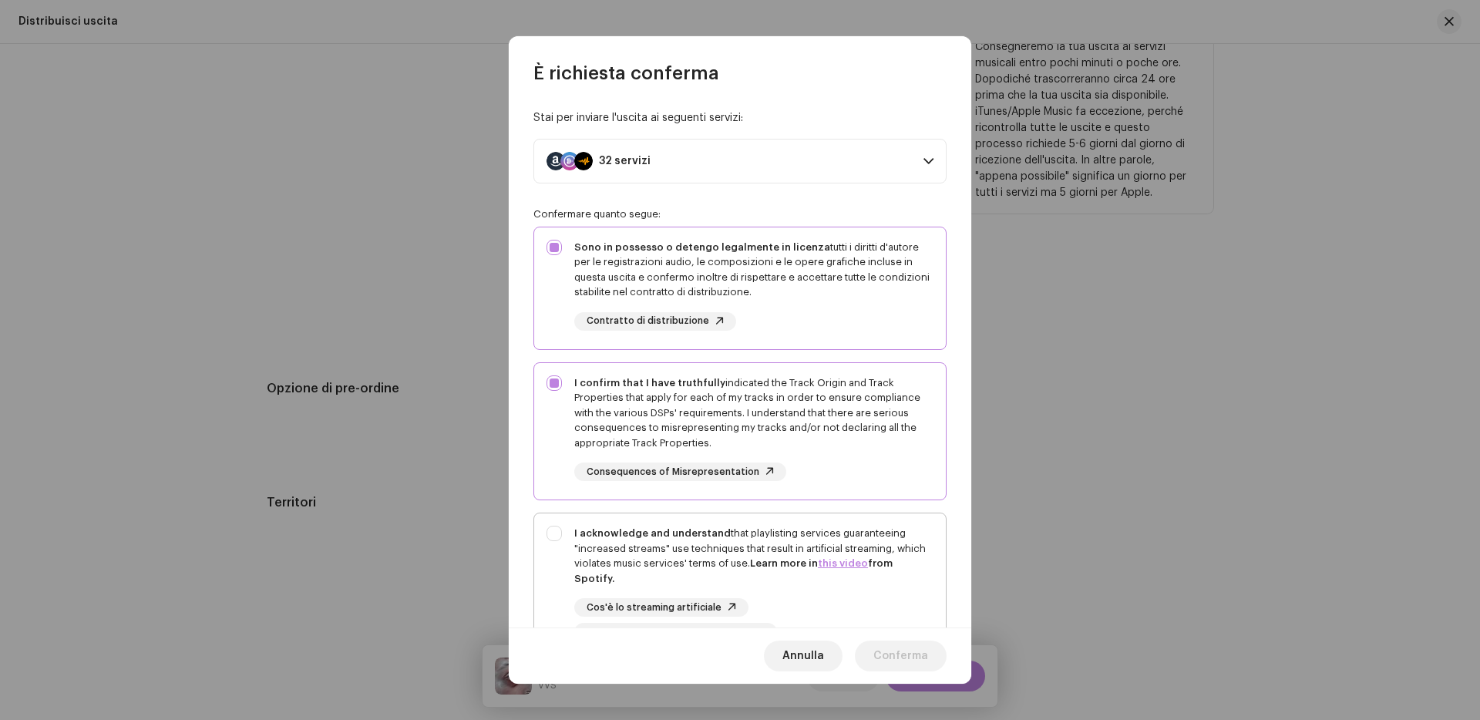
checkbox input "true"
click at [883, 632] on div "[PERSON_NAME]" at bounding box center [740, 655] width 462 height 56
click at [886, 645] on span "Conferma" at bounding box center [900, 656] width 55 height 31
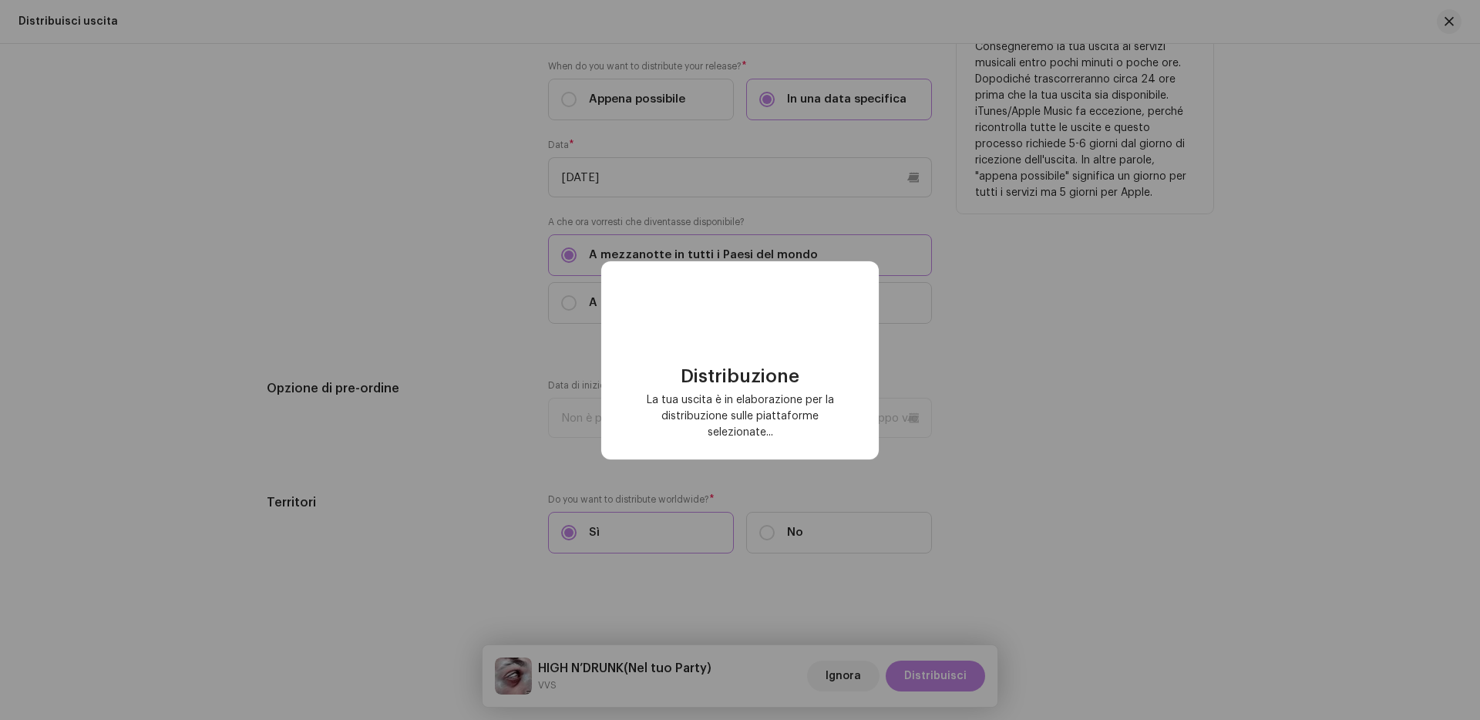
checkbox input "false"
